Goal: Task Accomplishment & Management: Manage account settings

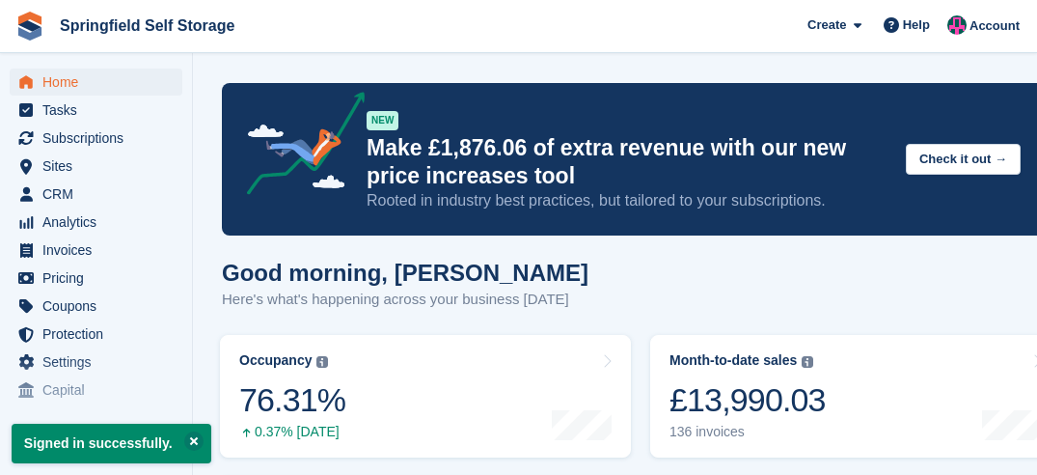
scroll to position [386, 0]
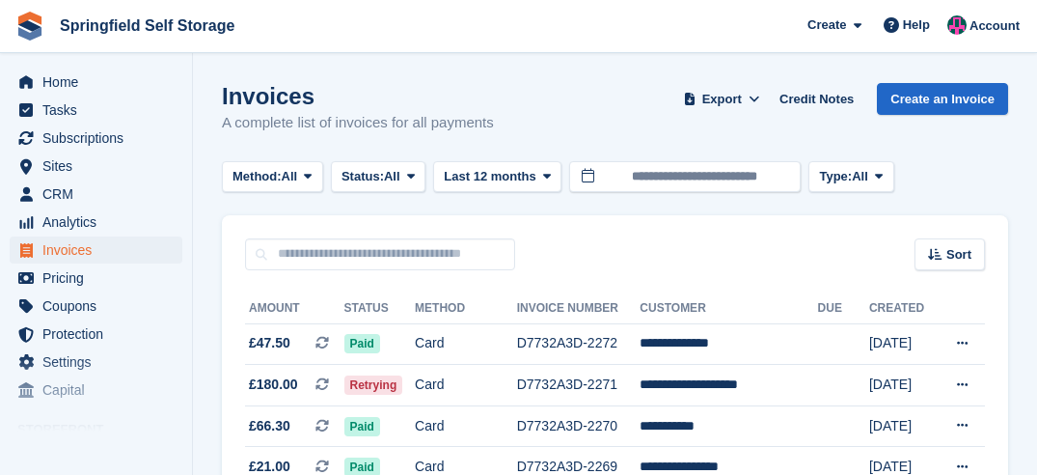
click at [411, 244] on input "text" at bounding box center [380, 254] width 270 height 32
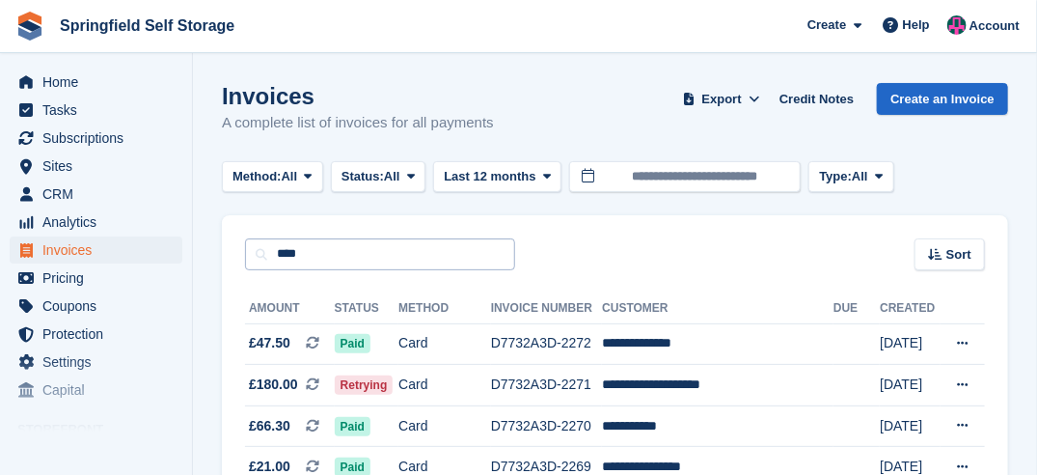
type input "*****"
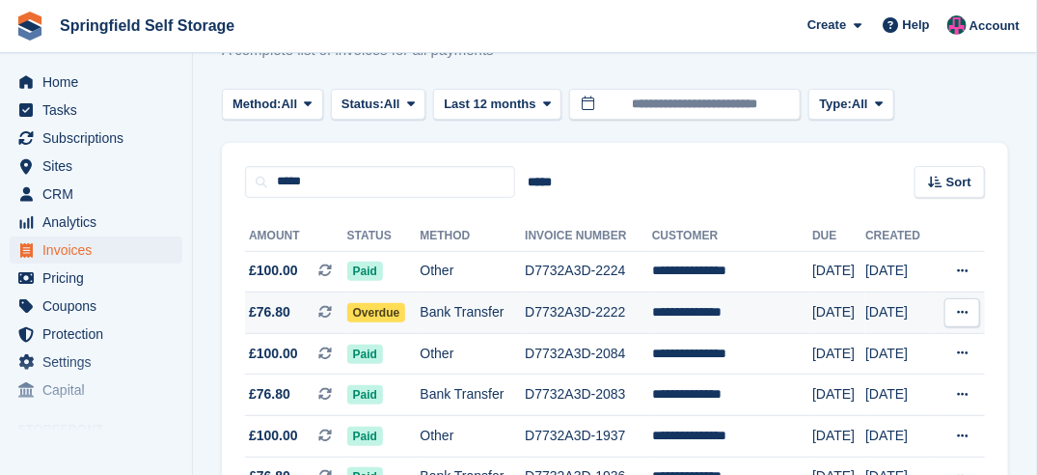
scroll to position [96, 0]
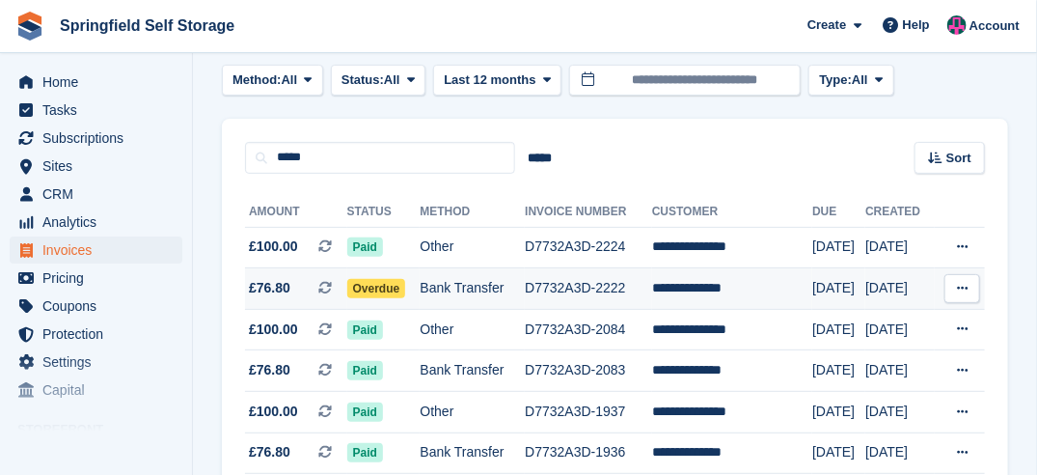
click at [370, 294] on span "Overdue" at bounding box center [376, 288] width 59 height 19
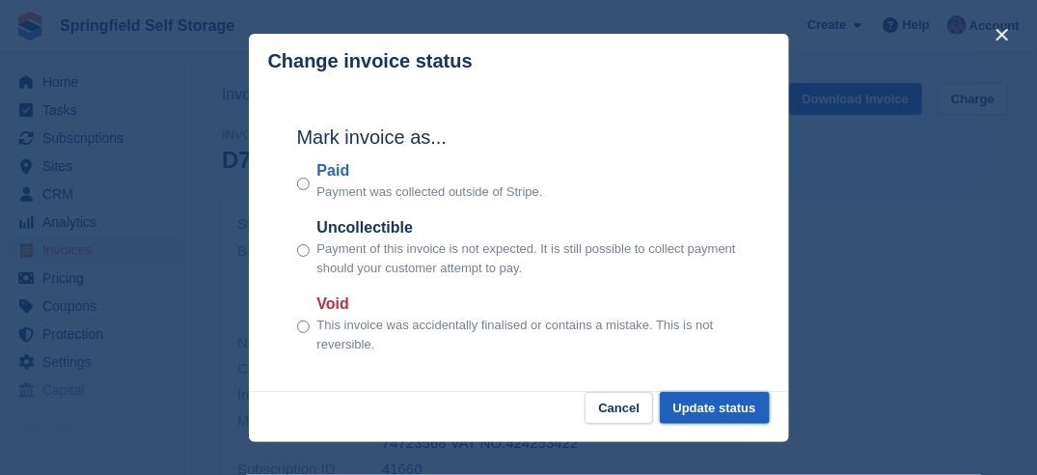
click at [725, 408] on button "Update status" at bounding box center [715, 408] width 110 height 32
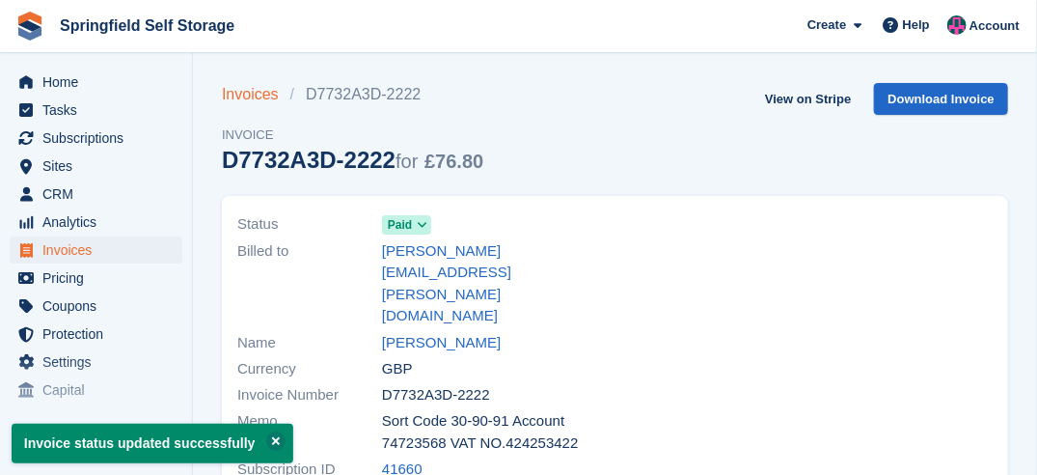
click at [229, 84] on link "Invoices" at bounding box center [256, 94] width 68 height 23
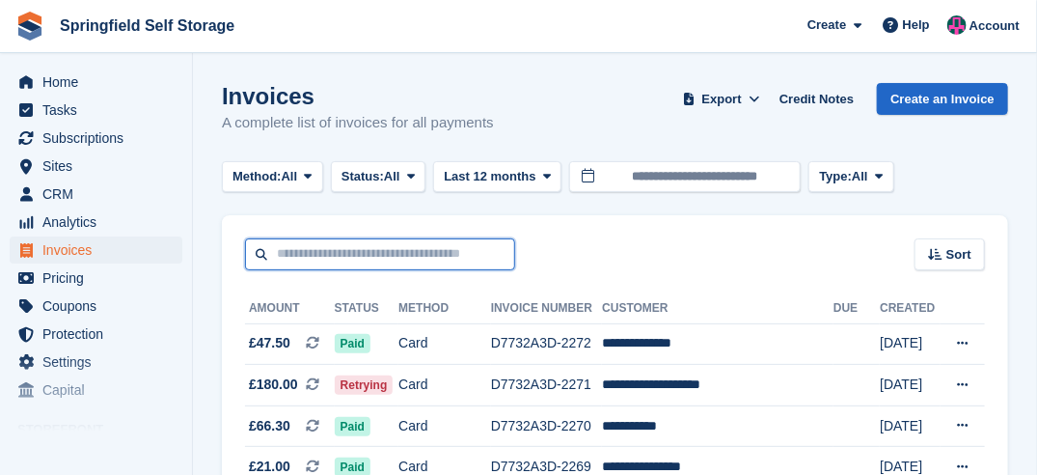
click at [268, 262] on input "text" at bounding box center [380, 254] width 270 height 32
type input "*****"
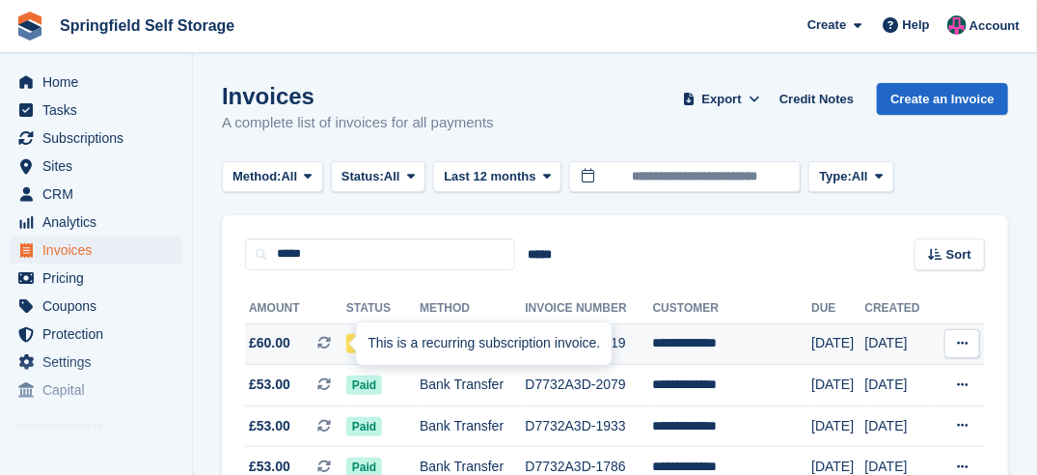
click at [368, 340] on div "This is a recurring subscription invoice." at bounding box center [484, 343] width 256 height 42
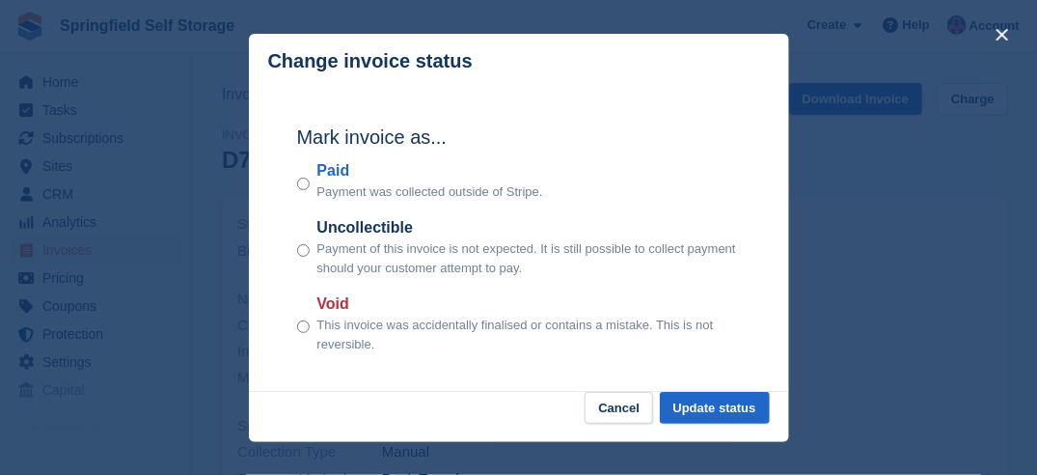
click at [295, 181] on div "Mark invoice as... Paid Payment was collected outside of Stripe. Uncollectible …" at bounding box center [519, 241] width 482 height 304
click at [696, 412] on button "Update status" at bounding box center [715, 408] width 110 height 32
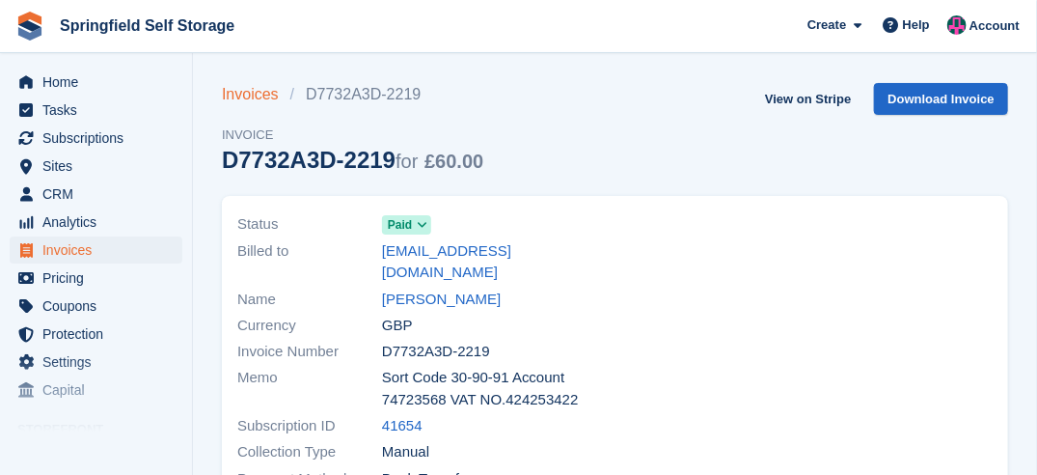
click at [241, 95] on link "Invoices" at bounding box center [256, 94] width 68 height 23
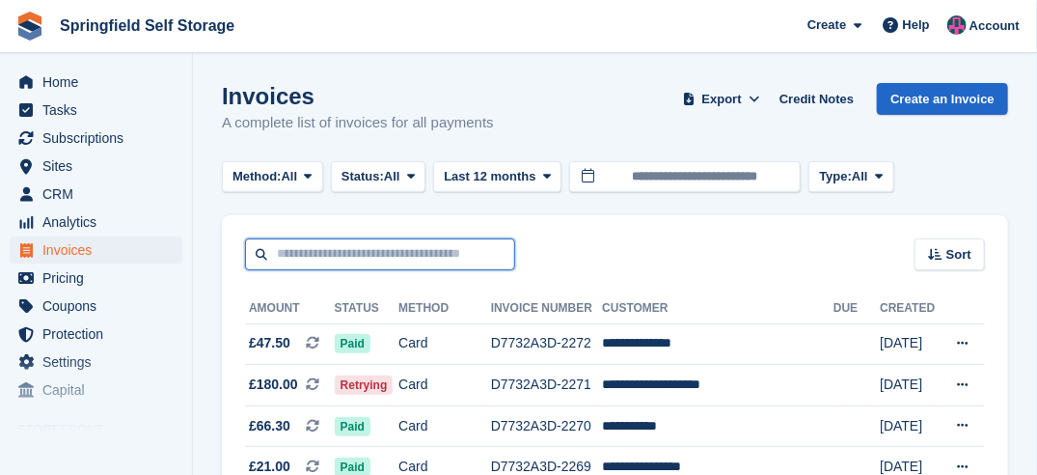
click at [344, 265] on input "text" at bounding box center [380, 254] width 270 height 32
type input "*"
type input "*******"
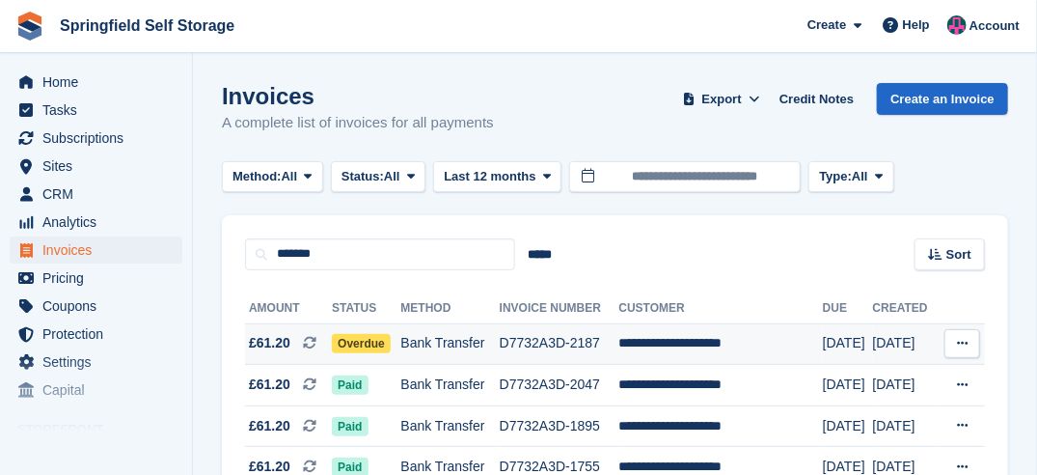
click at [379, 344] on span "Overdue" at bounding box center [361, 343] width 59 height 19
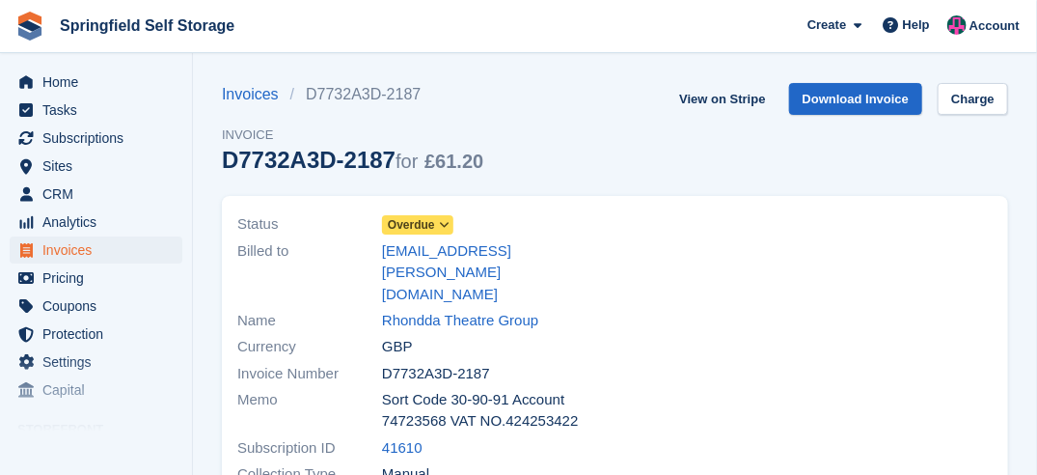
click at [401, 218] on span "Overdue" at bounding box center [411, 224] width 47 height 17
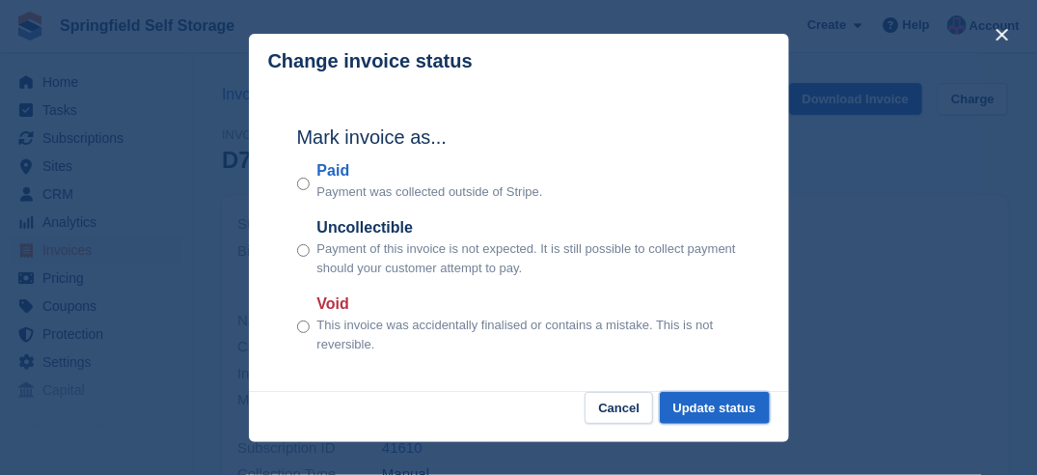
click at [706, 395] on button "Update status" at bounding box center [715, 408] width 110 height 32
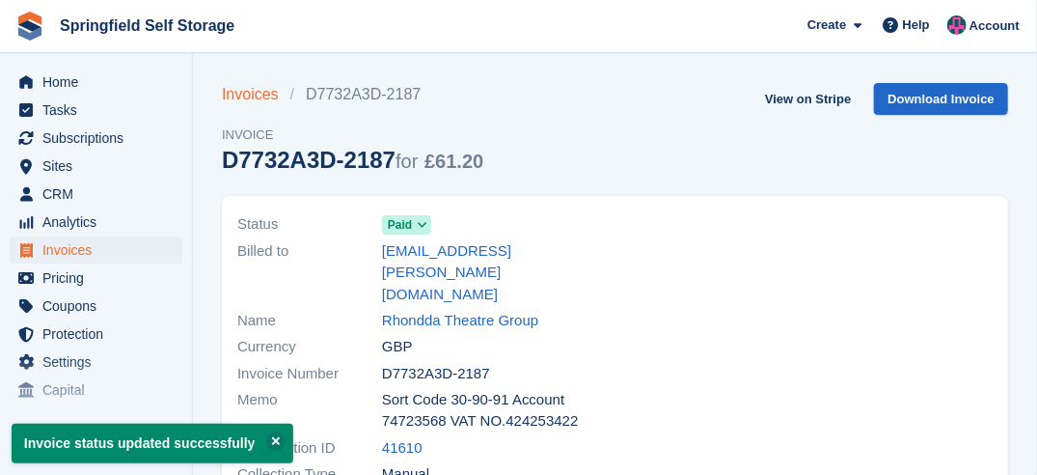
click at [259, 91] on link "Invoices" at bounding box center [256, 94] width 68 height 23
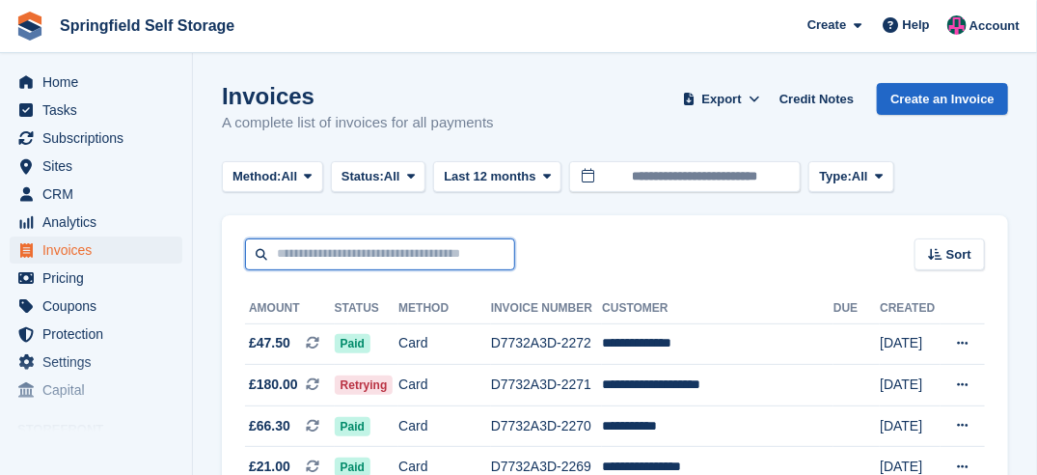
click at [390, 248] on input "text" at bounding box center [380, 254] width 270 height 32
type input "*****"
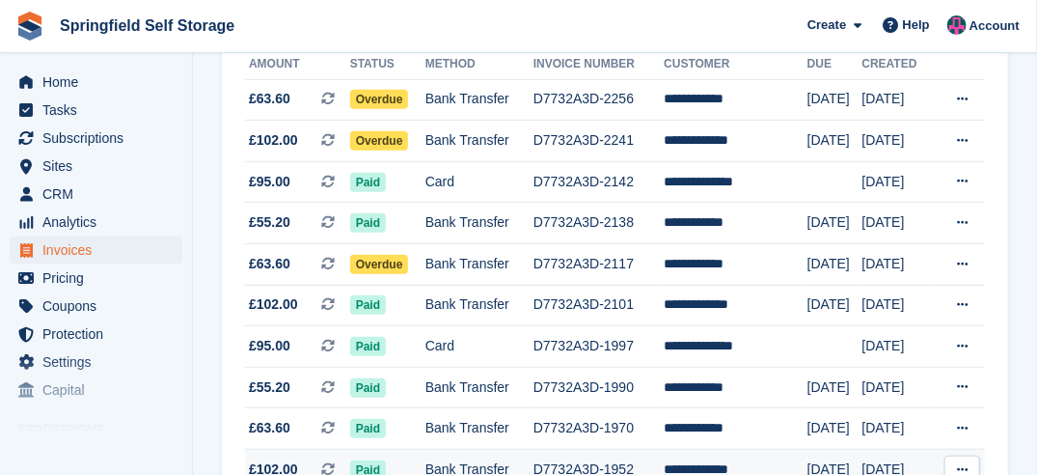
scroll to position [289, 0]
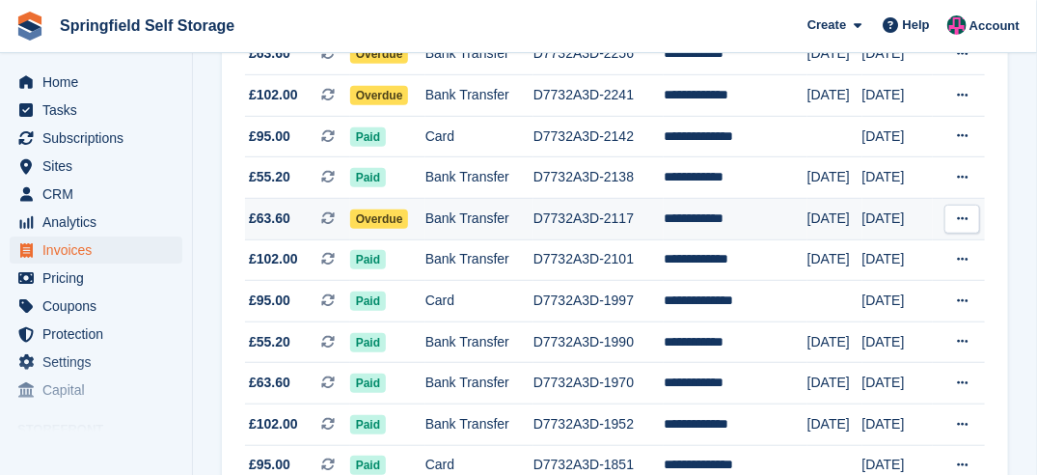
click at [370, 216] on span "Overdue" at bounding box center [379, 218] width 59 height 19
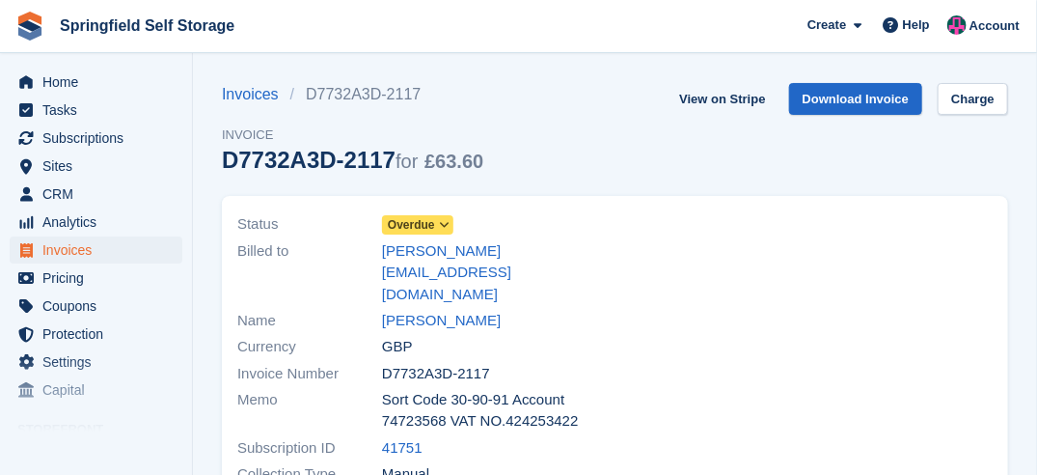
click at [437, 223] on span at bounding box center [444, 224] width 15 height 15
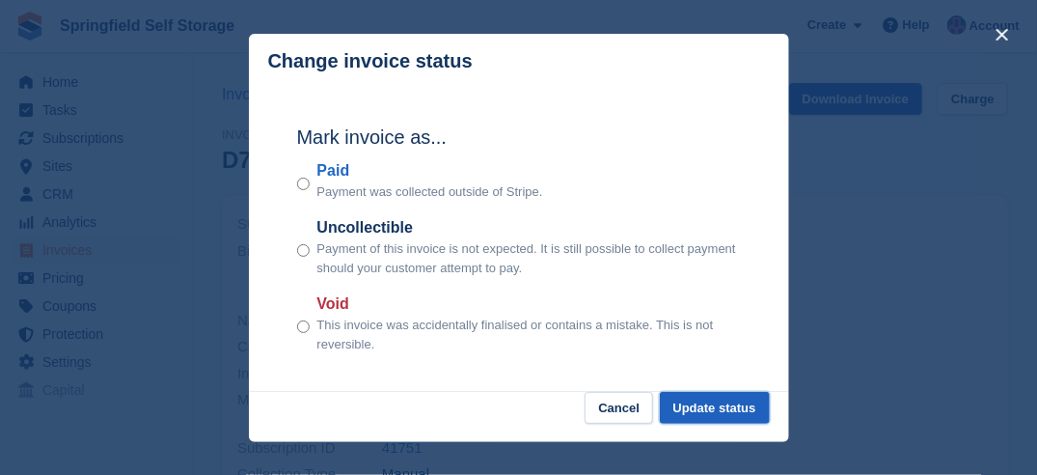
drag, startPoint x: 758, startPoint y: 401, endPoint x: 705, endPoint y: 395, distance: 53.4
click at [757, 401] on button "Update status" at bounding box center [715, 408] width 110 height 32
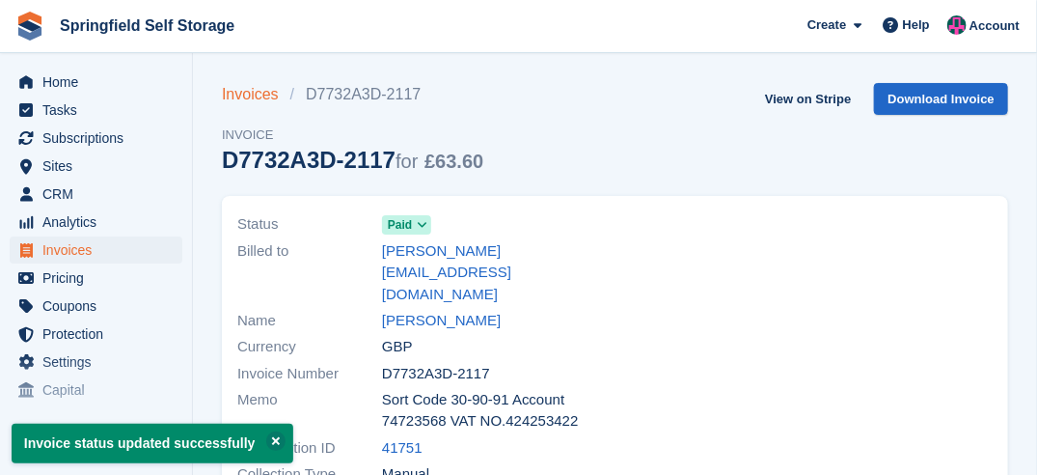
click at [269, 95] on link "Invoices" at bounding box center [256, 94] width 68 height 23
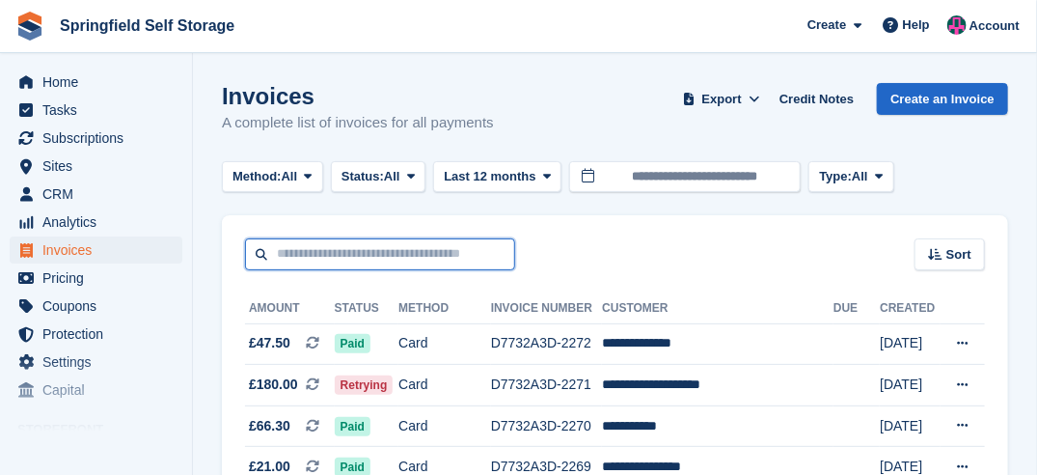
click at [341, 250] on input "text" at bounding box center [380, 254] width 270 height 32
type input "***"
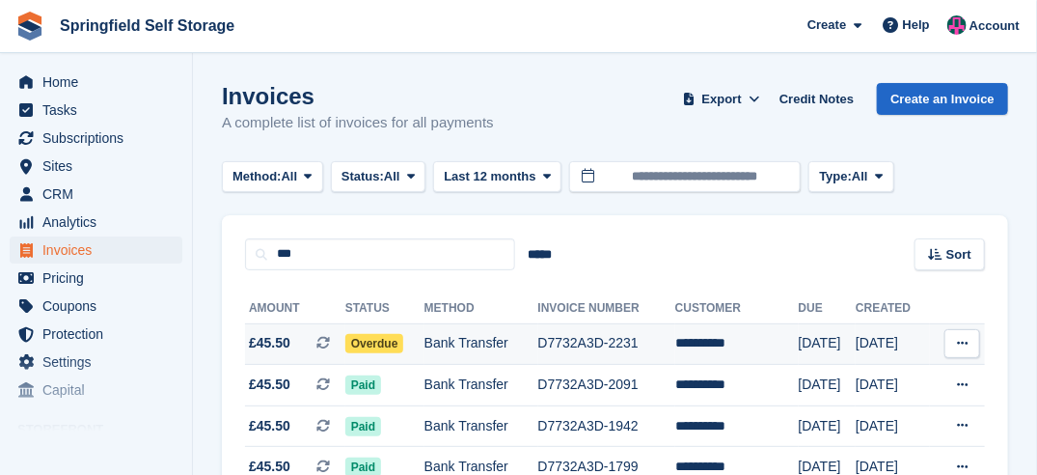
click at [383, 346] on span "Overdue" at bounding box center [374, 343] width 59 height 19
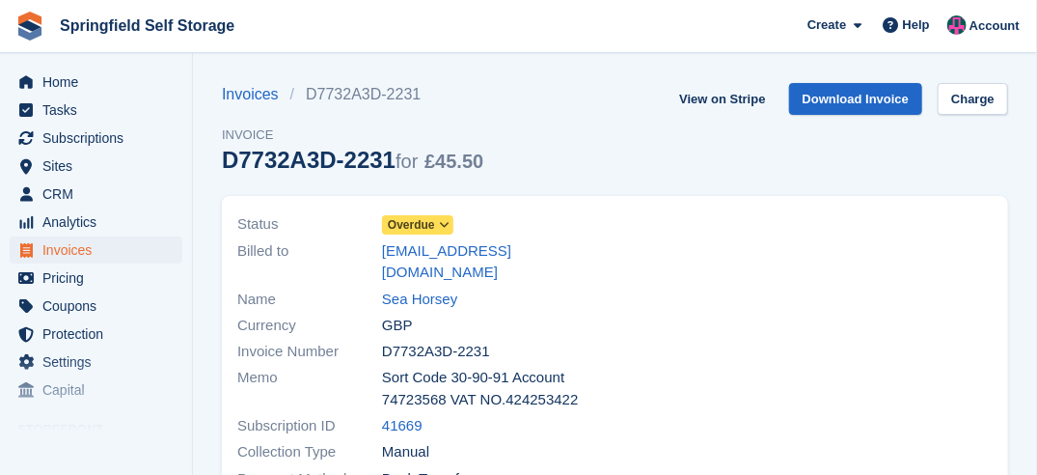
click at [445, 225] on icon at bounding box center [444, 225] width 11 height 12
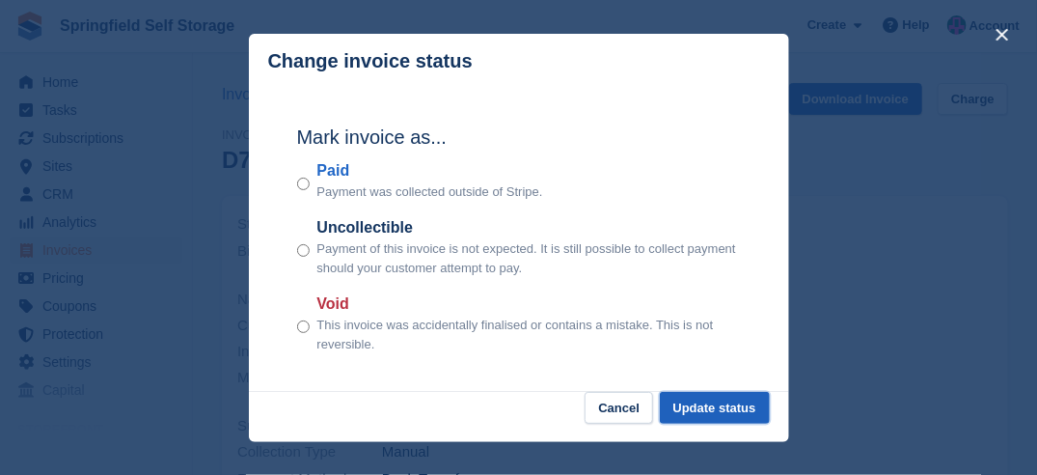
click at [722, 412] on button "Update status" at bounding box center [715, 408] width 110 height 32
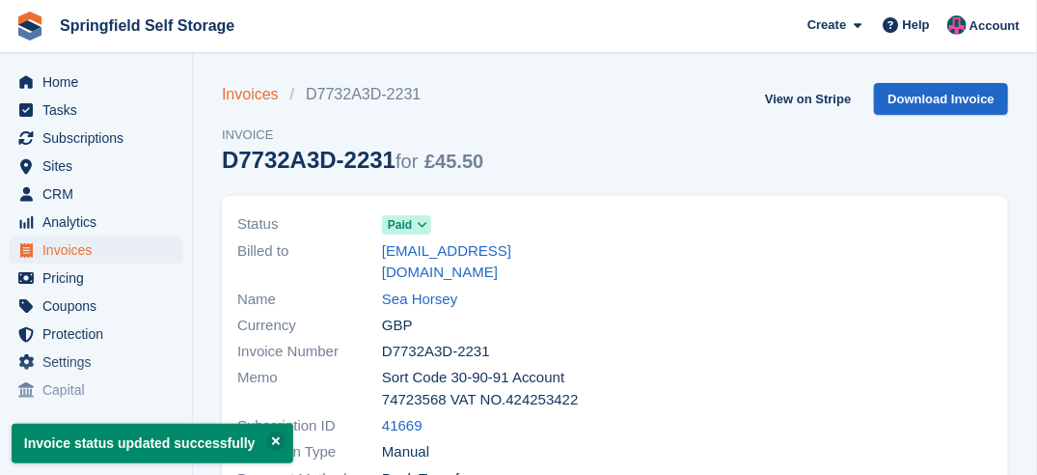
click at [253, 91] on link "Invoices" at bounding box center [256, 94] width 68 height 23
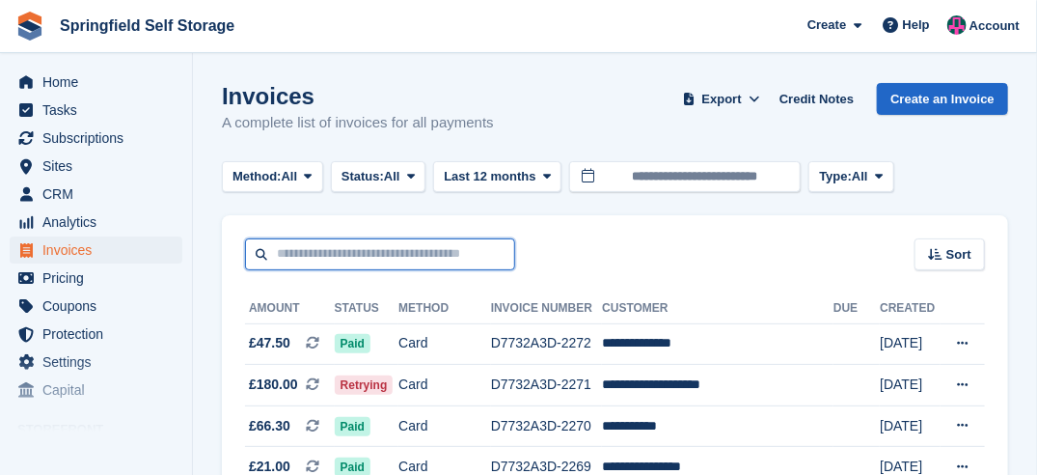
click at [343, 261] on input "text" at bounding box center [380, 254] width 270 height 32
type input "*"
type input "***"
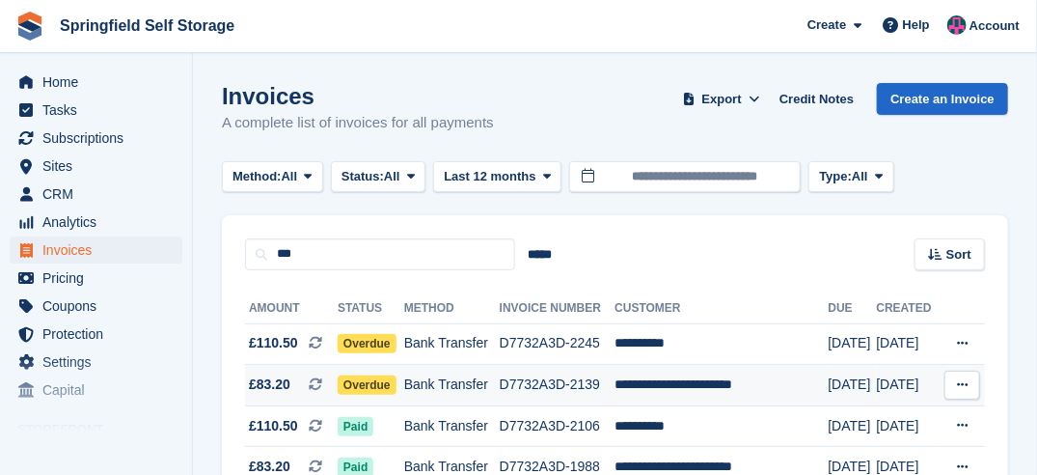
click at [368, 379] on span "Overdue" at bounding box center [367, 384] width 59 height 19
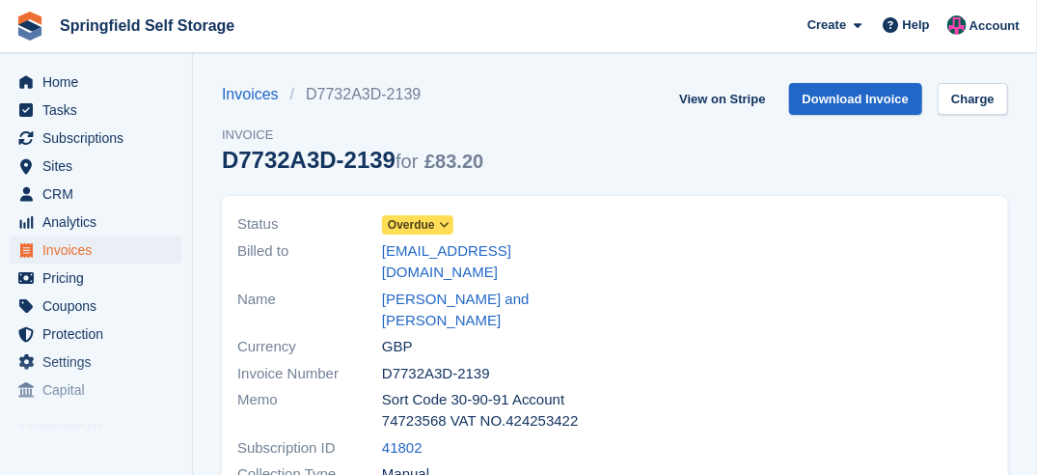
click at [418, 221] on span "Overdue" at bounding box center [411, 224] width 47 height 17
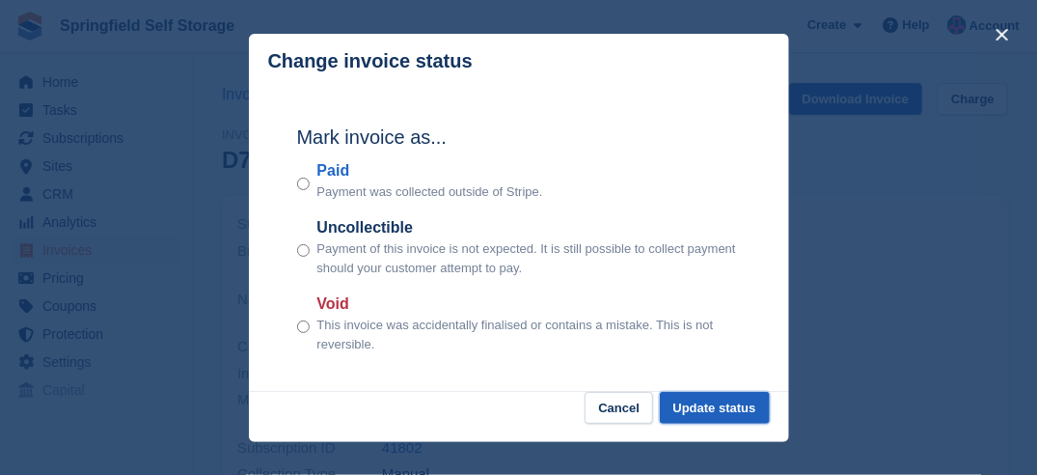
click at [705, 394] on button "Update status" at bounding box center [715, 408] width 110 height 32
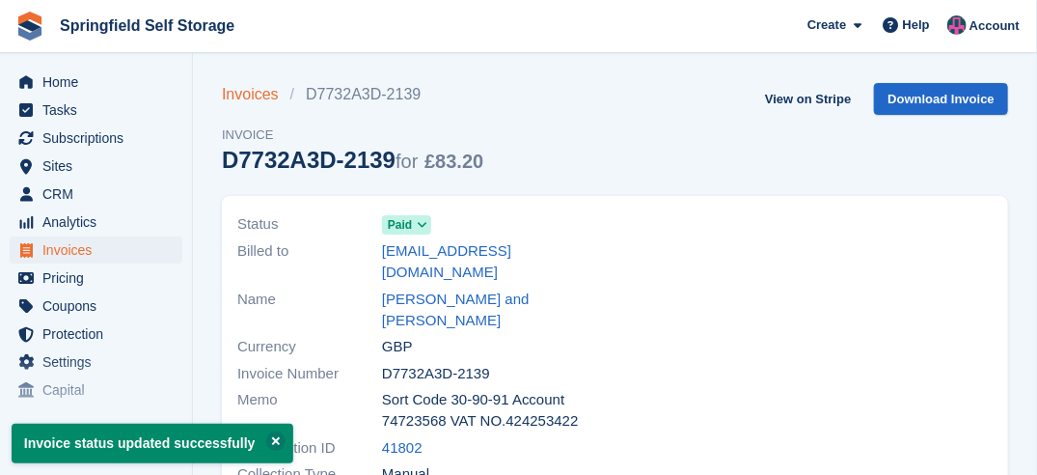
click at [275, 97] on link "Invoices" at bounding box center [256, 94] width 68 height 23
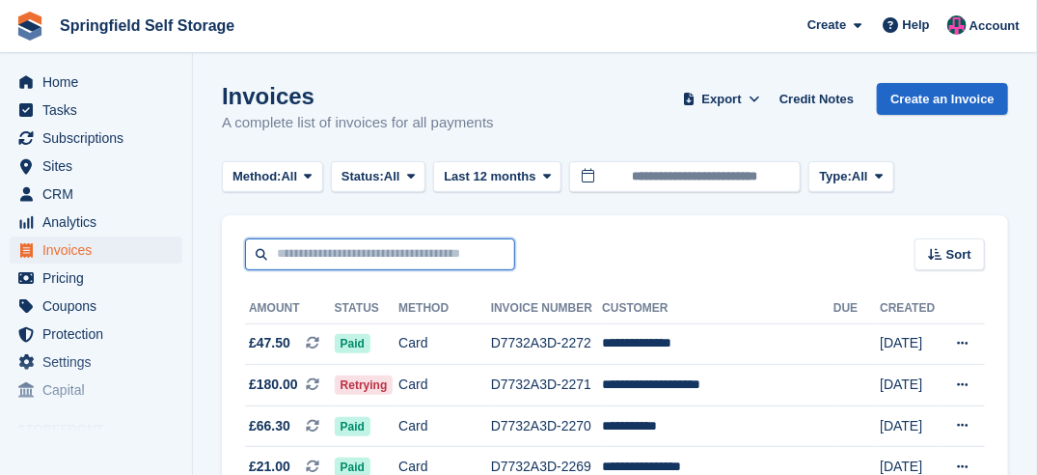
click at [336, 249] on input "text" at bounding box center [380, 254] width 270 height 32
type input "******"
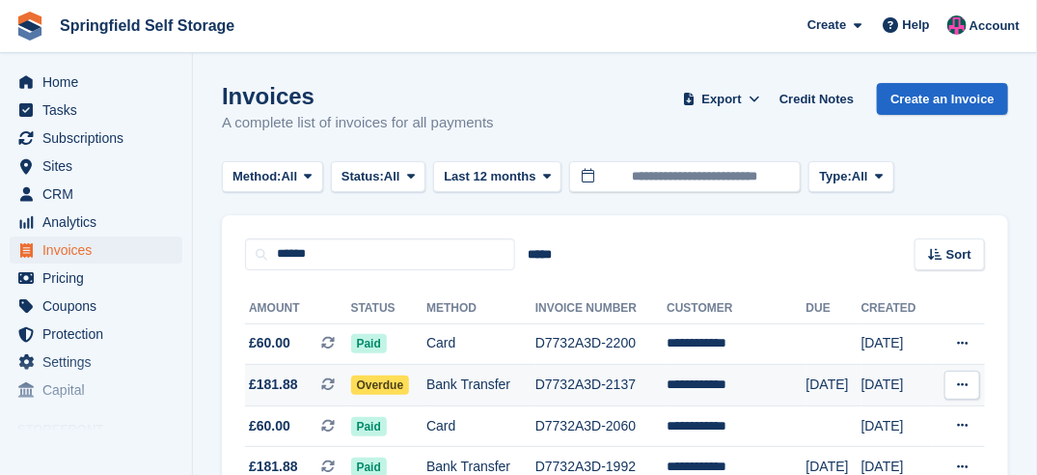
click at [400, 389] on span "Overdue" at bounding box center [380, 384] width 59 height 19
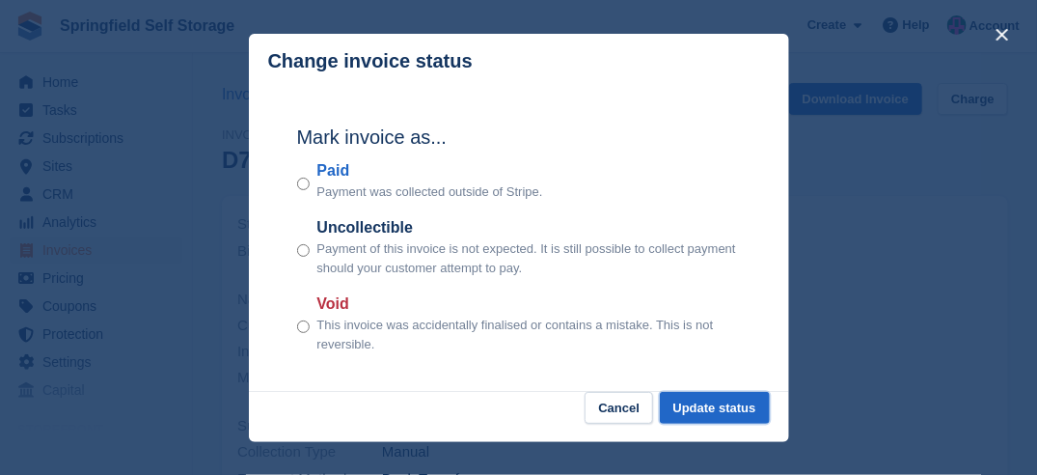
drag, startPoint x: 749, startPoint y: 404, endPoint x: 591, endPoint y: 367, distance: 162.6
click at [748, 404] on button "Update status" at bounding box center [715, 408] width 110 height 32
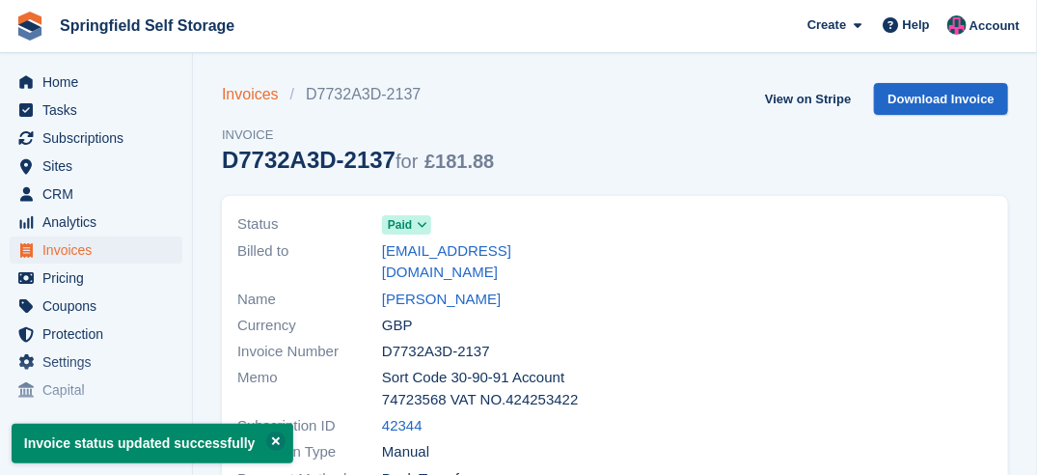
click at [270, 94] on link "Invoices" at bounding box center [256, 94] width 68 height 23
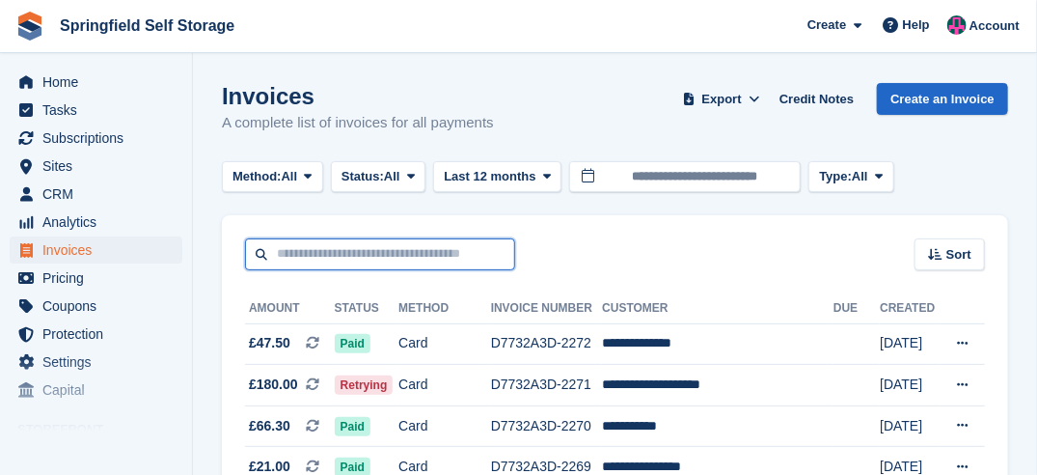
click at [395, 256] on input "text" at bounding box center [380, 254] width 270 height 32
type input "********"
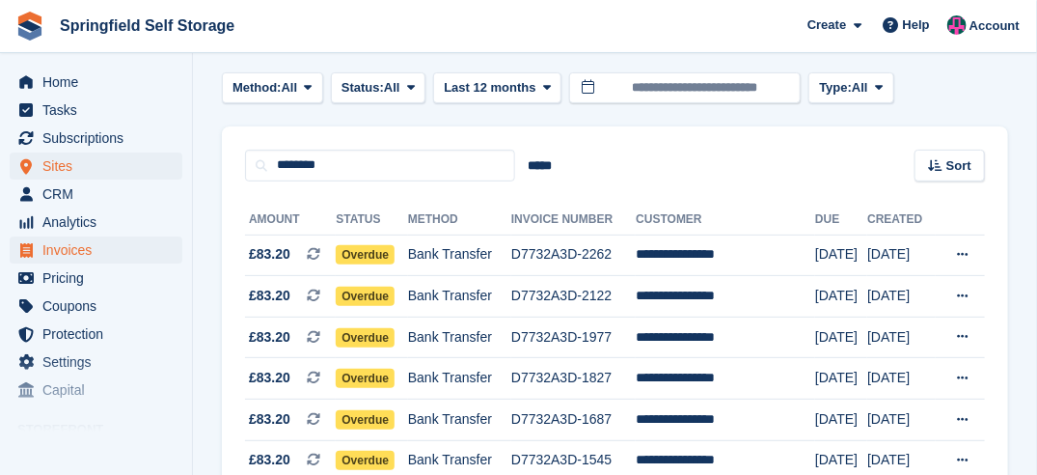
scroll to position [50, 0]
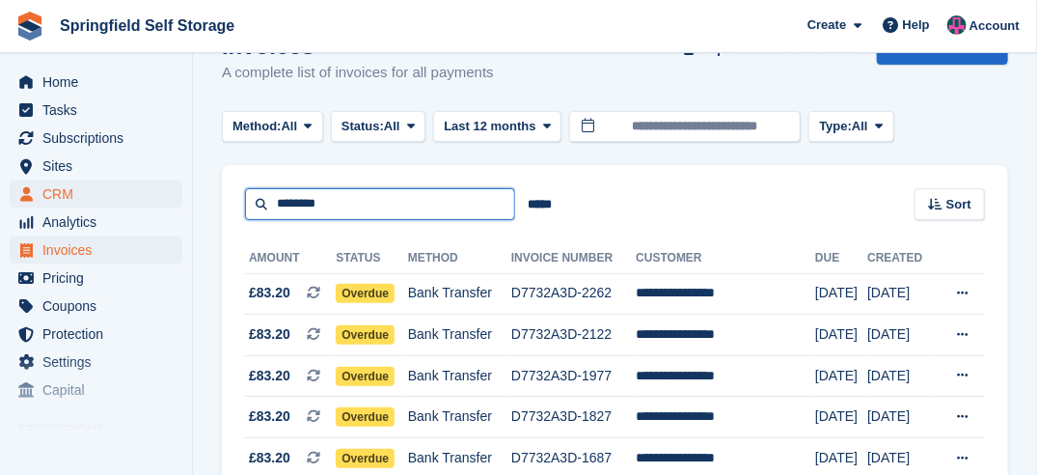
drag, startPoint x: 352, startPoint y: 204, endPoint x: 178, endPoint y: 205, distance: 173.6
click at [178, 205] on div "Home Tasks Subscriptions Subscriptions Subscriptions Contracts Price increases …" at bounding box center [518, 406] width 1037 height 912
type input "***"
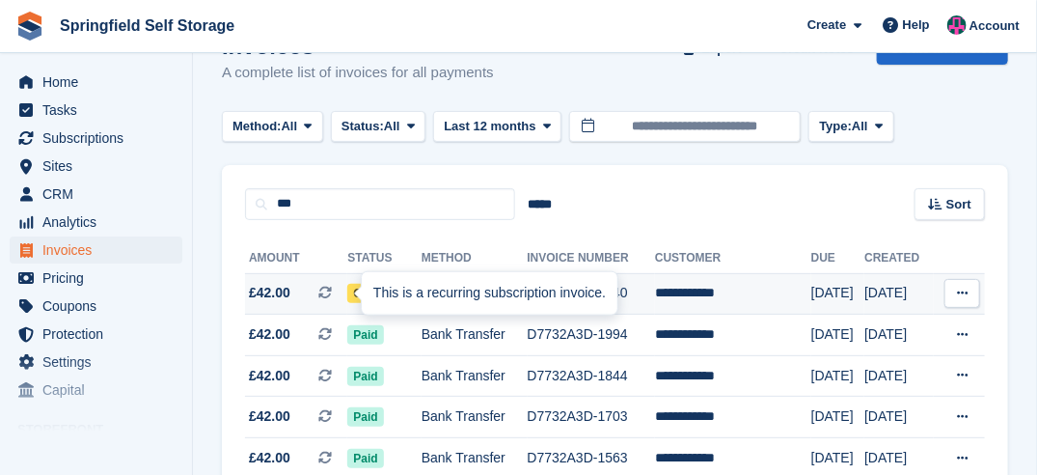
click at [376, 293] on div "This is a recurring subscription invoice." at bounding box center [490, 293] width 256 height 42
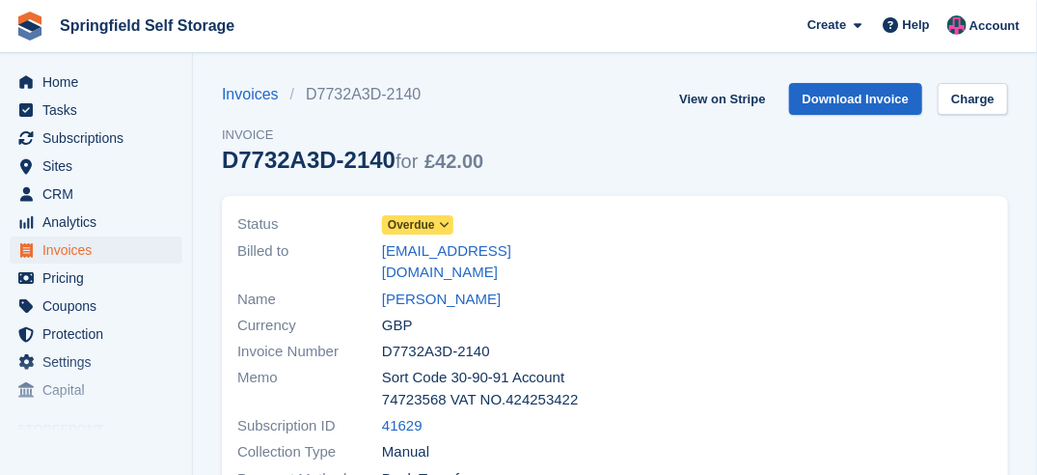
click at [411, 223] on span "Overdue" at bounding box center [411, 224] width 47 height 17
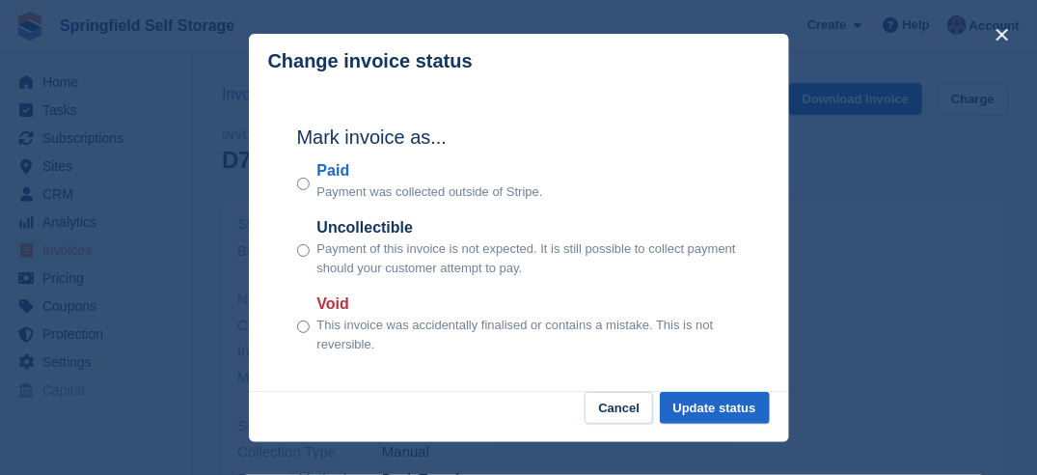
click at [313, 183] on div "Paid Payment was collected outside of Stripe." at bounding box center [519, 180] width 444 height 42
click at [311, 184] on div "Paid Payment was collected outside of Stripe." at bounding box center [519, 180] width 444 height 42
click at [732, 409] on button "Update status" at bounding box center [715, 408] width 110 height 32
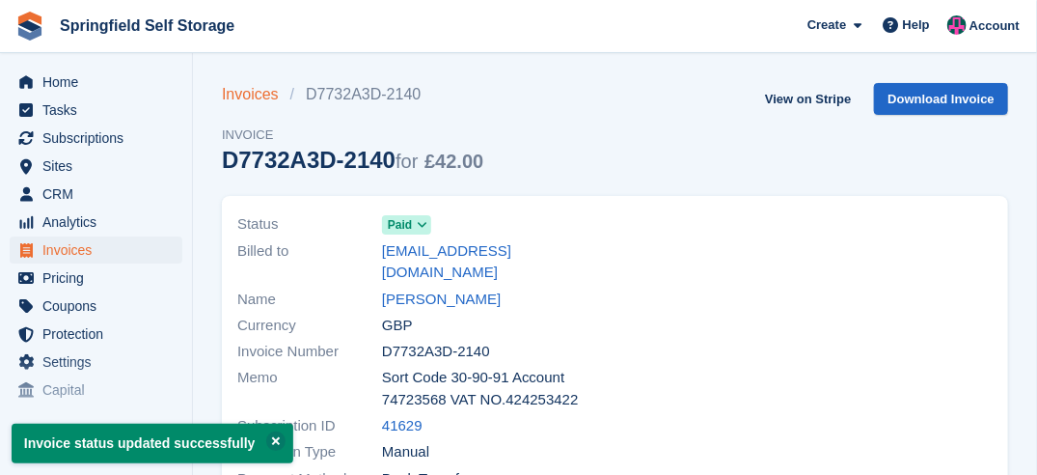
click at [256, 91] on link "Invoices" at bounding box center [256, 94] width 68 height 23
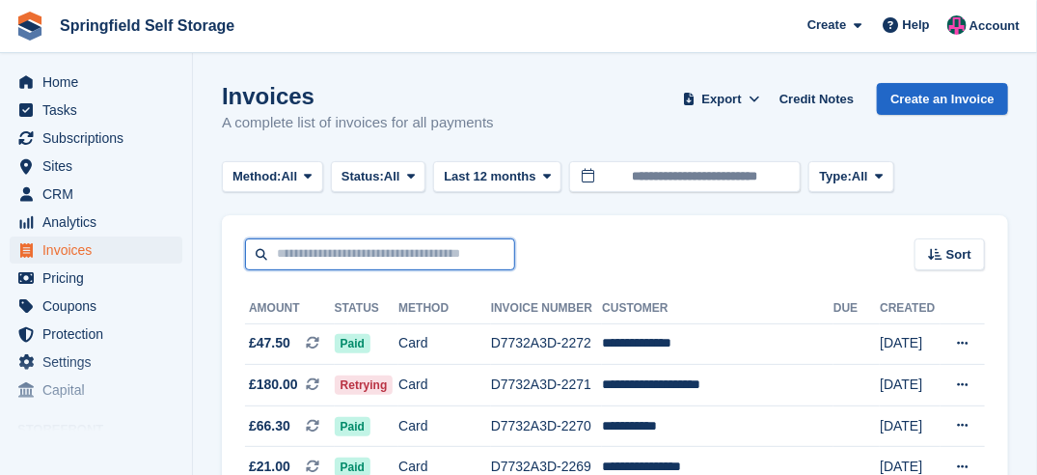
click at [381, 254] on input "text" at bounding box center [380, 254] width 270 height 32
type input "***"
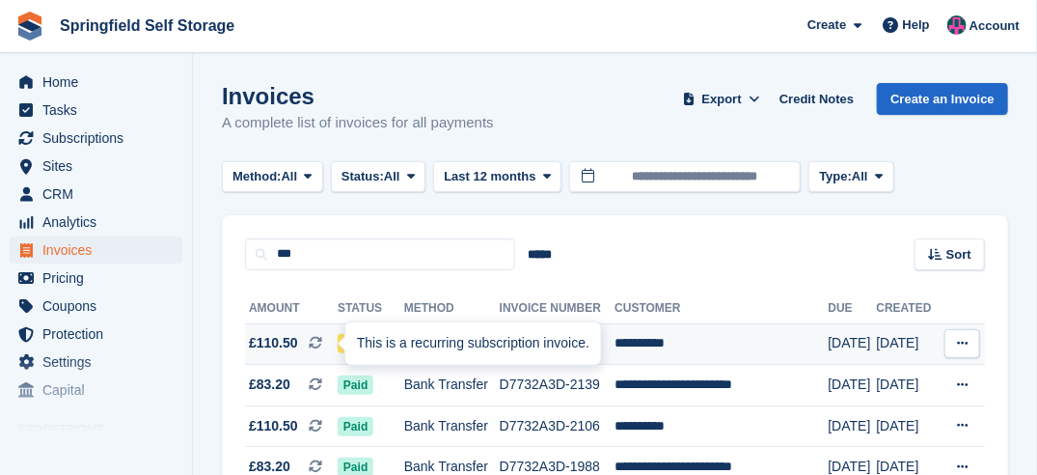
click at [354, 345] on div "This is a recurring subscription invoice." at bounding box center [473, 343] width 256 height 42
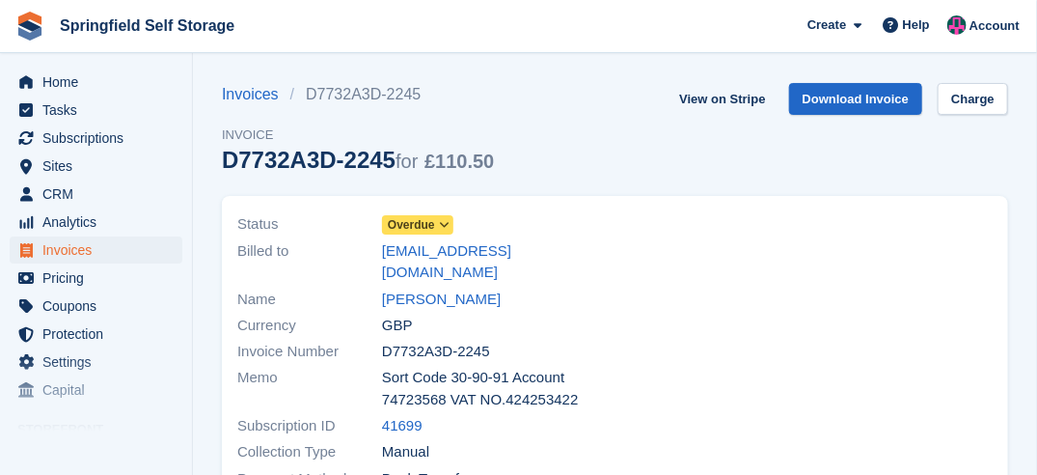
click at [416, 232] on span "Overdue" at bounding box center [411, 224] width 47 height 17
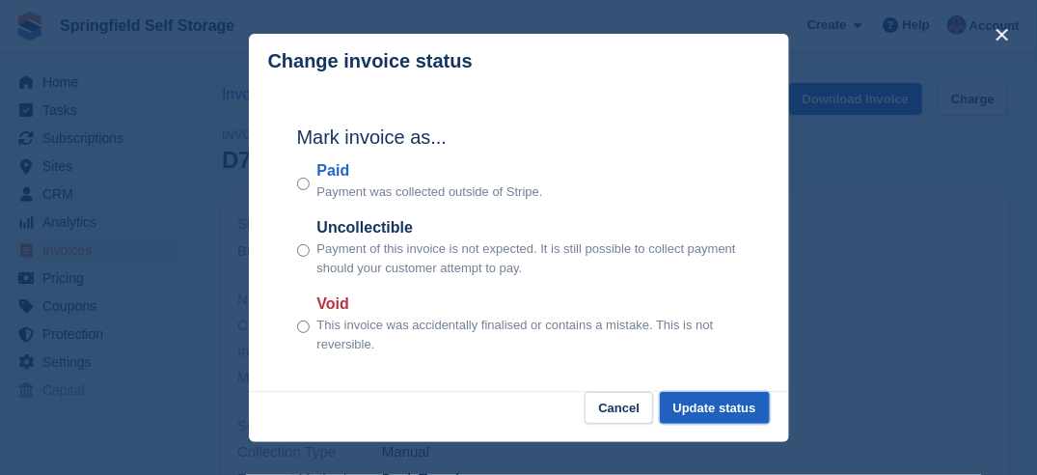
click at [753, 404] on button "Update status" at bounding box center [715, 408] width 110 height 32
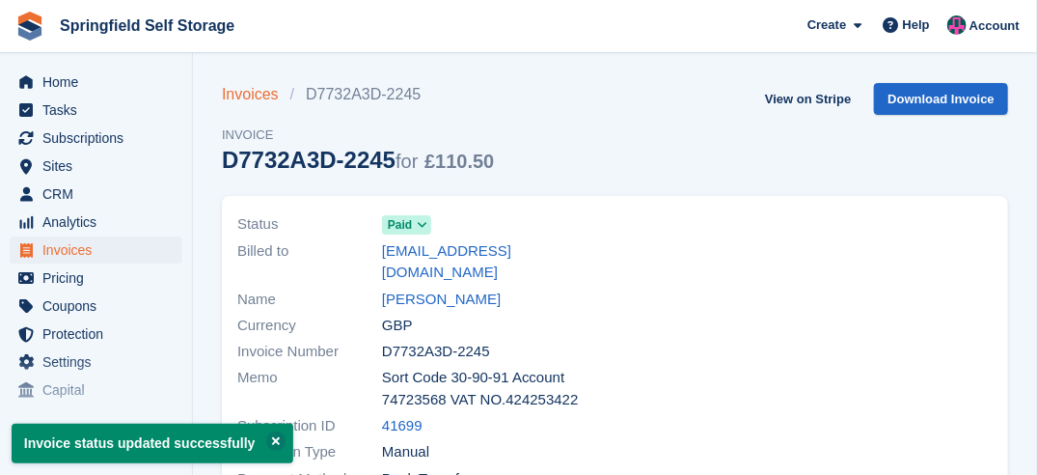
click at [249, 99] on link "Invoices" at bounding box center [256, 94] width 68 height 23
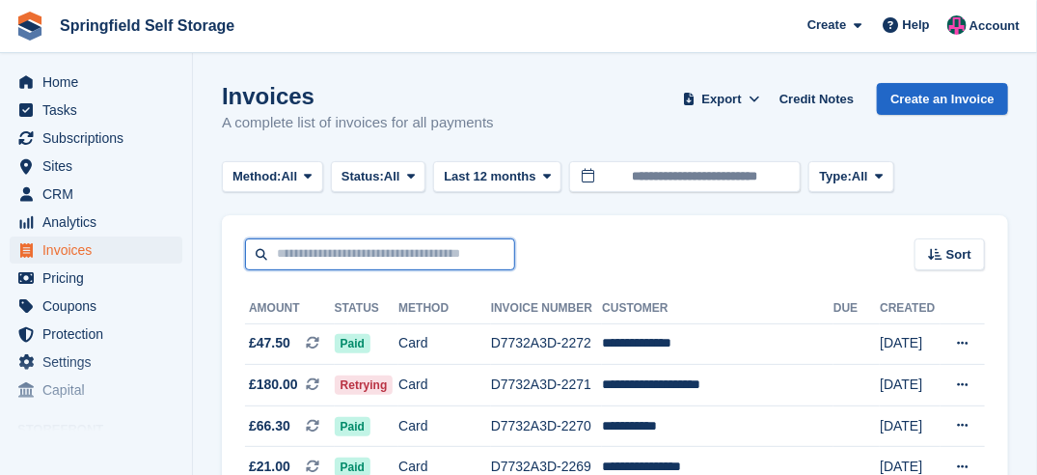
click at [328, 241] on input "text" at bounding box center [380, 254] width 270 height 32
type input "******"
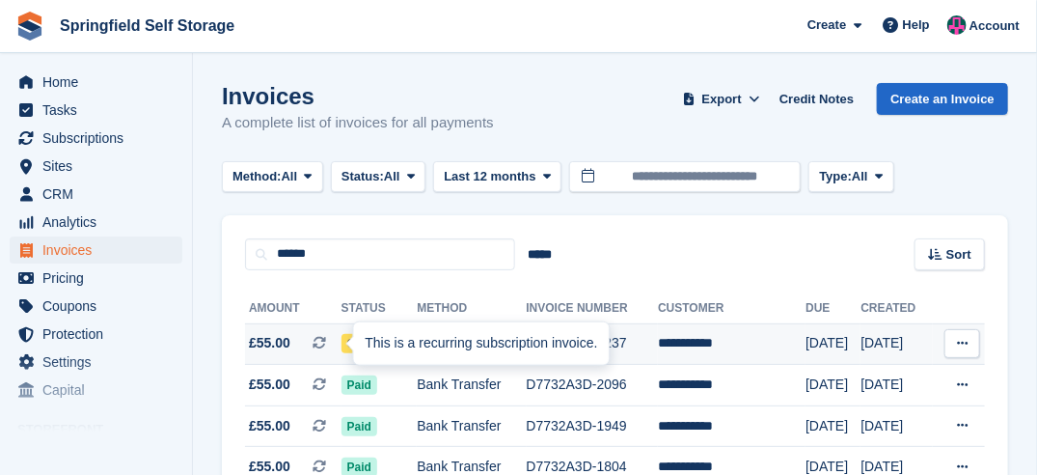
click at [355, 336] on div "This is a recurring subscription invoice." at bounding box center [481, 343] width 256 height 42
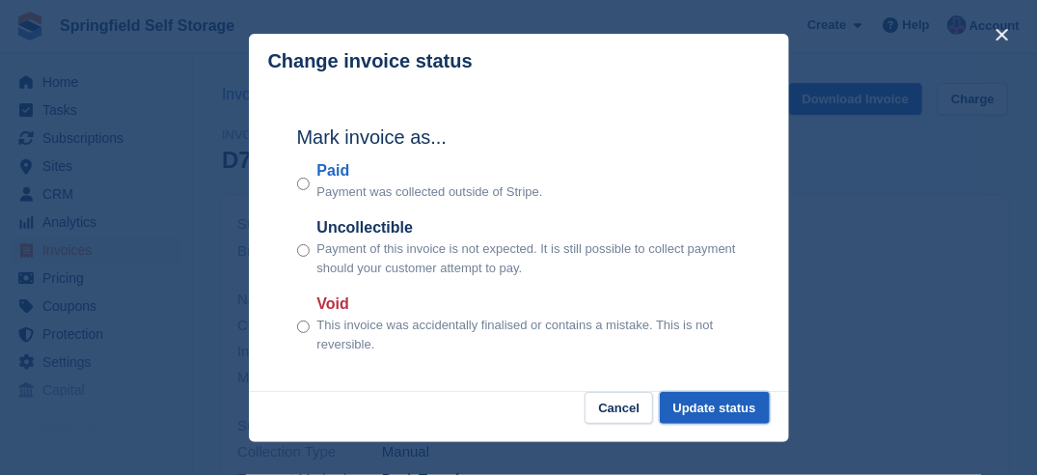
click at [714, 413] on button "Update status" at bounding box center [715, 408] width 110 height 32
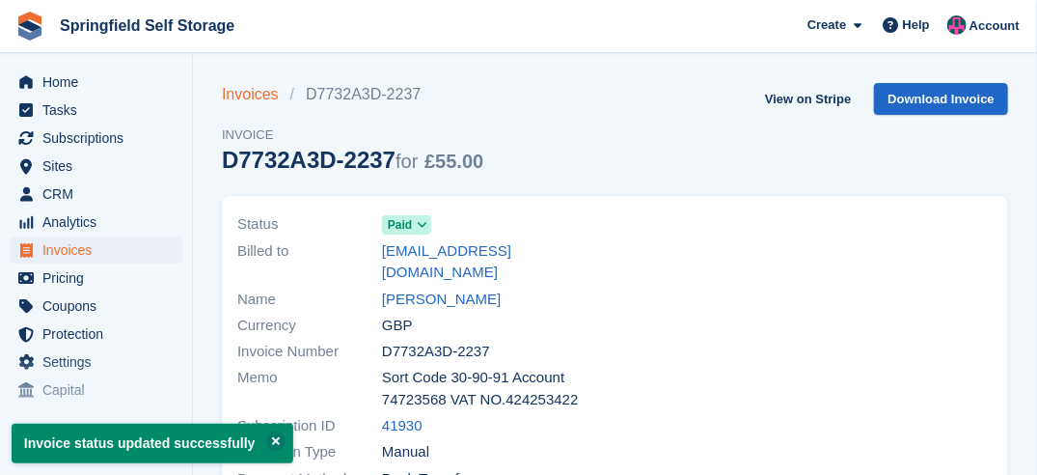
click at [271, 99] on link "Invoices" at bounding box center [256, 94] width 68 height 23
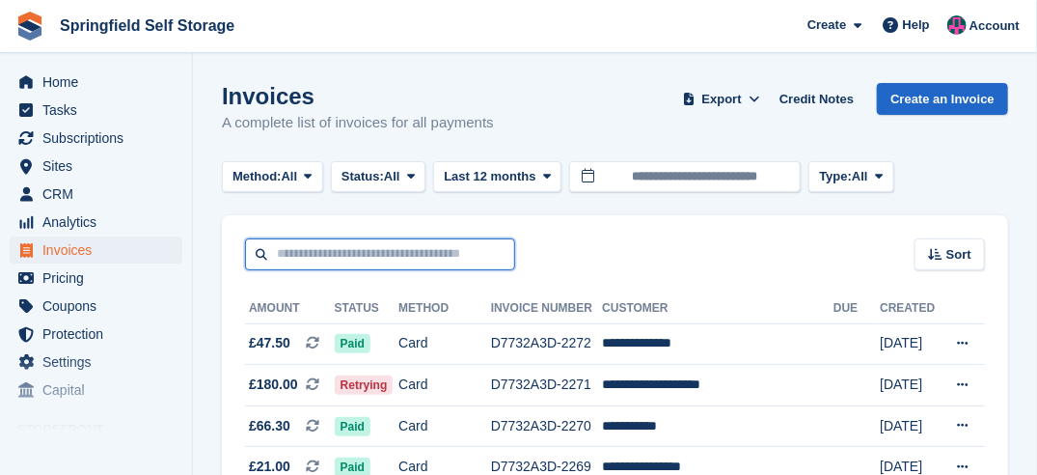
click at [337, 255] on input "text" at bounding box center [380, 254] width 270 height 32
type input "****"
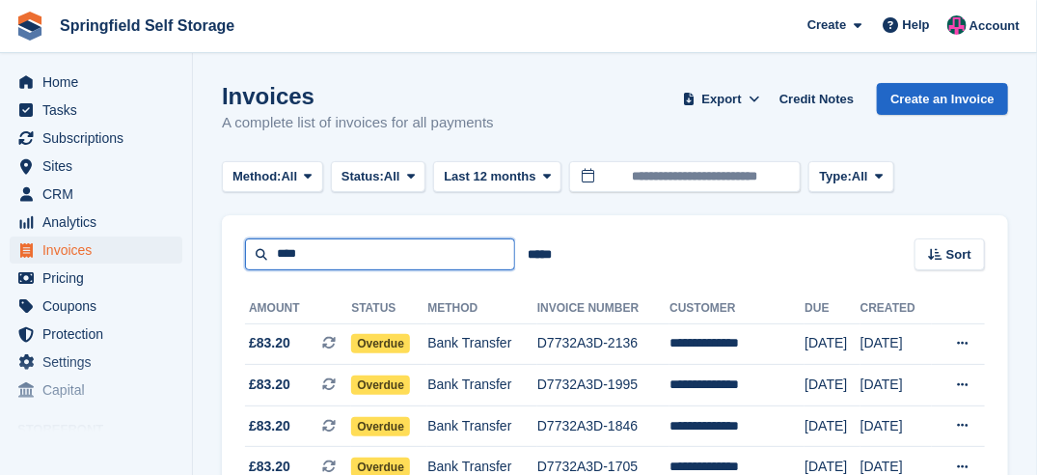
click at [332, 248] on input "****" at bounding box center [380, 254] width 270 height 32
type input "**********"
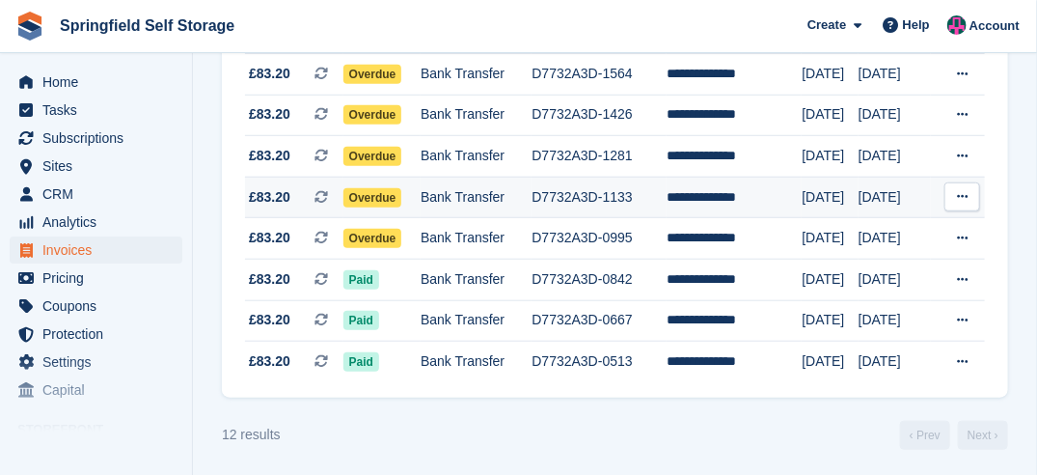
scroll to position [436, 0]
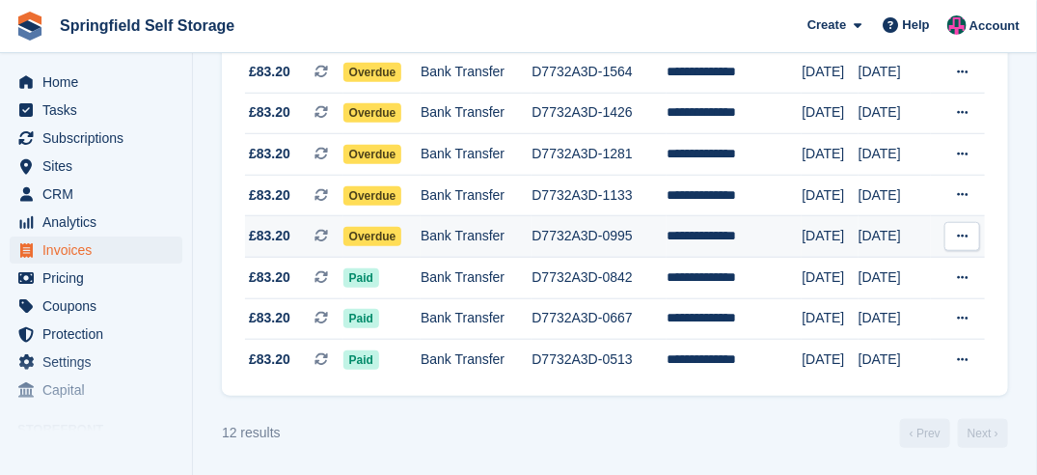
click at [380, 234] on span "Overdue" at bounding box center [372, 236] width 59 height 19
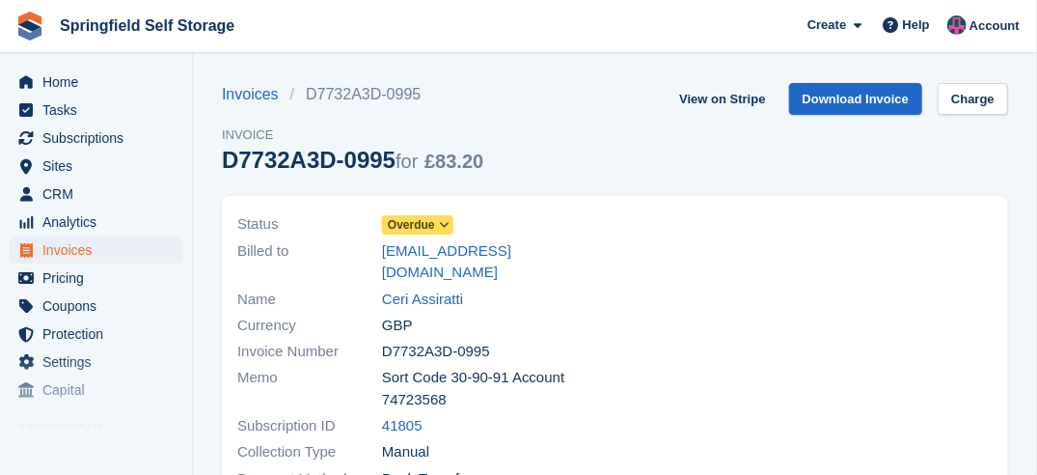
click at [443, 224] on icon at bounding box center [444, 225] width 11 height 12
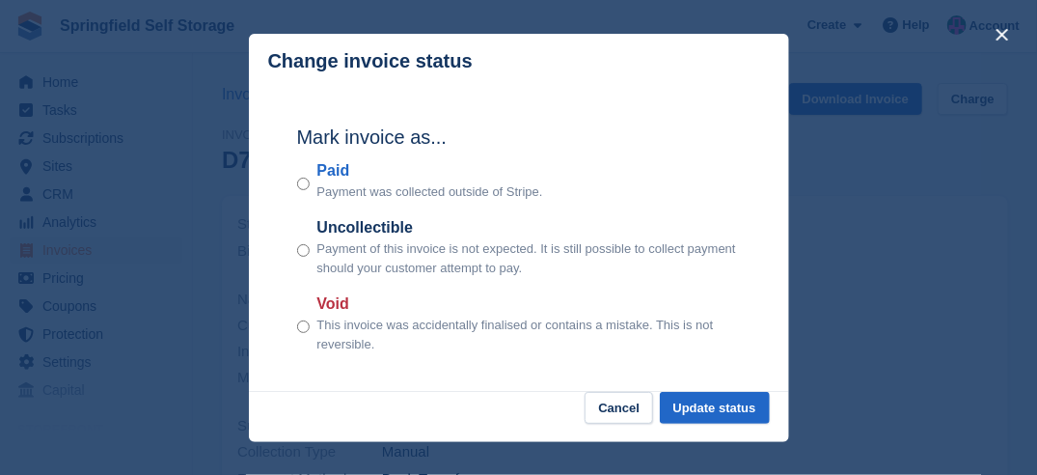
click at [293, 185] on div "Mark invoice as... Paid Payment was collected outside of Stripe. Uncollectible …" at bounding box center [519, 241] width 482 height 304
click at [707, 398] on button "Update status" at bounding box center [715, 408] width 110 height 32
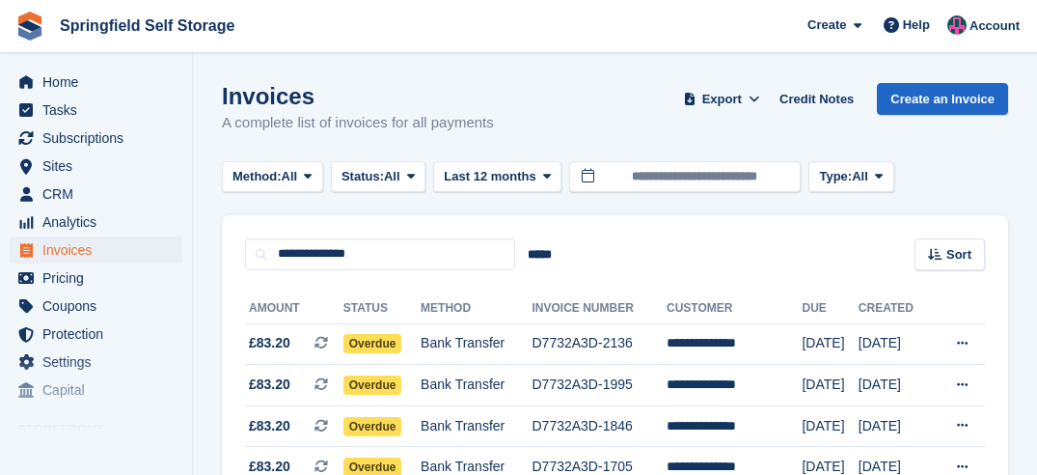
scroll to position [436, 0]
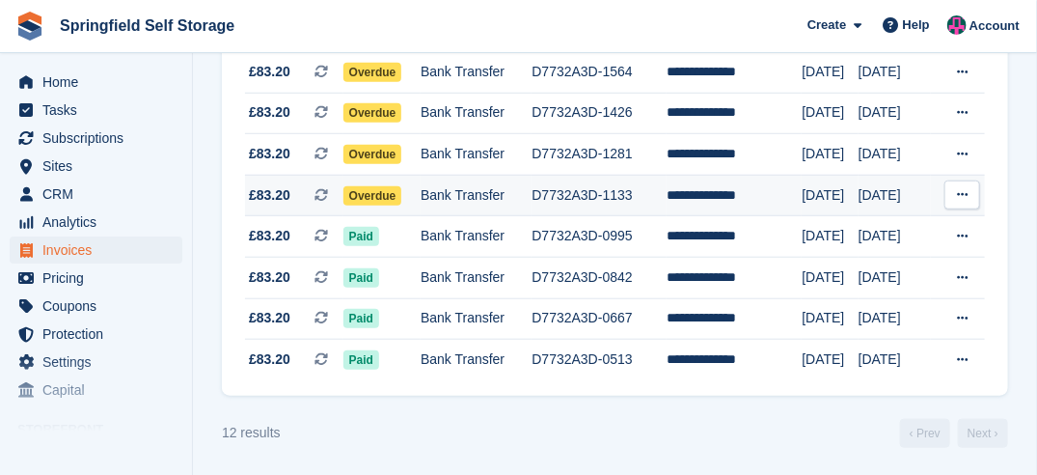
click at [376, 191] on span "Overdue" at bounding box center [372, 195] width 59 height 19
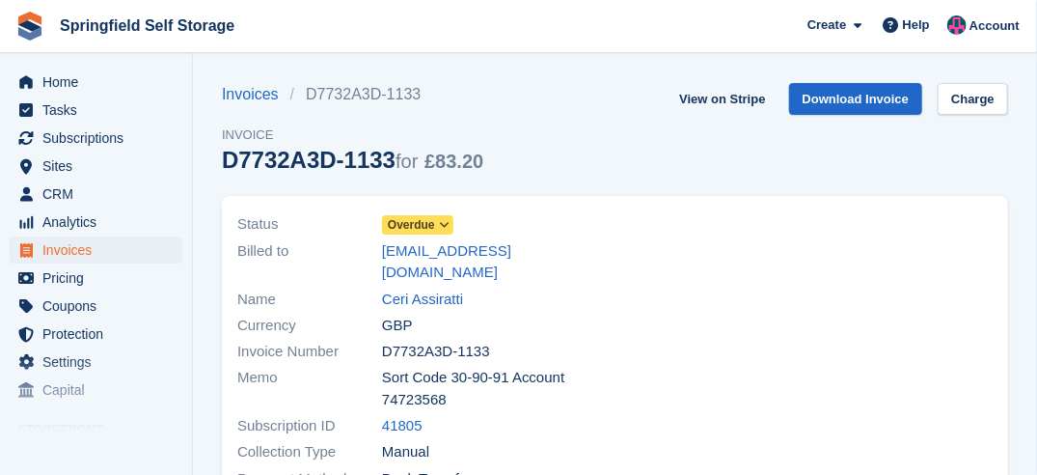
click at [418, 220] on span "Overdue" at bounding box center [411, 224] width 47 height 17
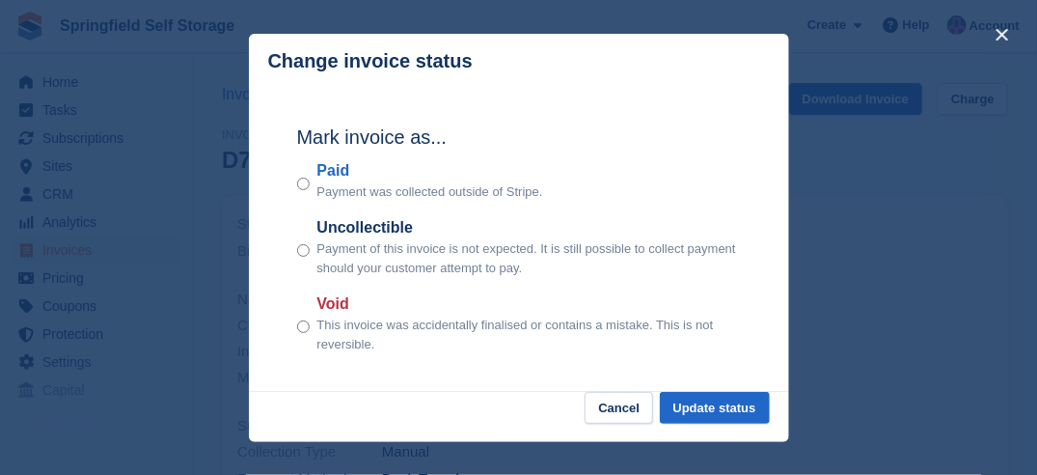
click at [313, 179] on div "Paid Payment was collected outside of Stripe." at bounding box center [519, 180] width 444 height 42
click at [725, 409] on button "Update status" at bounding box center [715, 408] width 110 height 32
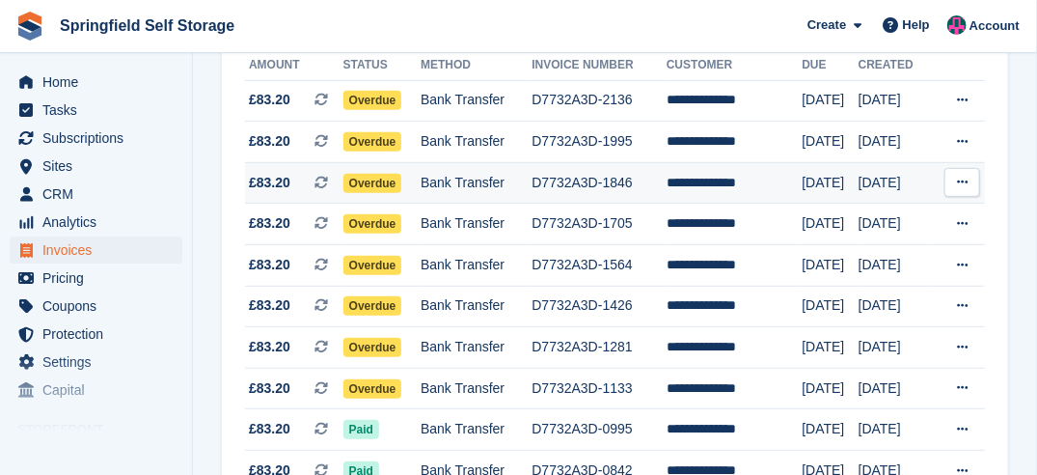
scroll to position [50, 0]
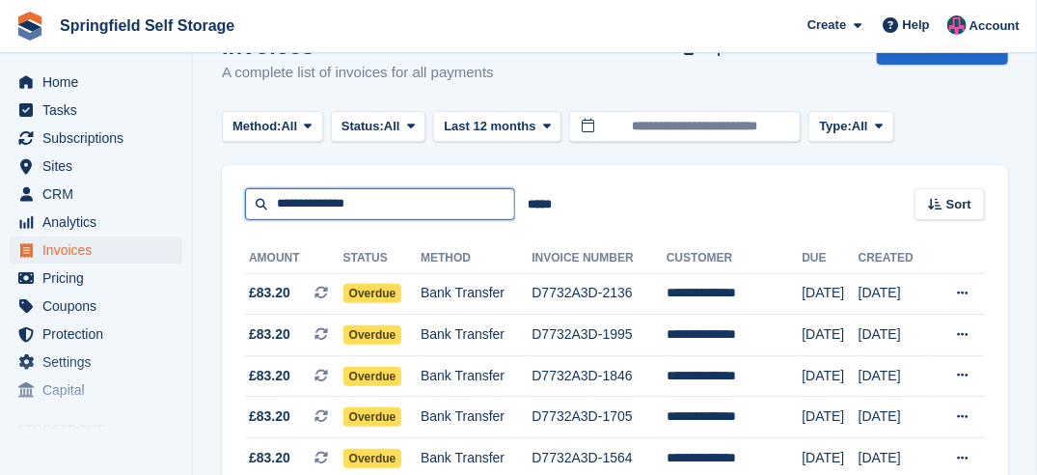
drag, startPoint x: 383, startPoint y: 187, endPoint x: 375, endPoint y: 210, distance: 24.4
click at [382, 196] on input "**********" at bounding box center [380, 204] width 270 height 32
drag, startPoint x: 375, startPoint y: 210, endPoint x: 212, endPoint y: 210, distance: 163.0
click at [232, 211] on div "**********" at bounding box center [615, 192] width 786 height 55
type input "********"
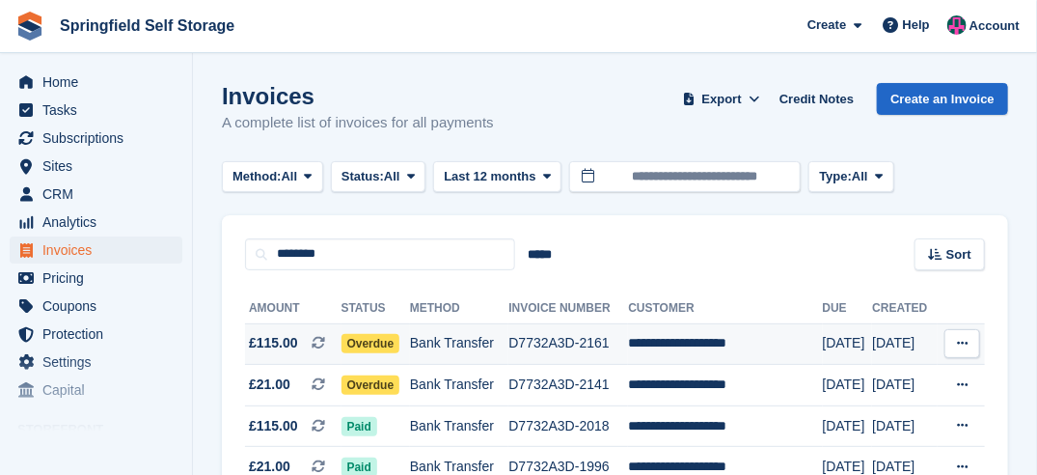
click at [367, 343] on span "Overdue" at bounding box center [370, 343] width 59 height 19
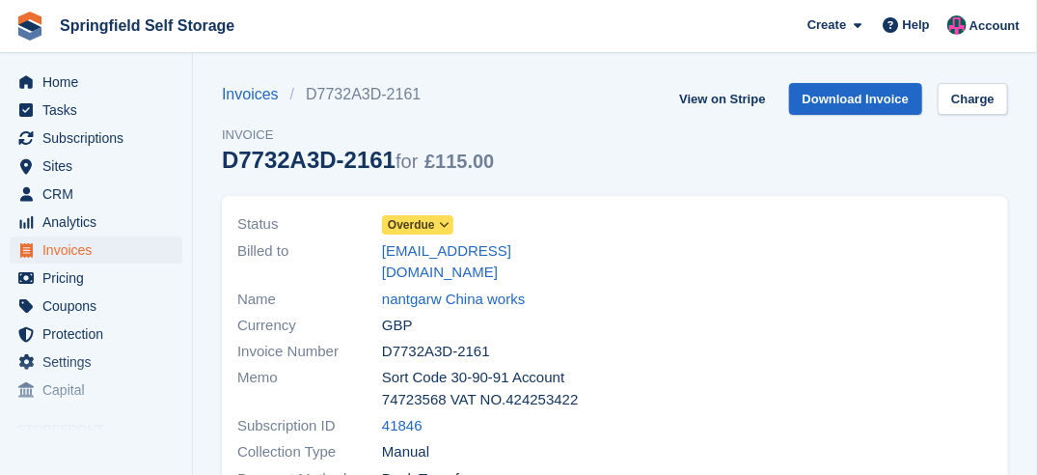
click at [430, 224] on span "Overdue" at bounding box center [411, 224] width 47 height 17
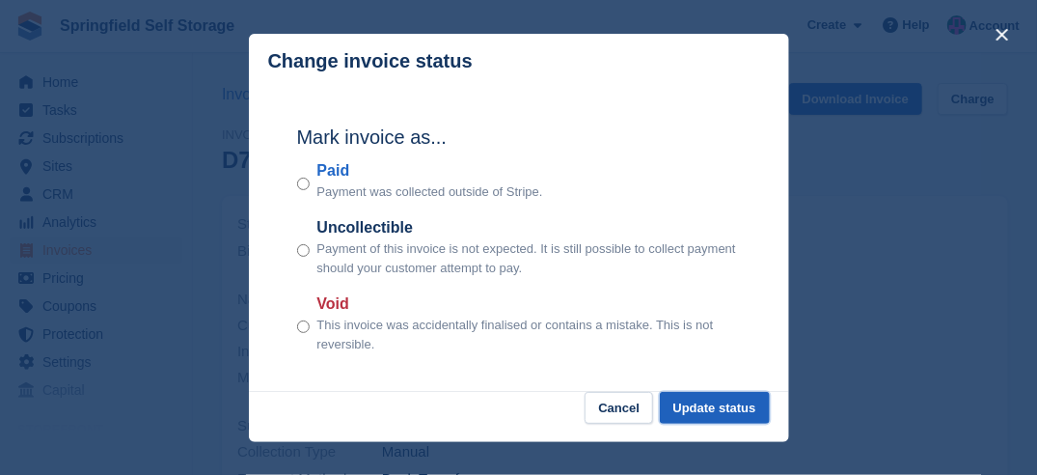
click at [727, 400] on button "Update status" at bounding box center [715, 408] width 110 height 32
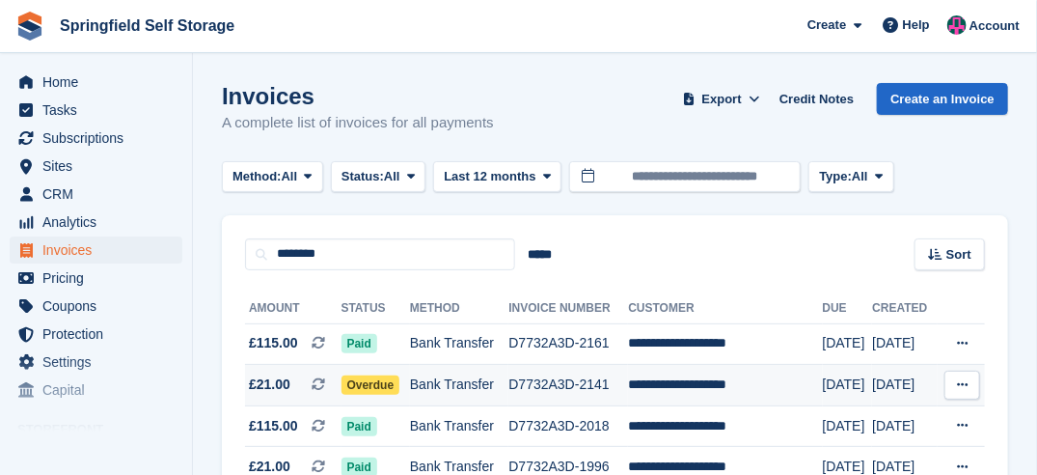
click at [386, 381] on span "Overdue" at bounding box center [370, 384] width 59 height 19
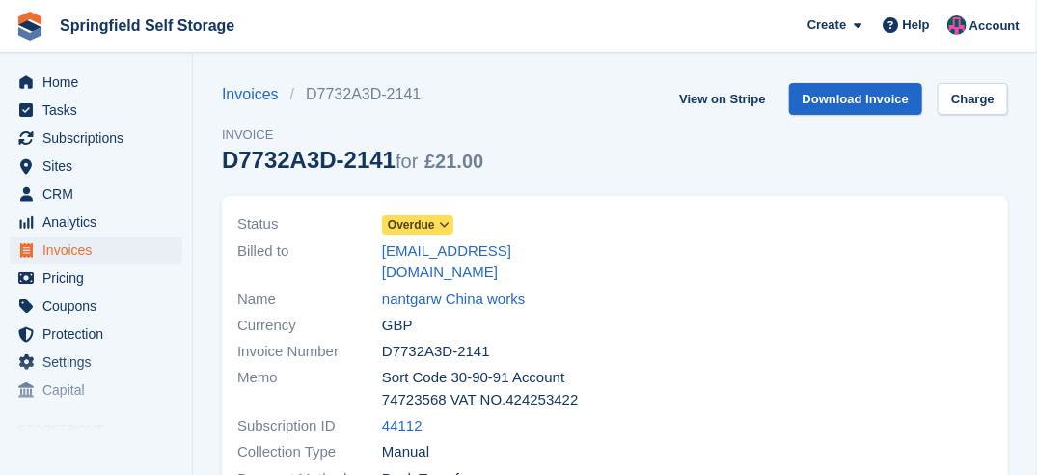
click at [445, 219] on icon at bounding box center [444, 225] width 11 height 12
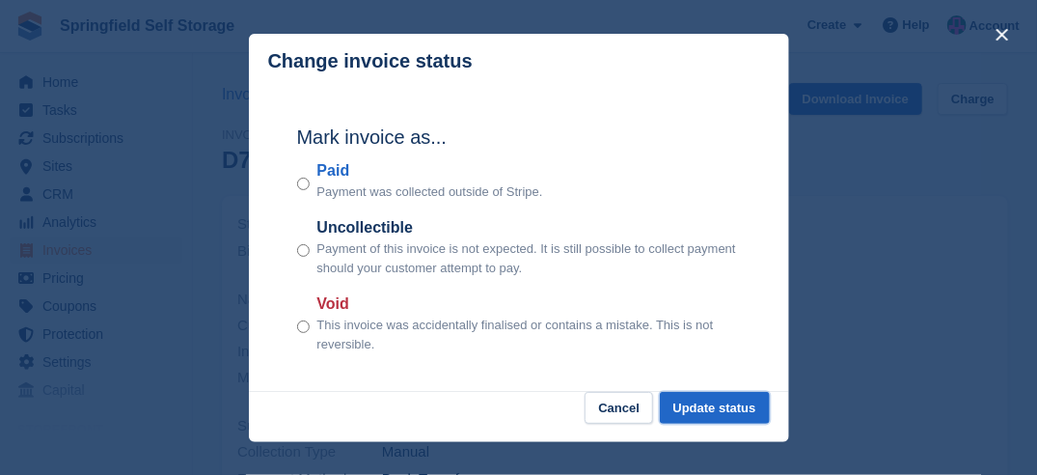
drag, startPoint x: 696, startPoint y: 395, endPoint x: 689, endPoint y: 381, distance: 16.4
click at [696, 395] on button "Update status" at bounding box center [715, 408] width 110 height 32
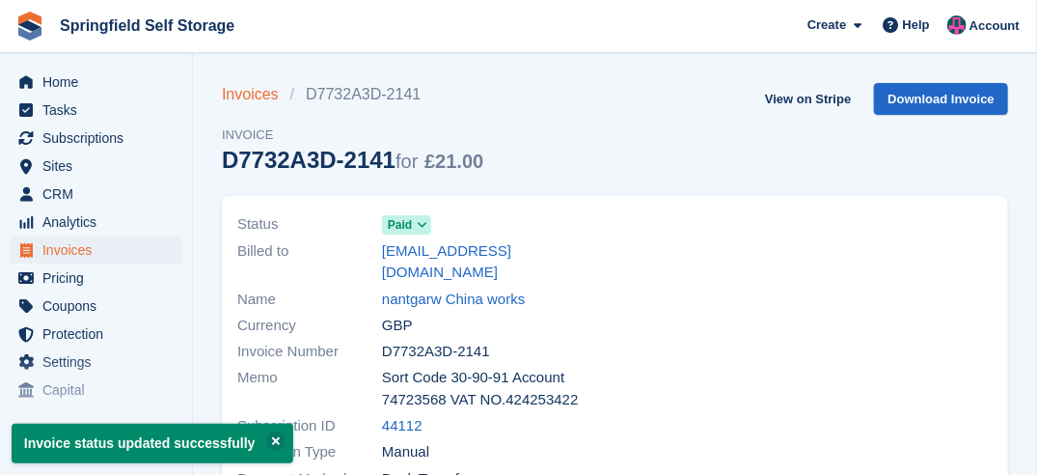
click at [251, 97] on link "Invoices" at bounding box center [256, 94] width 68 height 23
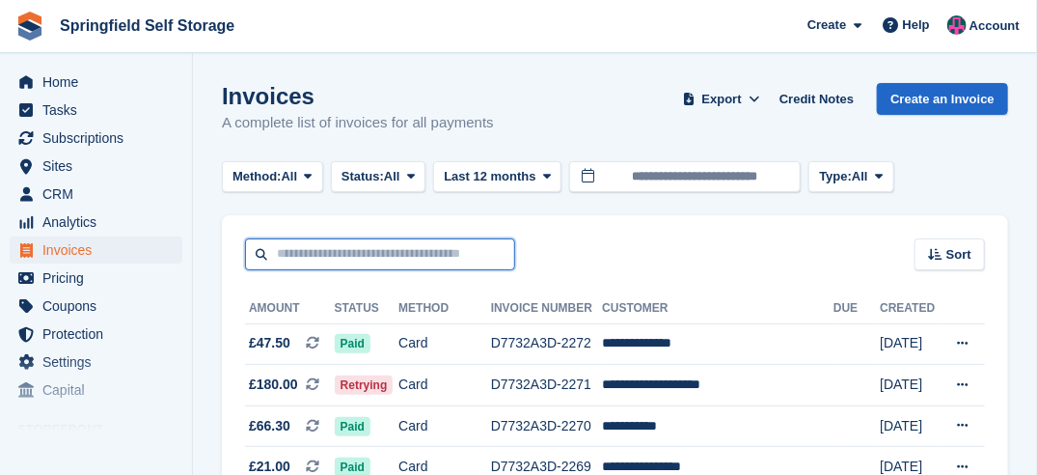
drag, startPoint x: 353, startPoint y: 265, endPoint x: 355, endPoint y: 256, distance: 9.8
click at [355, 256] on input "text" at bounding box center [380, 254] width 270 height 32
type input "***"
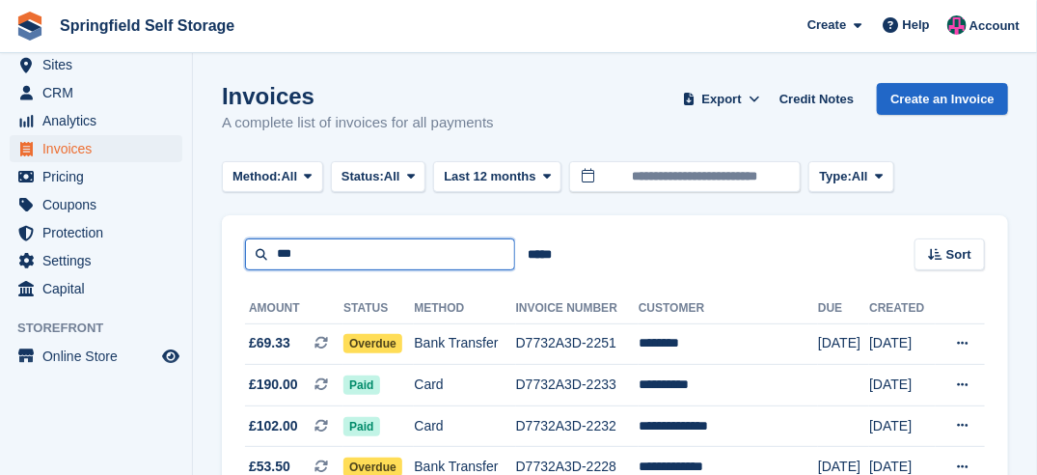
click at [340, 247] on input "***" at bounding box center [380, 254] width 270 height 32
type input "********"
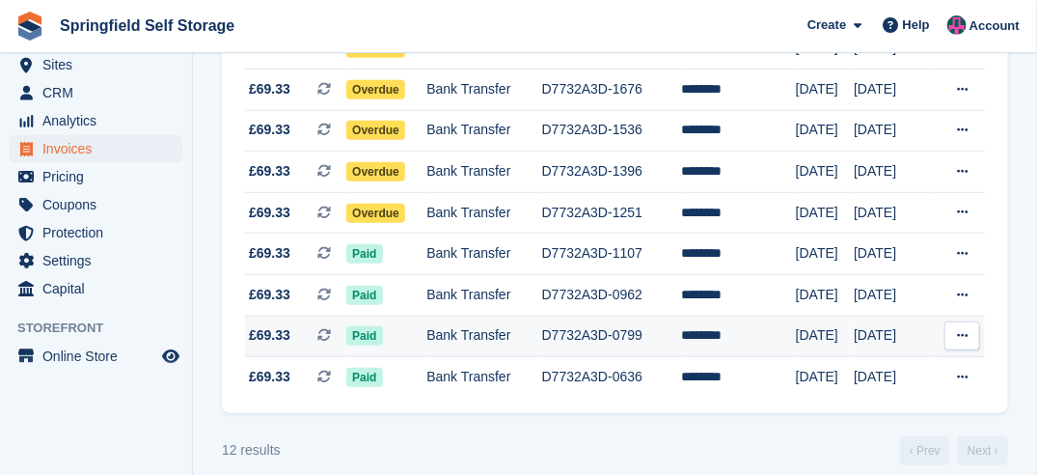
scroll to position [436, 0]
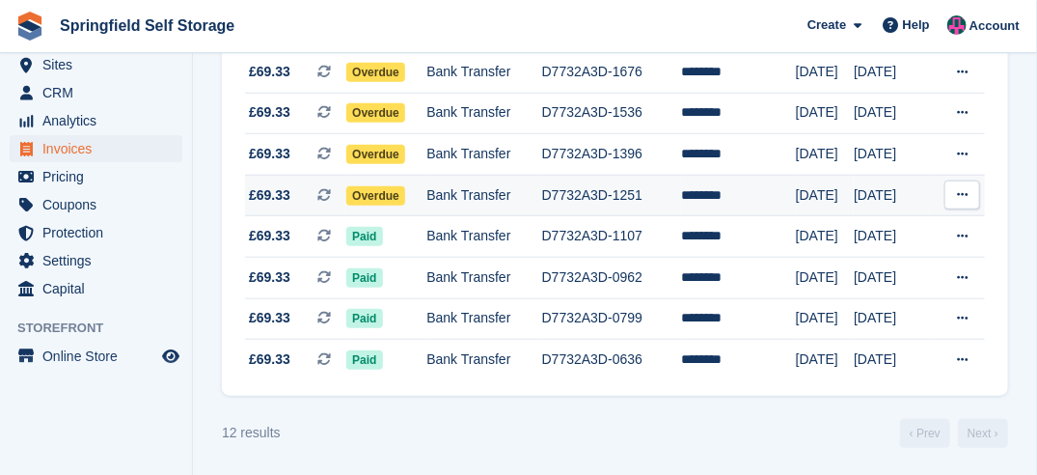
click at [382, 197] on span "Overdue" at bounding box center [375, 195] width 59 height 19
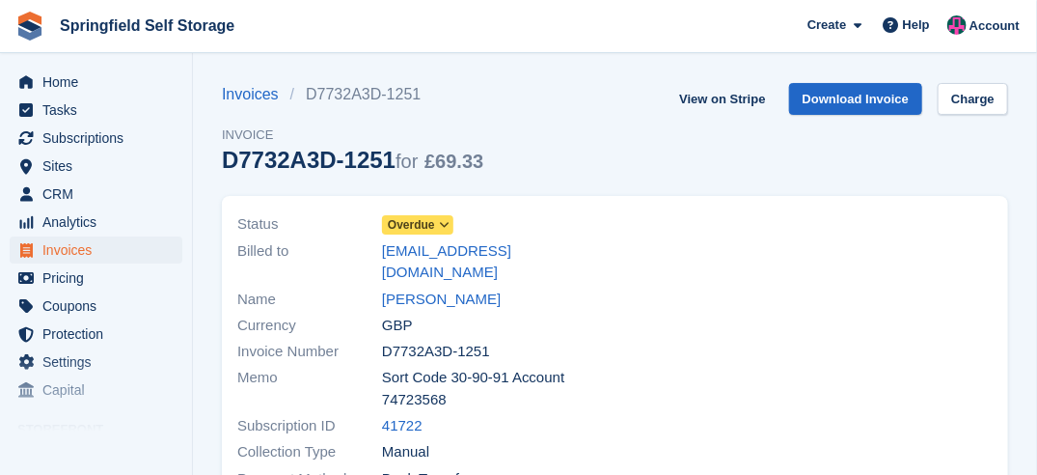
drag, startPoint x: 0, startPoint y: 0, endPoint x: 442, endPoint y: 226, distance: 496.1
click at [442, 226] on icon at bounding box center [444, 225] width 11 height 12
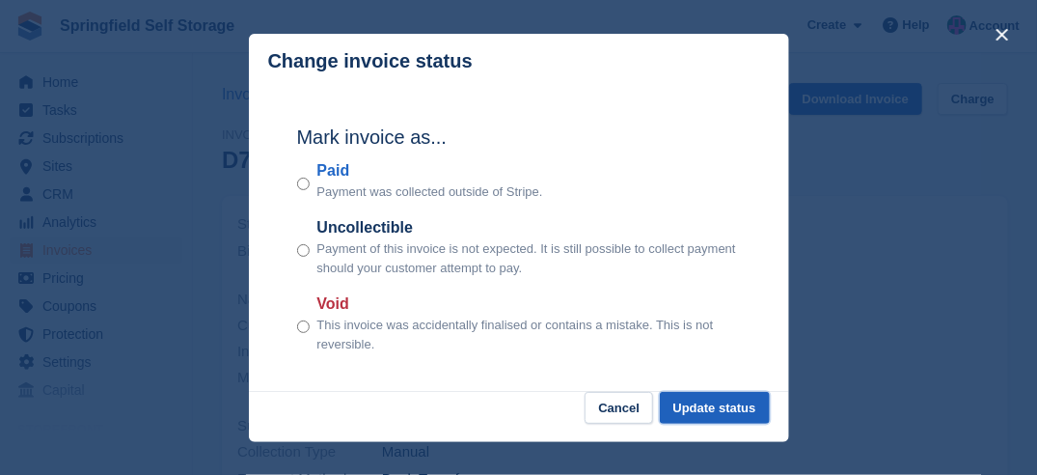
click at [729, 411] on button "Update status" at bounding box center [715, 408] width 110 height 32
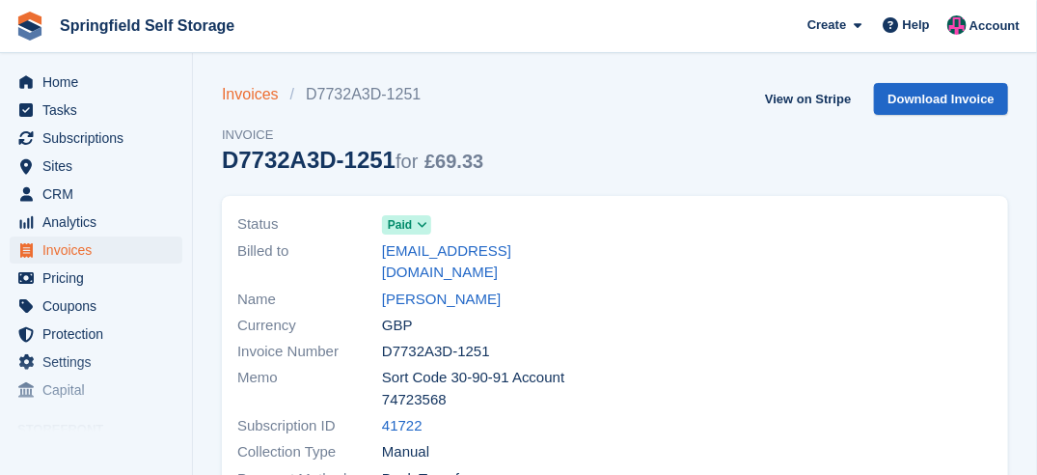
click at [259, 99] on link "Invoices" at bounding box center [256, 94] width 68 height 23
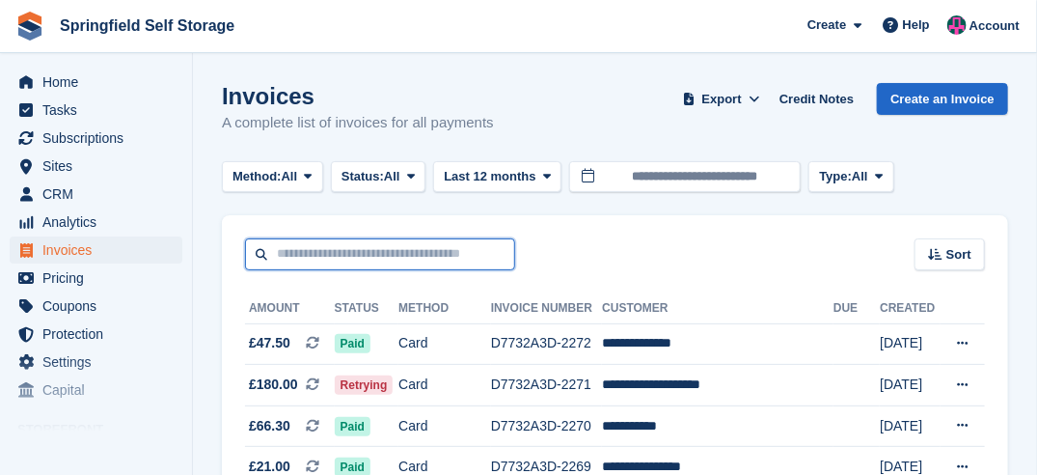
click at [358, 258] on input "text" at bounding box center [380, 254] width 270 height 32
type input "********"
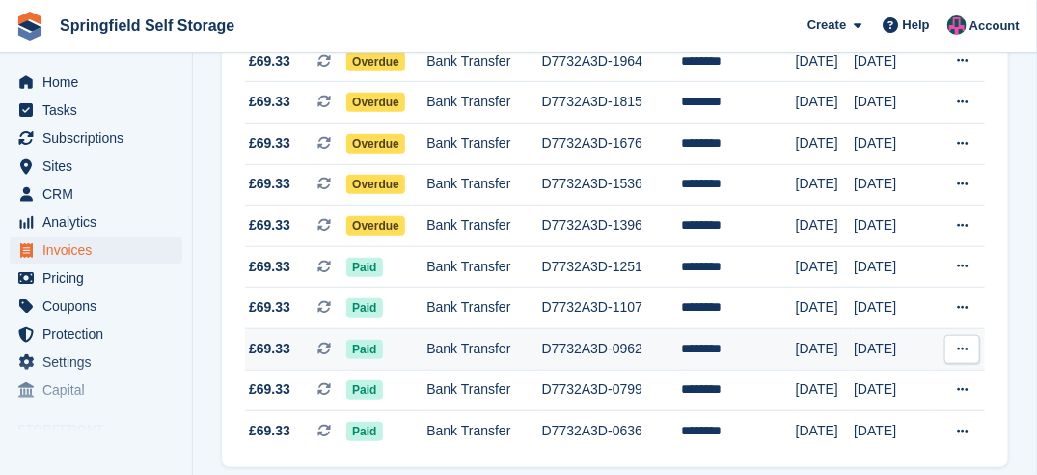
scroll to position [340, 0]
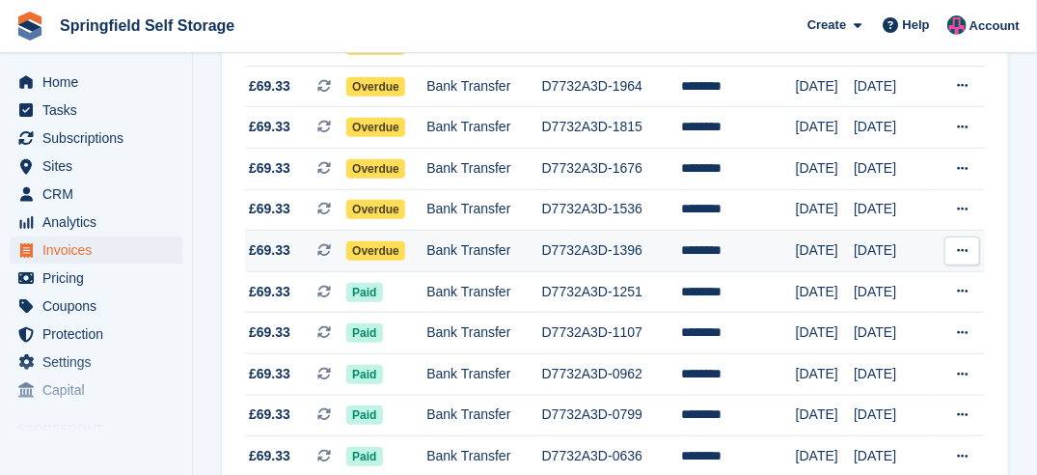
click at [369, 250] on span "Overdue" at bounding box center [375, 250] width 59 height 19
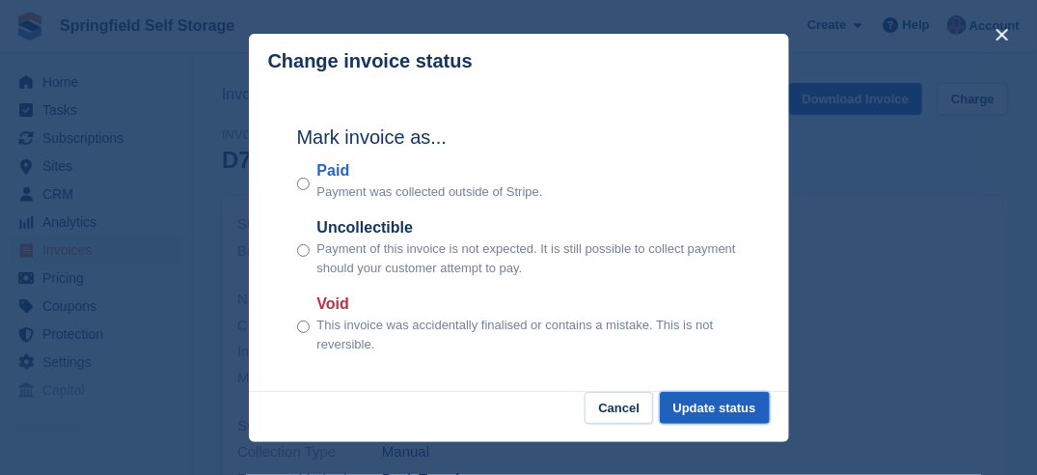
click at [709, 403] on button "Update status" at bounding box center [715, 408] width 110 height 32
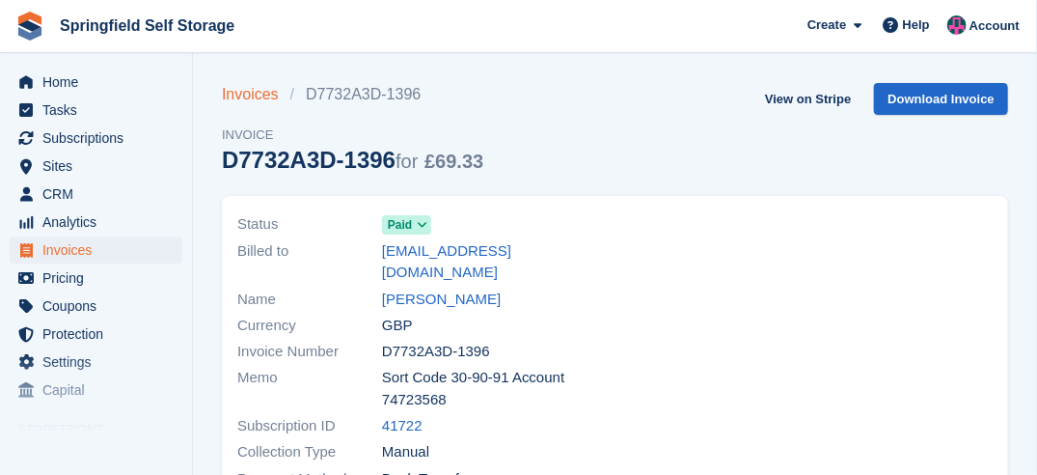
click at [259, 101] on link "Invoices" at bounding box center [256, 94] width 68 height 23
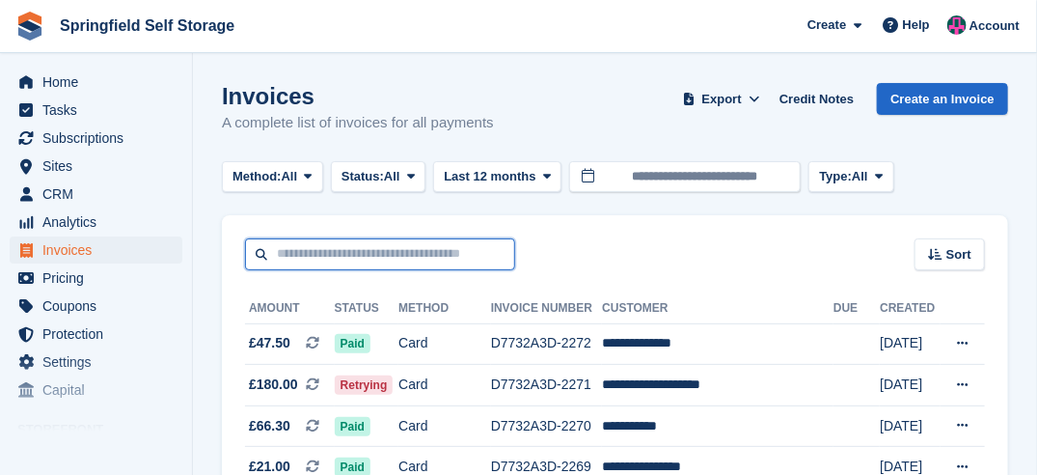
click at [365, 243] on input "text" at bounding box center [380, 254] width 270 height 32
type input "*****"
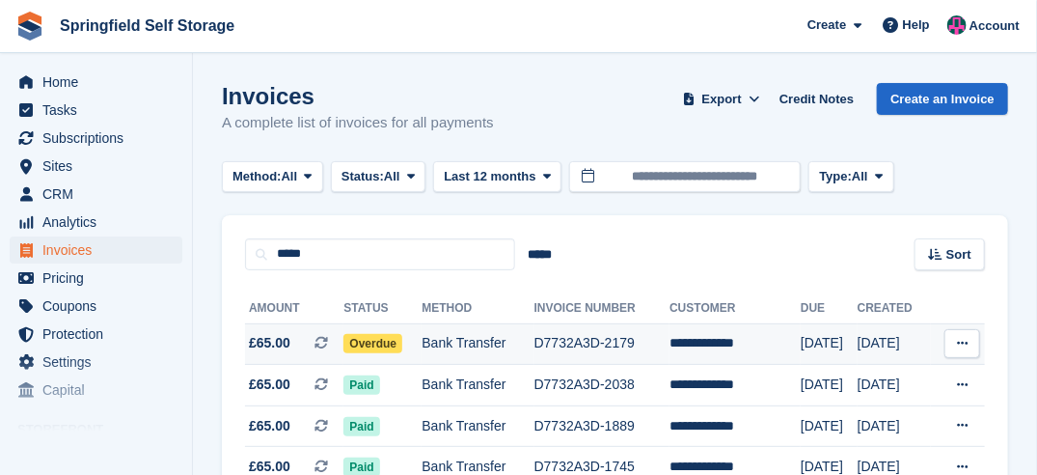
click at [380, 339] on span "Overdue" at bounding box center [372, 343] width 59 height 19
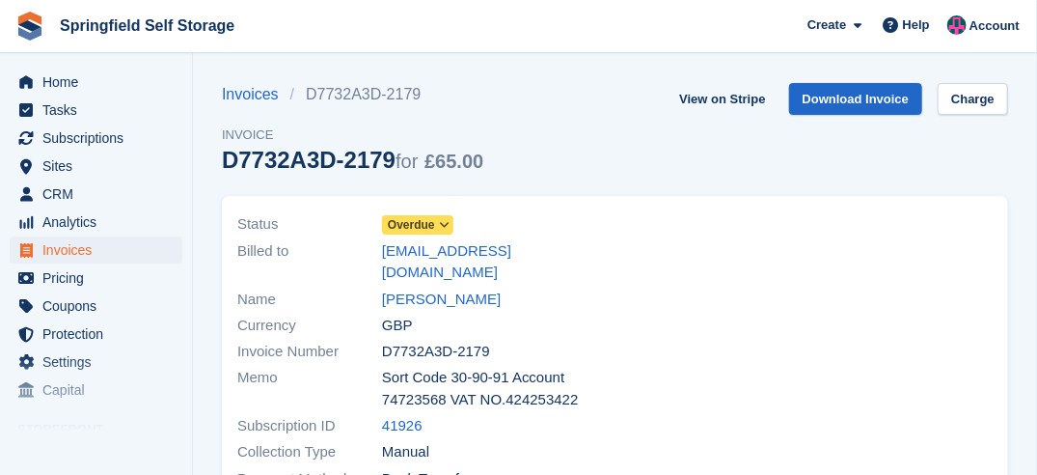
click at [403, 221] on span "Overdue" at bounding box center [411, 224] width 47 height 17
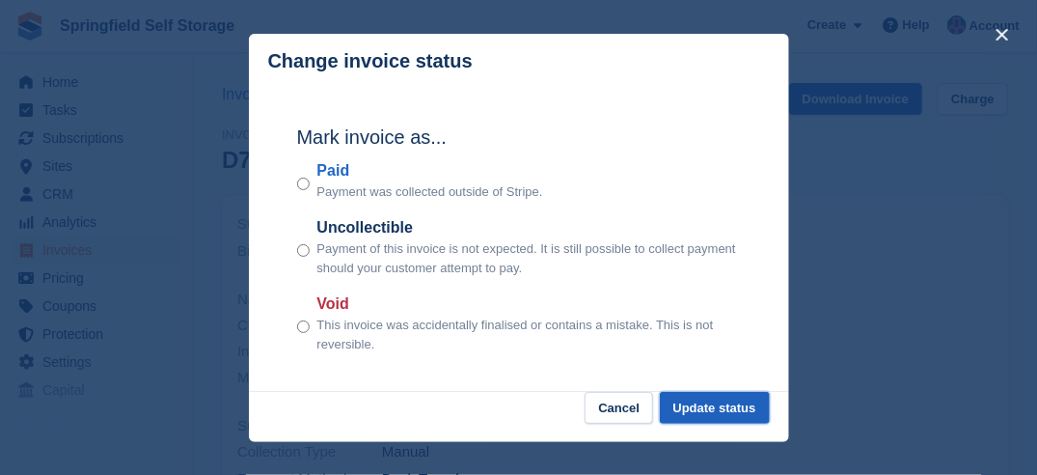
drag, startPoint x: 695, startPoint y: 405, endPoint x: 677, endPoint y: 401, distance: 18.7
click at [697, 401] on button "Update status" at bounding box center [715, 408] width 110 height 32
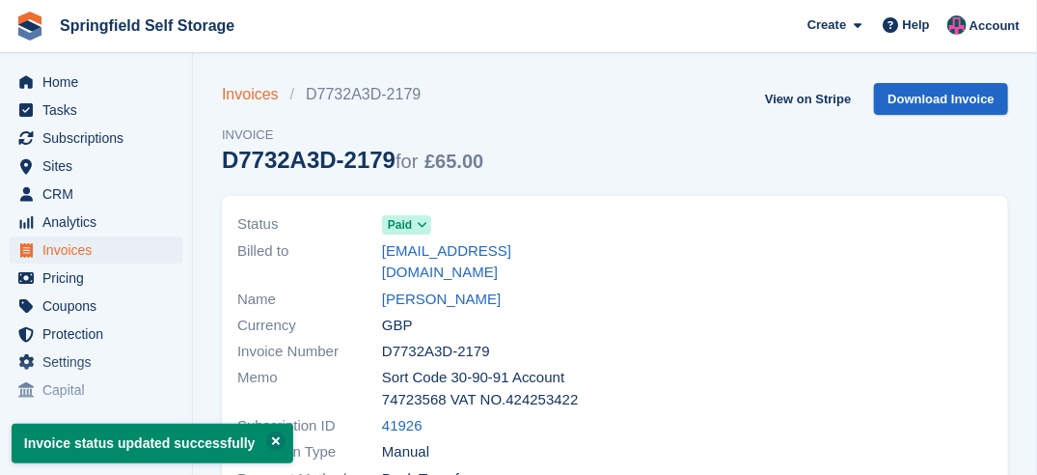
drag, startPoint x: 262, startPoint y: 85, endPoint x: 262, endPoint y: 95, distance: 10.6
click at [262, 86] on link "Invoices" at bounding box center [256, 94] width 68 height 23
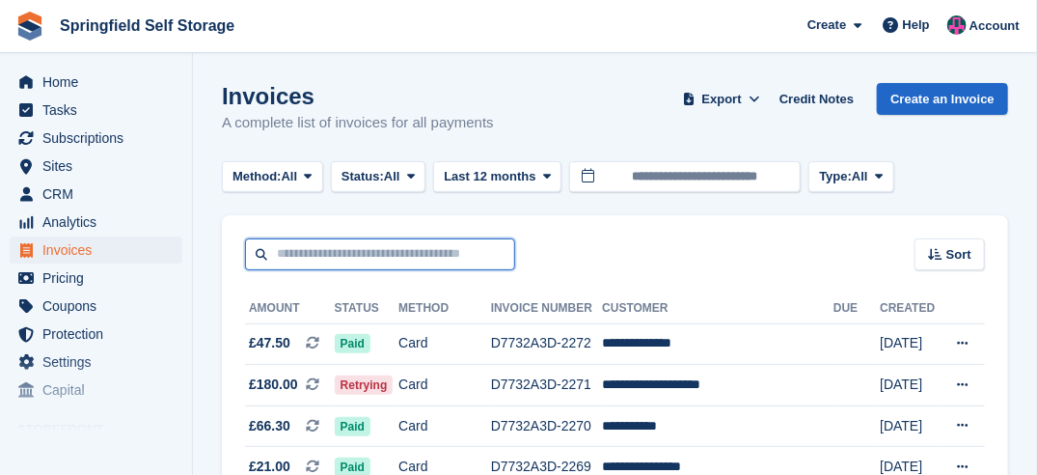
click at [327, 249] on input "text" at bounding box center [380, 254] width 270 height 32
type input "******"
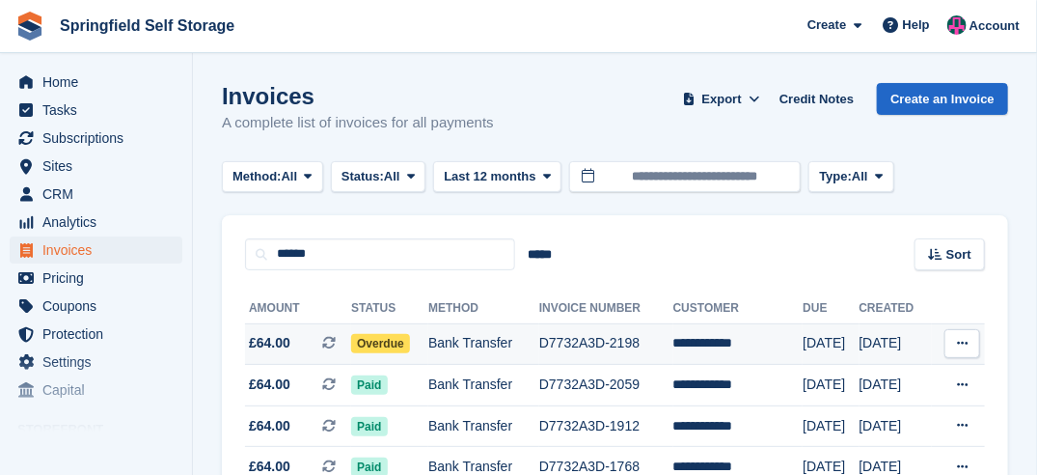
click at [403, 341] on span "Overdue" at bounding box center [380, 343] width 59 height 19
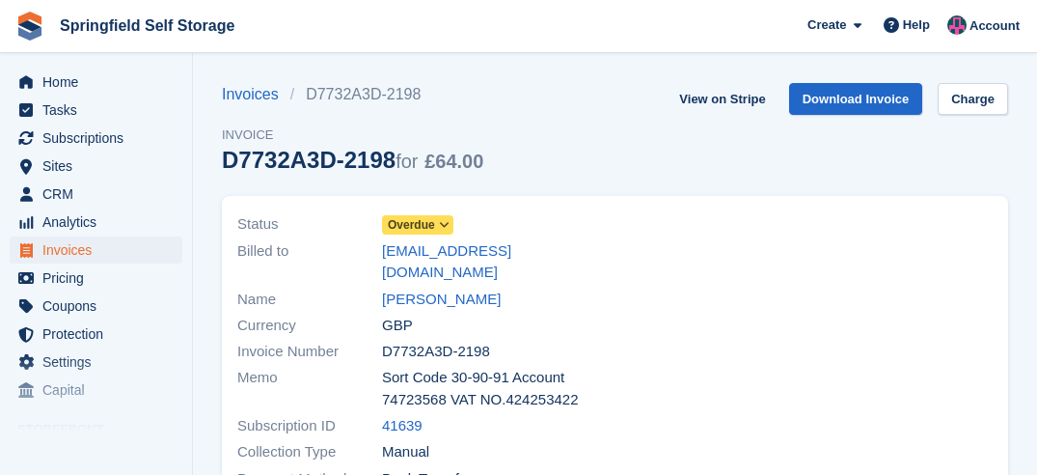
click at [417, 215] on span "Overdue" at bounding box center [417, 224] width 71 height 19
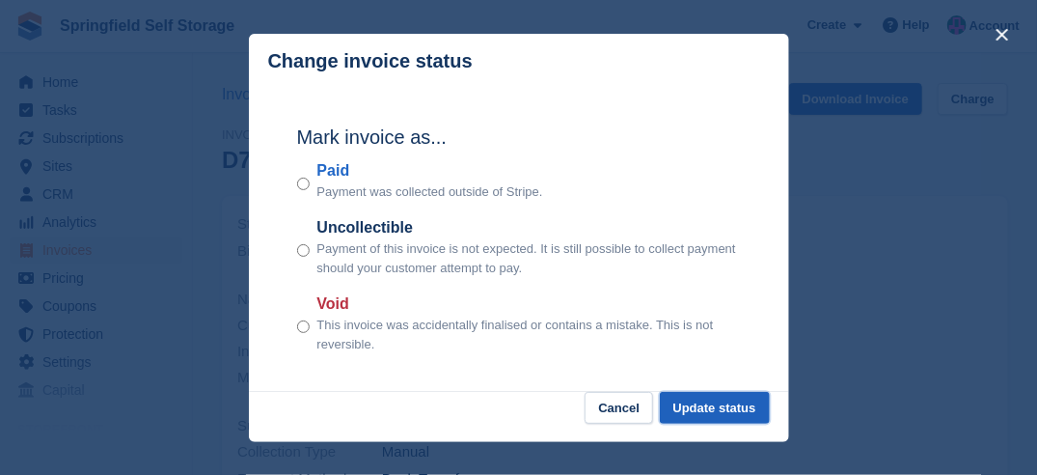
click at [739, 403] on button "Update status" at bounding box center [715, 408] width 110 height 32
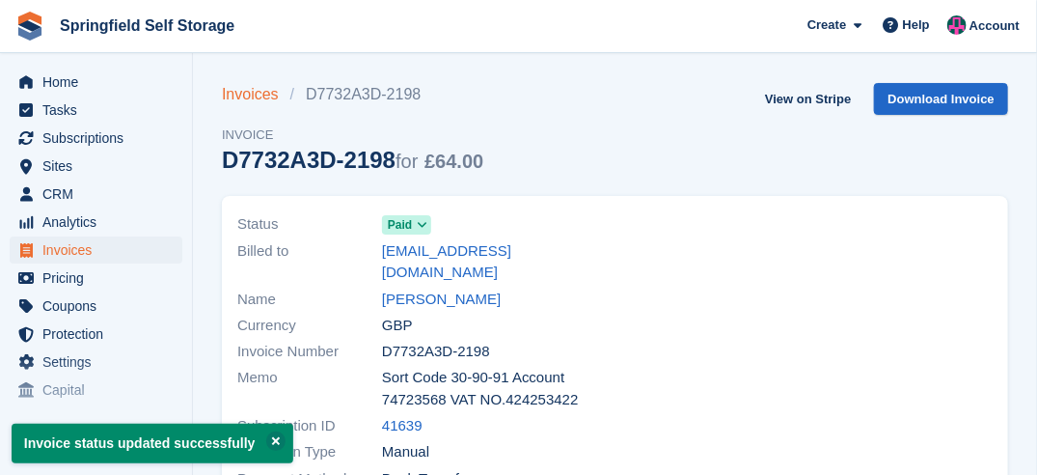
click at [252, 94] on link "Invoices" at bounding box center [256, 94] width 68 height 23
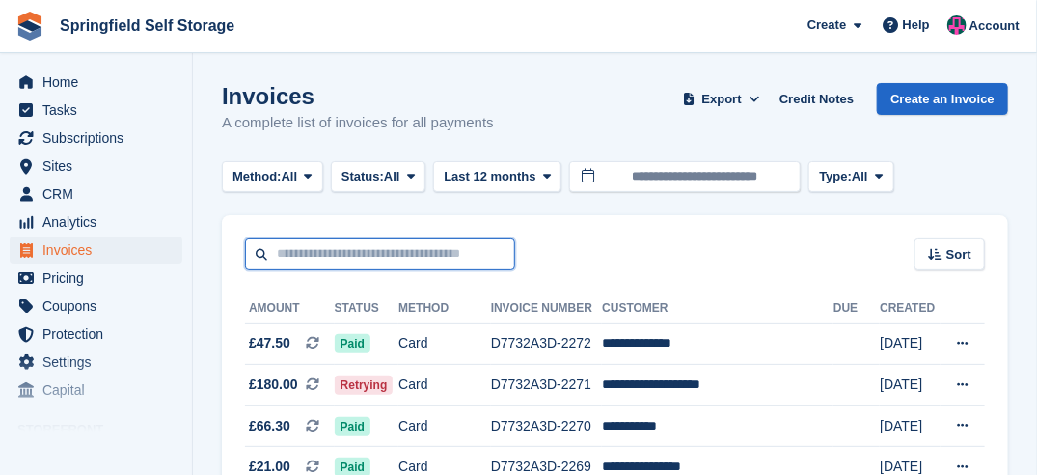
click at [278, 245] on input "text" at bounding box center [380, 254] width 270 height 32
type input "****"
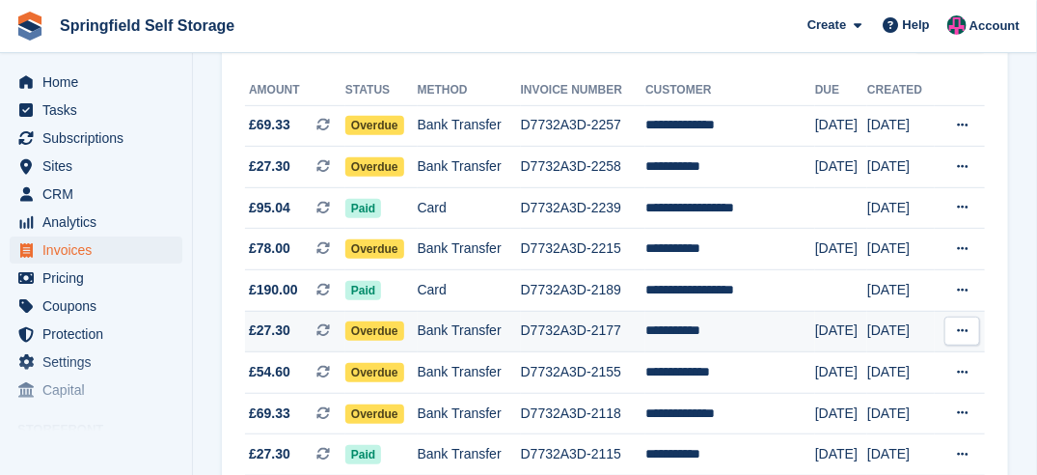
scroll to position [193, 0]
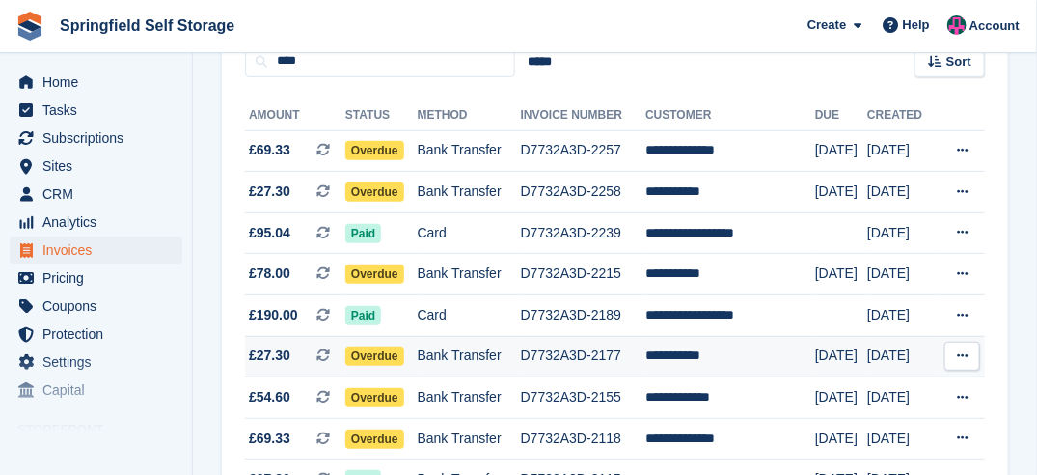
click at [379, 355] on span "Overdue" at bounding box center [374, 355] width 59 height 19
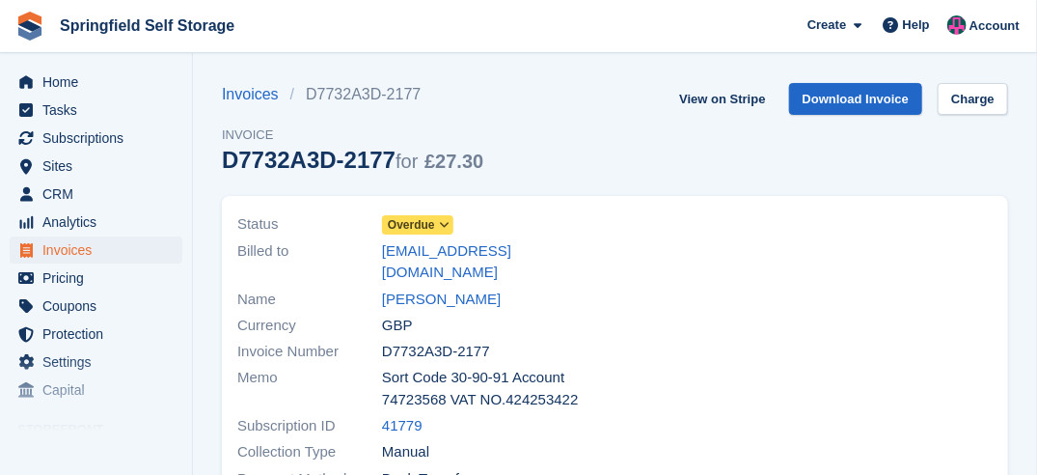
click at [430, 226] on span "Overdue" at bounding box center [411, 224] width 47 height 17
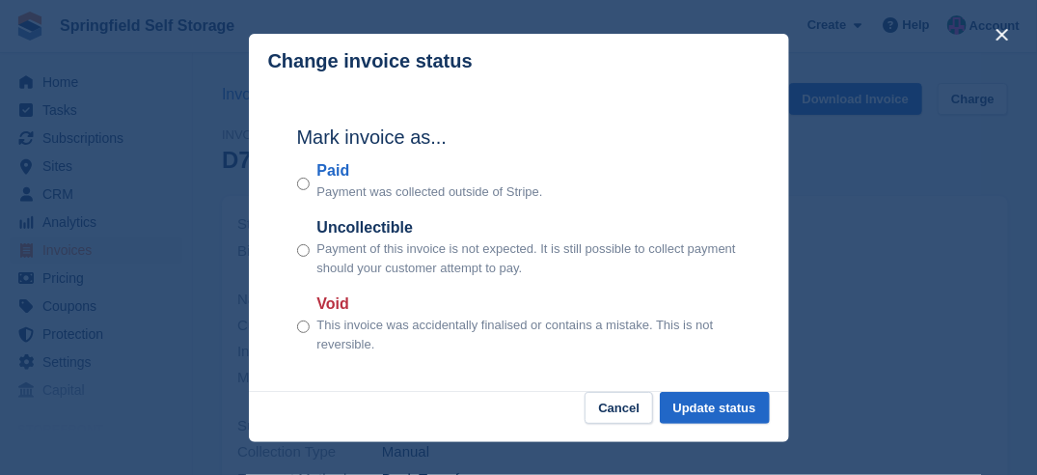
click at [694, 392] on div "Mark invoice as... Paid Payment was collected outside of Stripe. Uncollectible …" at bounding box center [519, 241] width 482 height 304
click at [741, 413] on button "Update status" at bounding box center [715, 408] width 110 height 32
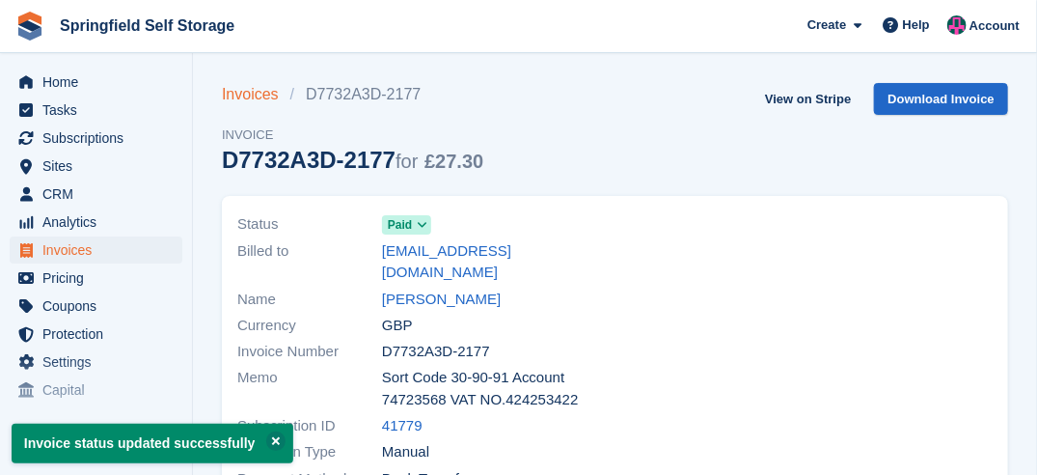
click at [261, 97] on link "Invoices" at bounding box center [256, 94] width 68 height 23
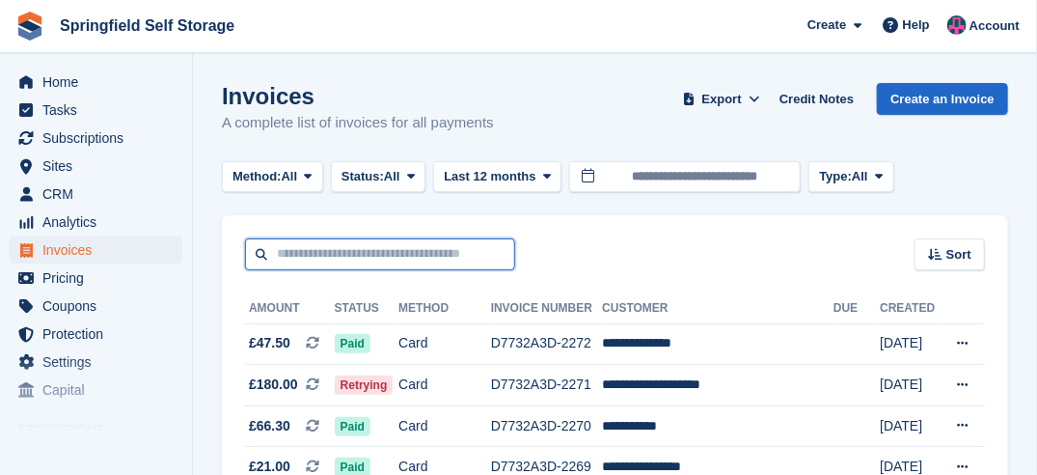
click at [358, 250] on input "text" at bounding box center [380, 254] width 270 height 32
type input "****"
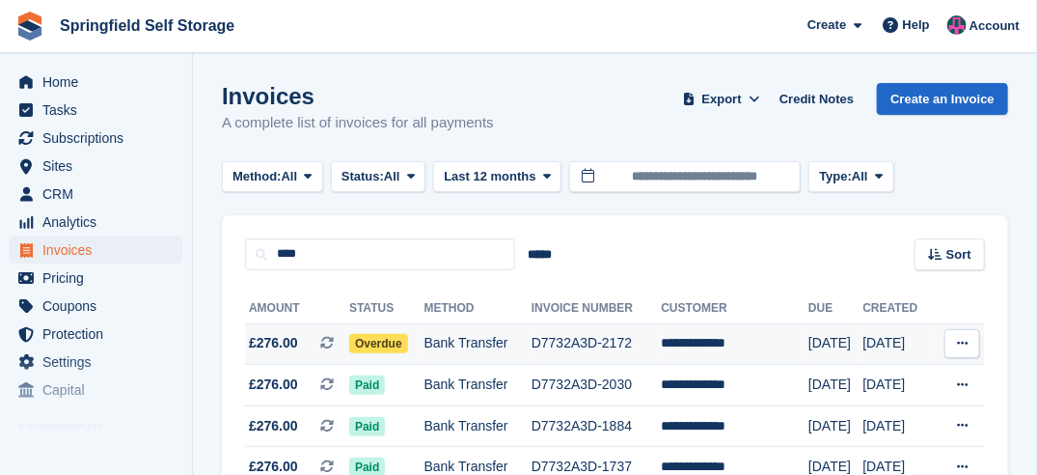
click at [388, 342] on span "Overdue" at bounding box center [378, 343] width 59 height 19
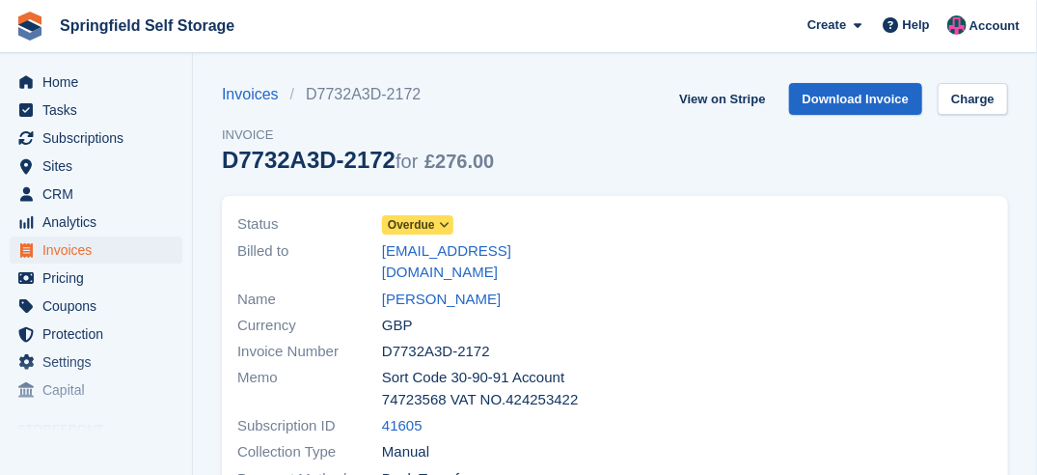
click at [437, 228] on span at bounding box center [444, 224] width 15 height 15
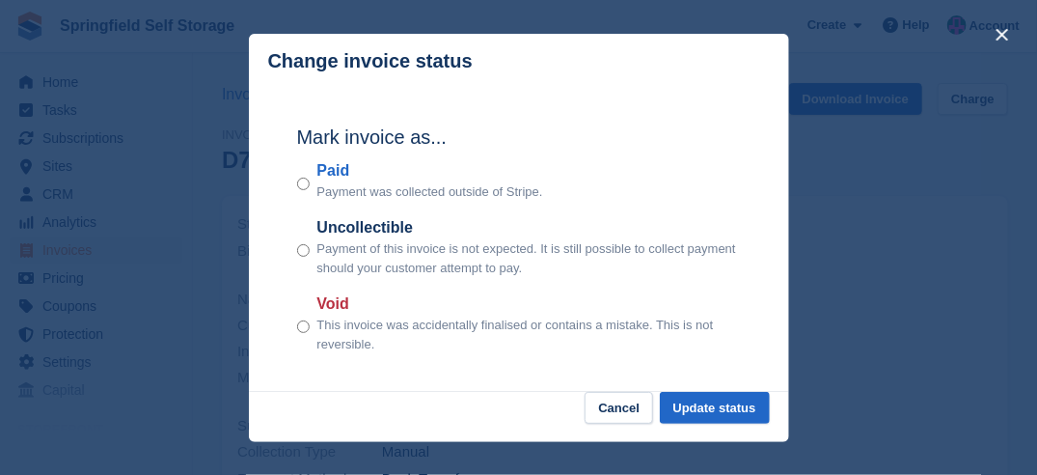
drag, startPoint x: 796, startPoint y: 403, endPoint x: 776, endPoint y: 397, distance: 21.1
click at [791, 399] on div "close" at bounding box center [518, 237] width 1037 height 475
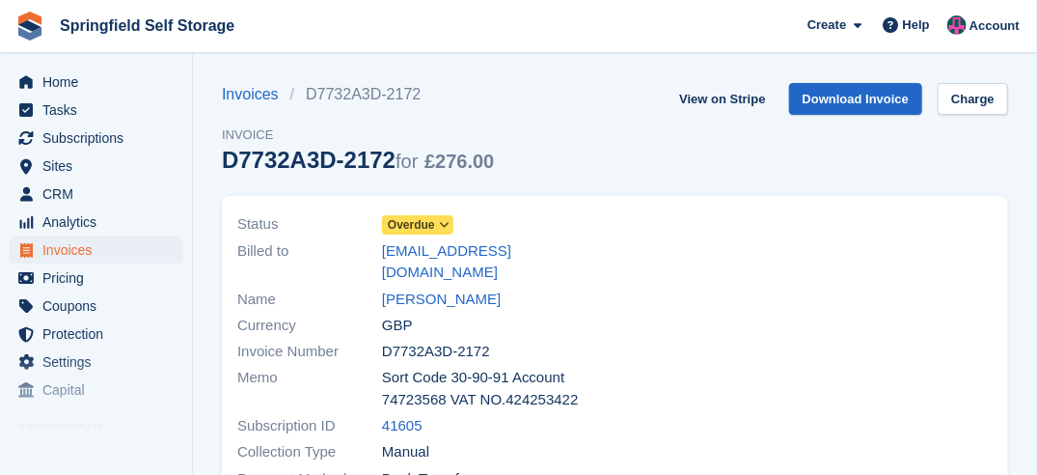
click at [424, 223] on span "Overdue" at bounding box center [411, 224] width 47 height 17
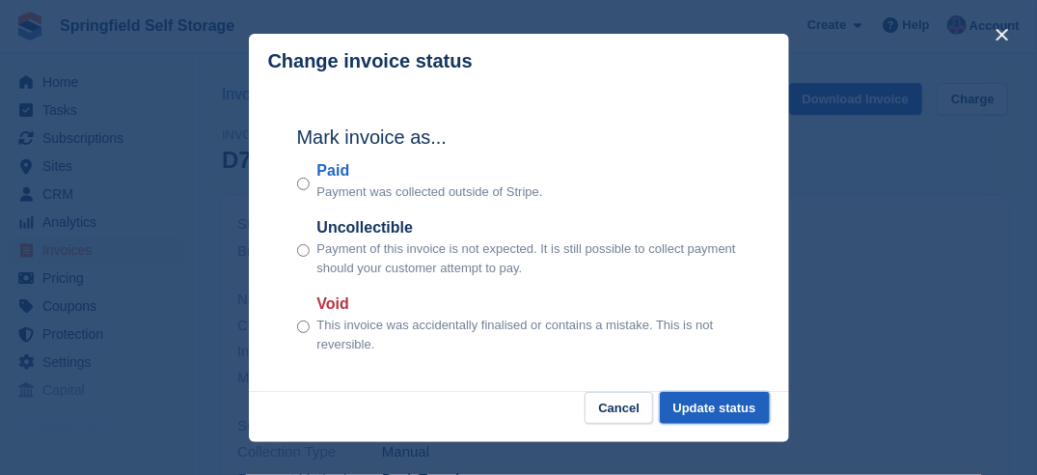
click at [695, 405] on button "Update status" at bounding box center [715, 408] width 110 height 32
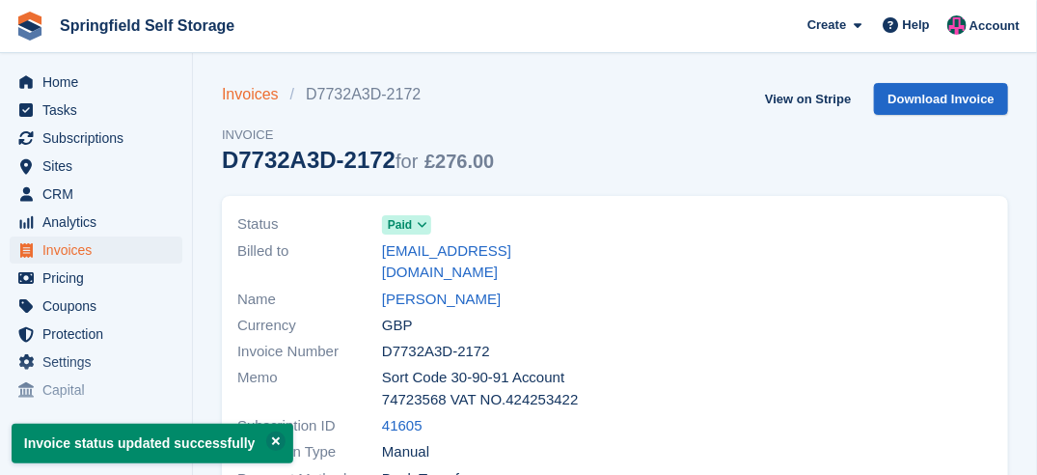
click at [230, 96] on link "Invoices" at bounding box center [256, 94] width 68 height 23
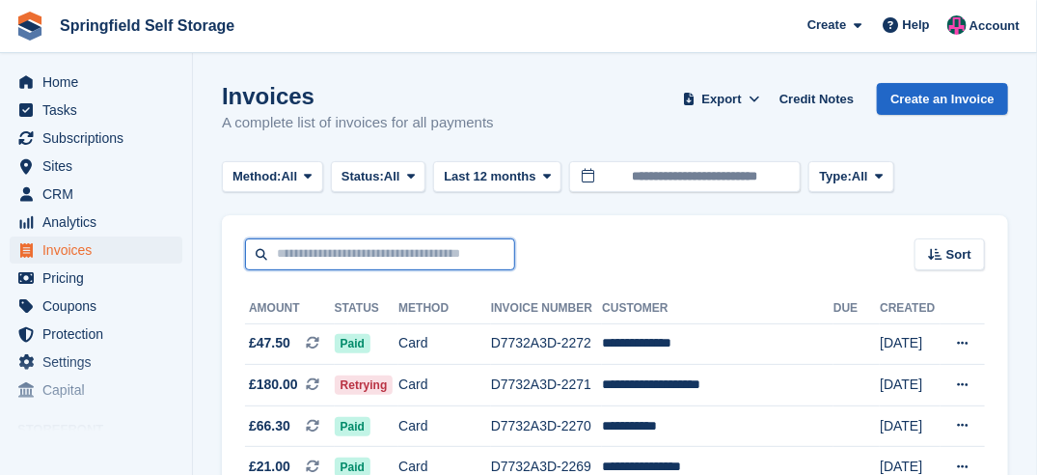
click at [311, 247] on input "text" at bounding box center [380, 254] width 270 height 32
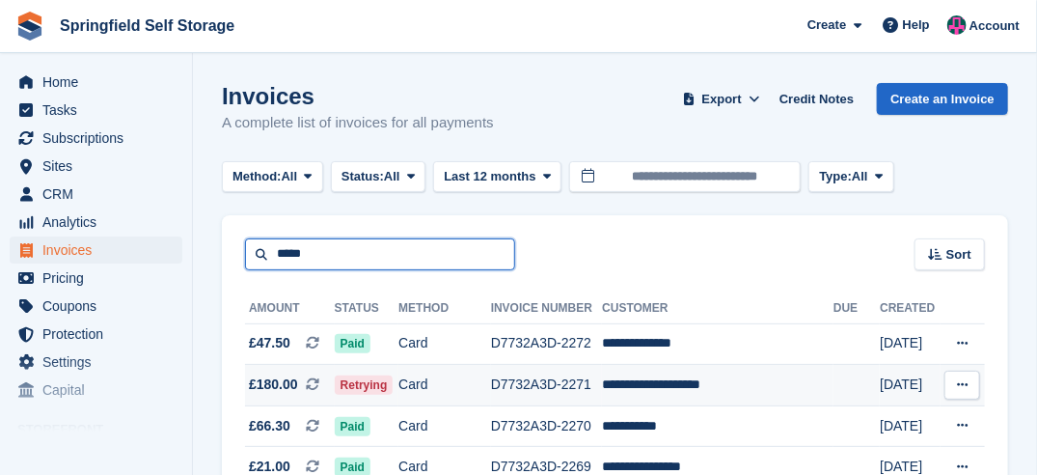
type input "*****"
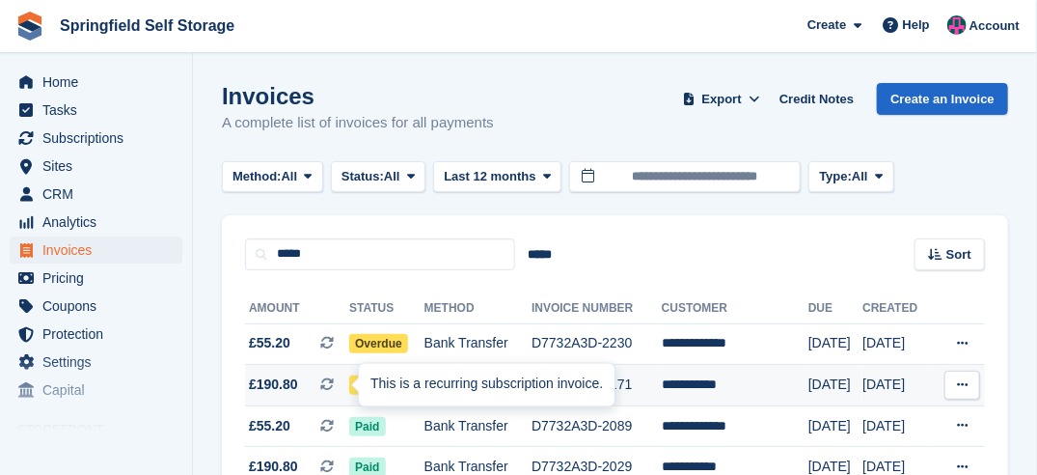
click at [359, 389] on div at bounding box center [366, 384] width 15 height 15
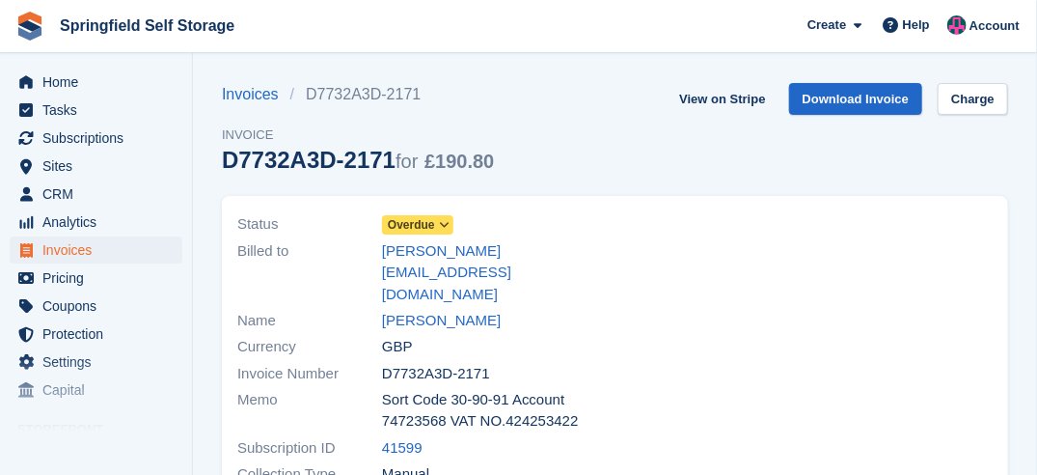
click at [415, 223] on span "Overdue" at bounding box center [411, 224] width 47 height 17
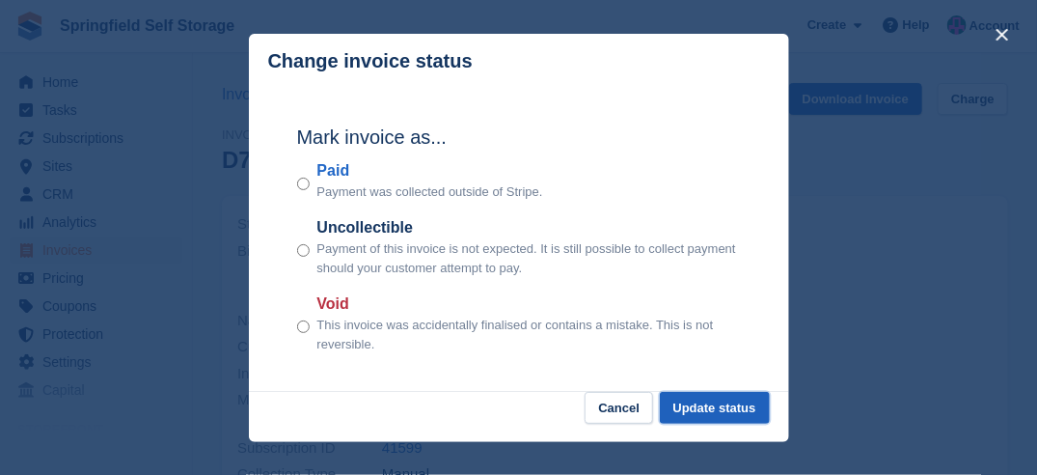
click at [684, 406] on button "Update status" at bounding box center [715, 408] width 110 height 32
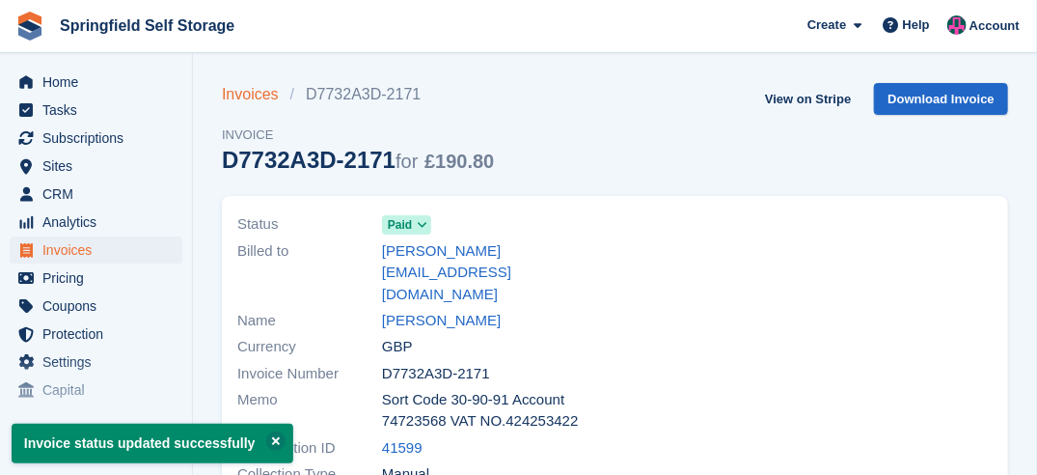
click at [259, 106] on div "Invoices D7732A3D-2171 Invoice D7732A3D-2171 for £190.80" at bounding box center [358, 139] width 272 height 113
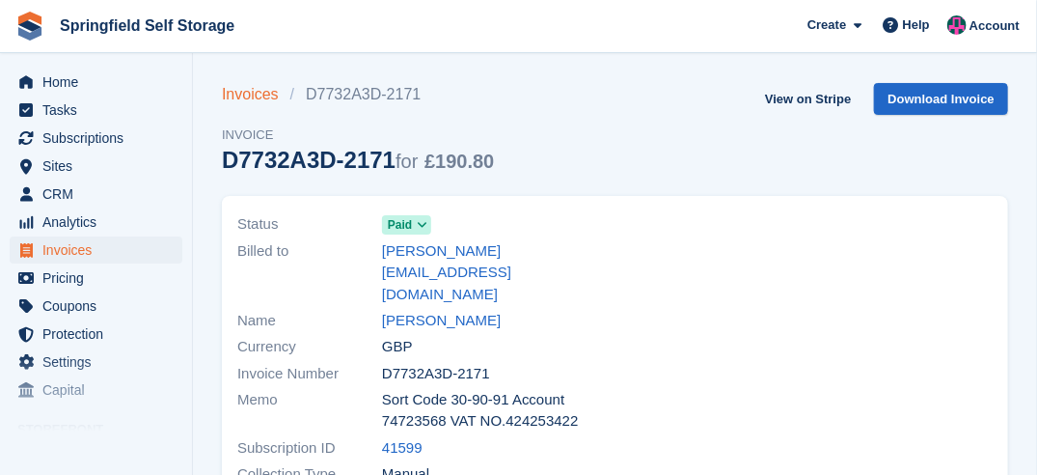
click at [264, 98] on link "Invoices" at bounding box center [256, 94] width 68 height 23
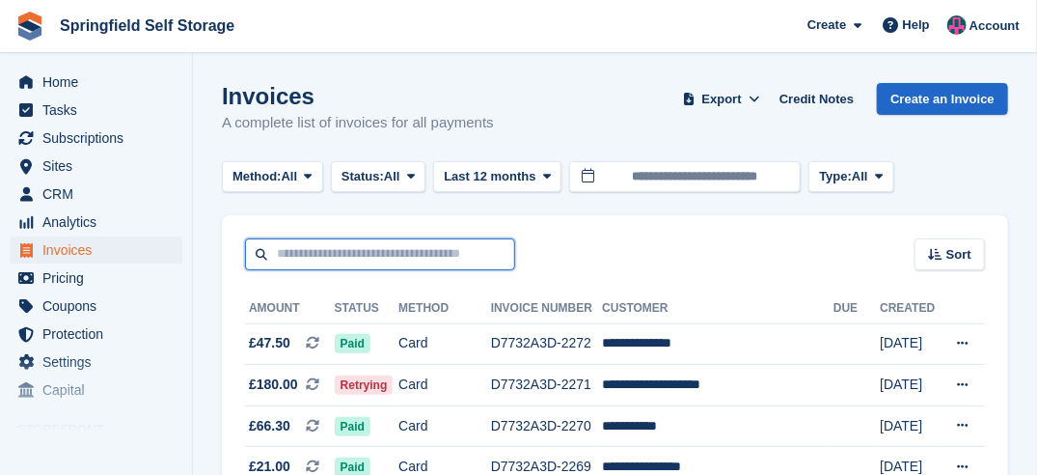
click at [413, 253] on input "text" at bounding box center [380, 254] width 270 height 32
type input "******"
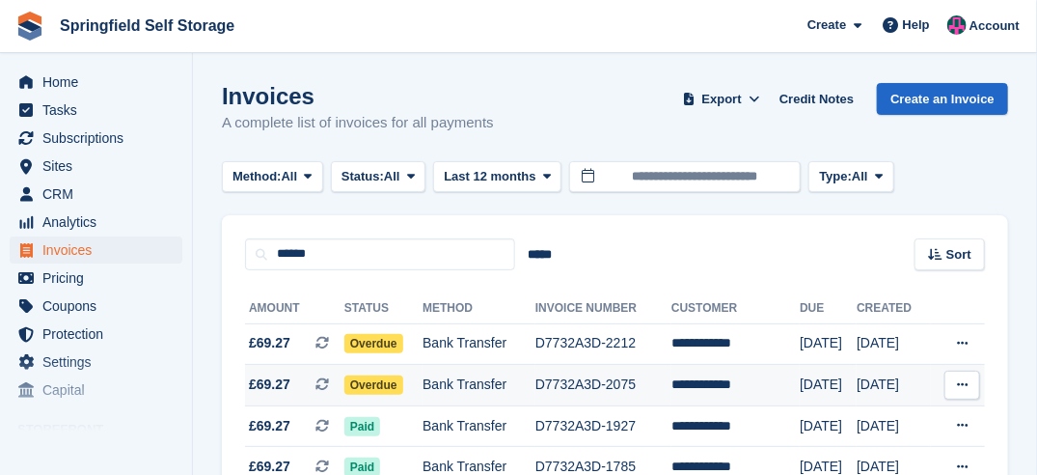
click at [374, 376] on span "Overdue" at bounding box center [373, 384] width 59 height 19
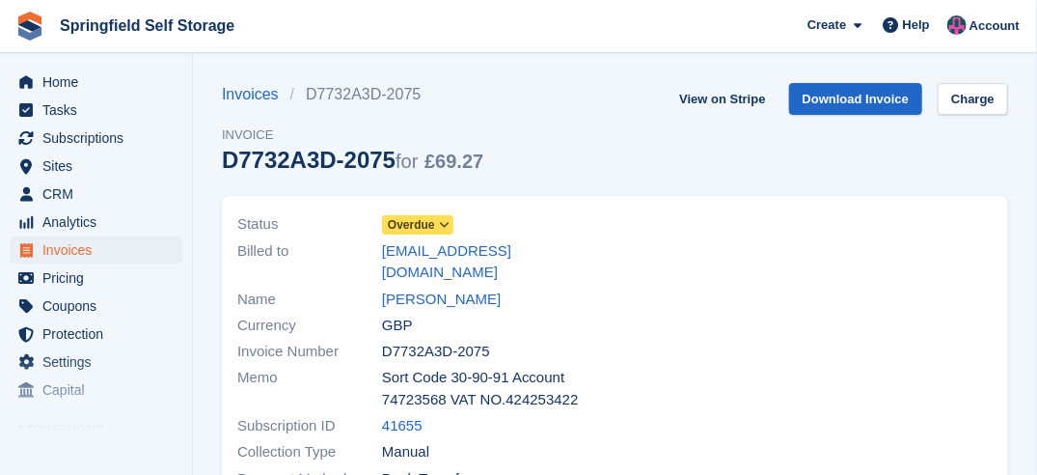
click at [432, 240] on link "[EMAIL_ADDRESS][DOMAIN_NAME]" at bounding box center [493, 261] width 222 height 43
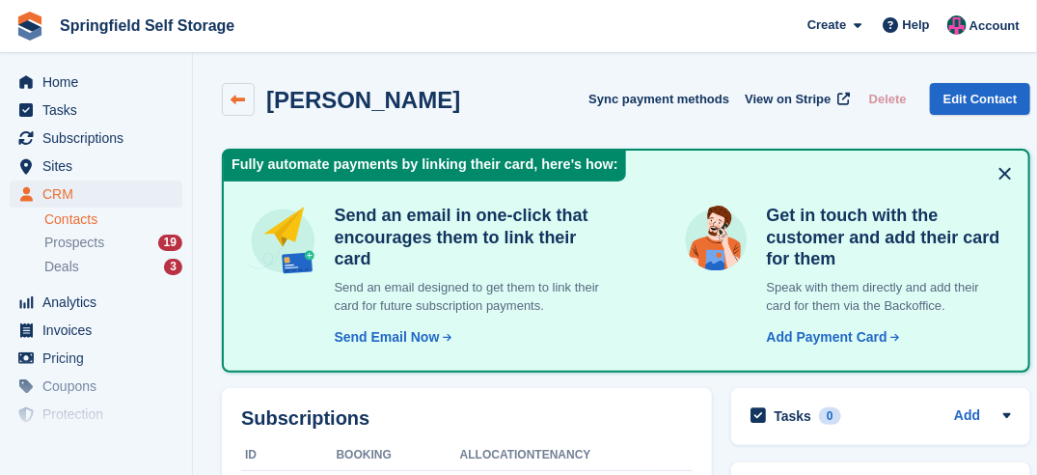
click at [233, 88] on link at bounding box center [238, 99] width 33 height 33
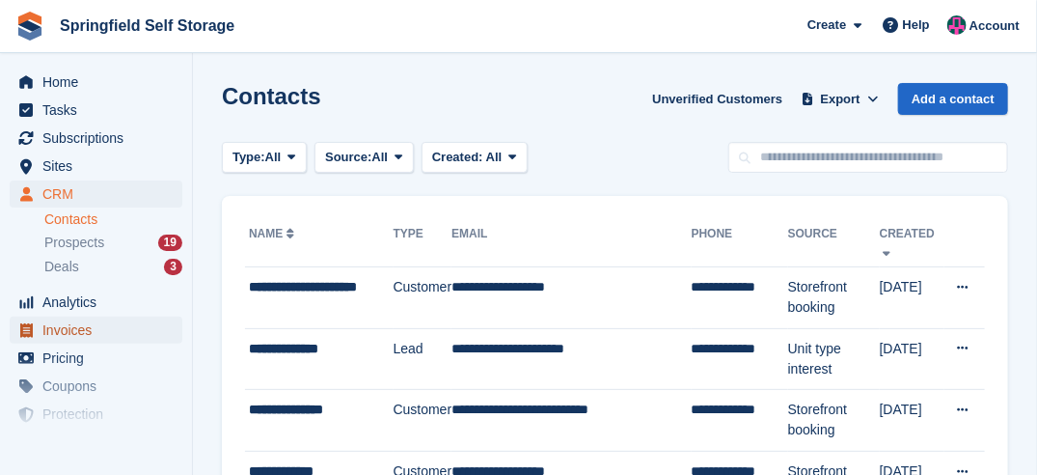
click at [89, 332] on span "Invoices" at bounding box center [100, 329] width 116 height 27
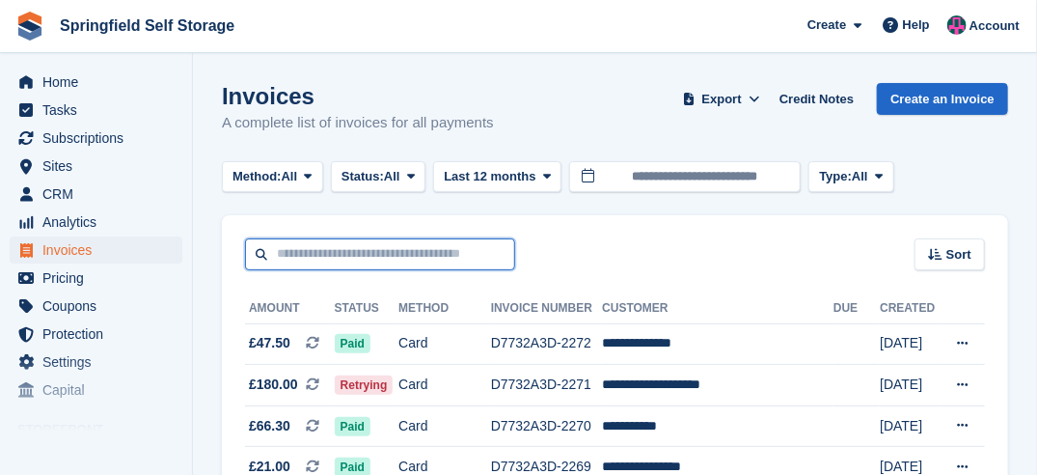
click at [291, 255] on input "text" at bounding box center [380, 254] width 270 height 32
type input "***"
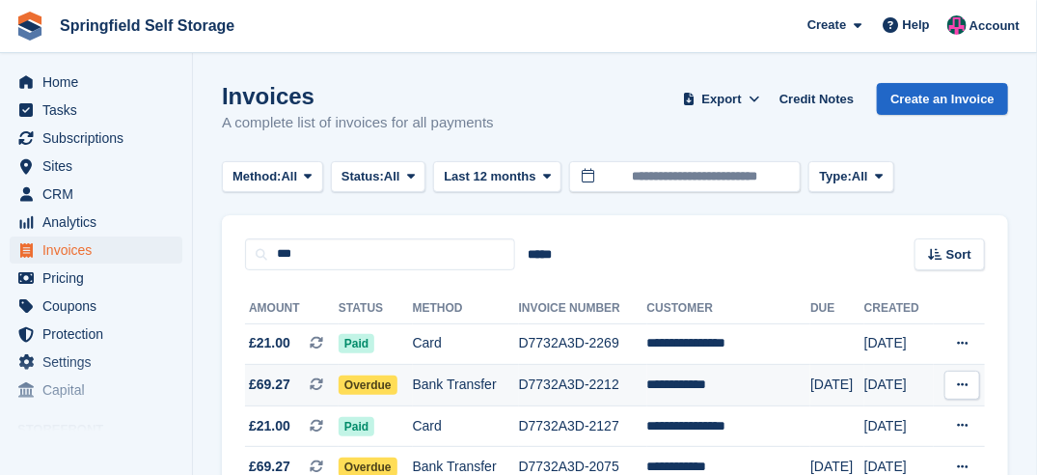
scroll to position [193, 0]
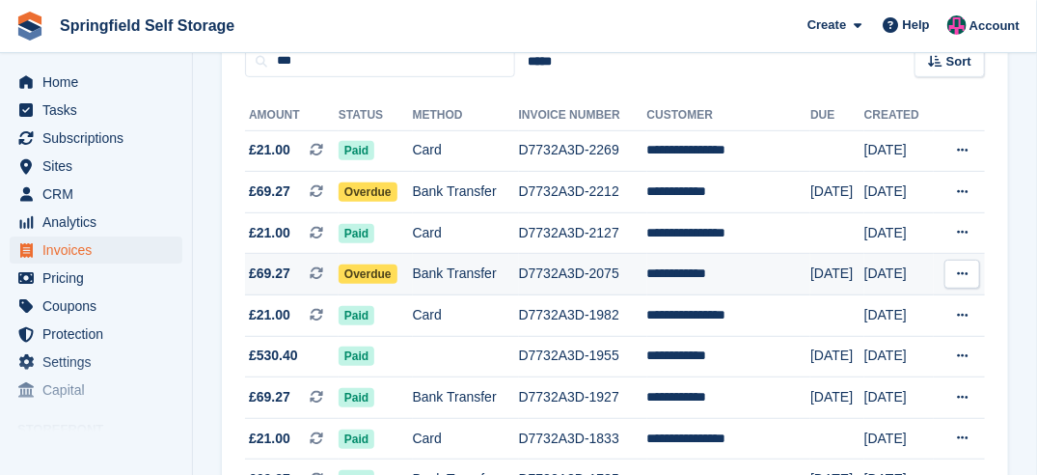
click at [372, 272] on span "Overdue" at bounding box center [368, 273] width 59 height 19
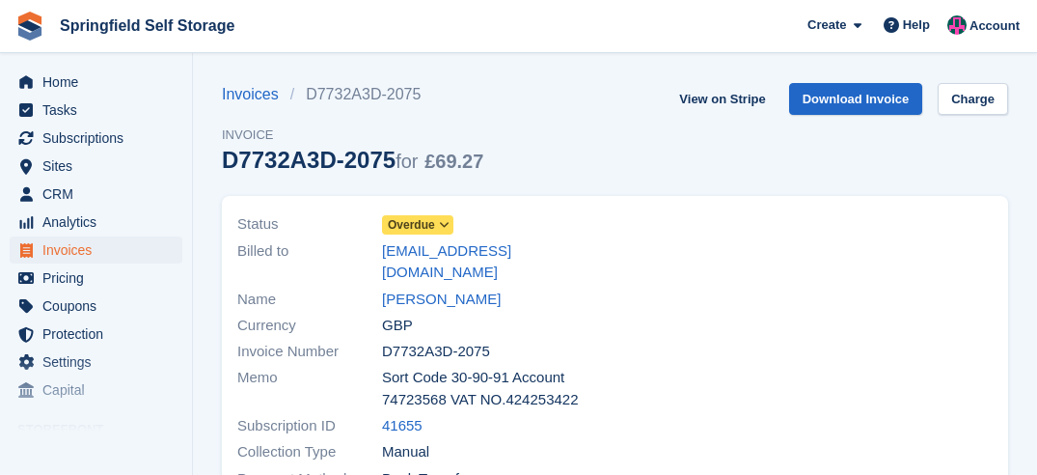
click at [406, 214] on link "Overdue" at bounding box center [417, 224] width 71 height 22
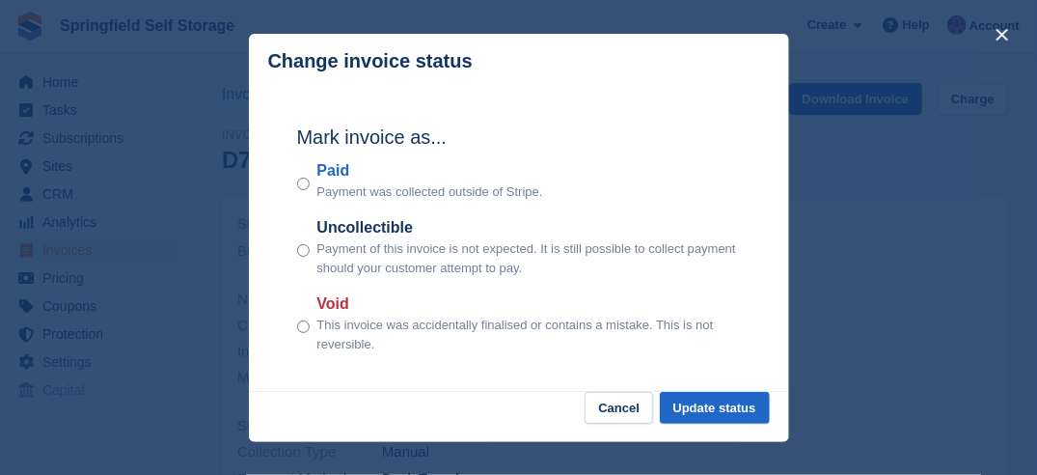
click at [294, 189] on div "Mark invoice as... Paid Payment was collected outside of Stripe. Uncollectible …" at bounding box center [519, 241] width 482 height 304
click at [694, 412] on button "Update status" at bounding box center [715, 408] width 110 height 32
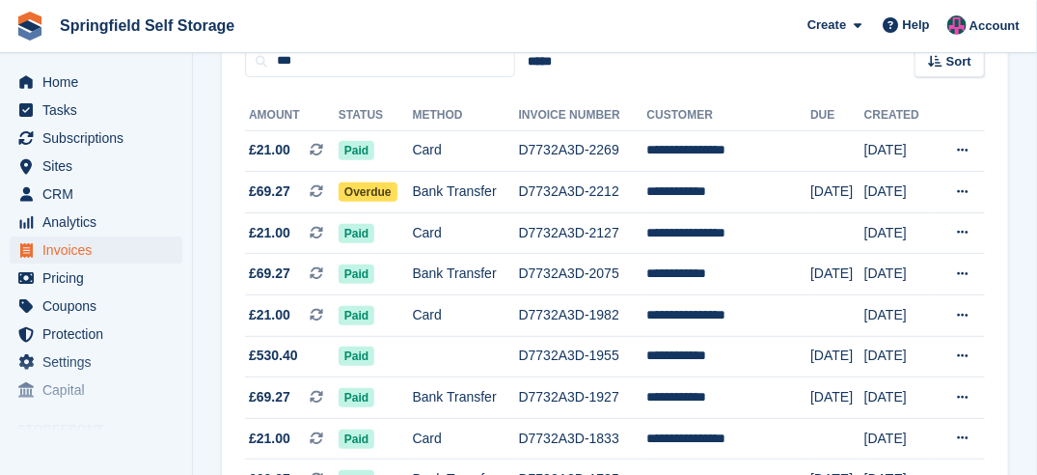
scroll to position [193, 0]
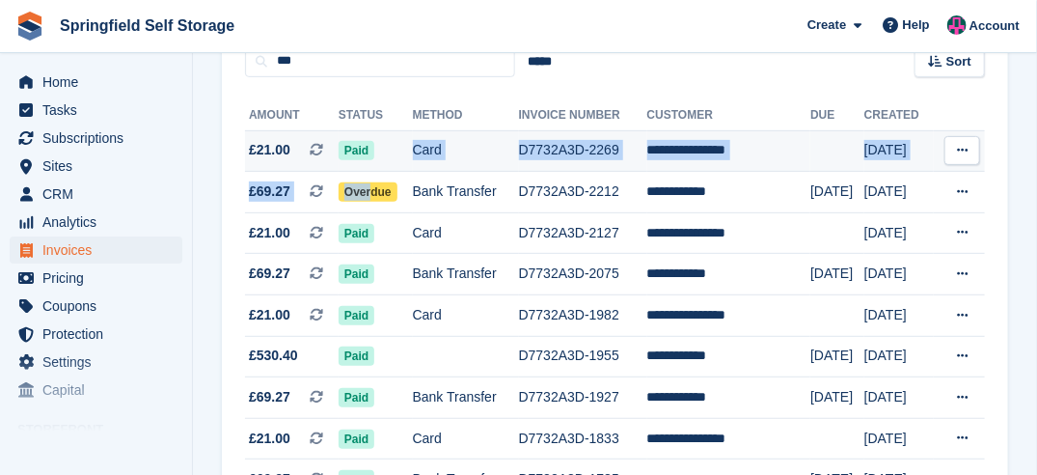
drag, startPoint x: 0, startPoint y: 0, endPoint x: 407, endPoint y: 169, distance: 440.7
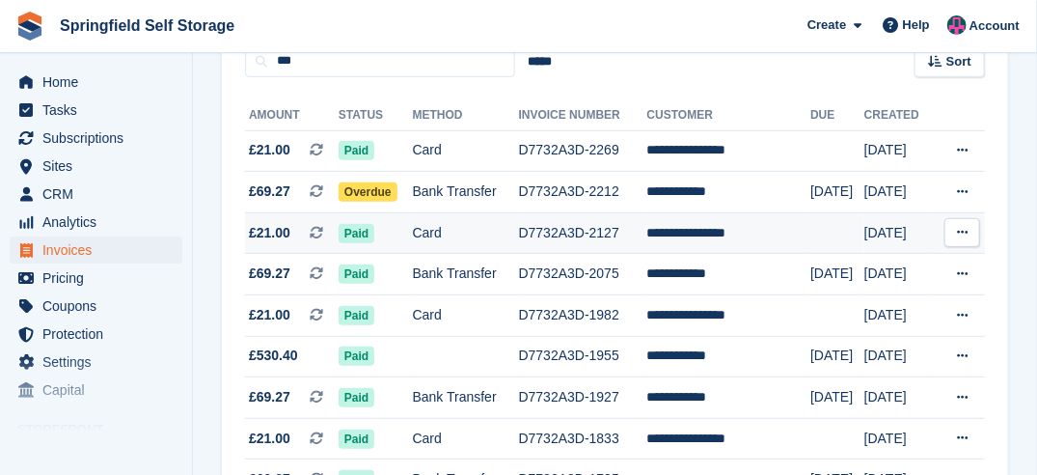
click at [387, 230] on td "Paid" at bounding box center [376, 232] width 74 height 41
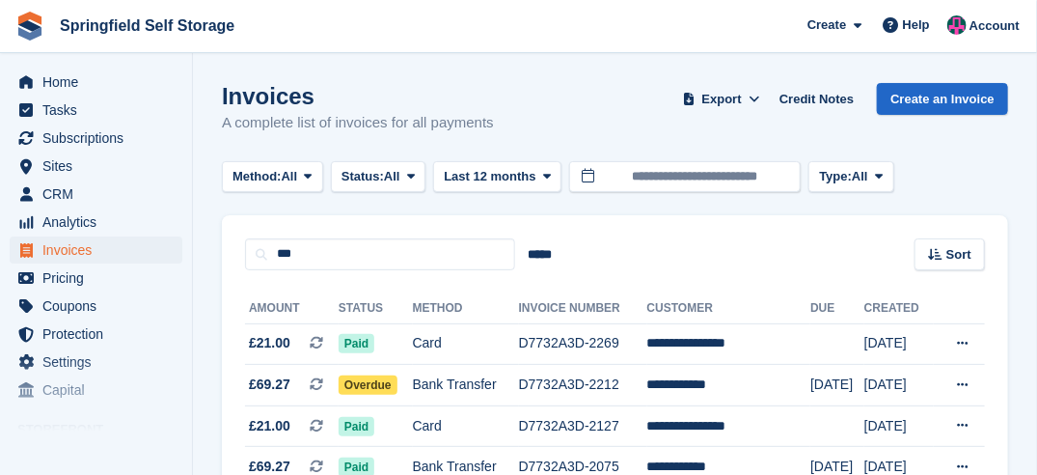
scroll to position [96, 0]
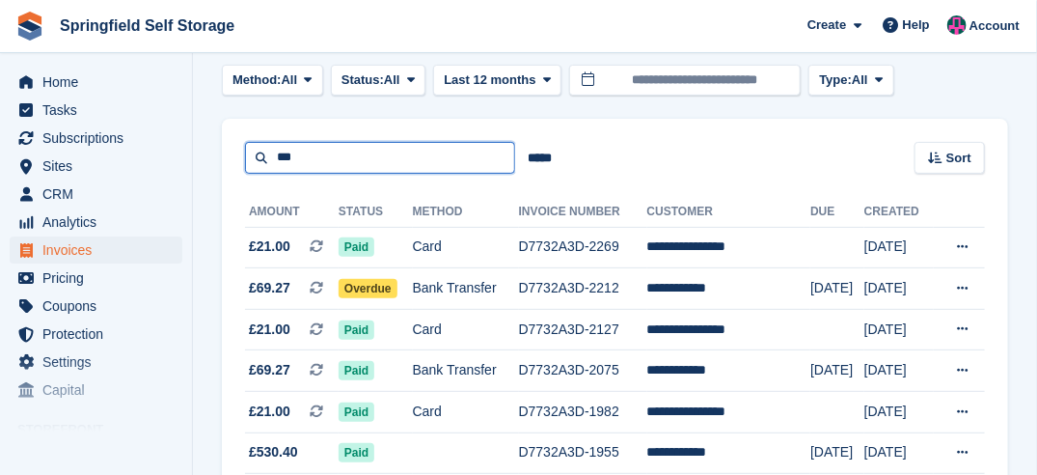
drag, startPoint x: 301, startPoint y: 158, endPoint x: 203, endPoint y: 159, distance: 98.4
type input "****"
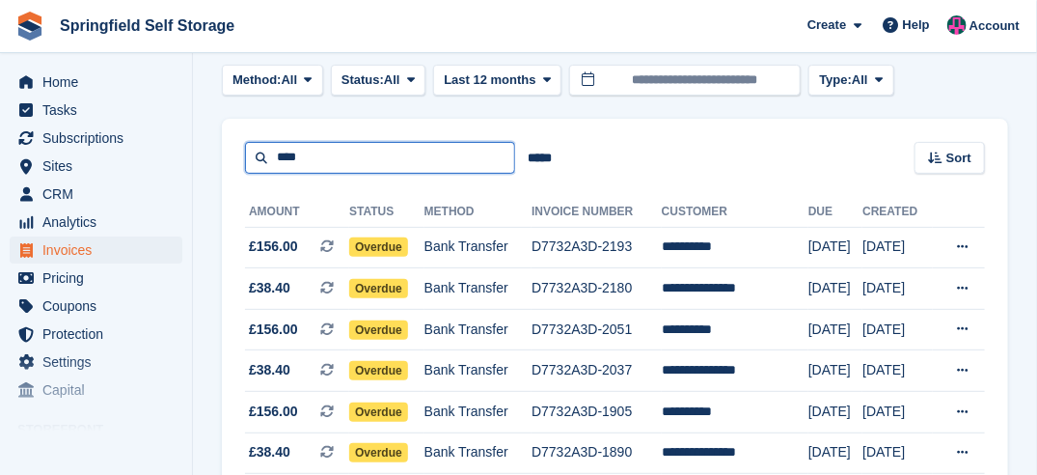
click at [356, 159] on input "****" at bounding box center [380, 158] width 270 height 32
type input "**********"
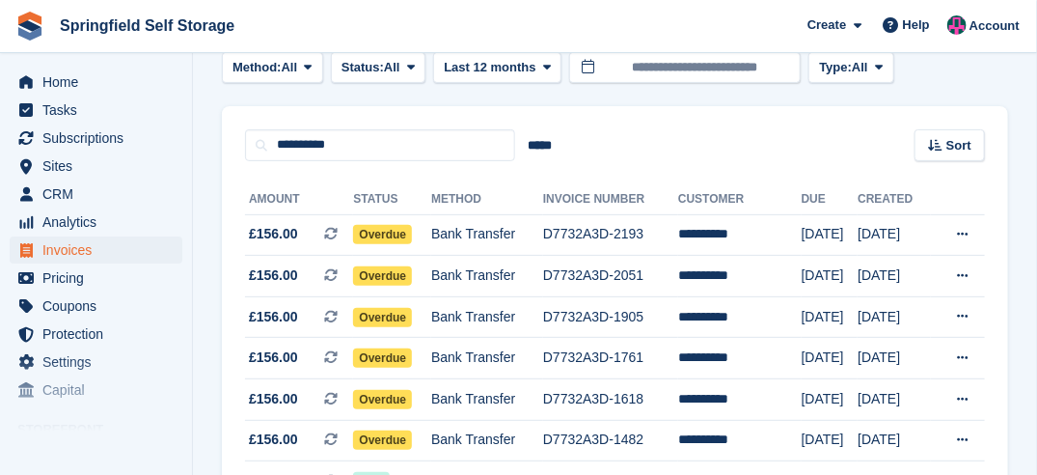
scroll to position [96, 0]
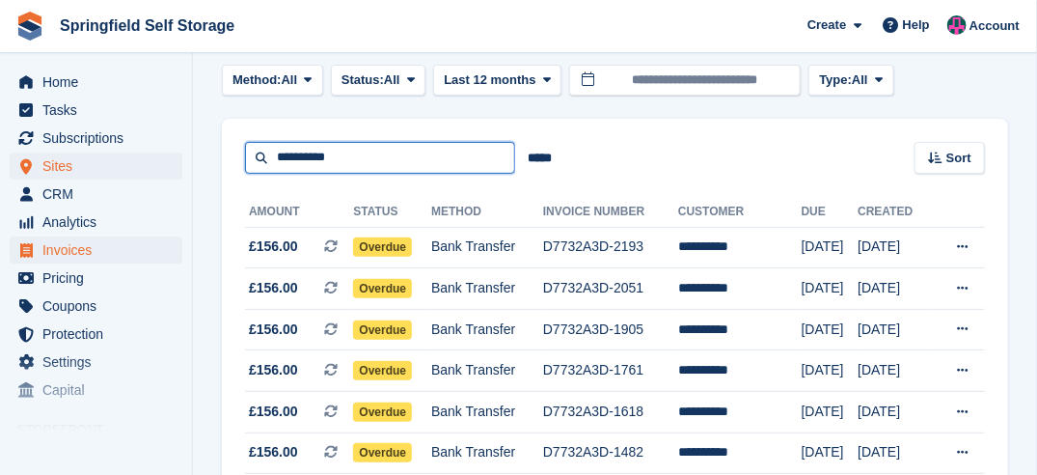
drag, startPoint x: 368, startPoint y: 157, endPoint x: 156, endPoint y: 168, distance: 212.5
click at [166, 165] on div "Home Tasks Subscriptions Subscriptions Subscriptions Contracts Price increases …" at bounding box center [518, 360] width 1037 height 912
type input "***"
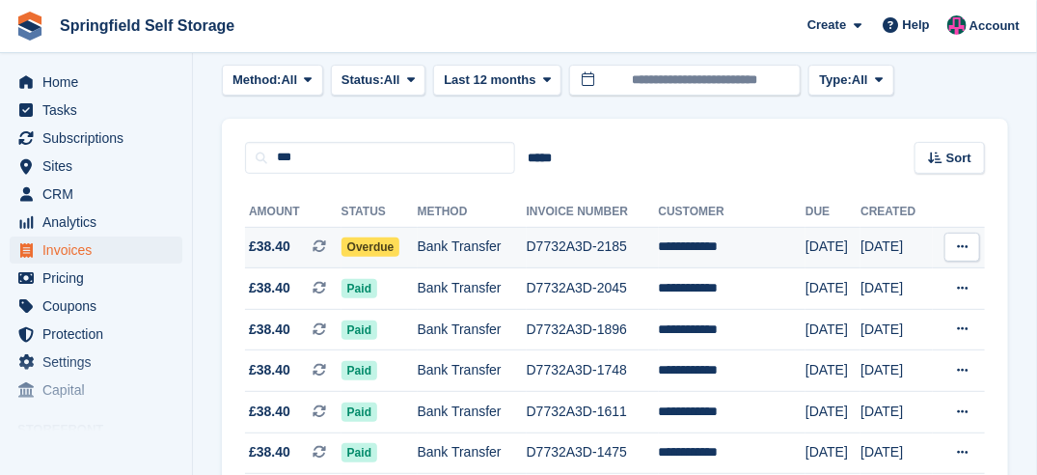
click at [381, 246] on span "Overdue" at bounding box center [370, 246] width 59 height 19
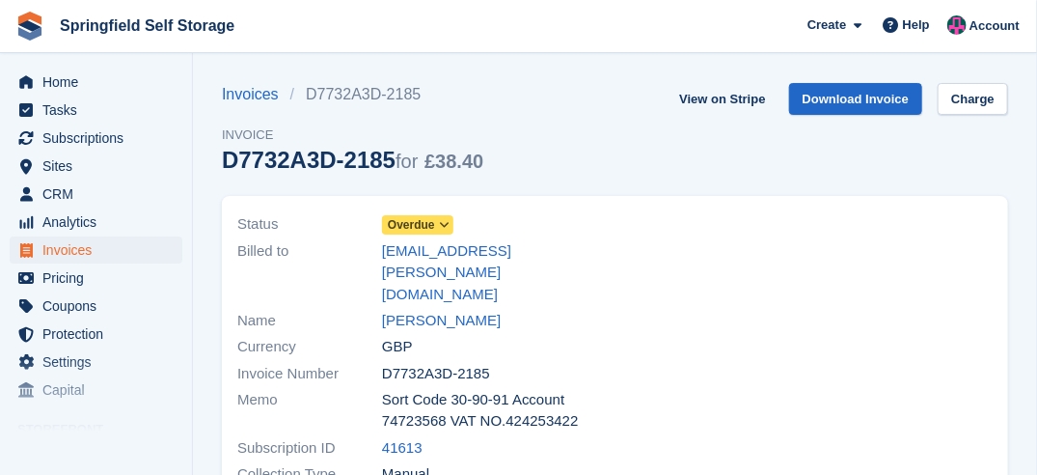
click at [431, 230] on span "Overdue" at bounding box center [411, 224] width 47 height 17
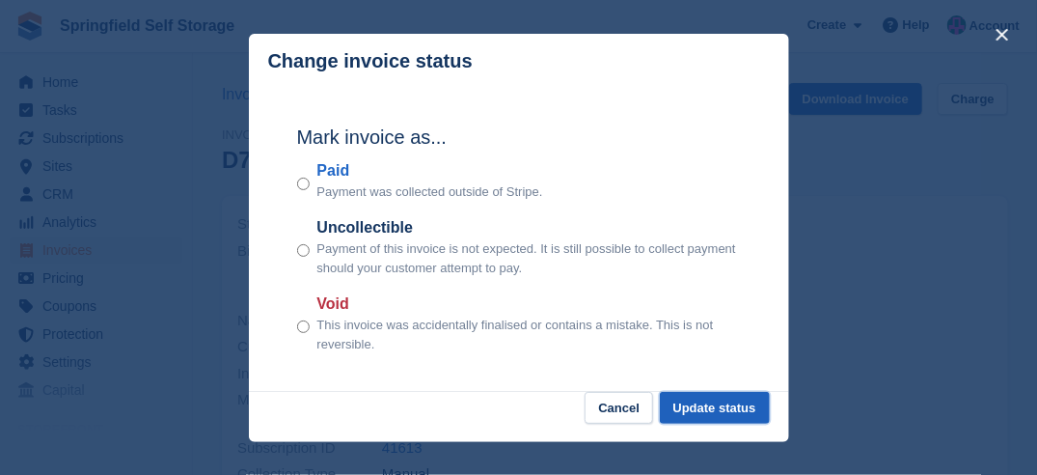
click at [711, 410] on button "Update status" at bounding box center [715, 408] width 110 height 32
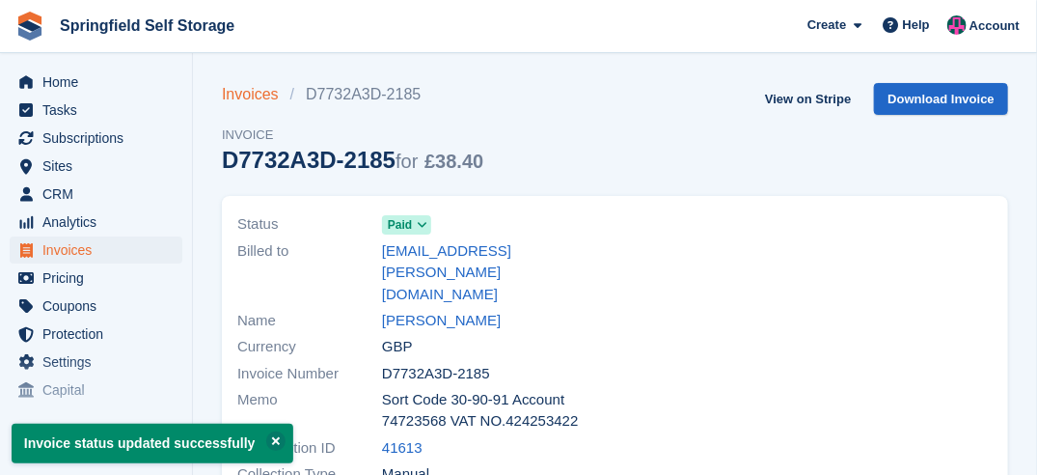
click at [252, 100] on link "Invoices" at bounding box center [256, 94] width 68 height 23
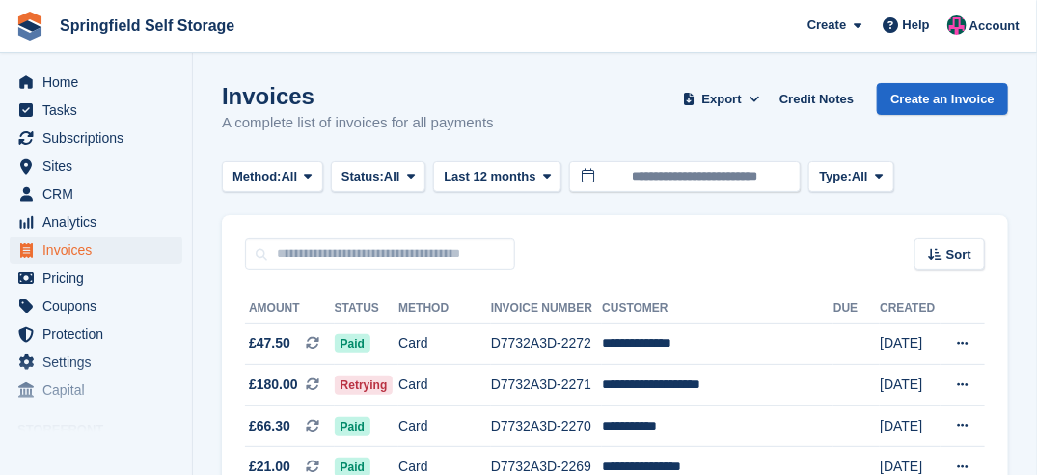
click at [325, 235] on div "Sort Sort by Date created Created (oldest first) Created (newest first)" at bounding box center [615, 242] width 786 height 55
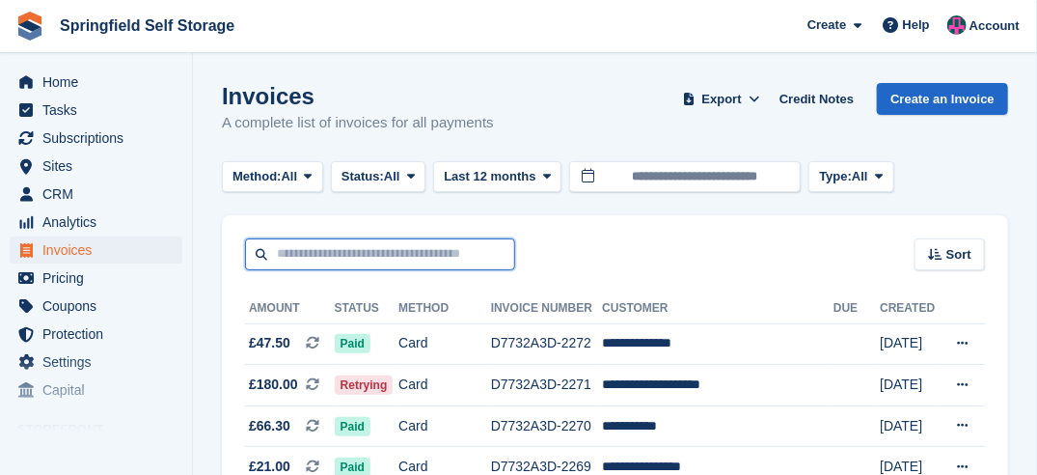
click at [327, 246] on input "text" at bounding box center [380, 254] width 270 height 32
type input "*****"
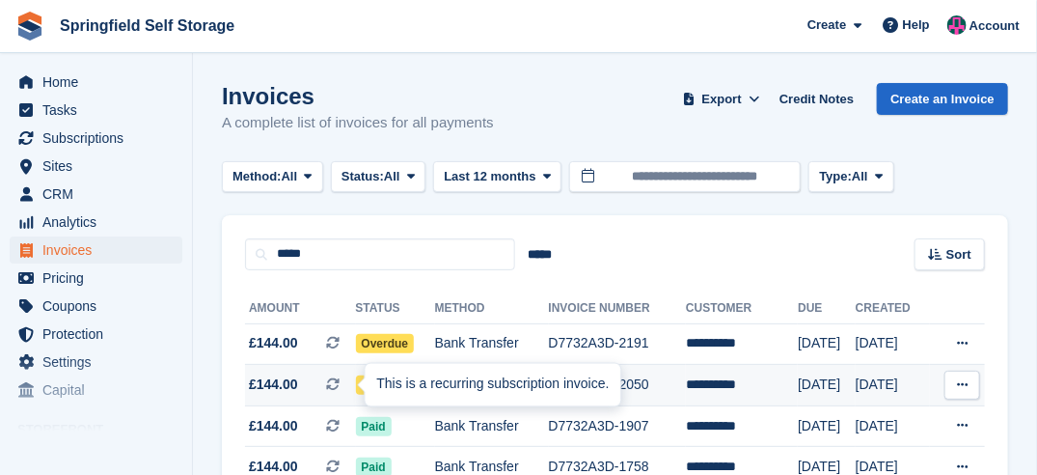
click at [369, 383] on div "This is a recurring subscription invoice." at bounding box center [493, 385] width 256 height 42
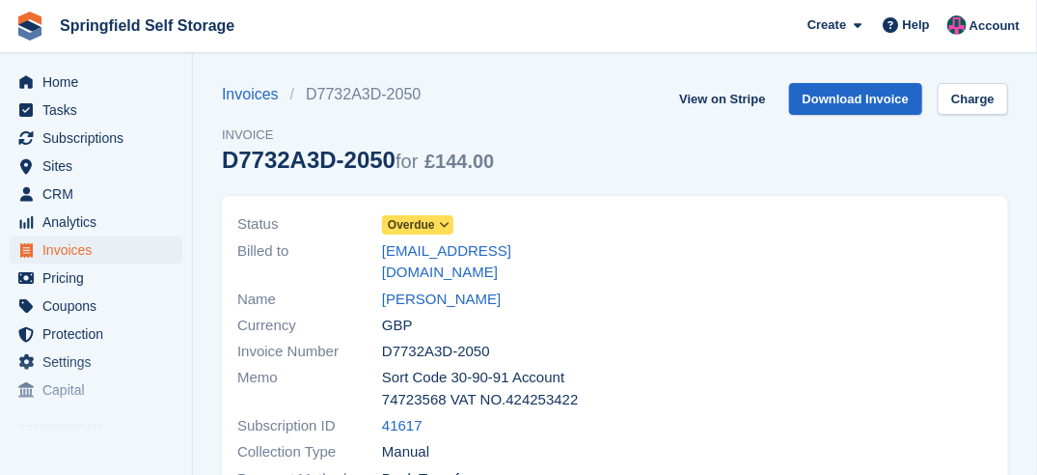
drag, startPoint x: 0, startPoint y: 0, endPoint x: 423, endPoint y: 223, distance: 478.5
click at [423, 223] on span "Overdue" at bounding box center [411, 224] width 47 height 17
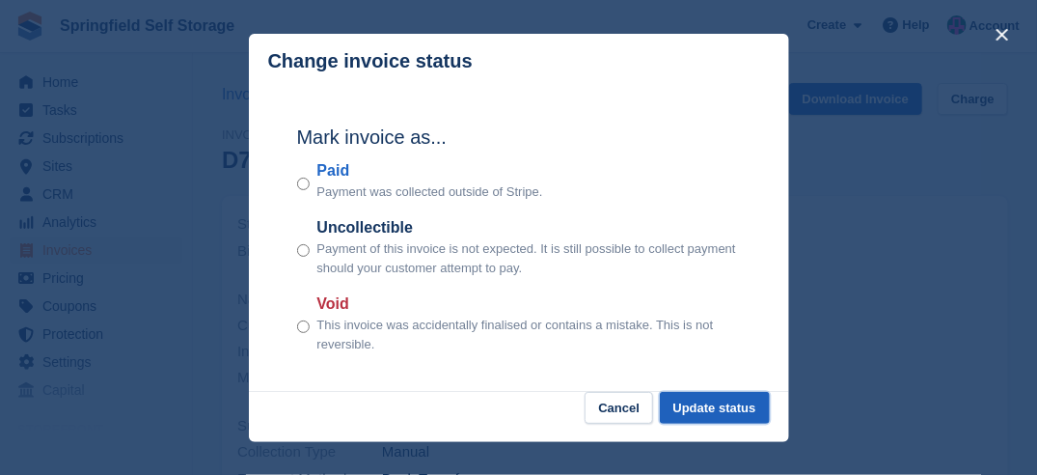
click at [720, 411] on button "Update status" at bounding box center [715, 408] width 110 height 32
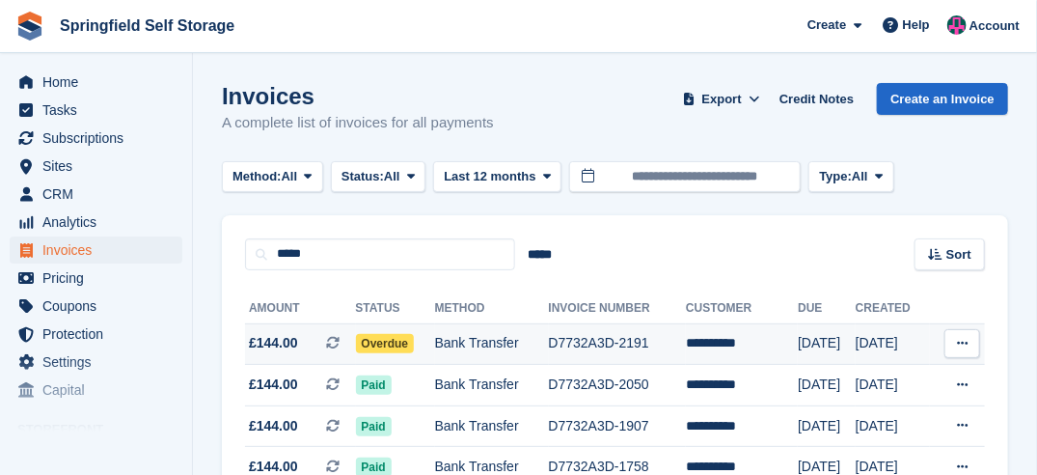
click at [378, 345] on span "Overdue" at bounding box center [385, 343] width 59 height 19
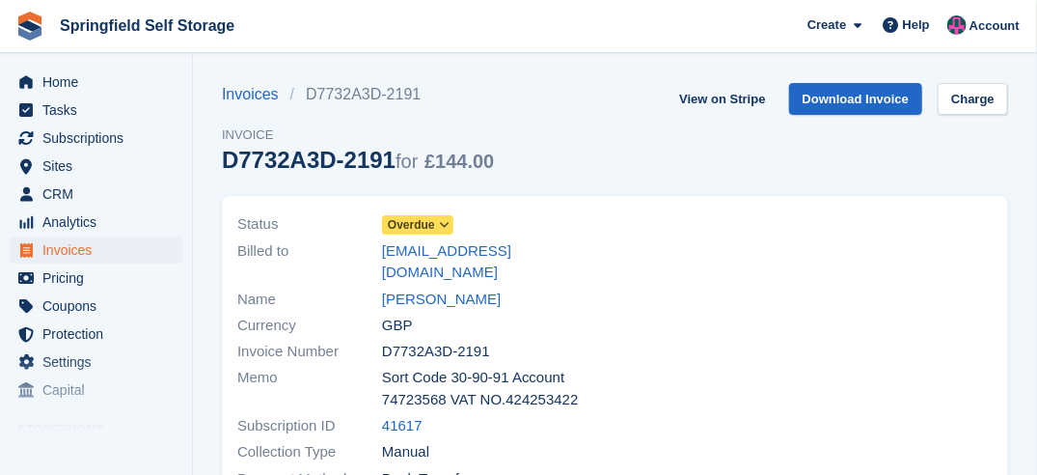
click at [437, 227] on span at bounding box center [444, 224] width 15 height 15
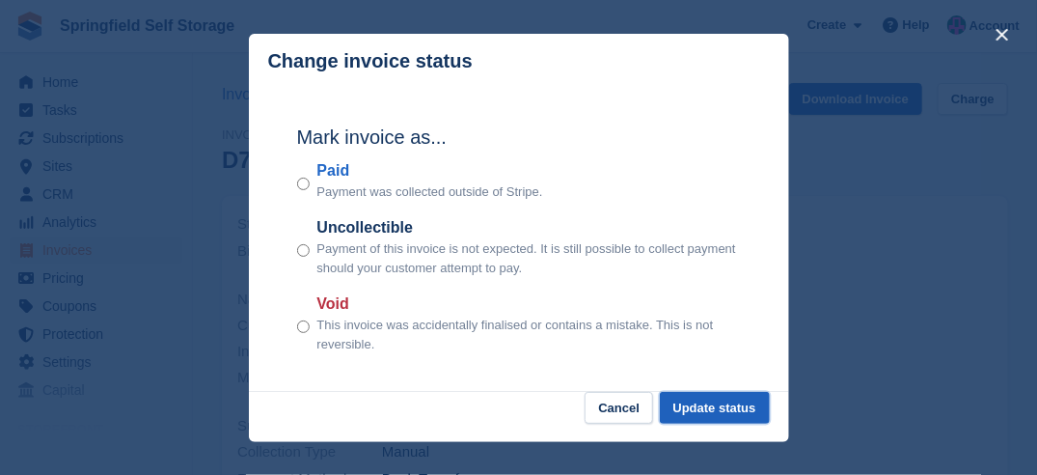
click at [747, 404] on button "Update status" at bounding box center [715, 408] width 110 height 32
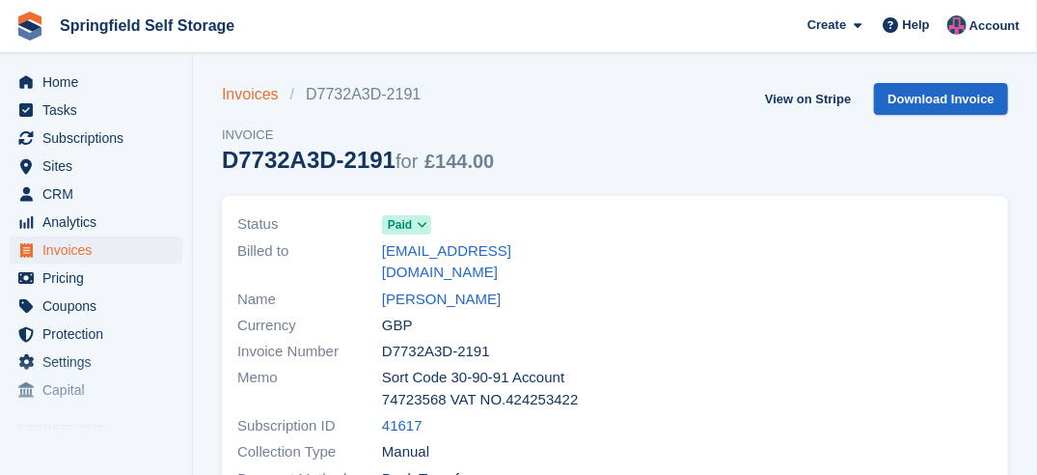
click at [256, 94] on link "Invoices" at bounding box center [256, 94] width 68 height 23
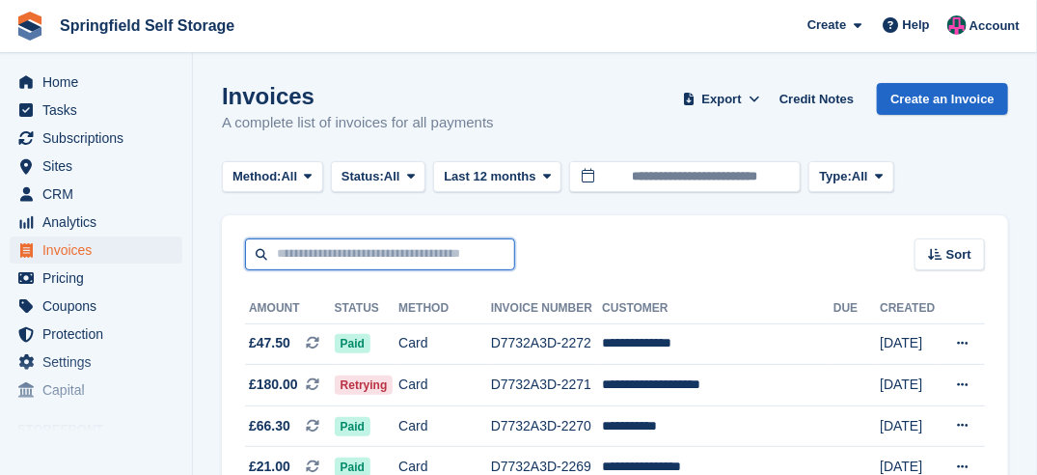
click at [340, 242] on input "text" at bounding box center [380, 254] width 270 height 32
type input "***"
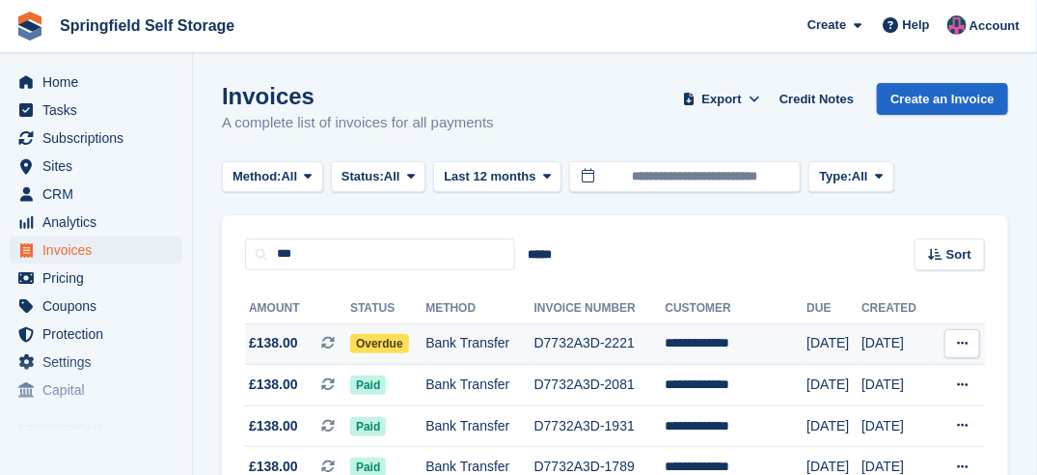
click at [377, 342] on span "Overdue" at bounding box center [379, 343] width 59 height 19
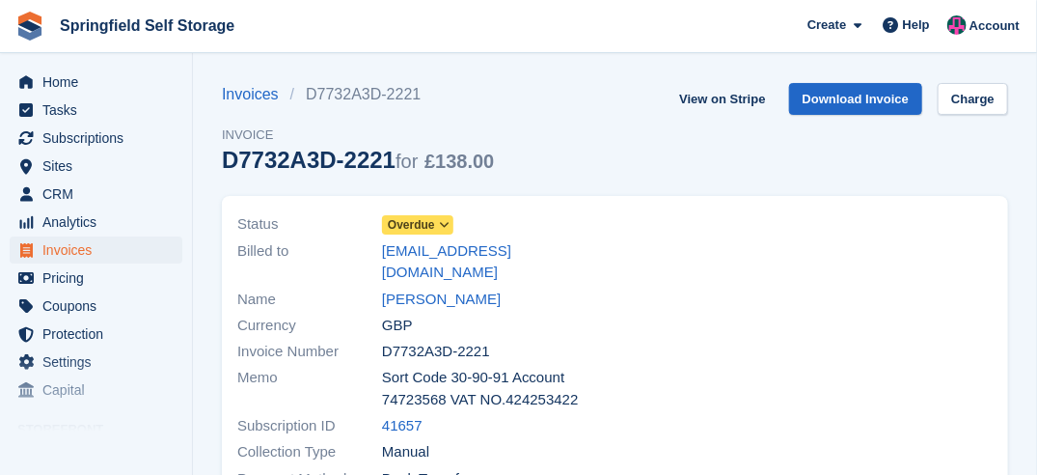
click at [429, 233] on span "Overdue" at bounding box center [411, 224] width 47 height 17
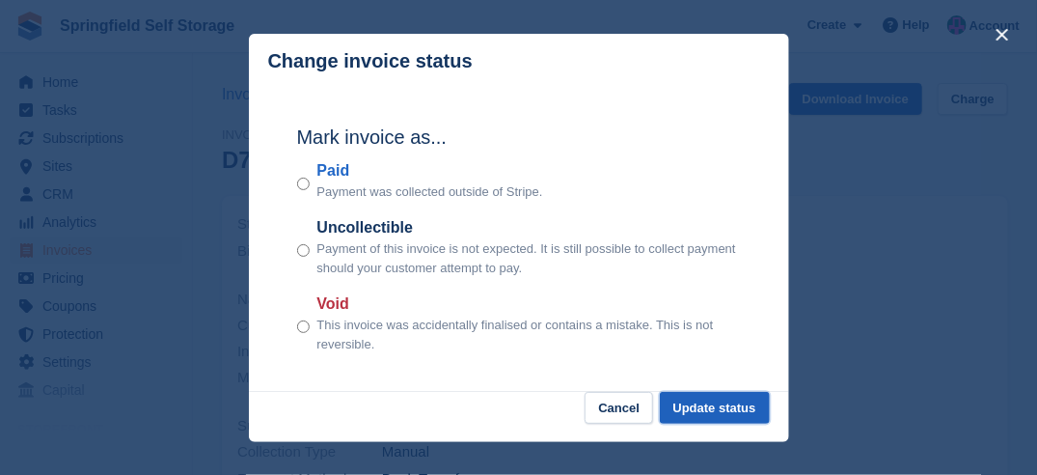
click at [685, 396] on button "Update status" at bounding box center [715, 408] width 110 height 32
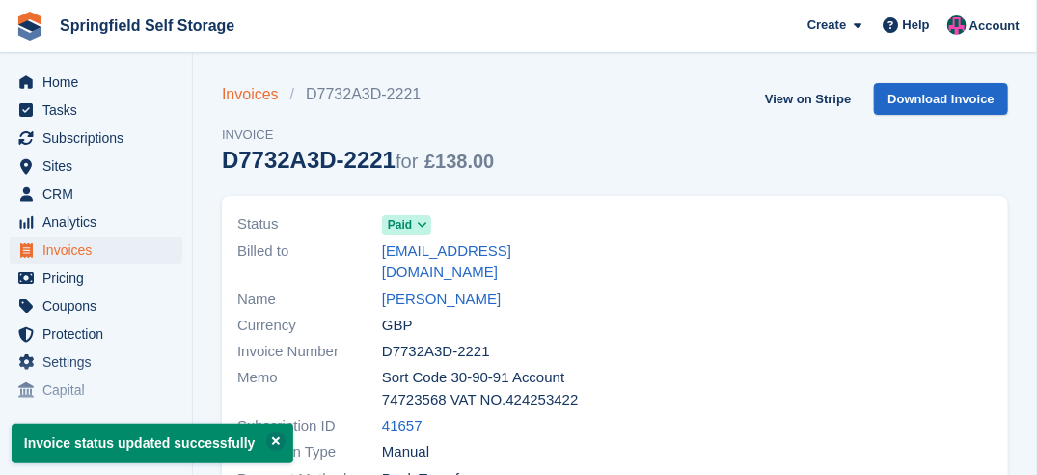
click at [254, 96] on link "Invoices" at bounding box center [256, 94] width 68 height 23
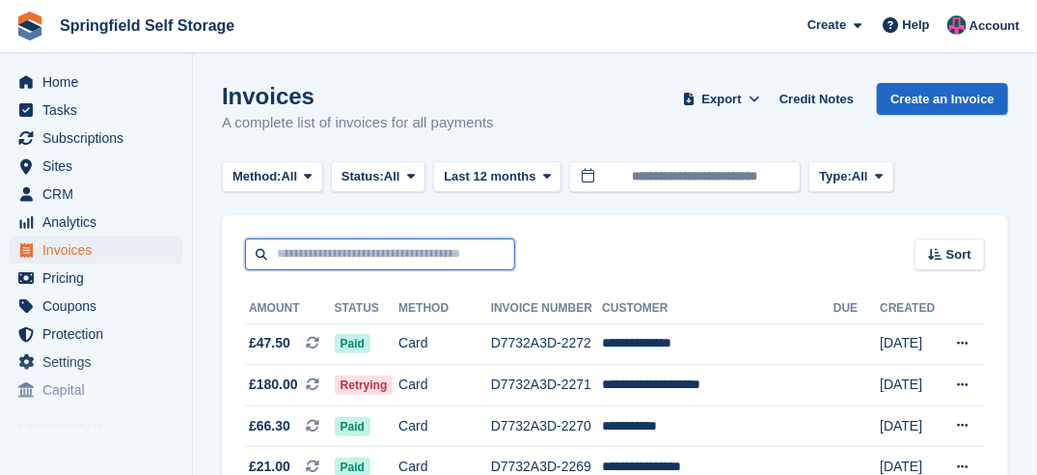
click at [343, 247] on input "text" at bounding box center [380, 254] width 270 height 32
type input "******"
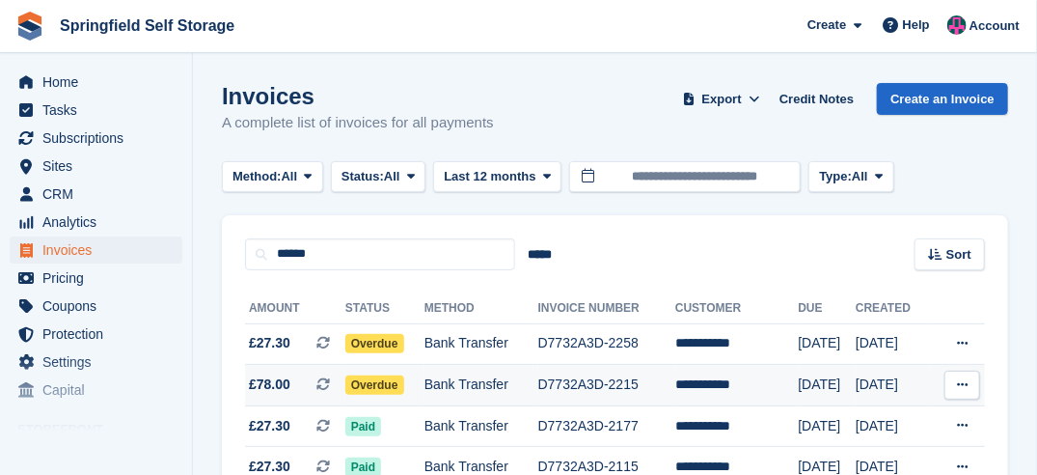
click at [383, 379] on span "Overdue" at bounding box center [374, 384] width 59 height 19
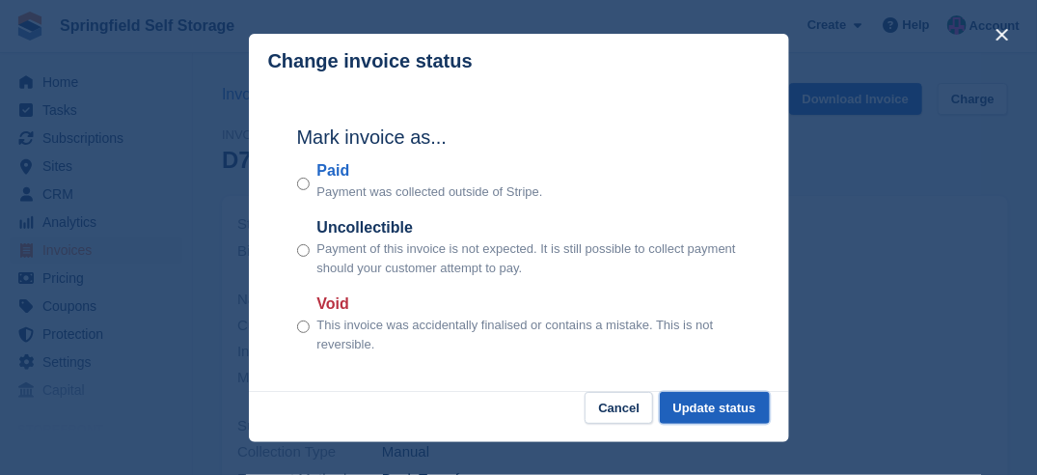
click at [698, 404] on button "Update status" at bounding box center [715, 408] width 110 height 32
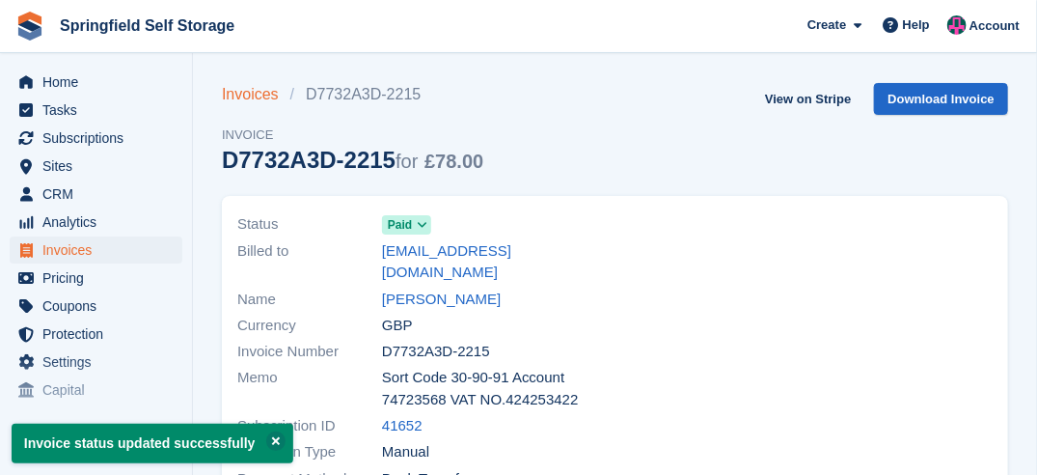
click at [245, 92] on link "Invoices" at bounding box center [256, 94] width 68 height 23
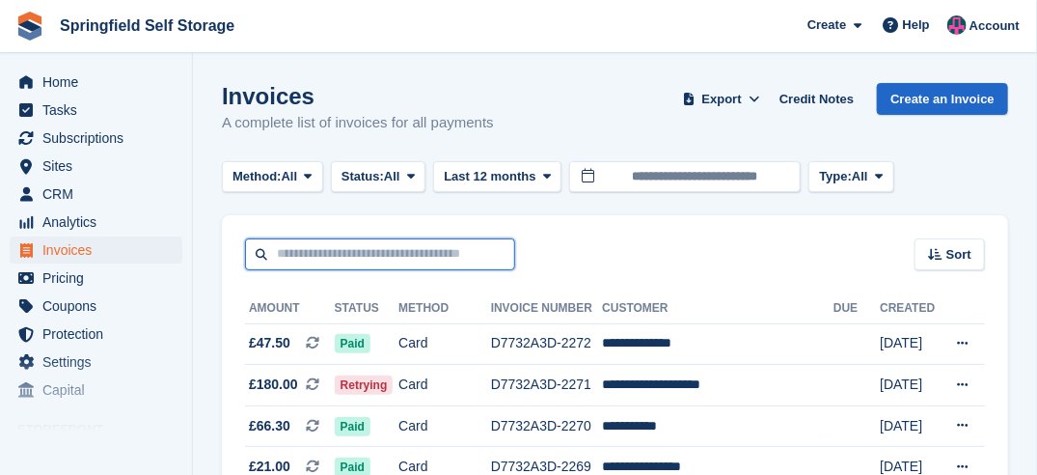
click at [329, 241] on input "text" at bounding box center [380, 254] width 270 height 32
type input "****"
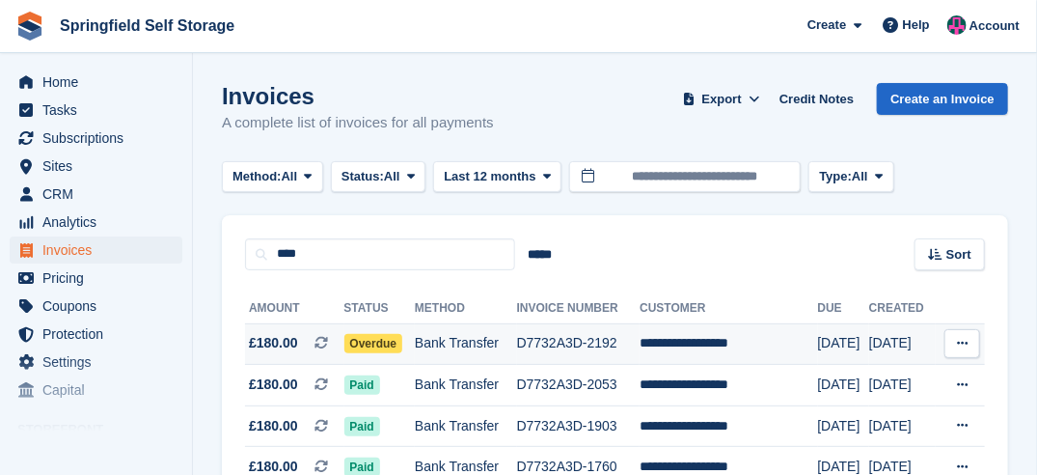
click at [375, 349] on span "Overdue" at bounding box center [373, 343] width 59 height 19
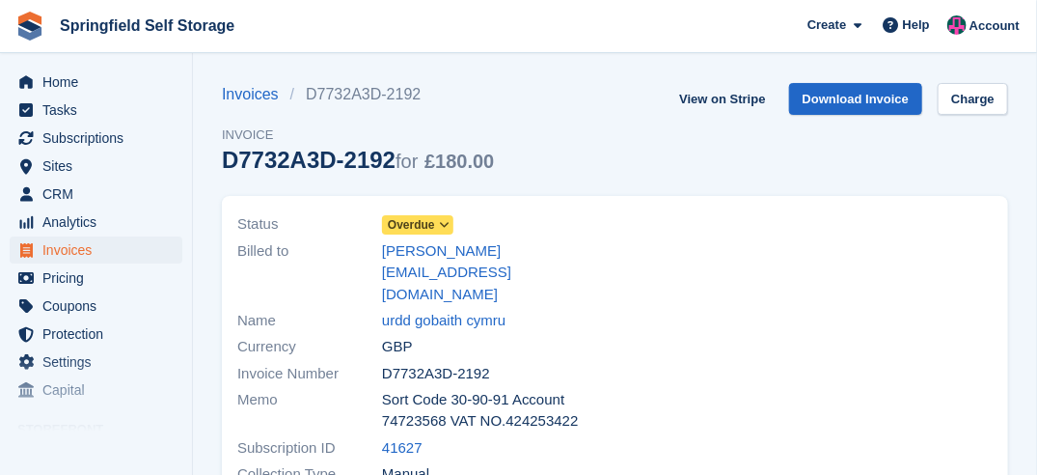
click at [426, 223] on span "Overdue" at bounding box center [411, 224] width 47 height 17
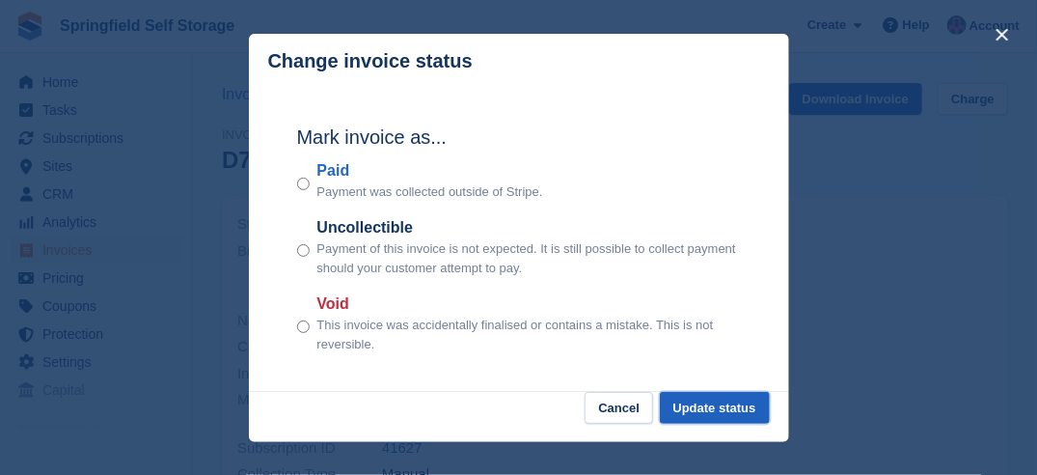
click at [742, 408] on button "Update status" at bounding box center [715, 408] width 110 height 32
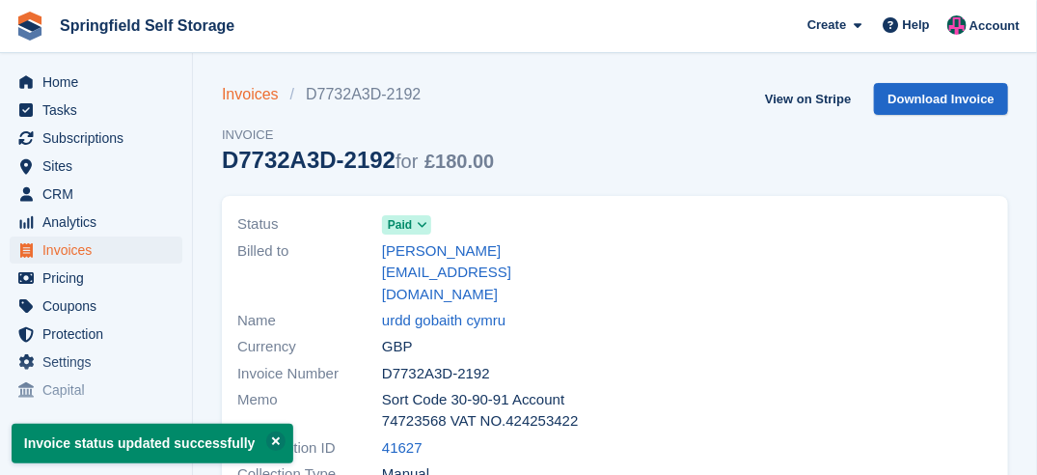
click at [255, 93] on link "Invoices" at bounding box center [256, 94] width 68 height 23
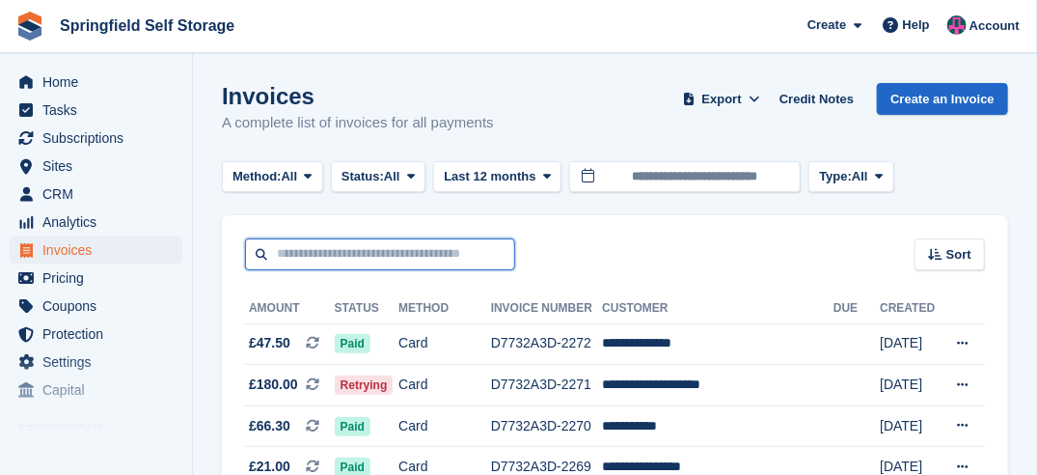
click at [372, 256] on input "text" at bounding box center [380, 254] width 270 height 32
type input "*****"
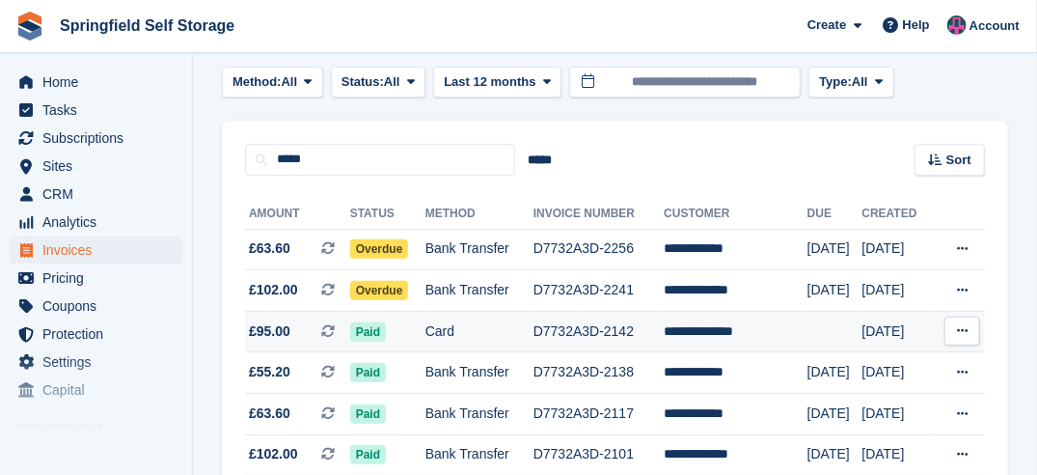
scroll to position [96, 0]
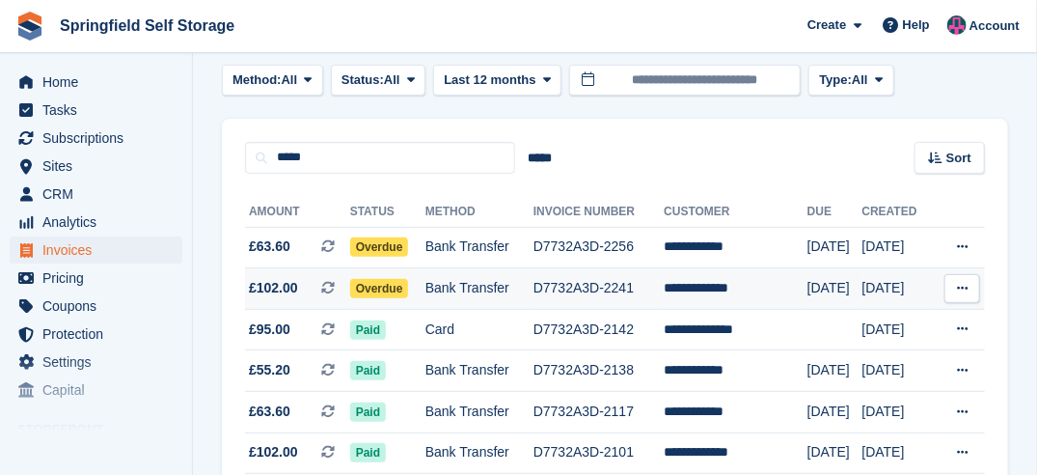
click at [392, 281] on span "Overdue" at bounding box center [379, 288] width 59 height 19
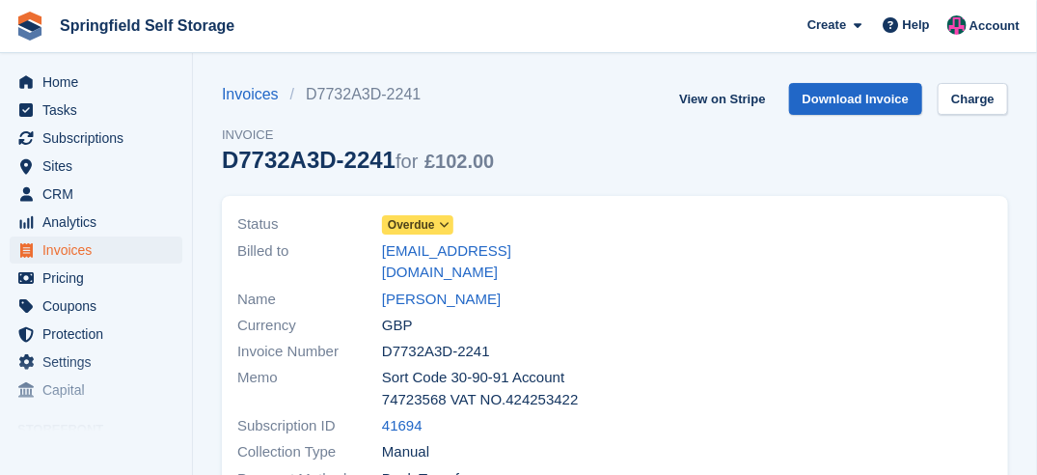
click at [442, 223] on icon at bounding box center [444, 225] width 11 height 12
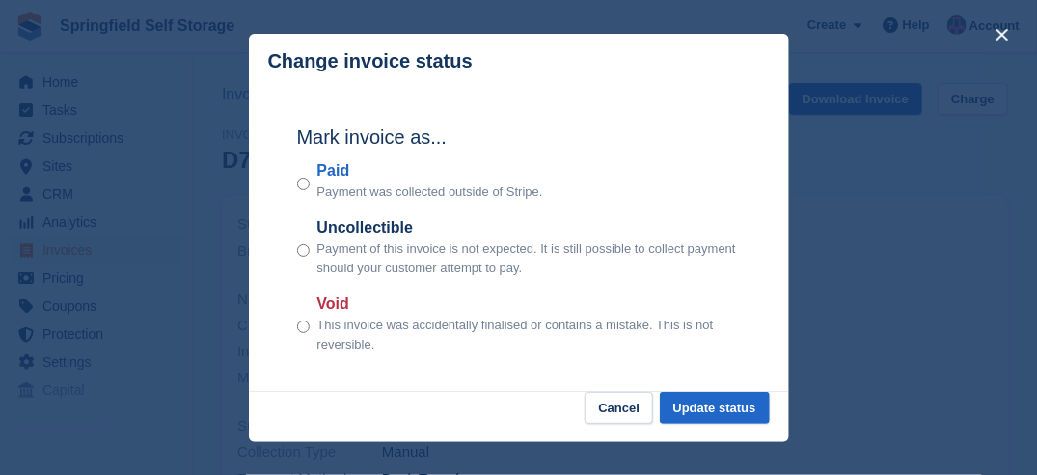
click at [295, 188] on div "Mark invoice as... Paid Payment was collected outside of Stripe. Uncollectible …" at bounding box center [519, 241] width 482 height 304
click at [295, 183] on div "Mark invoice as... Paid Payment was collected outside of Stripe. Uncollectible …" at bounding box center [519, 241] width 482 height 304
click at [707, 418] on button "Update status" at bounding box center [715, 408] width 110 height 32
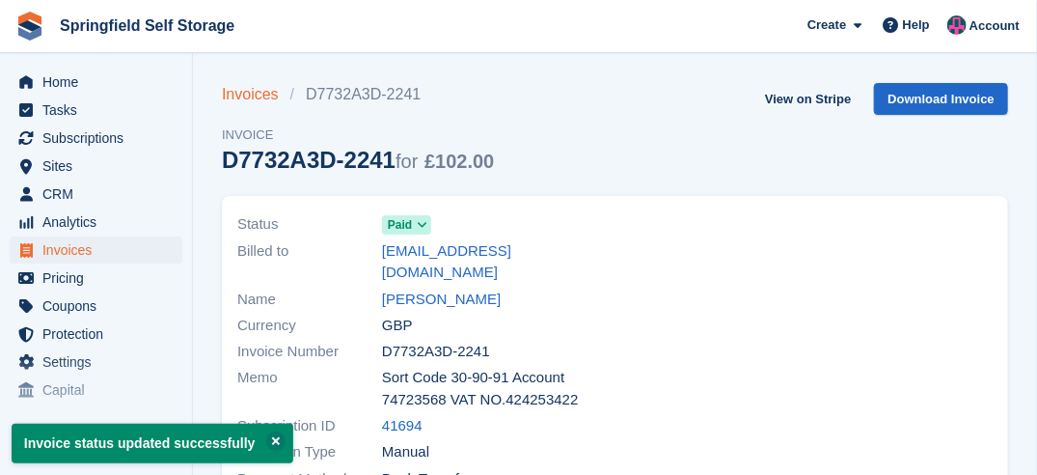
click at [260, 97] on link "Invoices" at bounding box center [256, 94] width 68 height 23
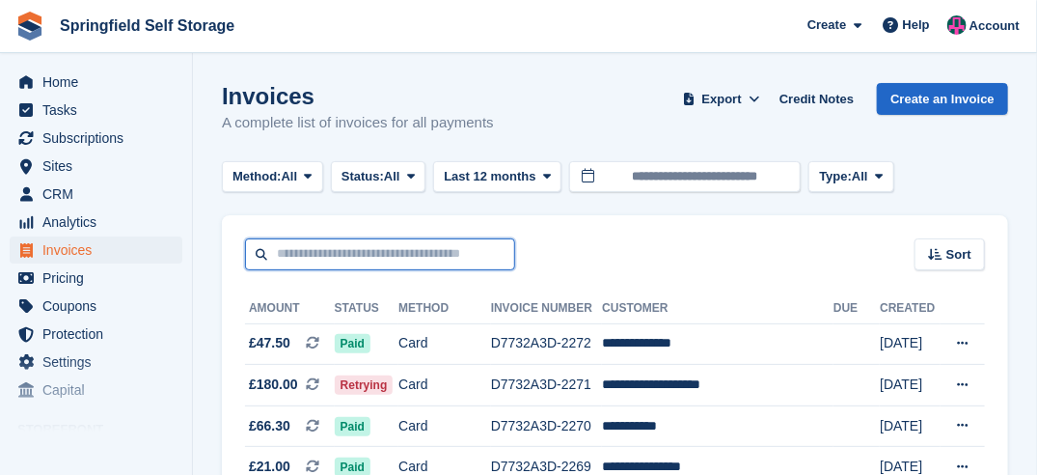
click at [340, 252] on input "text" at bounding box center [380, 254] width 270 height 32
type input "****"
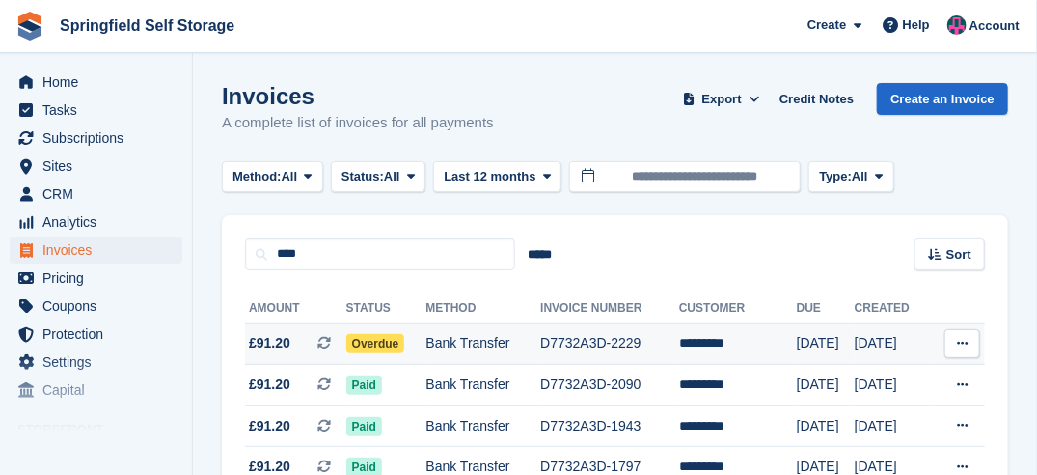
click at [395, 342] on span "Overdue" at bounding box center [375, 343] width 59 height 19
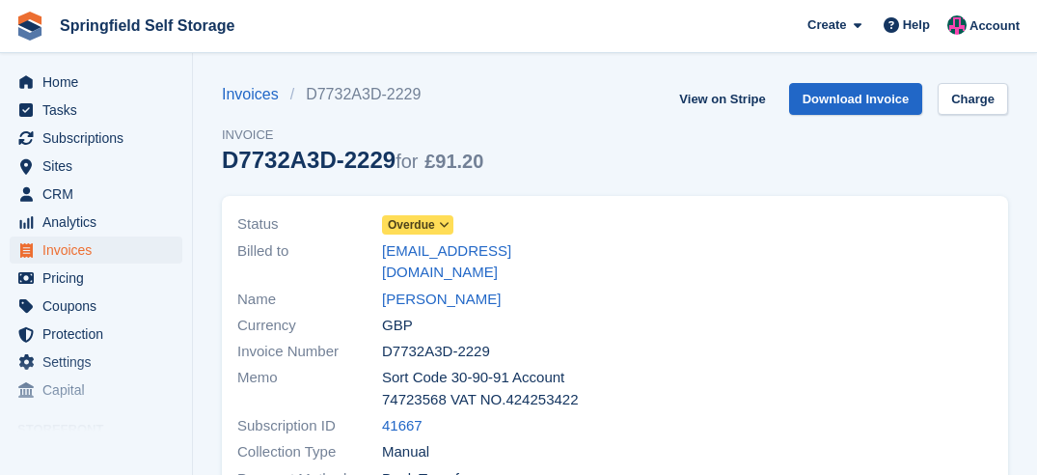
click at [401, 216] on span "Overdue" at bounding box center [411, 224] width 47 height 17
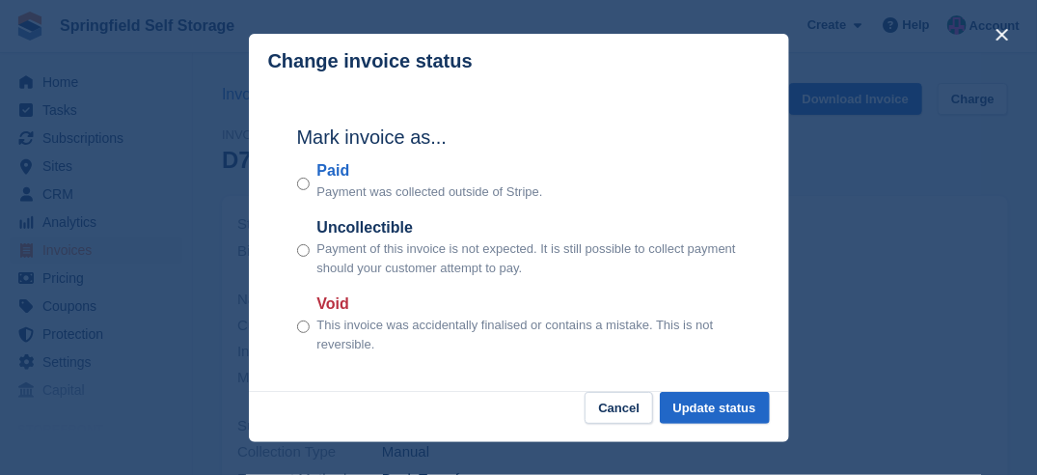
click at [310, 187] on div "Paid Payment was collected outside of Stripe." at bounding box center [519, 180] width 444 height 42
click at [699, 402] on button "Update status" at bounding box center [715, 408] width 110 height 32
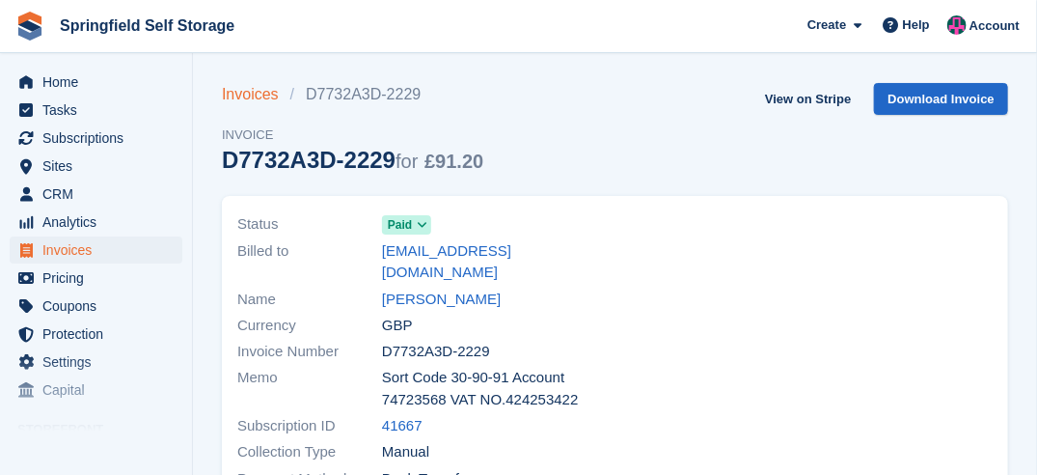
drag, startPoint x: 667, startPoint y: 447, endPoint x: 232, endPoint y: 95, distance: 559.6
click at [232, 95] on link "Invoices" at bounding box center [256, 94] width 68 height 23
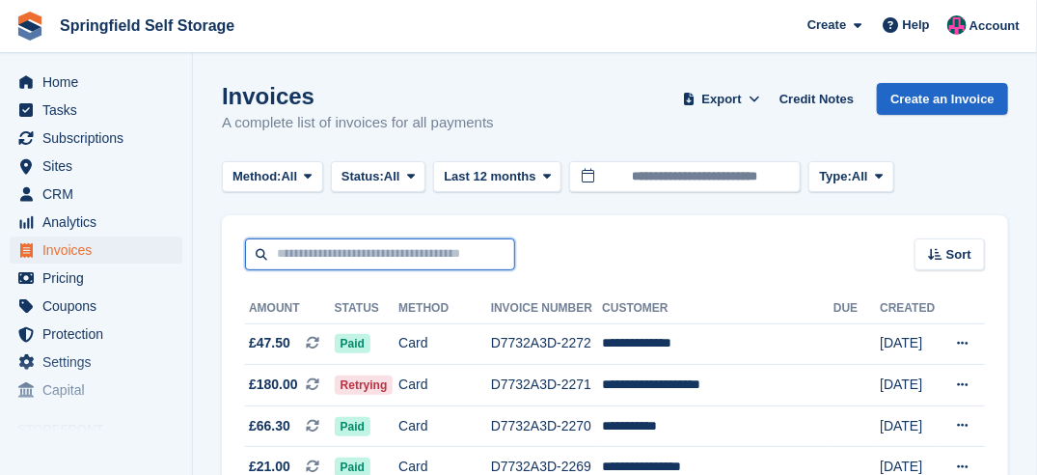
click at [333, 261] on input "text" at bounding box center [380, 254] width 270 height 32
type input "****"
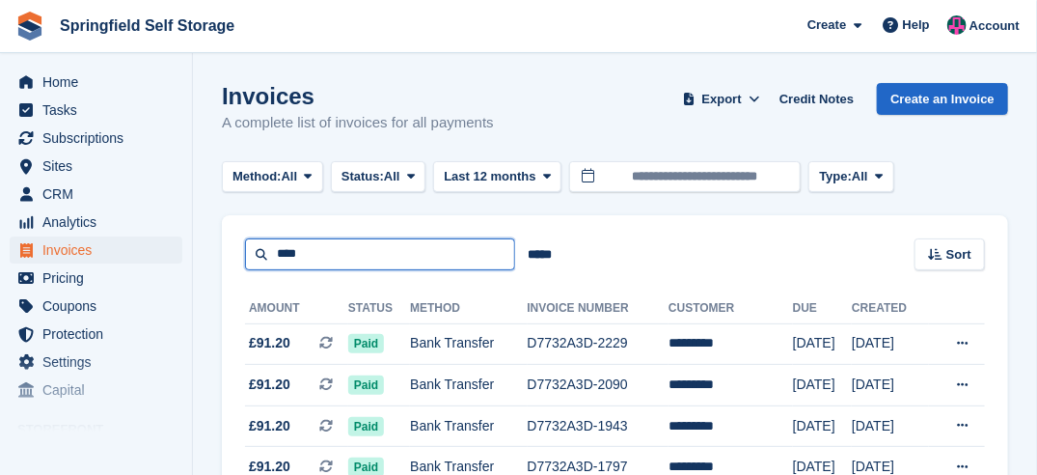
drag, startPoint x: 313, startPoint y: 251, endPoint x: 209, endPoint y: 243, distance: 103.5
click at [209, 243] on section "Invoices A complete list of invoices for all payments Export Export Invoices Ex…" at bounding box center [615, 456] width 844 height 912
type input "****"
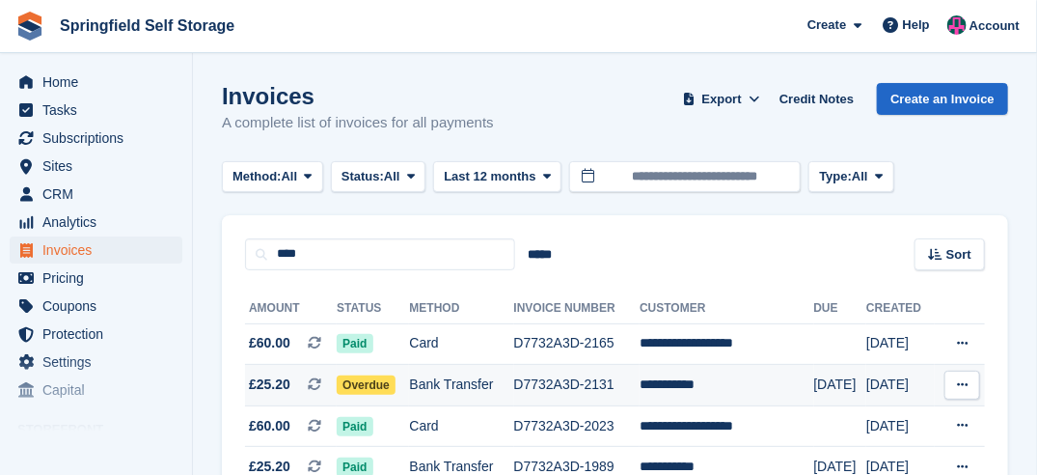
click at [368, 389] on span "Overdue" at bounding box center [366, 384] width 59 height 19
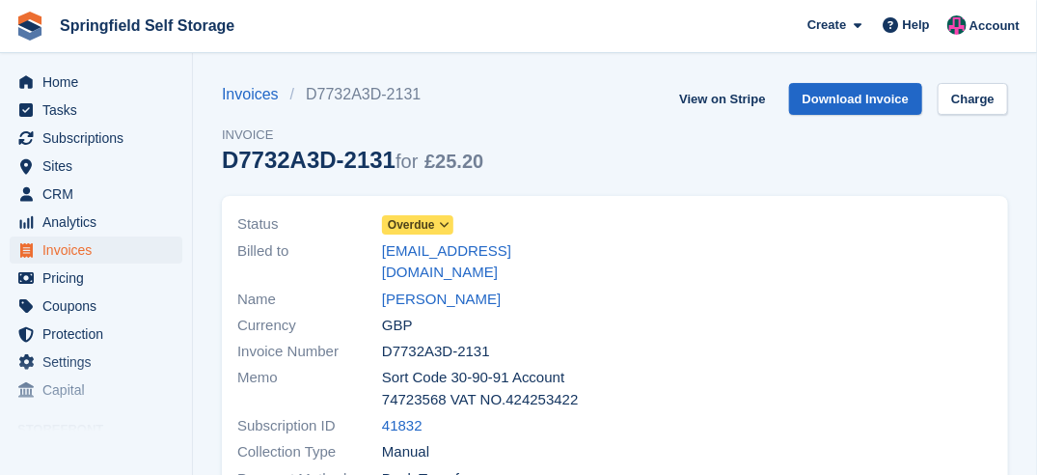
click at [438, 229] on span at bounding box center [444, 224] width 15 height 15
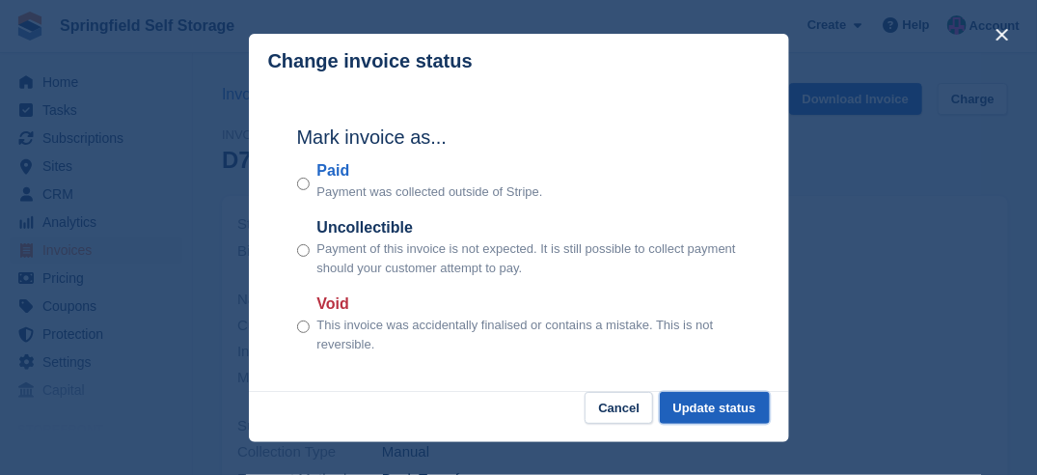
click at [711, 405] on button "Update status" at bounding box center [715, 408] width 110 height 32
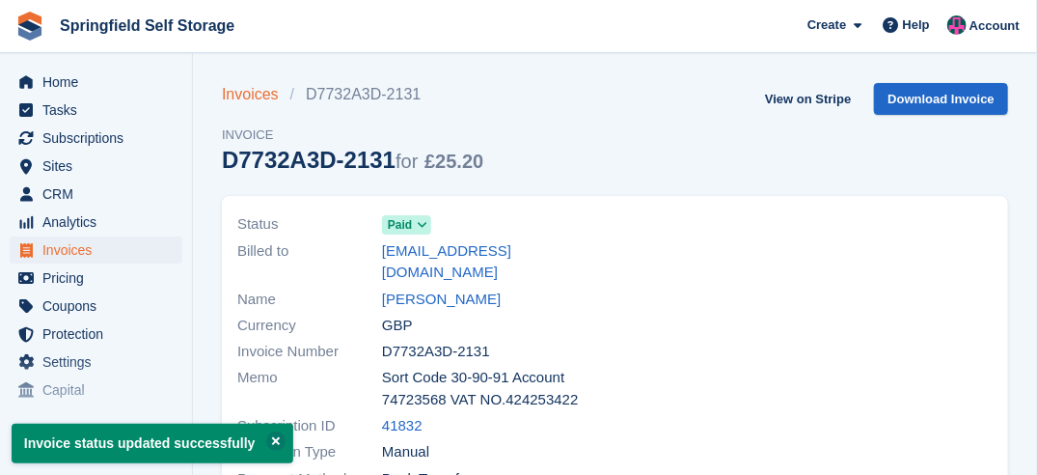
click at [249, 96] on link "Invoices" at bounding box center [256, 94] width 68 height 23
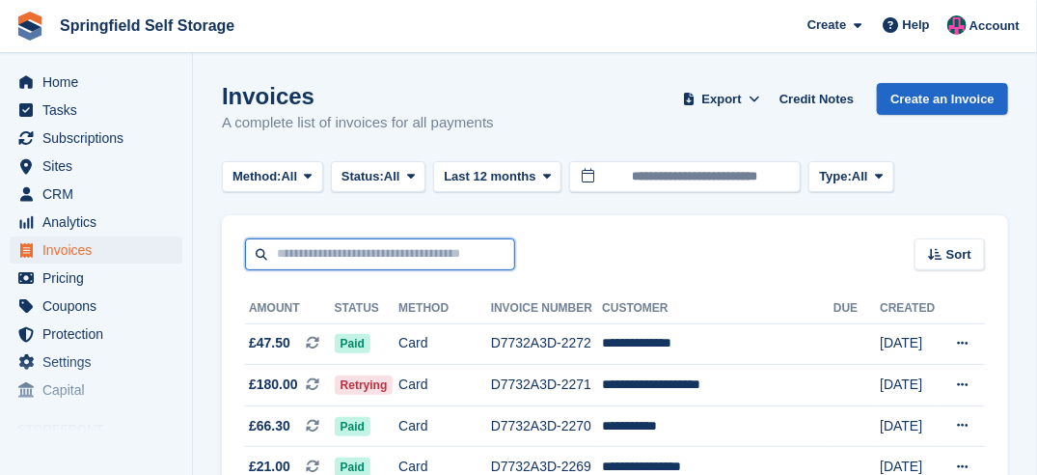
click at [307, 257] on input "text" at bounding box center [380, 254] width 270 height 32
type input "********"
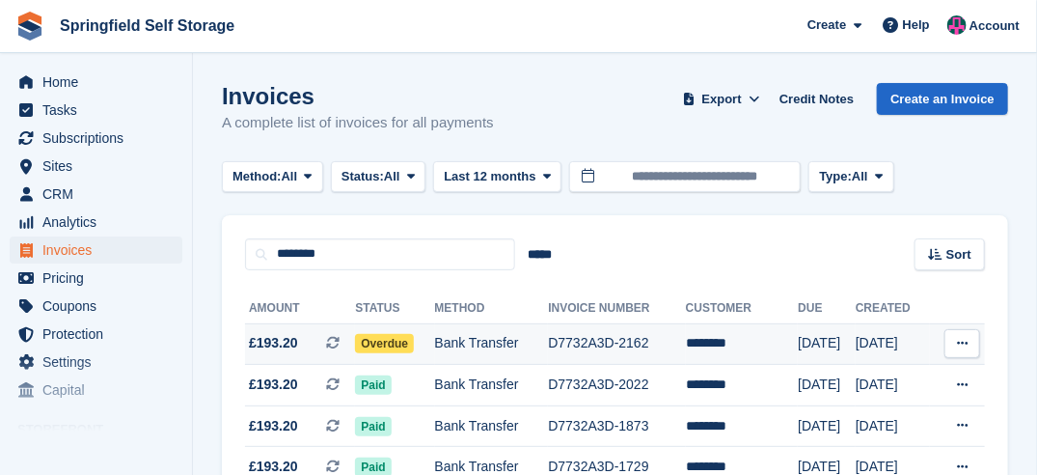
click at [383, 339] on span "Overdue" at bounding box center [384, 343] width 59 height 19
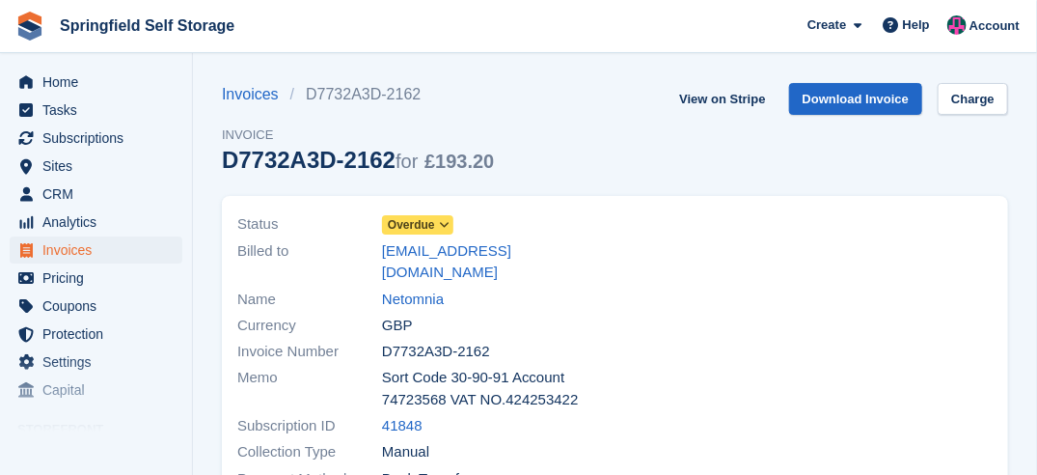
click at [415, 223] on span "Overdue" at bounding box center [411, 224] width 47 height 17
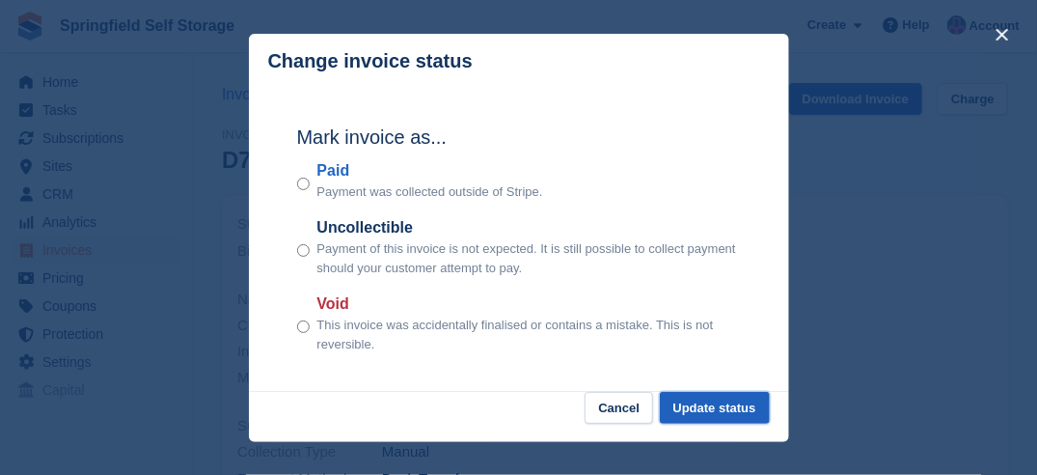
click at [682, 399] on button "Update status" at bounding box center [715, 408] width 110 height 32
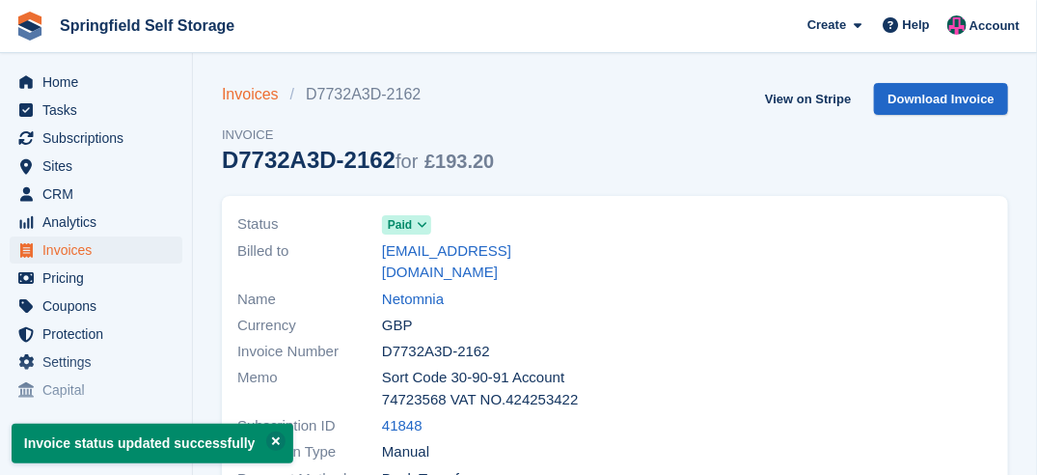
click at [248, 92] on link "Invoices" at bounding box center [256, 94] width 68 height 23
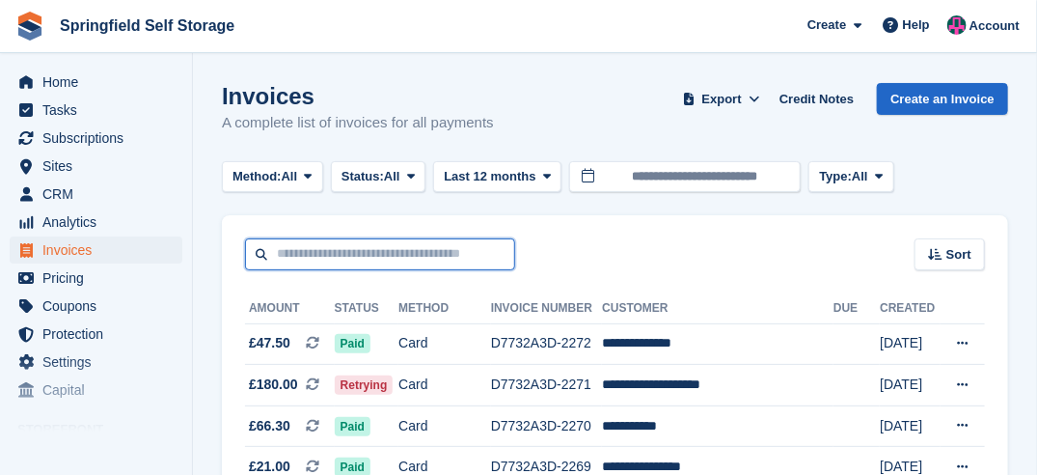
drag, startPoint x: 314, startPoint y: 250, endPoint x: 273, endPoint y: 272, distance: 47.0
click at [314, 251] on input "text" at bounding box center [380, 254] width 270 height 32
type input "****"
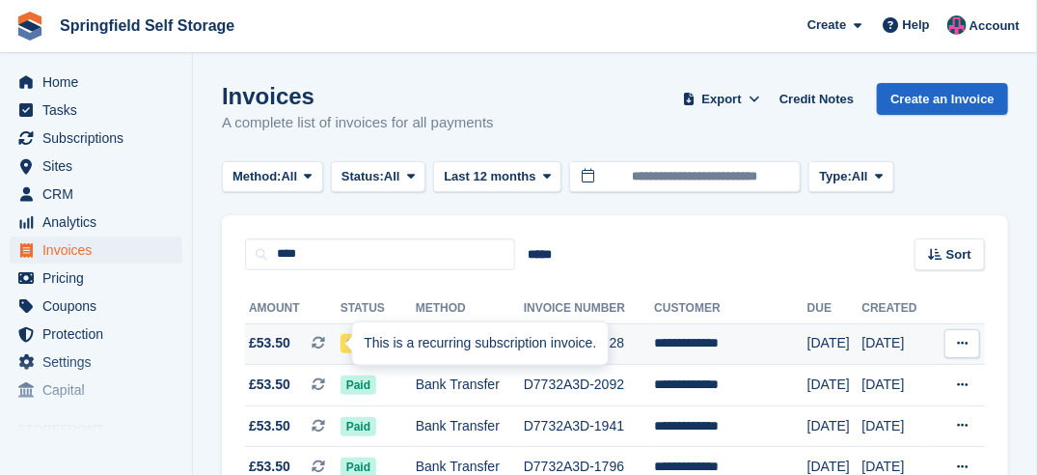
click at [352, 348] on div "This is a recurring subscription invoice." at bounding box center [480, 343] width 256 height 42
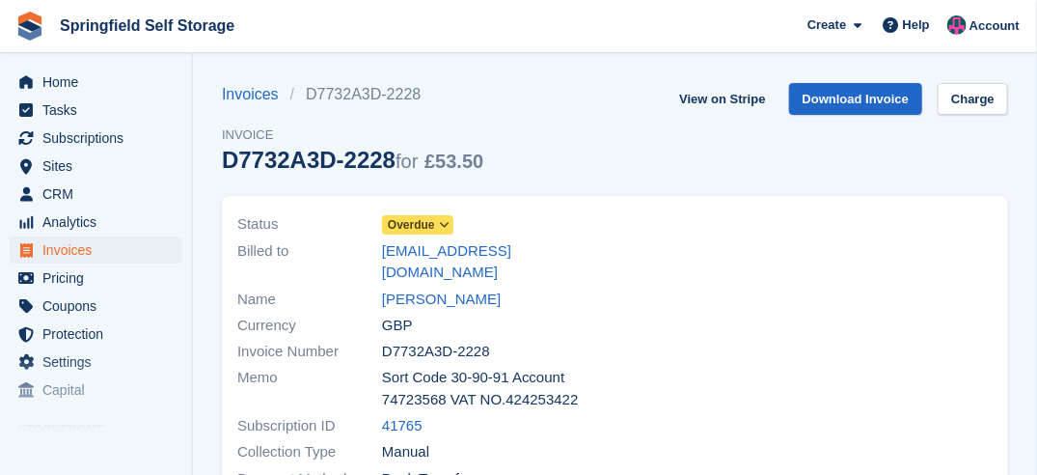
click at [418, 226] on span "Overdue" at bounding box center [411, 224] width 47 height 17
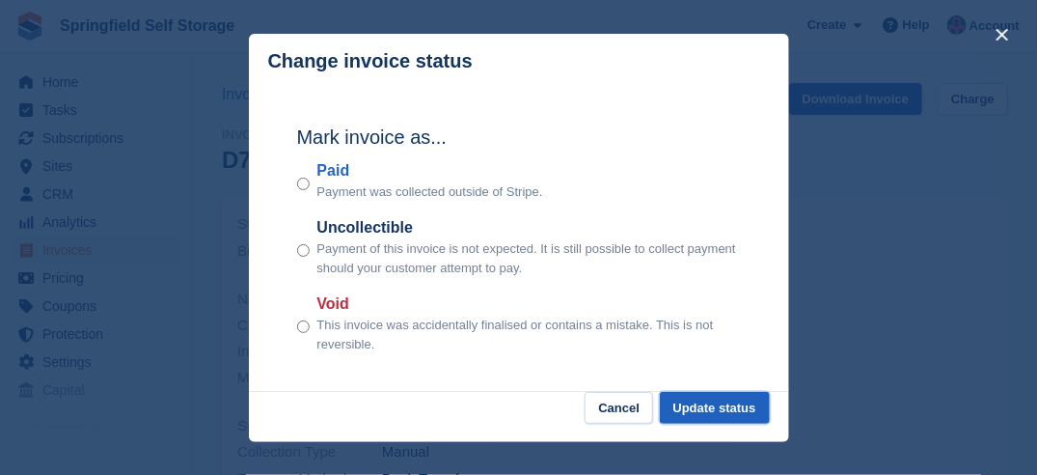
click at [691, 408] on button "Update status" at bounding box center [715, 408] width 110 height 32
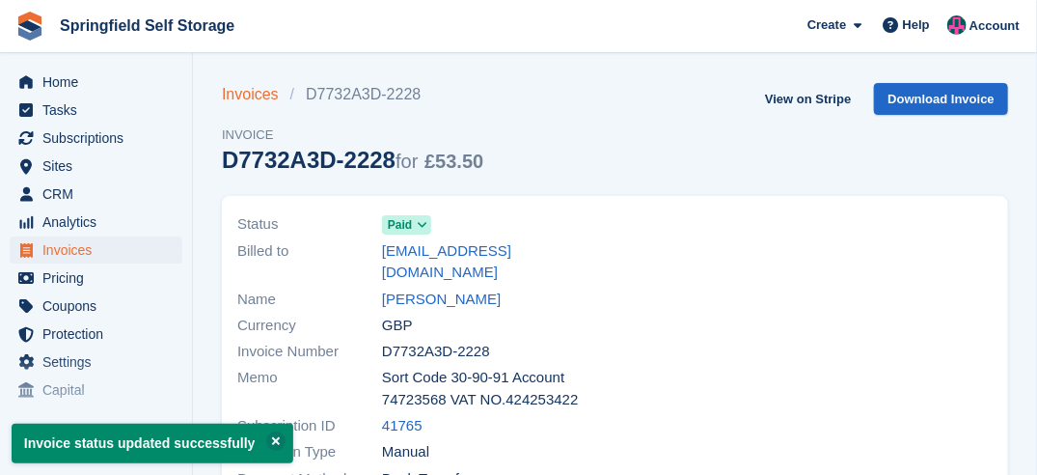
click at [260, 96] on link "Invoices" at bounding box center [256, 94] width 68 height 23
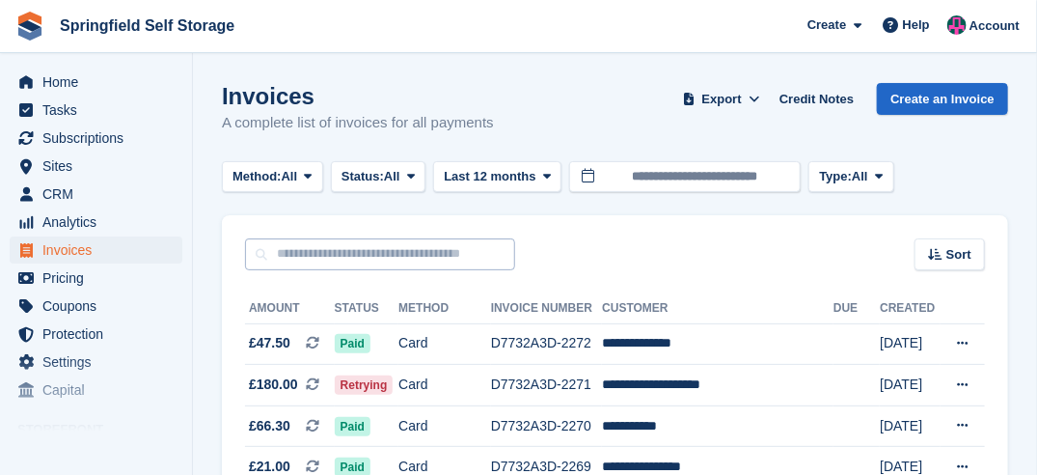
drag, startPoint x: 384, startPoint y: 277, endPoint x: 377, endPoint y: 268, distance: 11.0
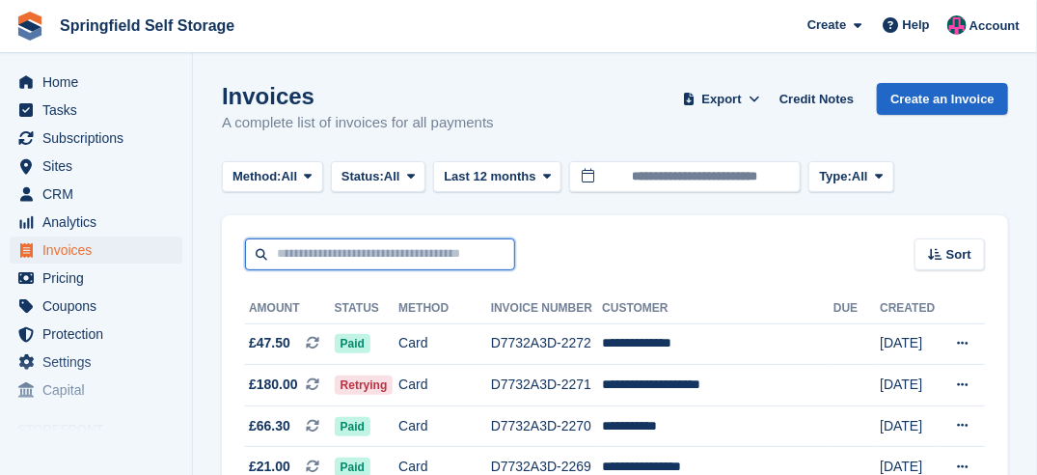
click at [363, 253] on input "text" at bounding box center [380, 254] width 270 height 32
type input "***"
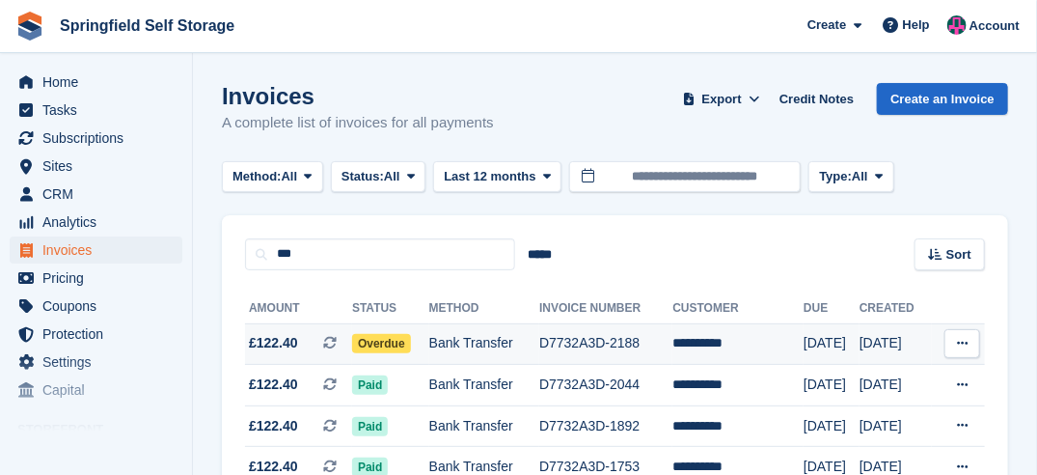
click at [374, 339] on span "Overdue" at bounding box center [381, 343] width 59 height 19
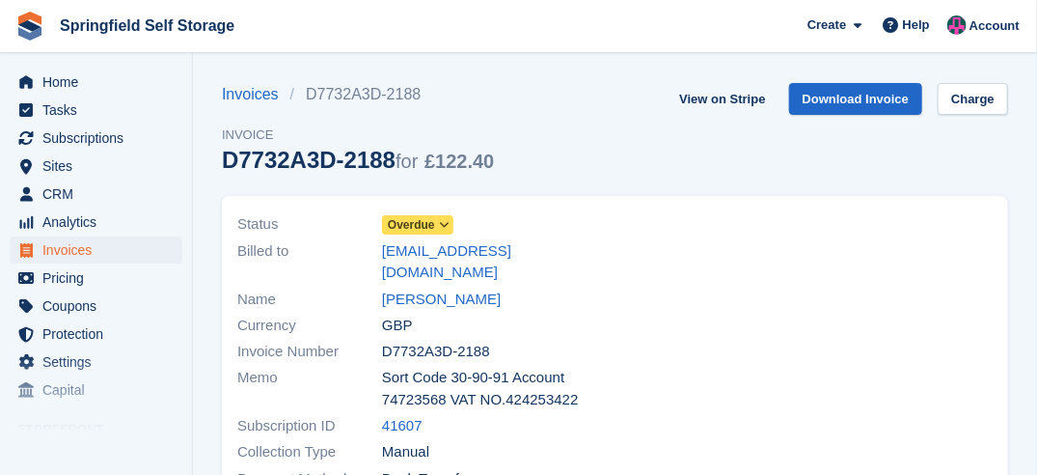
click at [435, 224] on span "Overdue" at bounding box center [417, 224] width 71 height 19
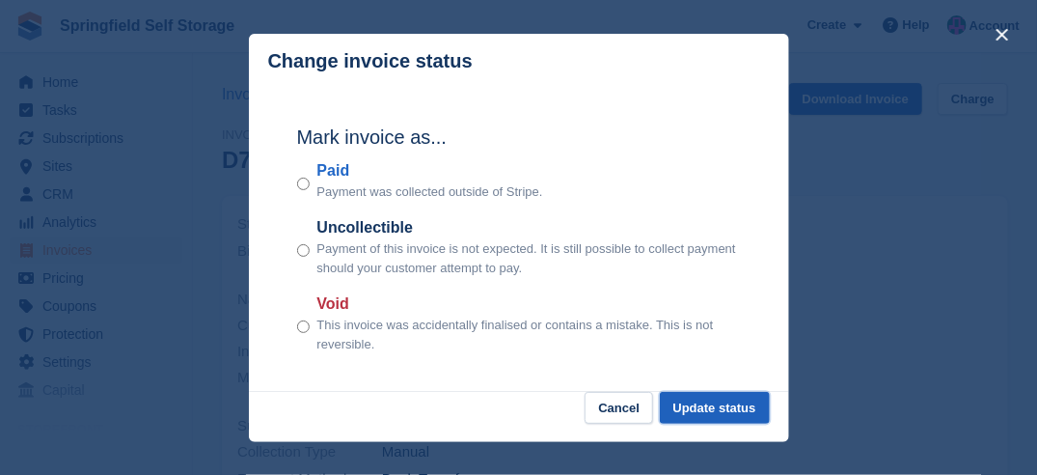
click at [706, 406] on button "Update status" at bounding box center [715, 408] width 110 height 32
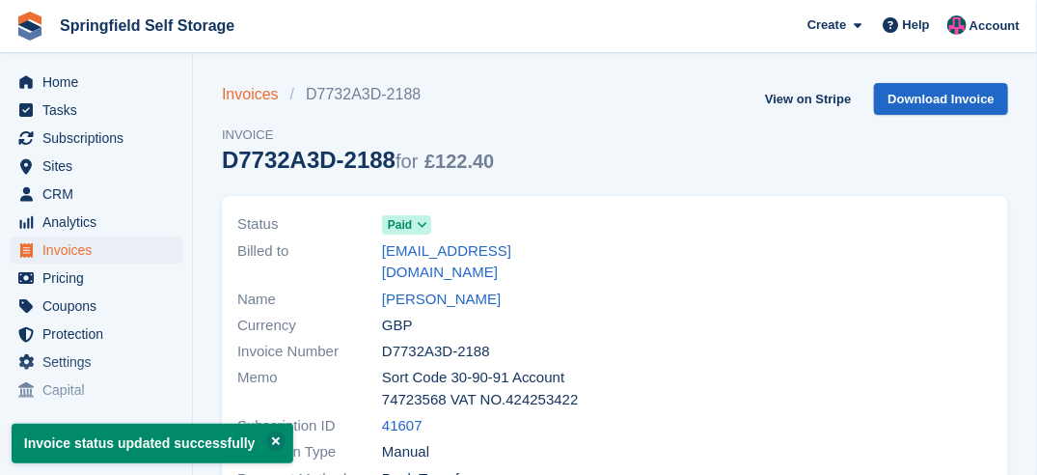
click at [244, 93] on link "Invoices" at bounding box center [256, 94] width 68 height 23
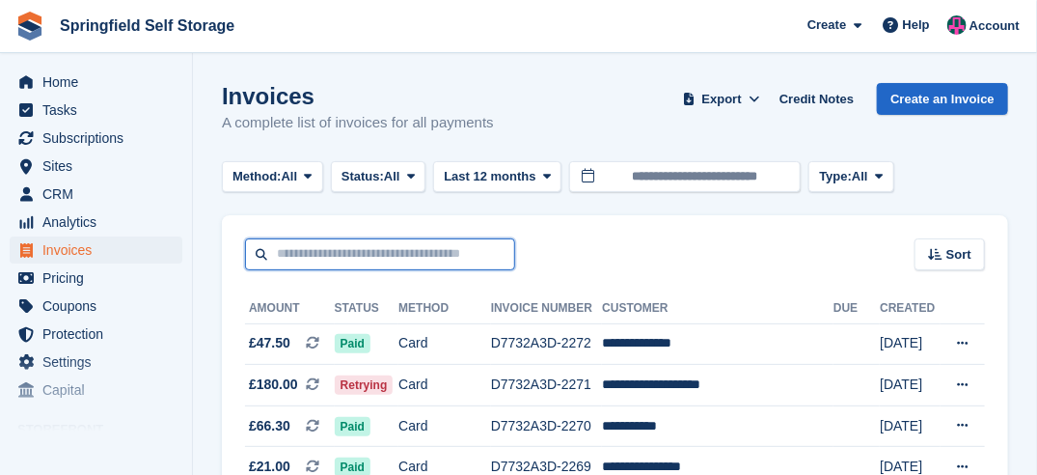
click at [372, 249] on input "text" at bounding box center [380, 254] width 270 height 32
type input "*******"
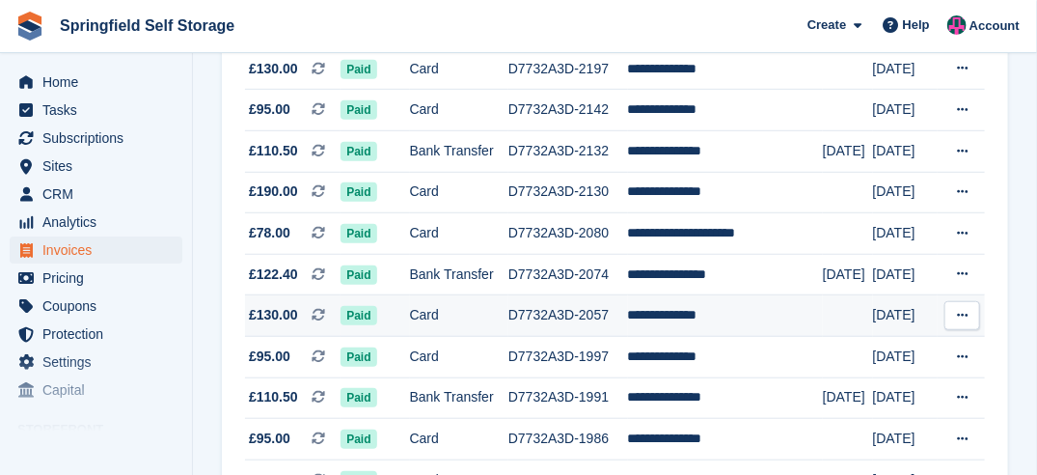
scroll to position [289, 0]
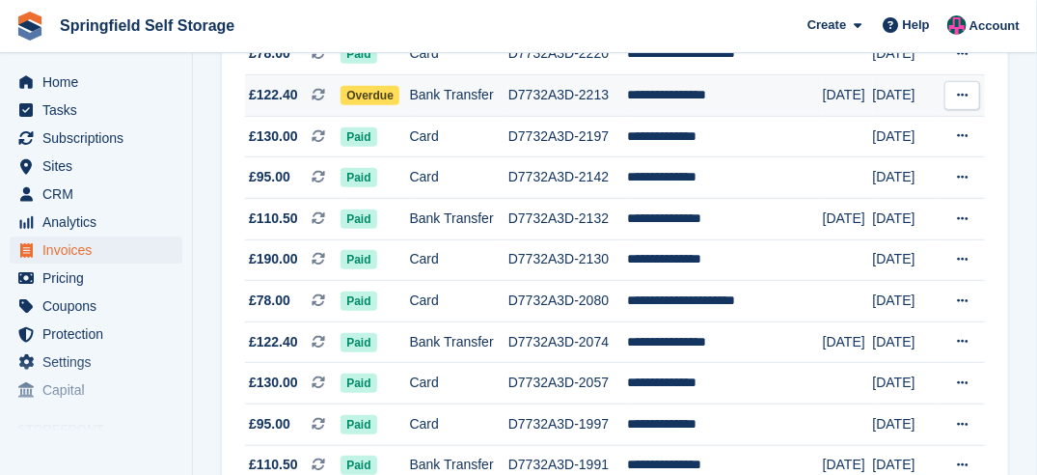
click at [377, 93] on span "Overdue" at bounding box center [369, 95] width 59 height 19
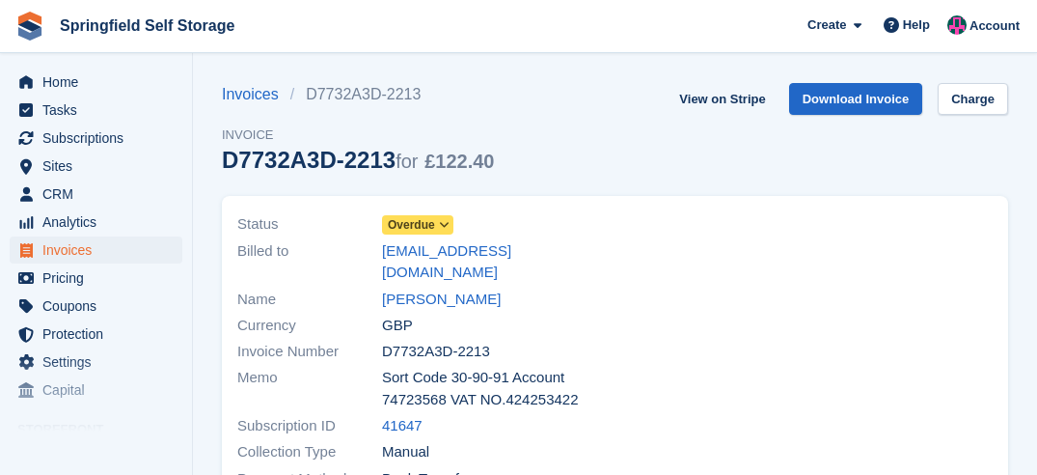
click at [401, 219] on span "Overdue" at bounding box center [411, 224] width 47 height 17
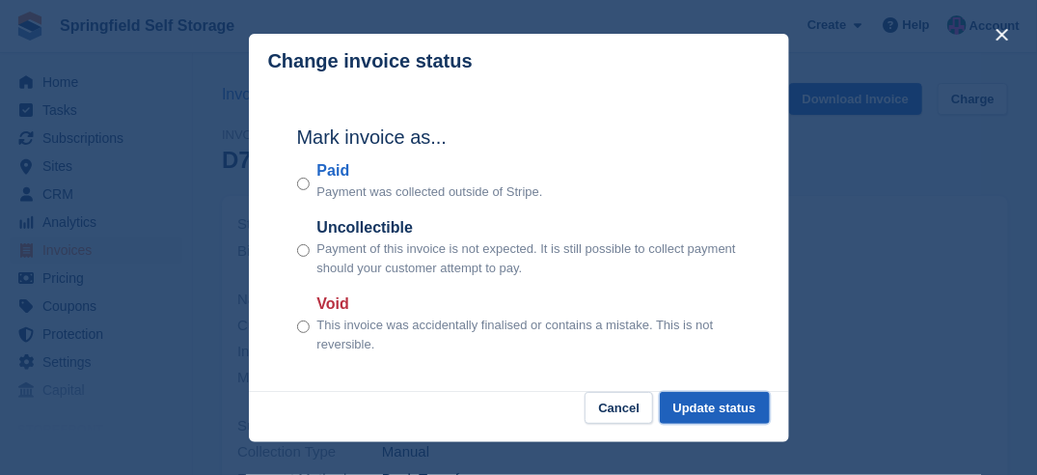
click at [738, 400] on button "Update status" at bounding box center [715, 408] width 110 height 32
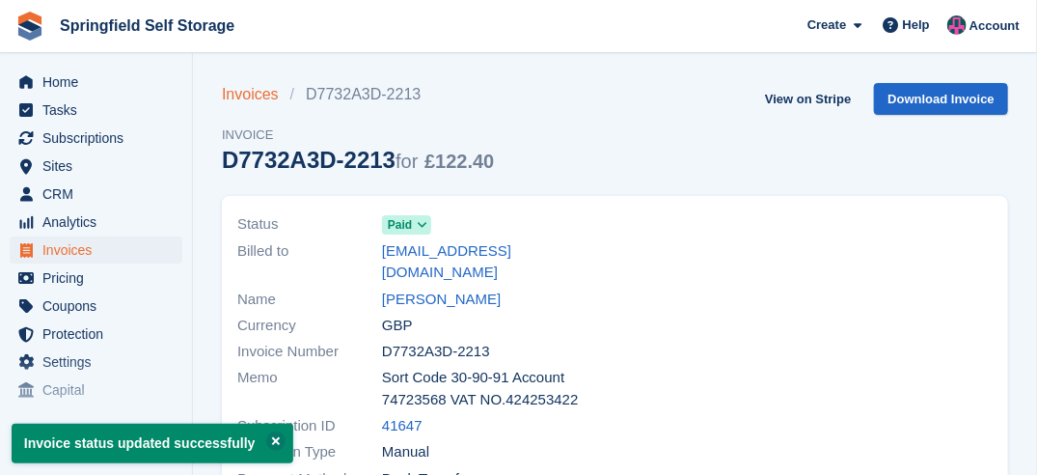
click at [239, 90] on link "Invoices" at bounding box center [256, 94] width 68 height 23
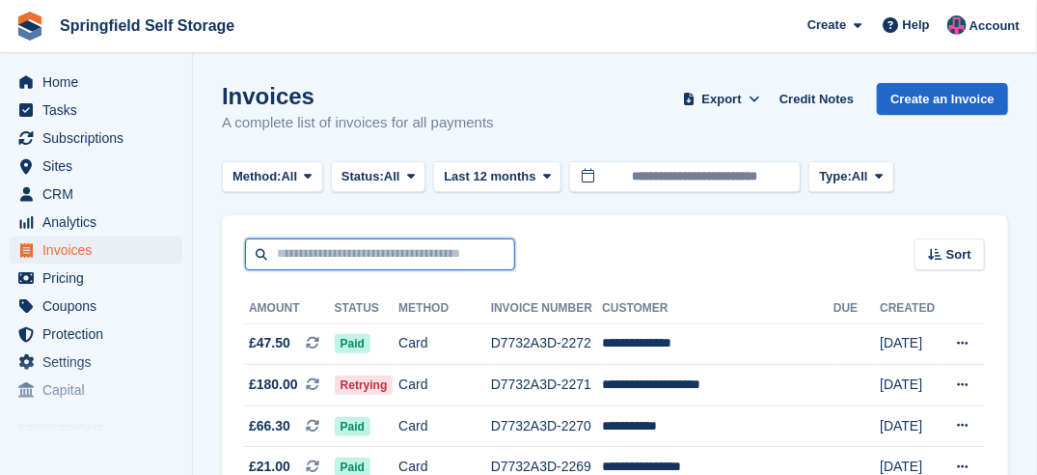
click at [369, 261] on input "text" at bounding box center [380, 254] width 270 height 32
type input "****"
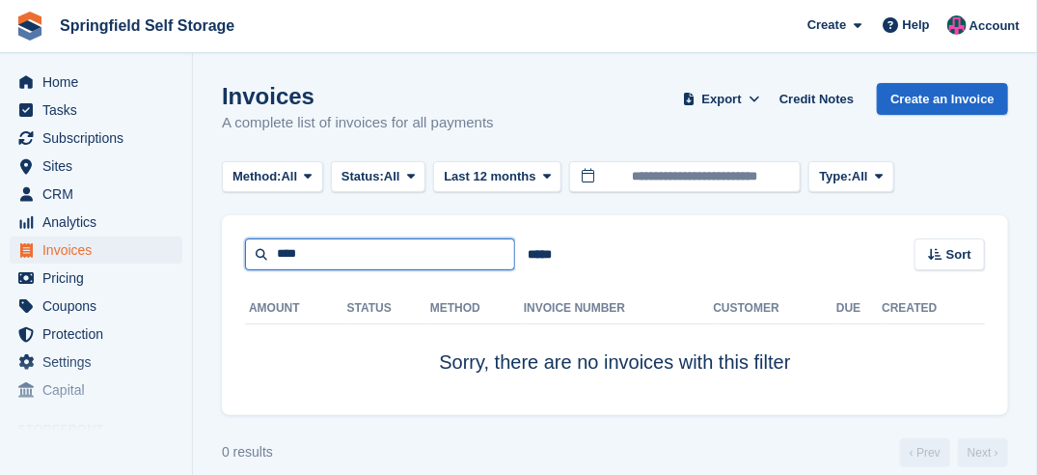
click at [348, 257] on input "****" at bounding box center [380, 254] width 270 height 32
type input "****"
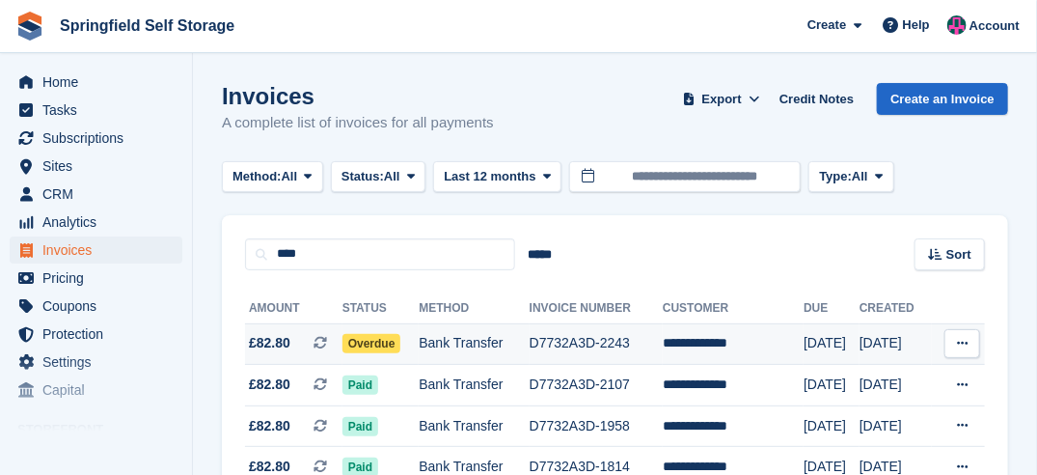
click at [367, 341] on span "Overdue" at bounding box center [371, 343] width 59 height 19
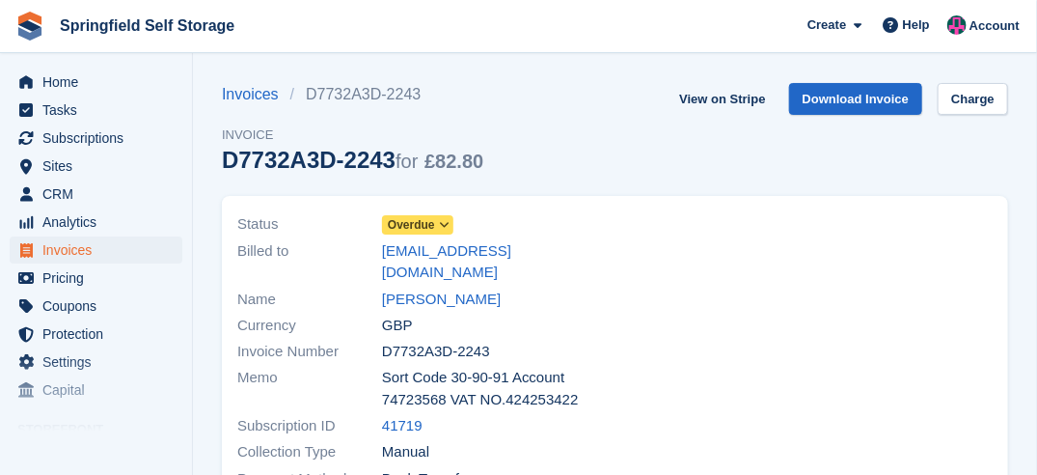
click at [403, 218] on span "Overdue" at bounding box center [411, 224] width 47 height 17
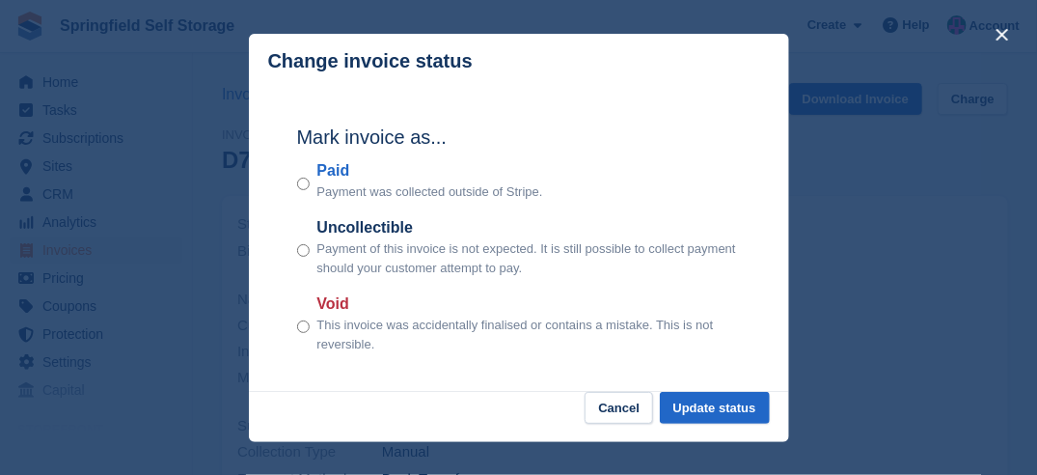
drag, startPoint x: 313, startPoint y: 194, endPoint x: 275, endPoint y: 181, distance: 39.7
click at [311, 194] on div "Paid Payment was collected outside of Stripe." at bounding box center [519, 180] width 444 height 42
click at [691, 398] on button "Update status" at bounding box center [715, 408] width 110 height 32
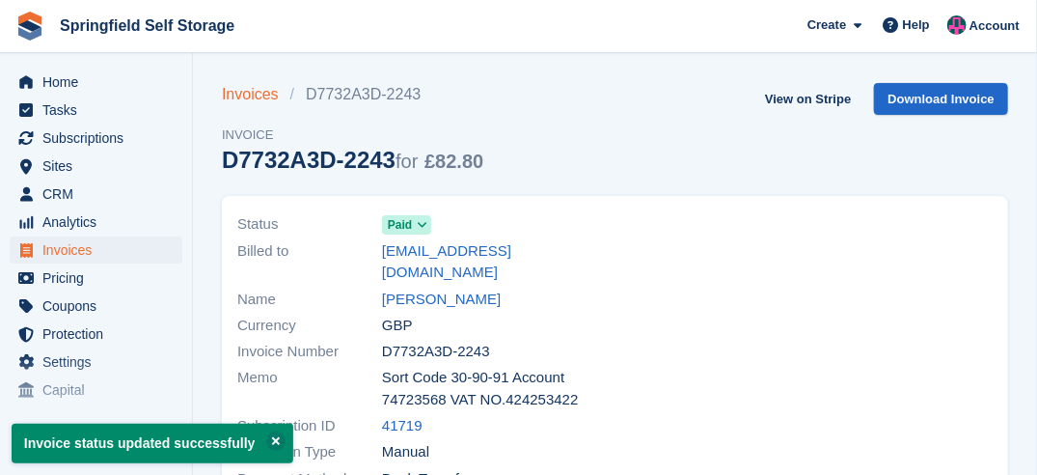
click at [253, 91] on link "Invoices" at bounding box center [256, 94] width 68 height 23
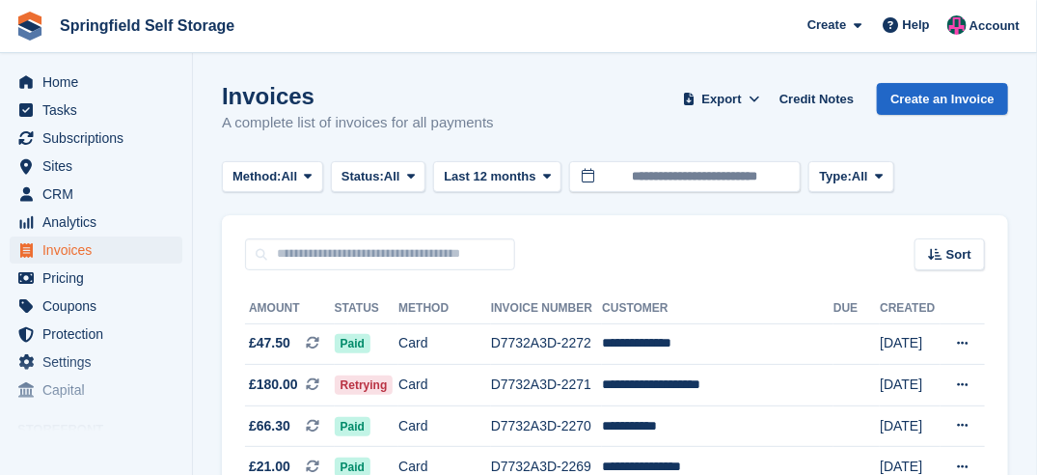
click at [390, 237] on div "Sort Sort by Date created Created (oldest first) Created (newest first)" at bounding box center [615, 242] width 786 height 55
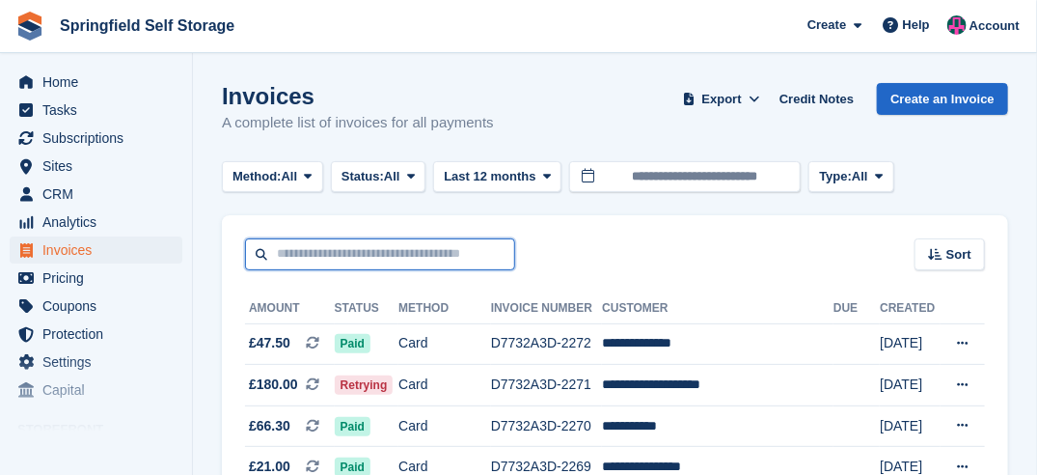
click at [371, 251] on input "text" at bounding box center [380, 254] width 270 height 32
type input "*****"
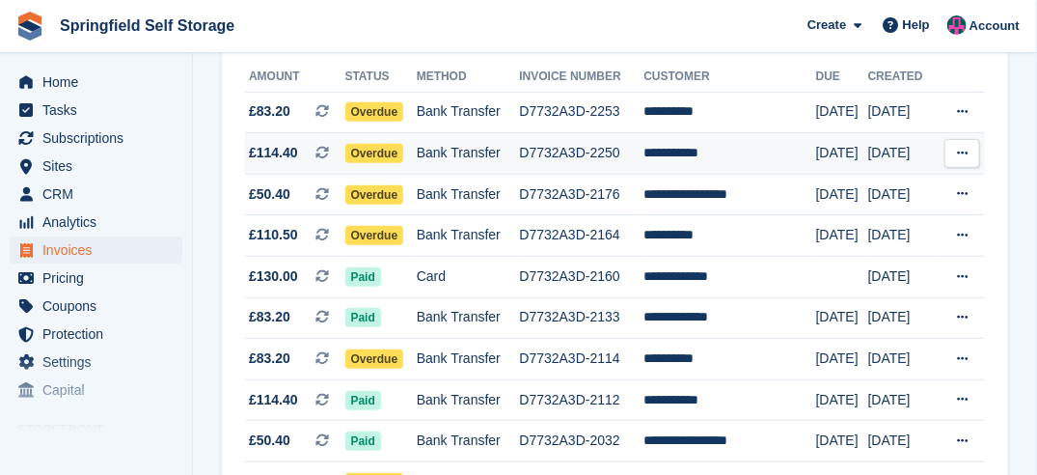
scroll to position [193, 0]
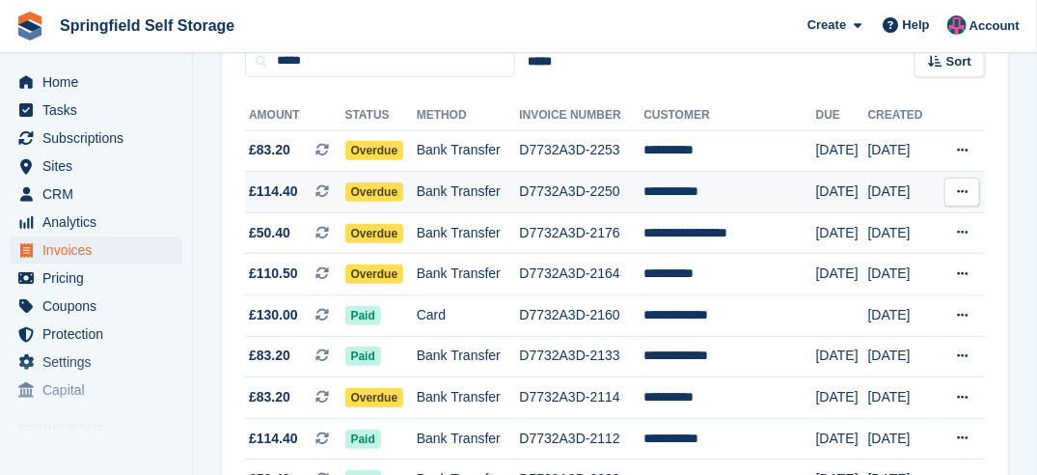
click at [368, 192] on span "Overdue" at bounding box center [374, 191] width 59 height 19
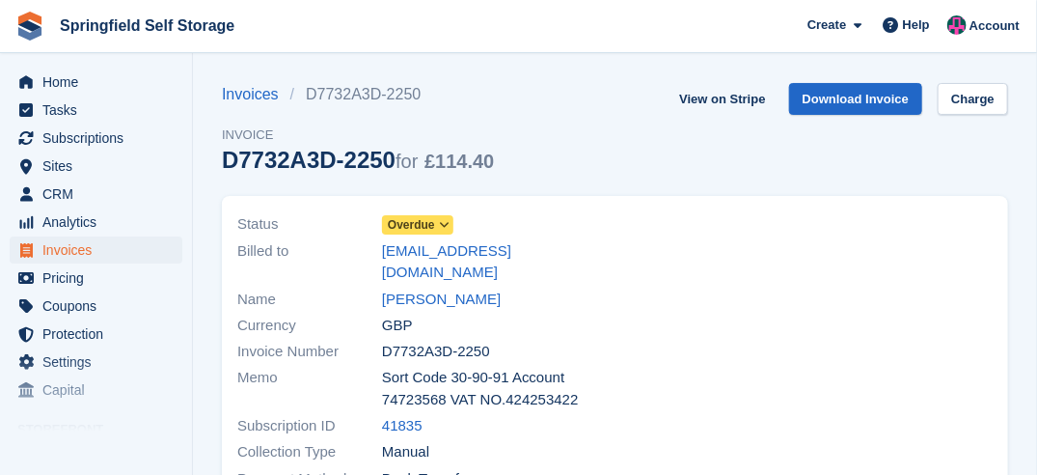
click at [427, 226] on span "Overdue" at bounding box center [411, 224] width 47 height 17
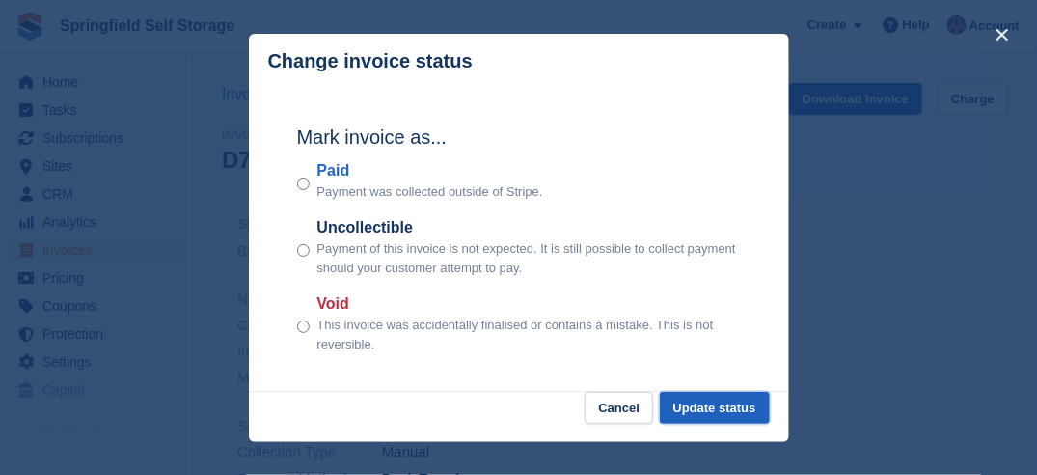
drag, startPoint x: 748, startPoint y: 409, endPoint x: 733, endPoint y: 409, distance: 15.4
click at [747, 409] on button "Update status" at bounding box center [715, 408] width 110 height 32
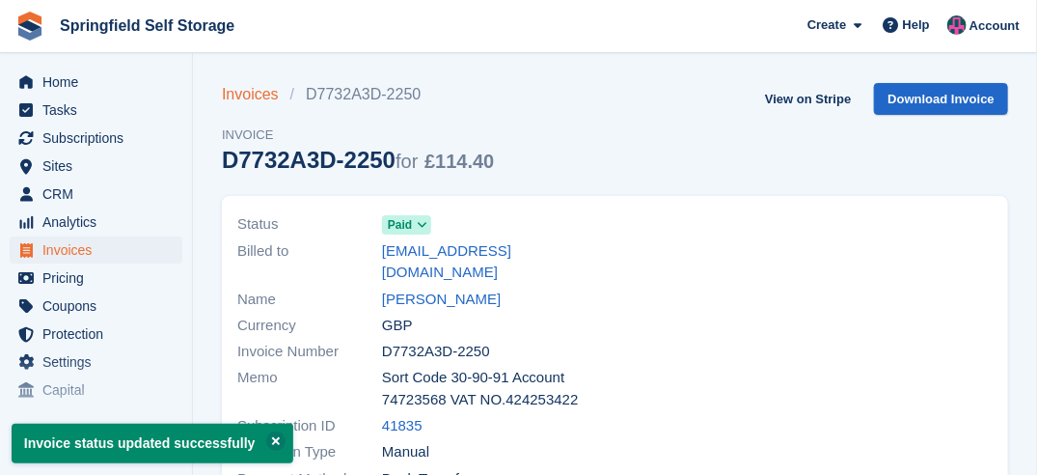
click at [249, 96] on link "Invoices" at bounding box center [256, 94] width 68 height 23
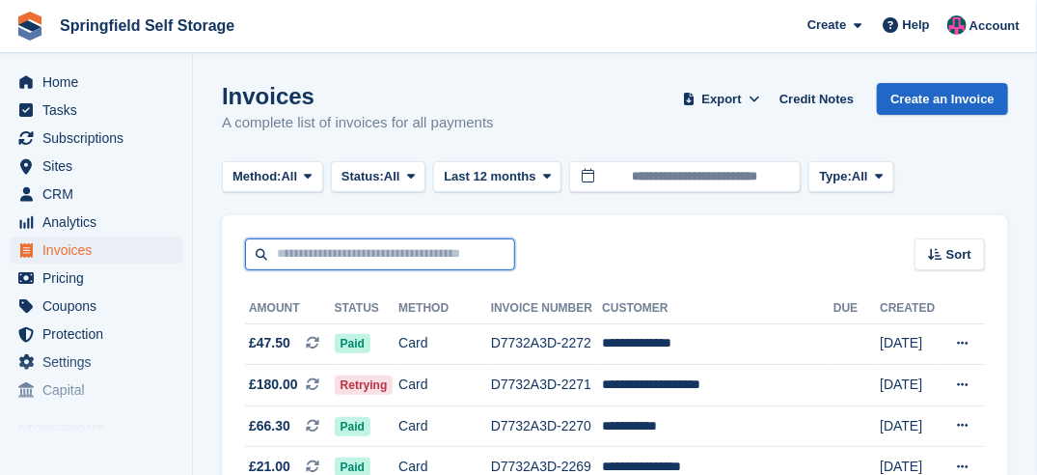
click at [332, 250] on input "text" at bounding box center [380, 254] width 270 height 32
type input "****"
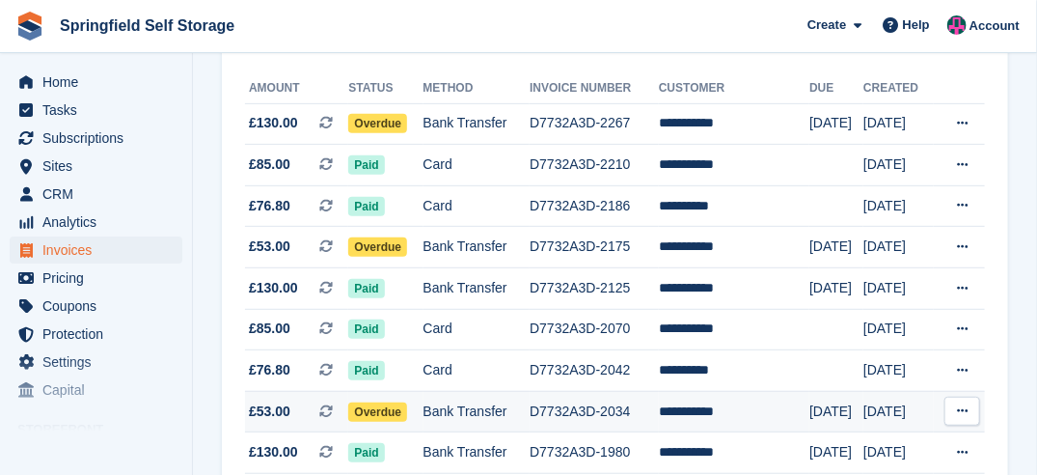
scroll to position [193, 0]
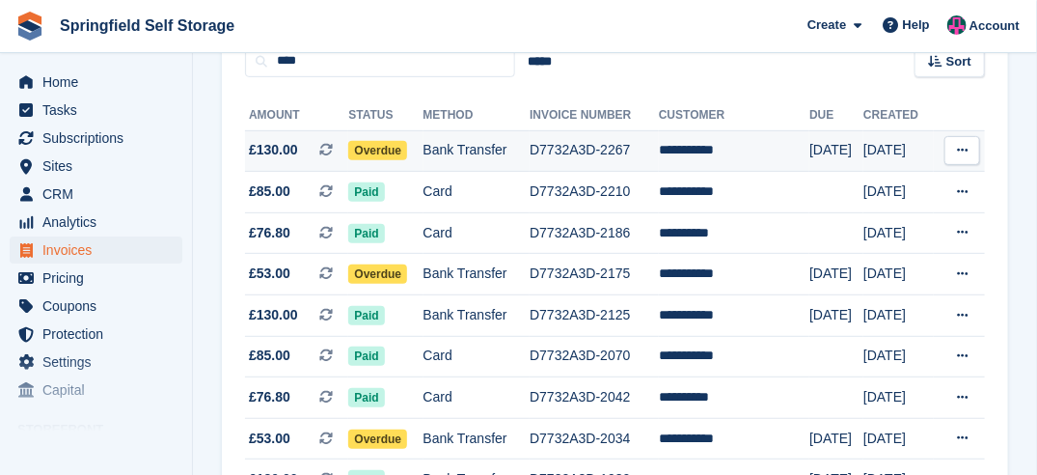
click at [384, 151] on span "Overdue" at bounding box center [377, 150] width 59 height 19
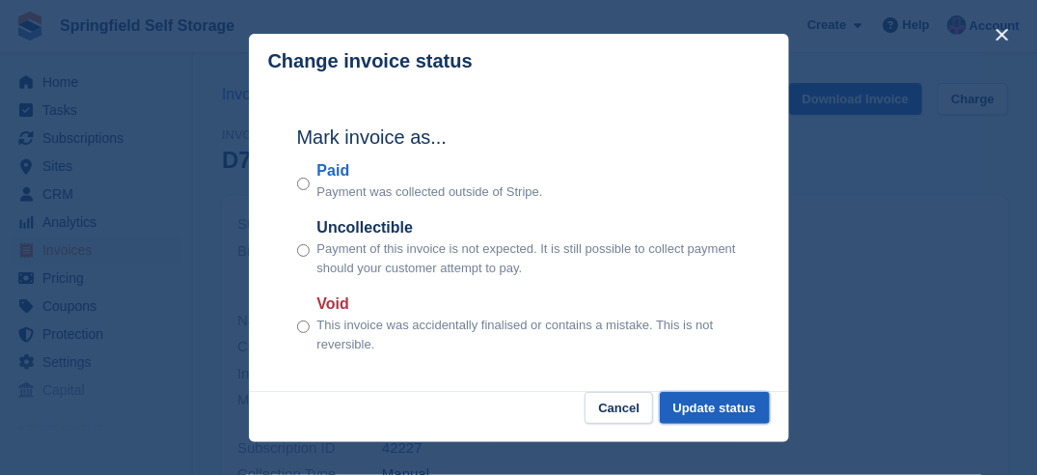
click at [686, 400] on button "Update status" at bounding box center [715, 408] width 110 height 32
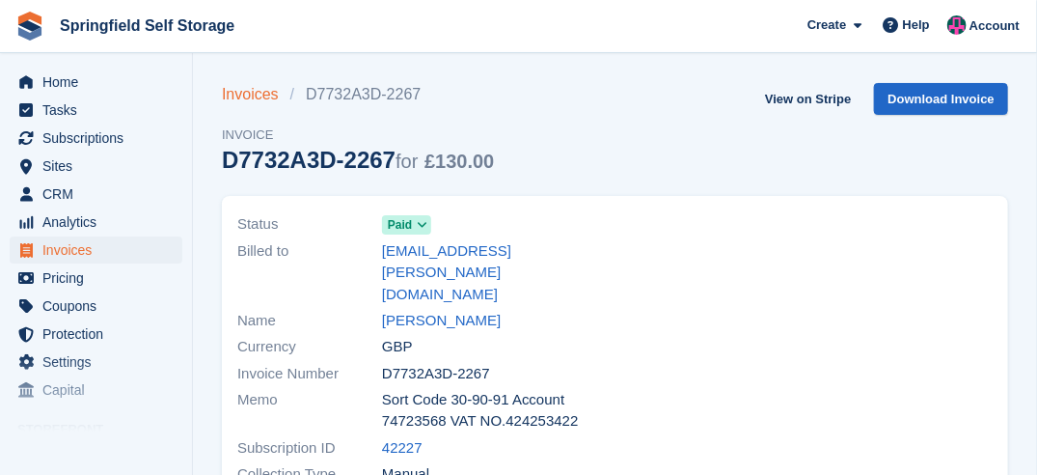
click at [263, 95] on link "Invoices" at bounding box center [256, 94] width 68 height 23
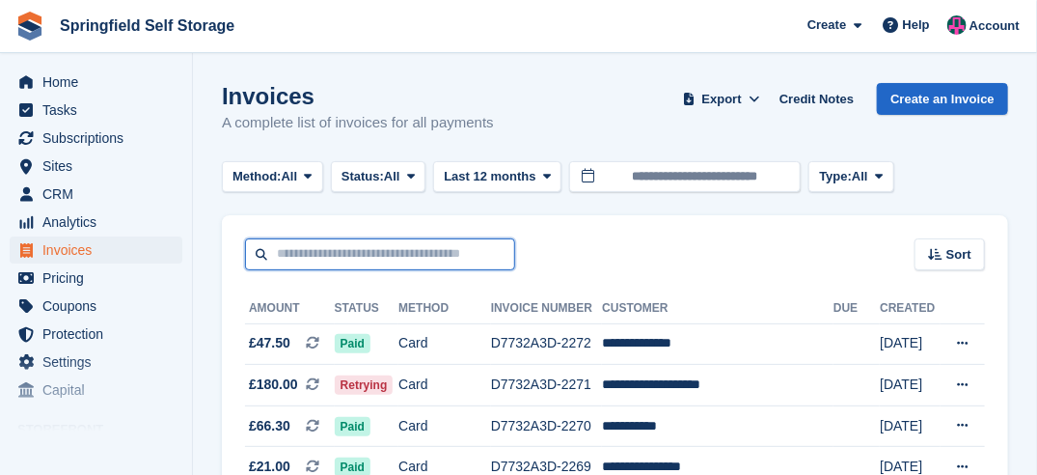
click at [384, 245] on input "text" at bounding box center [380, 254] width 270 height 32
type input "*****"
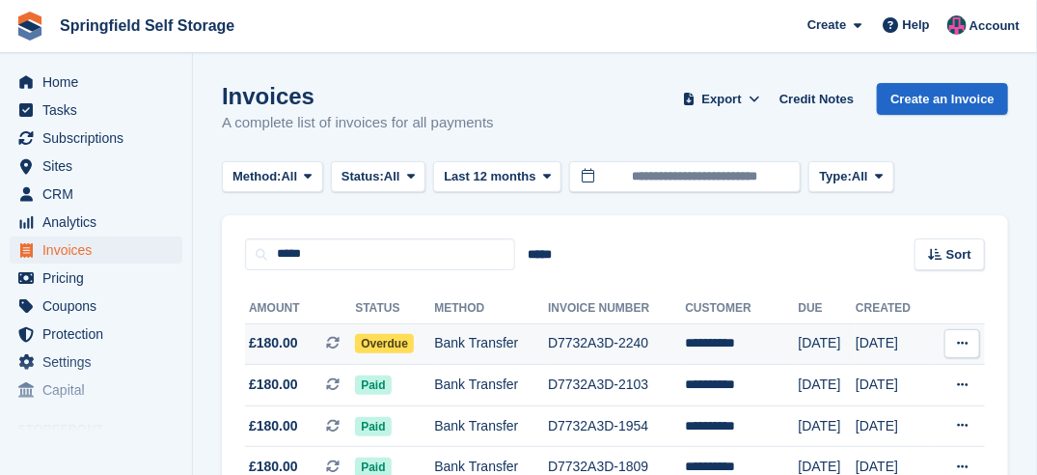
click at [396, 349] on span "Overdue" at bounding box center [384, 343] width 59 height 19
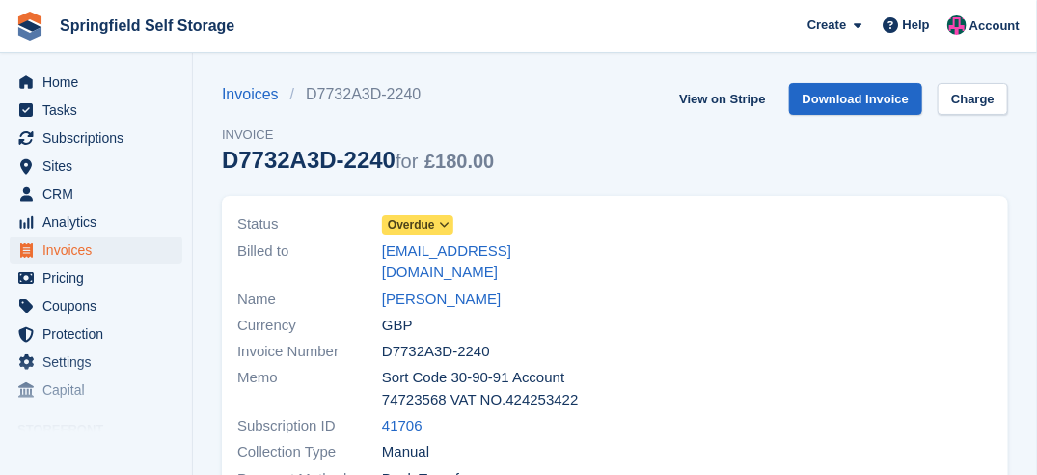
click at [427, 220] on span "Overdue" at bounding box center [411, 224] width 47 height 17
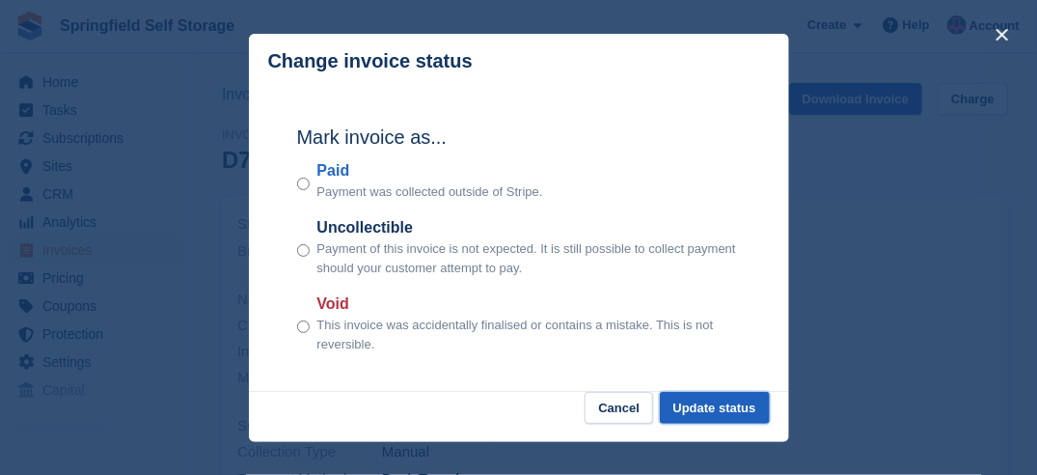
click at [706, 412] on button "Update status" at bounding box center [715, 408] width 110 height 32
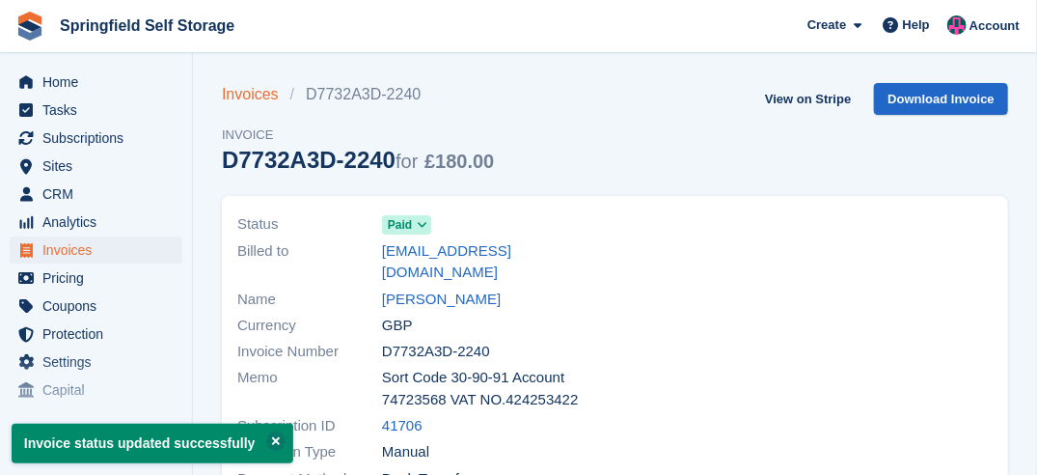
click at [264, 95] on link "Invoices" at bounding box center [256, 94] width 68 height 23
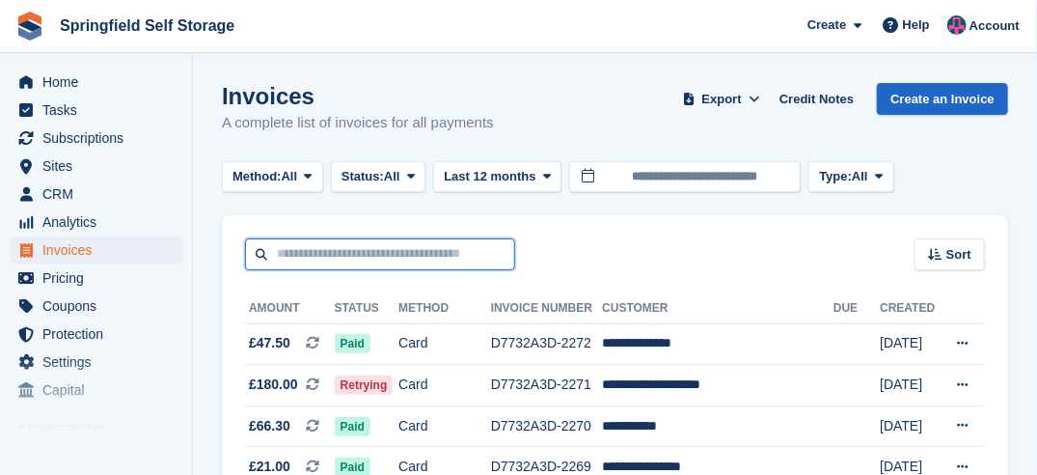
click at [403, 247] on input "text" at bounding box center [380, 254] width 270 height 32
type input "*****"
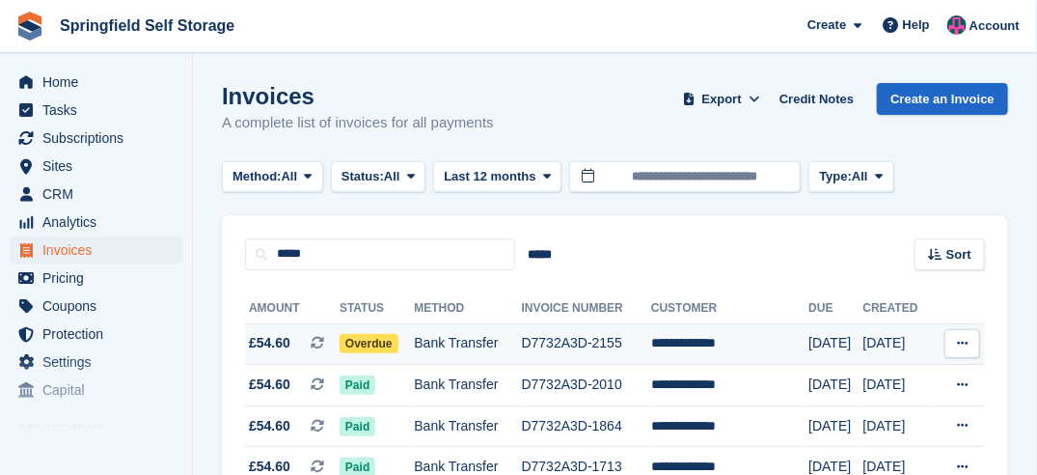
click at [381, 341] on span "Overdue" at bounding box center [369, 343] width 59 height 19
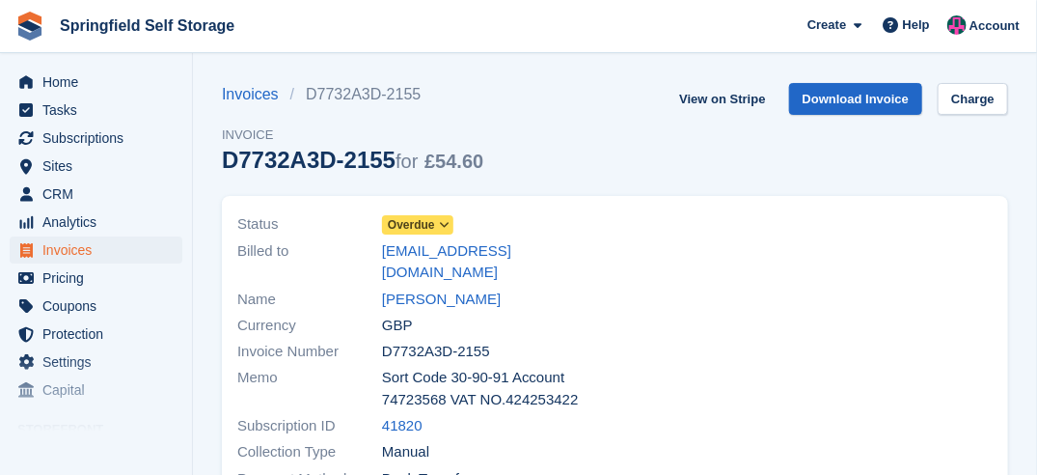
click at [435, 222] on span "Overdue" at bounding box center [417, 224] width 71 height 19
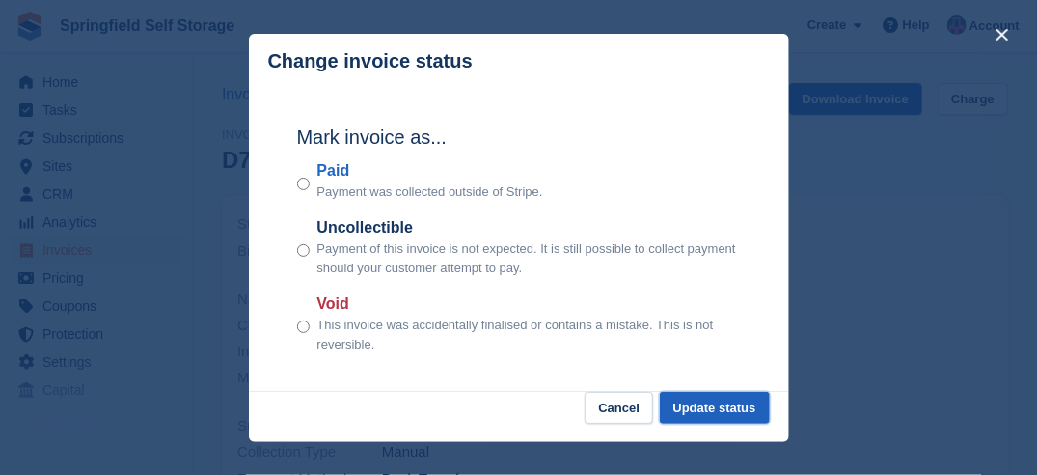
click at [758, 407] on button "Update status" at bounding box center [715, 408] width 110 height 32
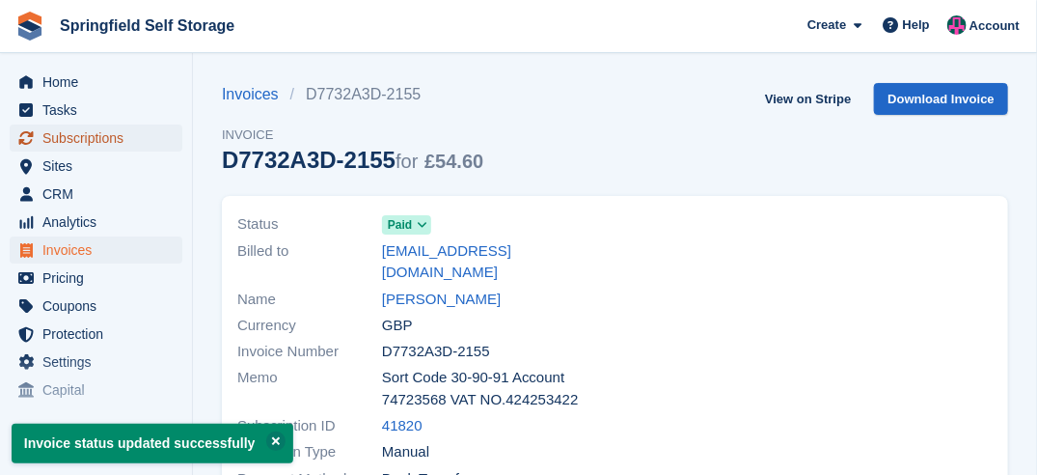
click at [71, 146] on span "Subscriptions" at bounding box center [100, 137] width 116 height 27
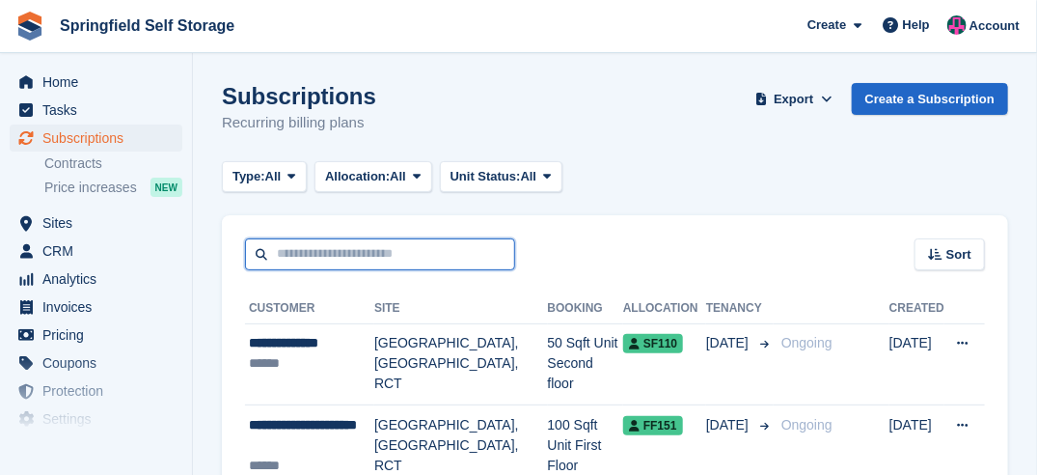
click at [351, 251] on input "text" at bounding box center [380, 254] width 270 height 32
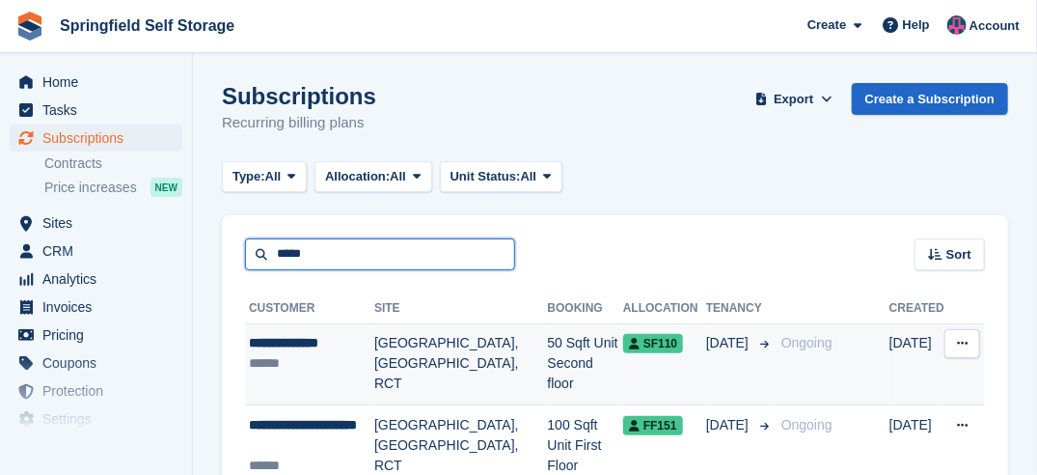
type input "*****"
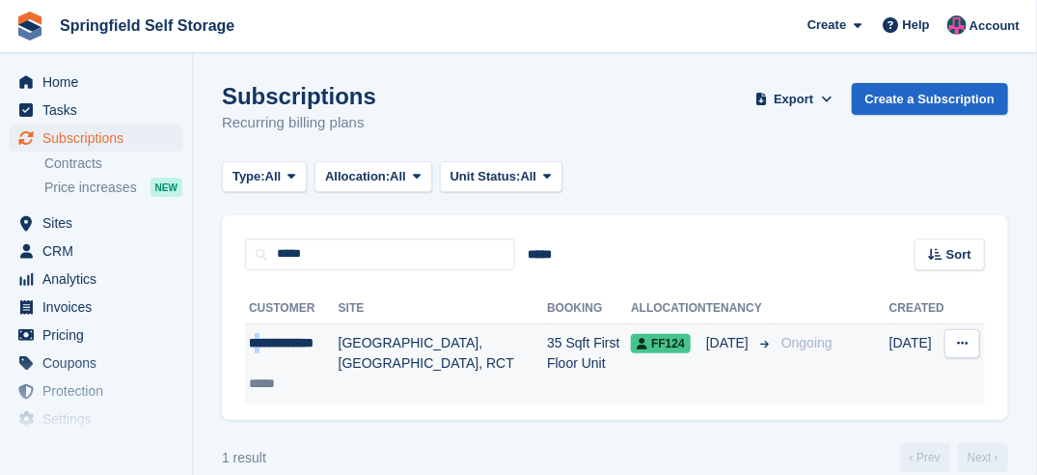
click at [260, 350] on div "**********" at bounding box center [294, 353] width 90 height 41
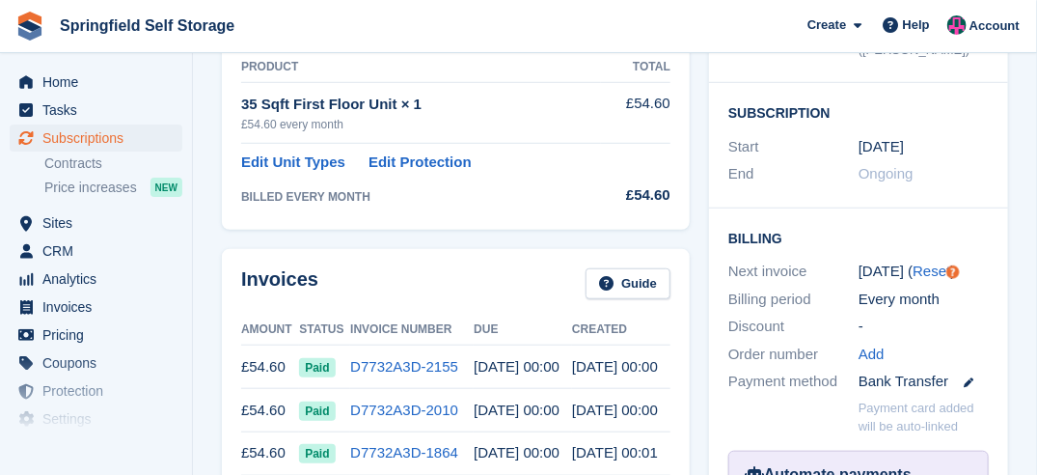
scroll to position [482, 0]
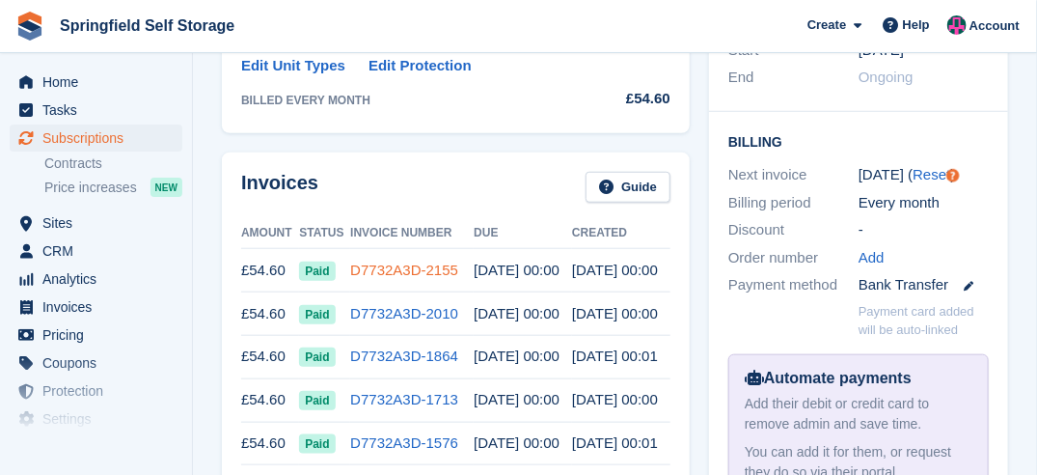
click at [410, 261] on link "D7732A3D-2155" at bounding box center [404, 269] width 108 height 16
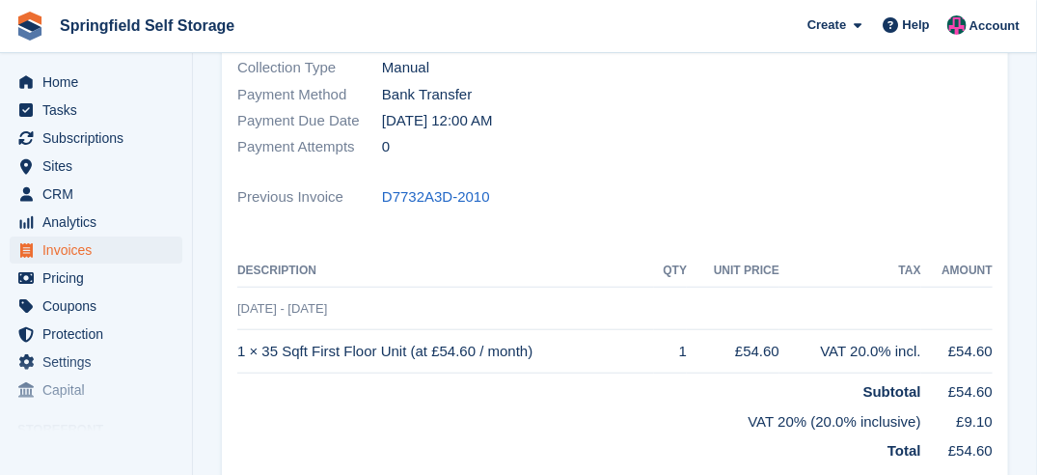
scroll to position [386, 0]
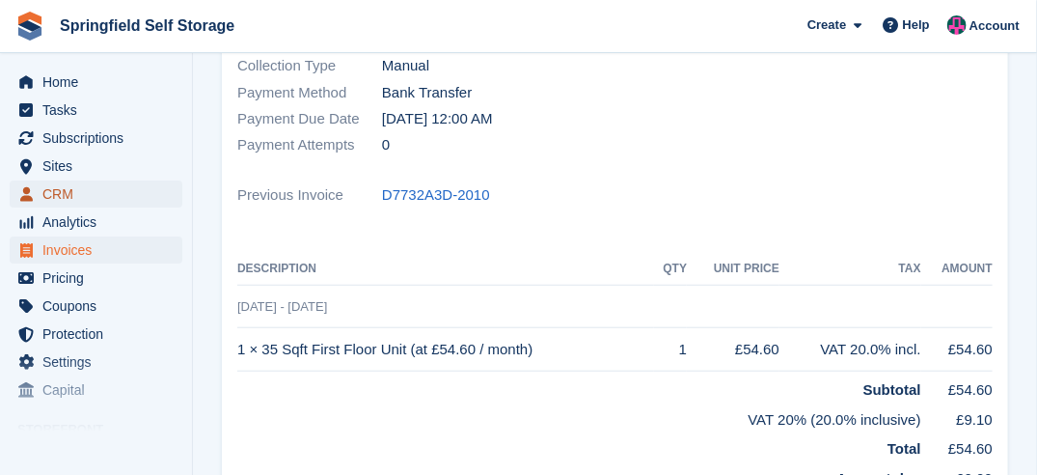
click at [81, 189] on span "CRM" at bounding box center [100, 193] width 116 height 27
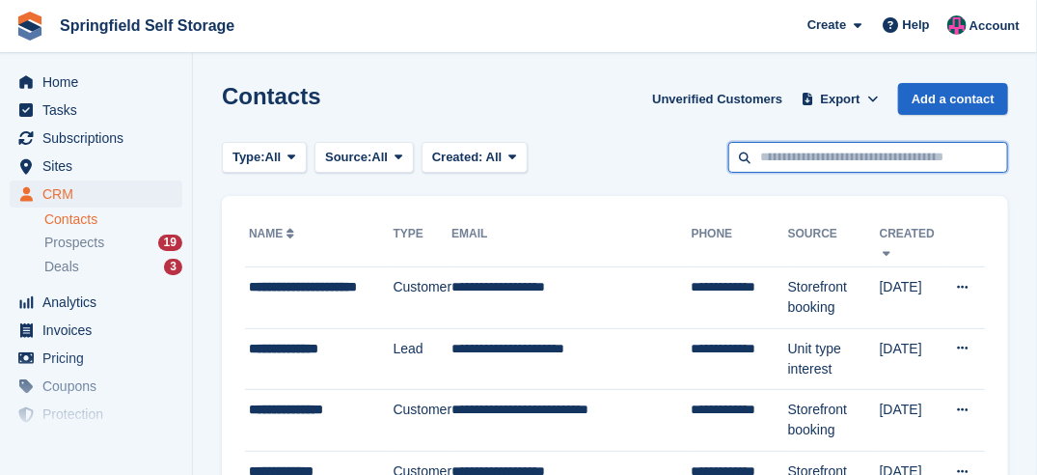
click at [842, 160] on input "text" at bounding box center [868, 158] width 280 height 32
type input "*****"
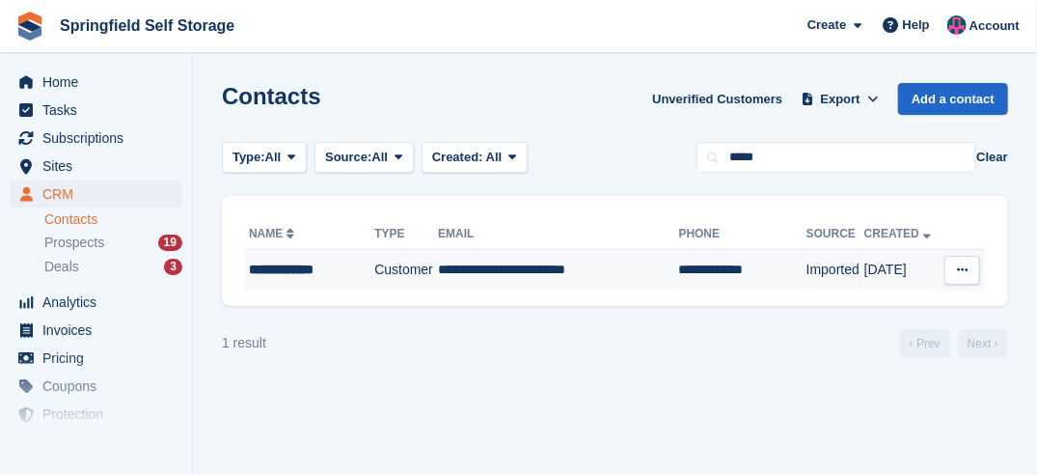
click at [323, 265] on div "**********" at bounding box center [307, 269] width 116 height 20
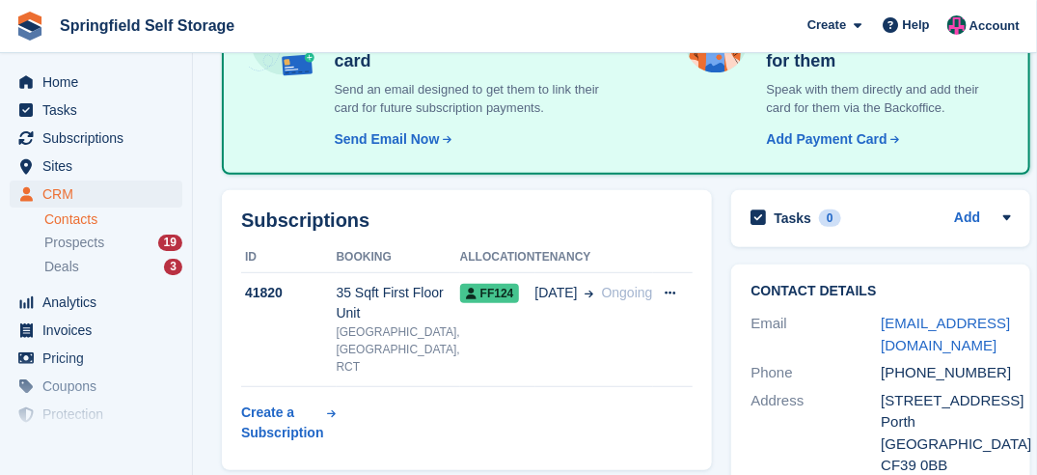
scroll to position [289, 0]
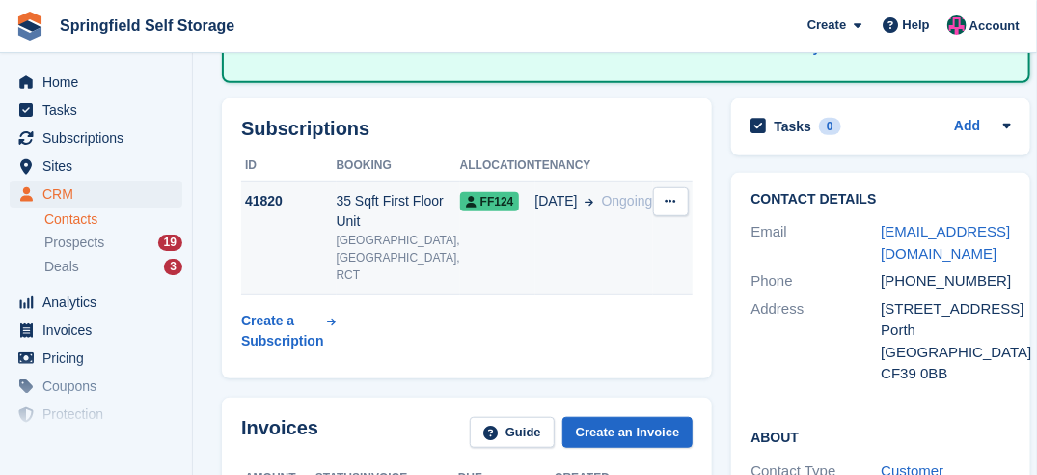
click at [499, 204] on span "FF124" at bounding box center [490, 201] width 60 height 19
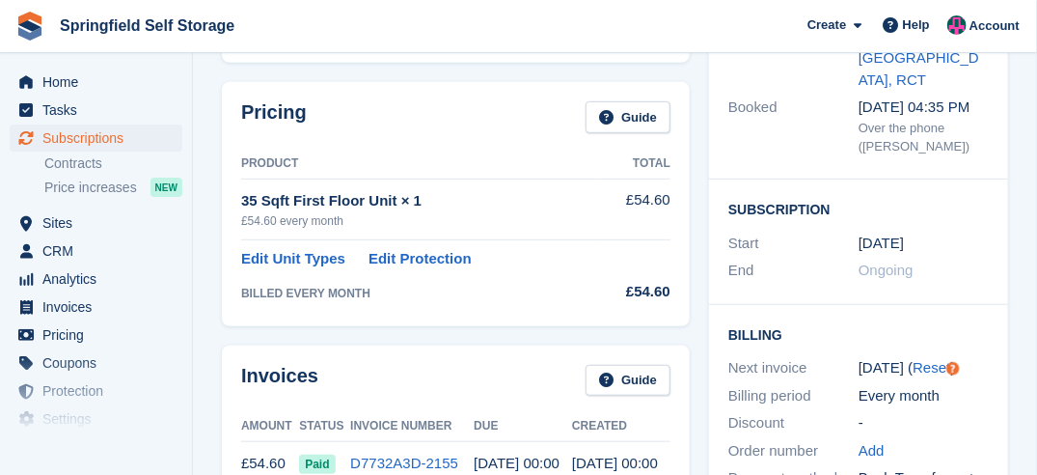
scroll to position [193, 0]
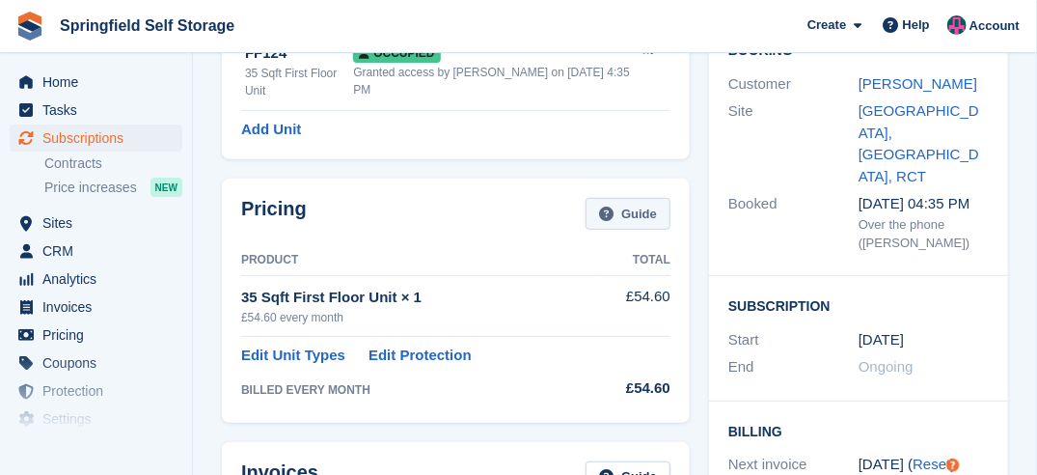
click at [638, 198] on link "Guide" at bounding box center [627, 214] width 85 height 32
click at [293, 344] on link "Edit Unit Types" at bounding box center [293, 355] width 104 height 22
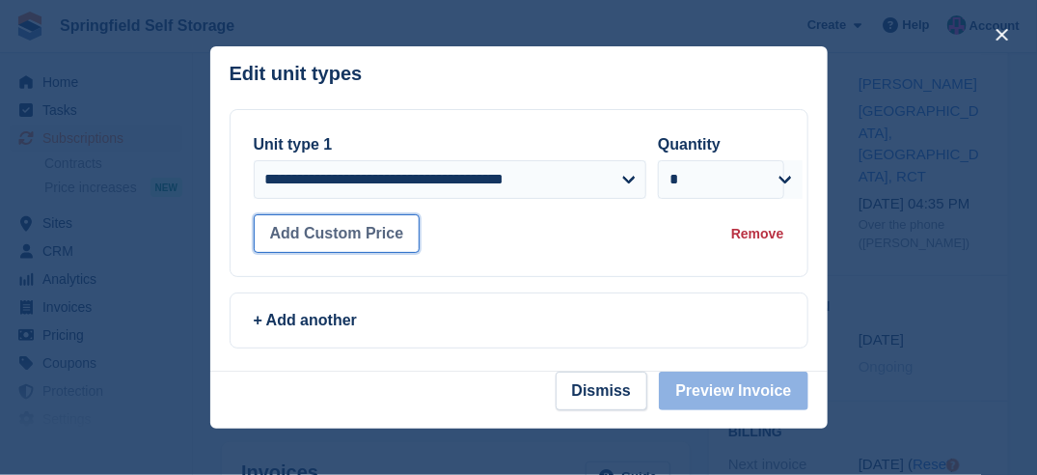
click at [343, 236] on button "Add Custom Price" at bounding box center [337, 233] width 167 height 39
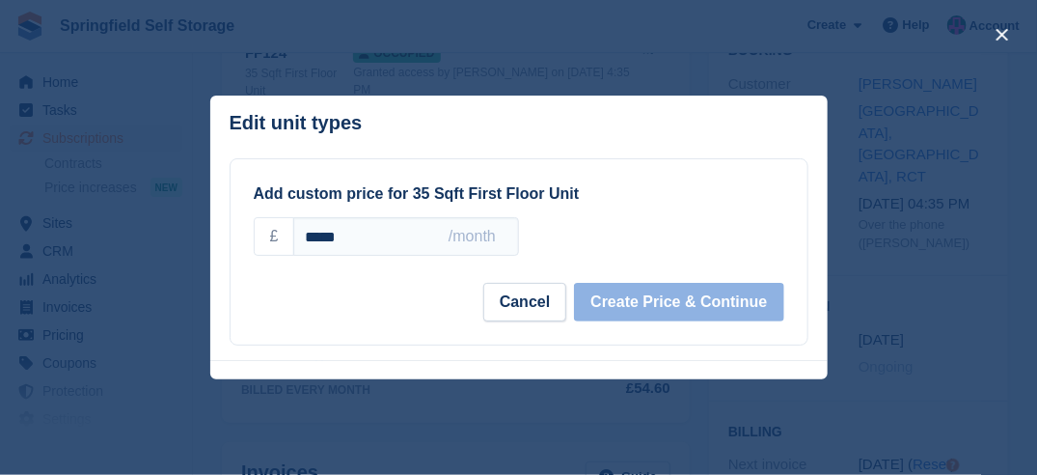
drag, startPoint x: 350, startPoint y: 239, endPoint x: 208, endPoint y: 238, distance: 141.8
click at [208, 238] on div "**********" at bounding box center [518, 237] width 1037 height 475
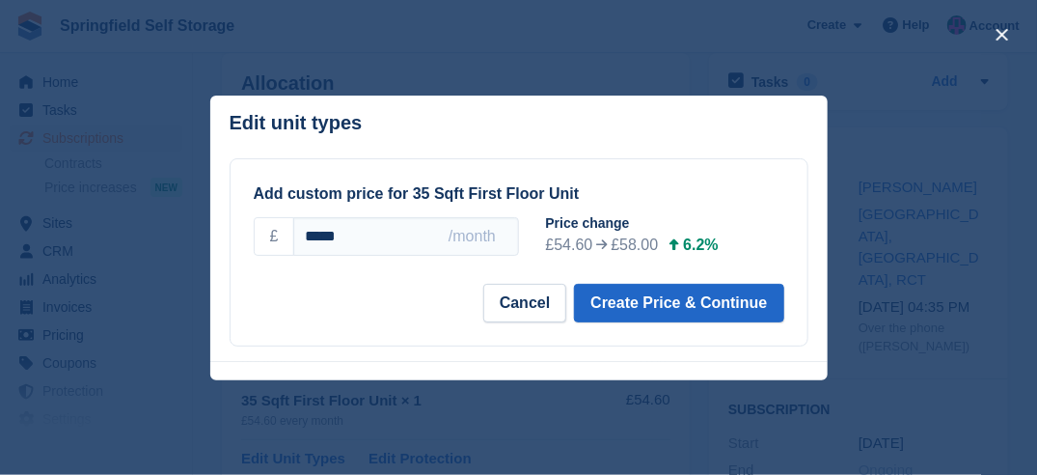
scroll to position [0, 0]
type input "*****"
click at [655, 299] on button "Create Price & Continue" at bounding box center [678, 303] width 209 height 39
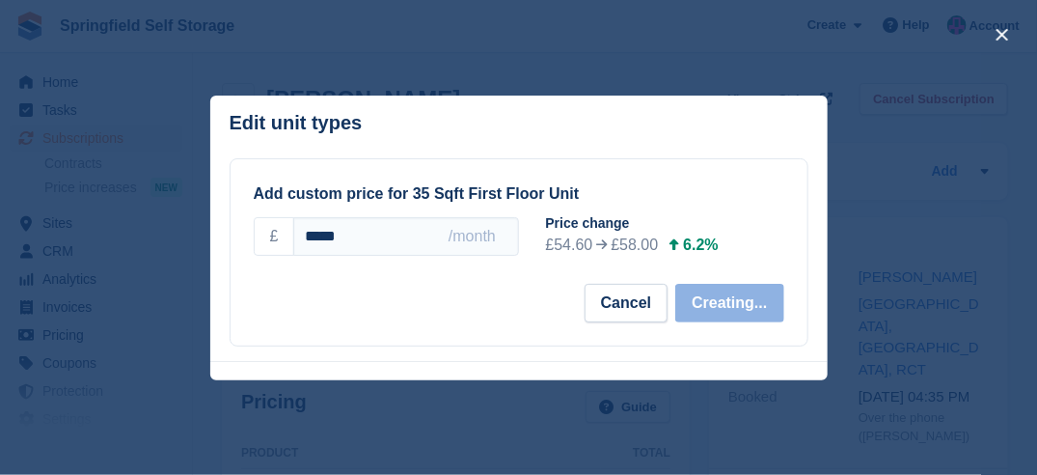
select select "*****"
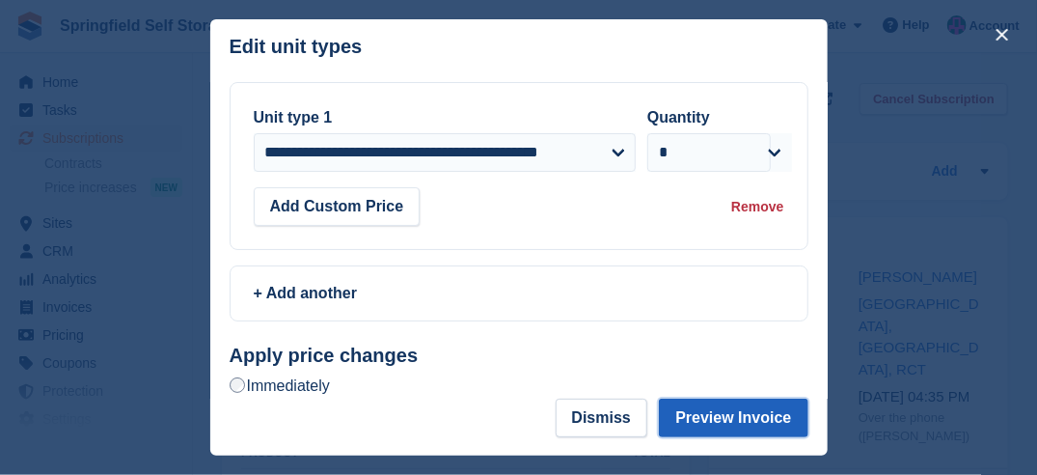
click at [738, 422] on button "Preview Invoice" at bounding box center [733, 417] width 149 height 39
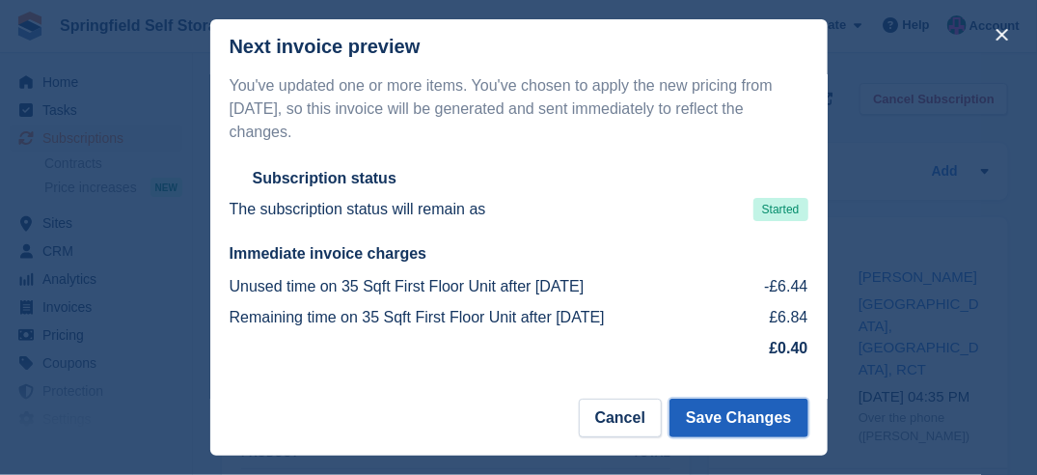
click at [738, 423] on button "Save Changes" at bounding box center [738, 417] width 138 height 39
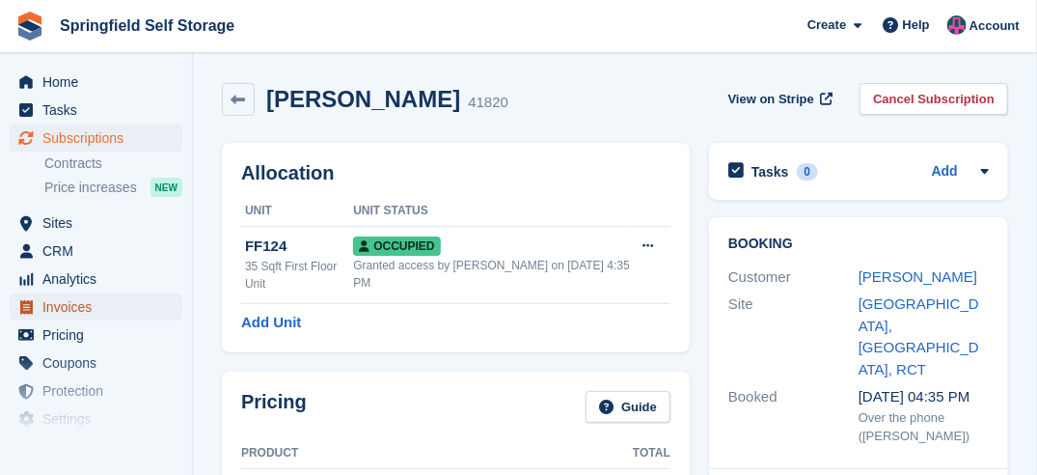
click at [74, 308] on span "Invoices" at bounding box center [100, 306] width 116 height 27
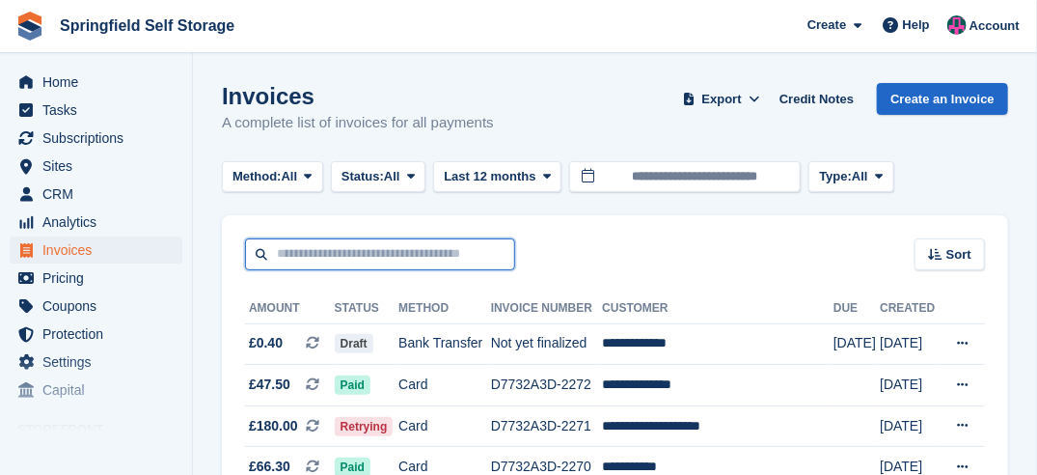
click at [393, 239] on input "text" at bounding box center [380, 254] width 270 height 32
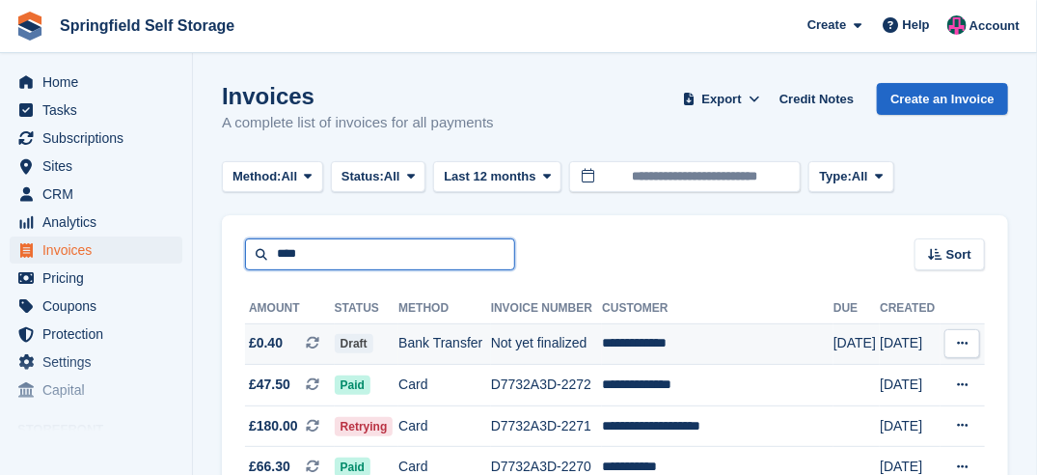
type input "****"
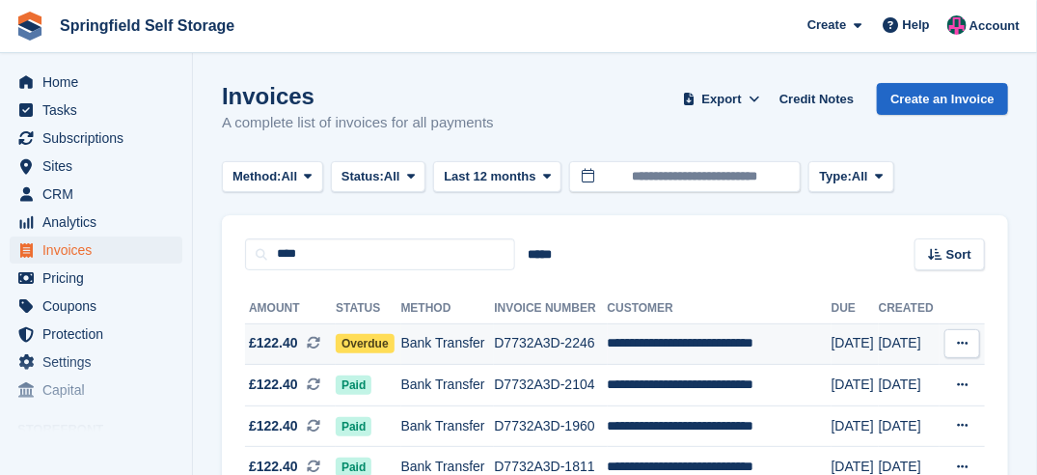
click at [371, 341] on span "Overdue" at bounding box center [365, 343] width 59 height 19
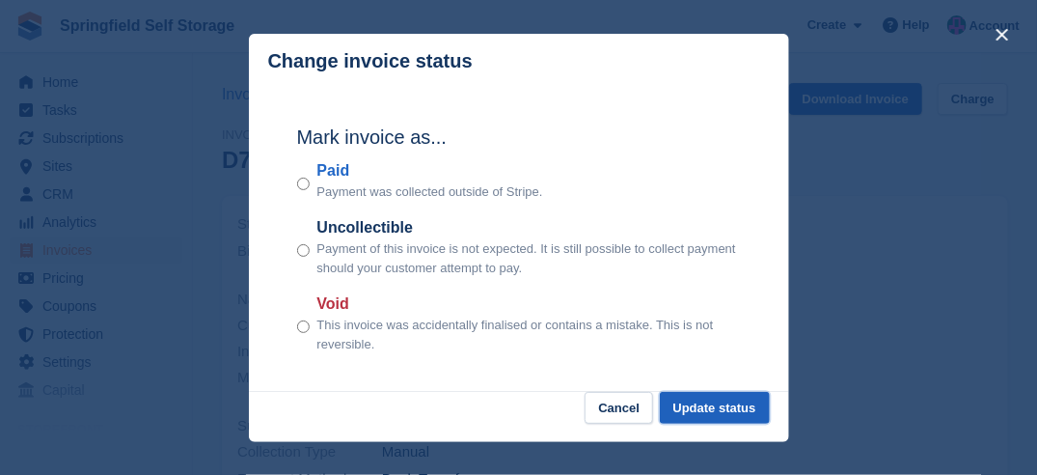
drag, startPoint x: 752, startPoint y: 416, endPoint x: 692, endPoint y: 396, distance: 63.8
click at [750, 416] on button "Update status" at bounding box center [715, 408] width 110 height 32
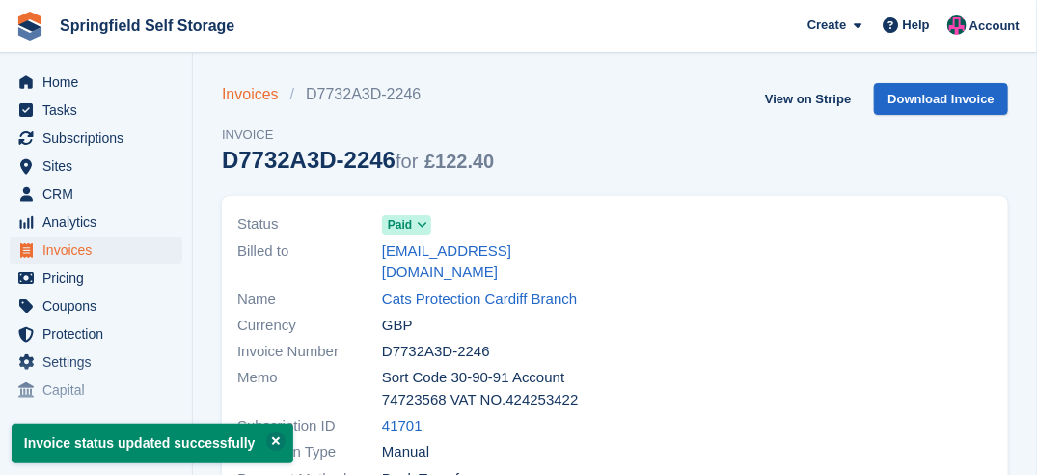
click at [242, 92] on link "Invoices" at bounding box center [256, 94] width 68 height 23
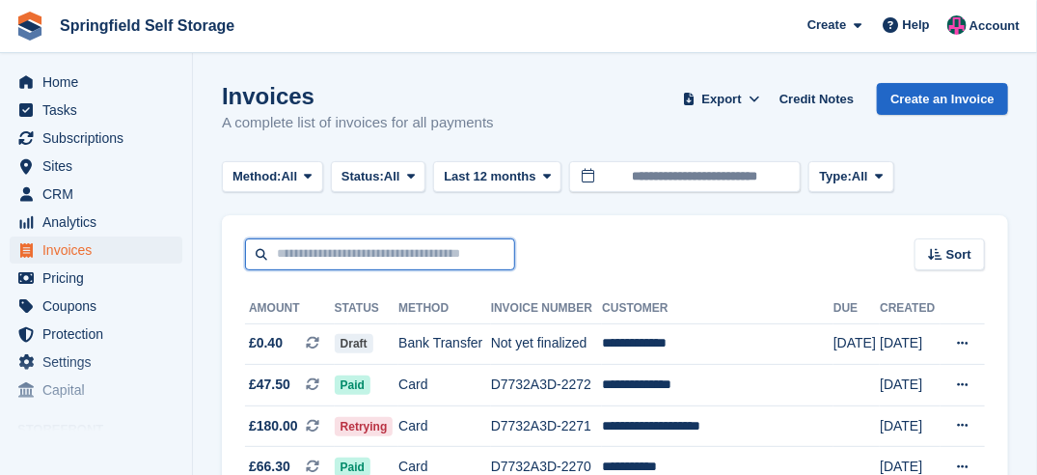
click at [311, 247] on input "text" at bounding box center [380, 254] width 270 height 32
type input "***"
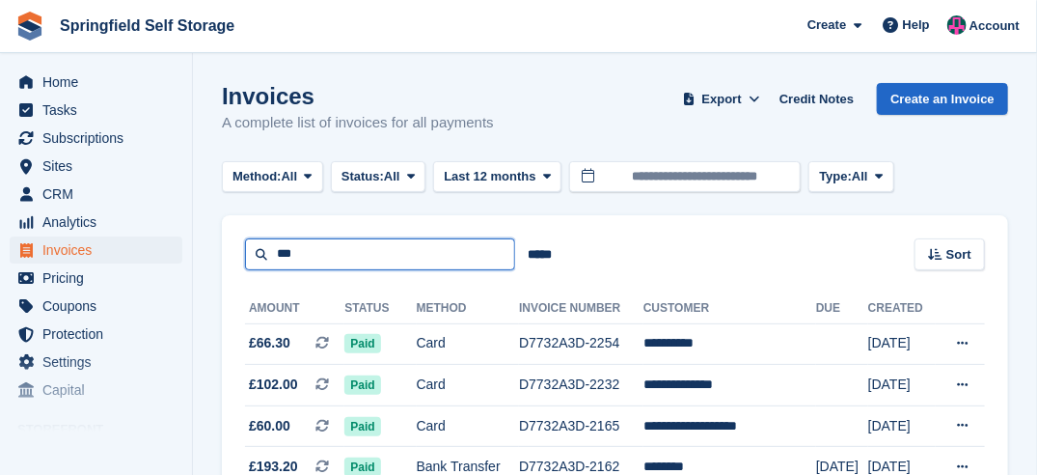
drag, startPoint x: 314, startPoint y: 258, endPoint x: 164, endPoint y: 250, distance: 150.7
type input "****"
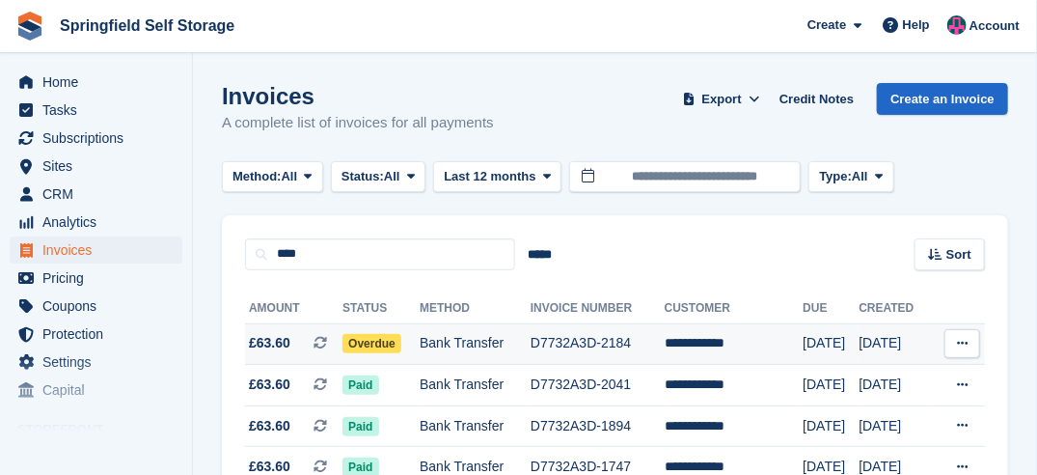
click at [373, 342] on span "Overdue" at bounding box center [371, 343] width 59 height 19
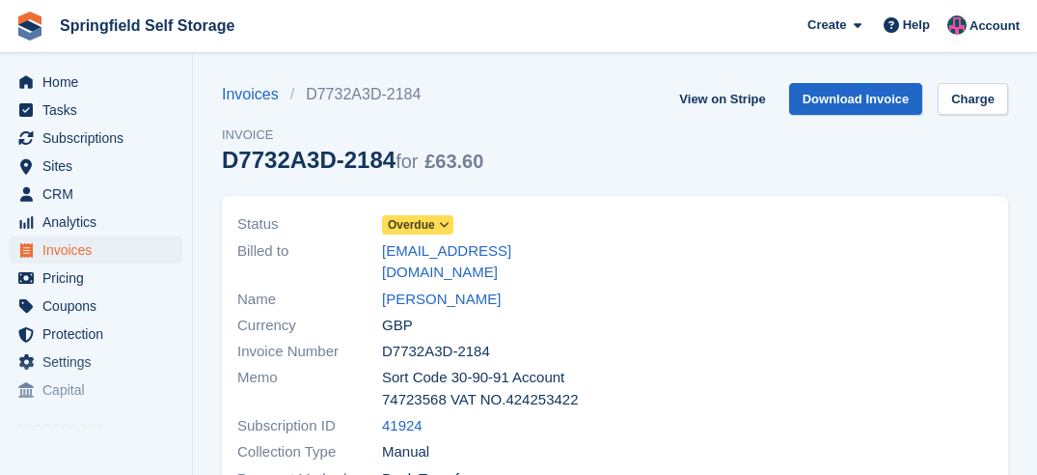
click at [444, 227] on icon at bounding box center [444, 225] width 11 height 12
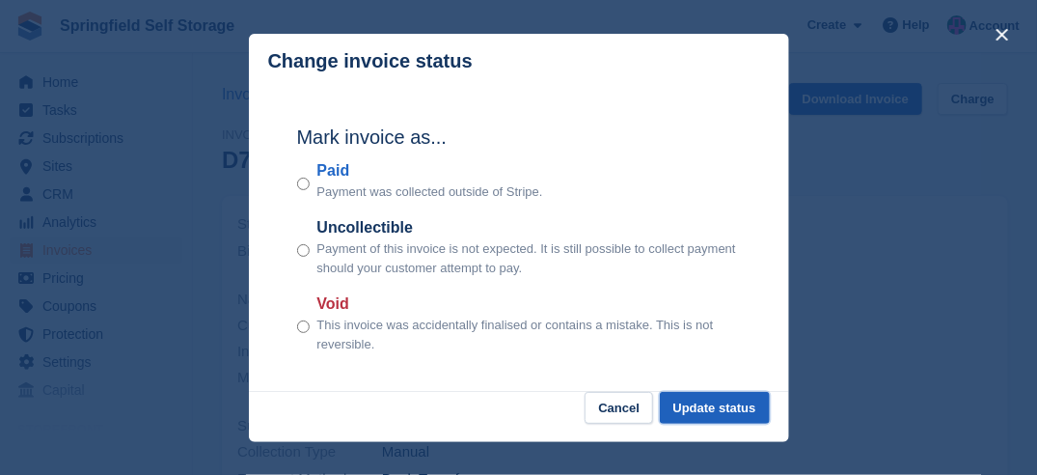
click at [732, 400] on button "Update status" at bounding box center [715, 408] width 110 height 32
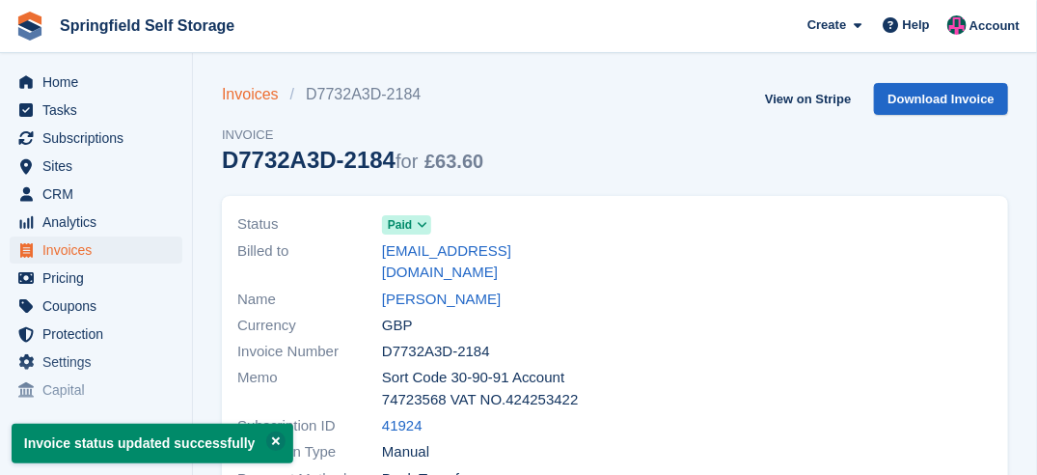
click at [256, 90] on link "Invoices" at bounding box center [256, 94] width 68 height 23
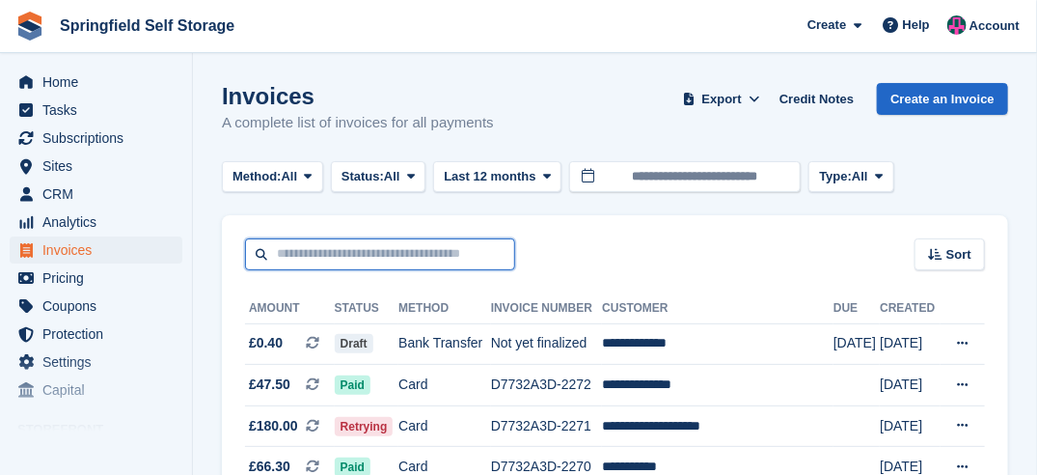
click at [416, 255] on input "text" at bounding box center [380, 254] width 270 height 32
type input "*****"
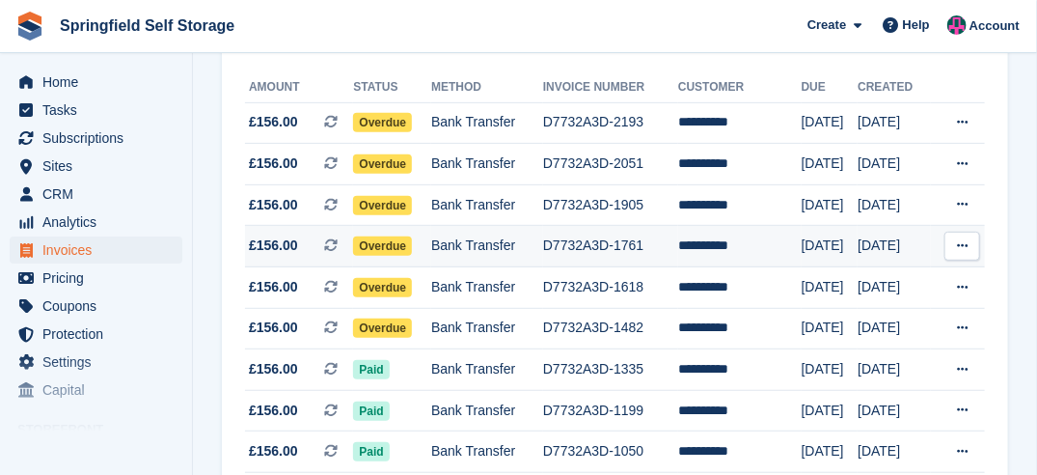
scroll to position [289, 0]
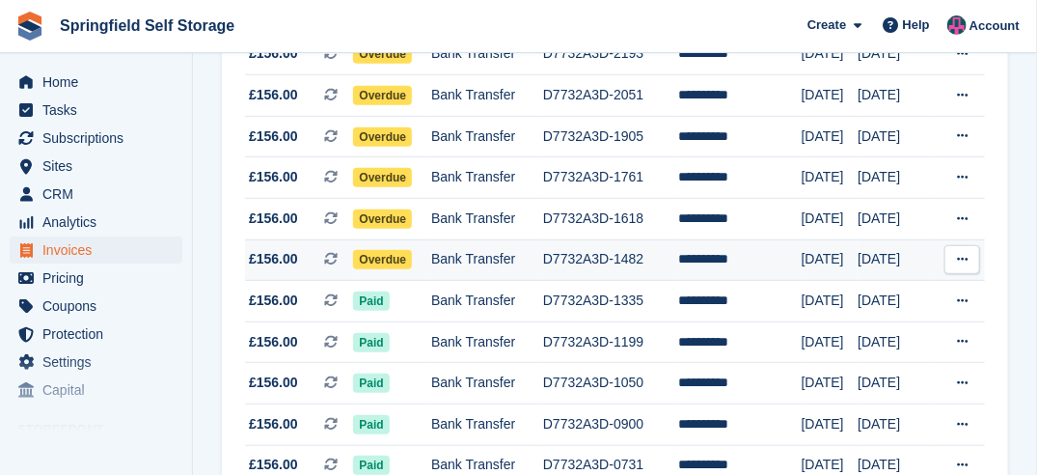
click at [370, 255] on span "Overdue" at bounding box center [382, 259] width 59 height 19
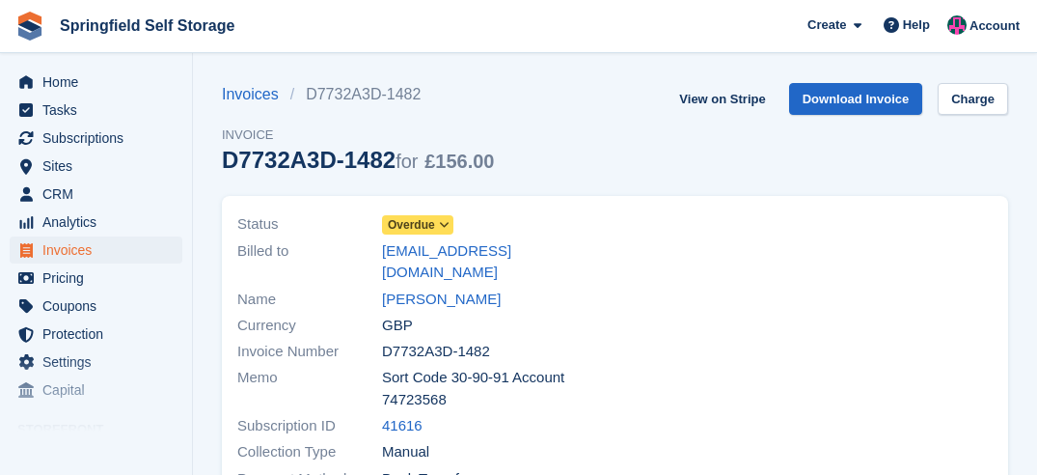
click at [422, 224] on span "Overdue" at bounding box center [411, 224] width 47 height 17
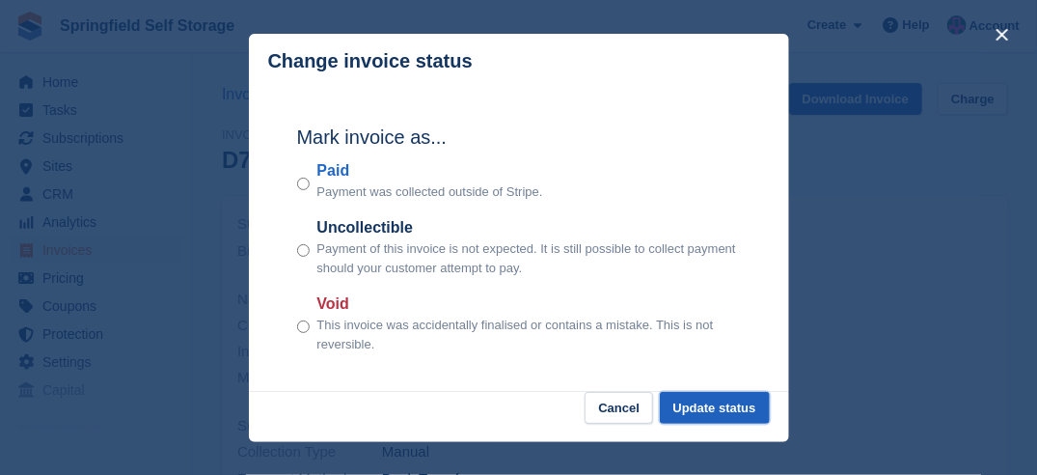
click at [697, 412] on button "Update status" at bounding box center [715, 408] width 110 height 32
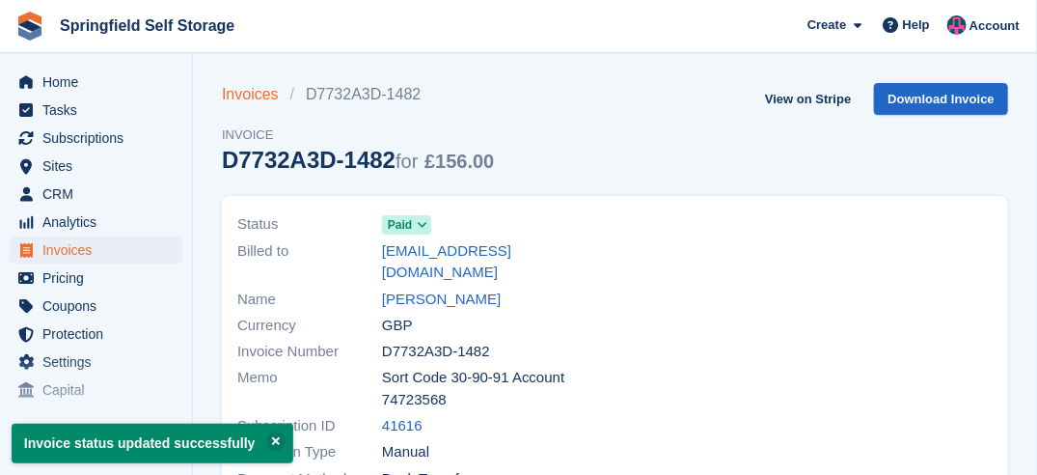
click at [259, 99] on link "Invoices" at bounding box center [256, 94] width 68 height 23
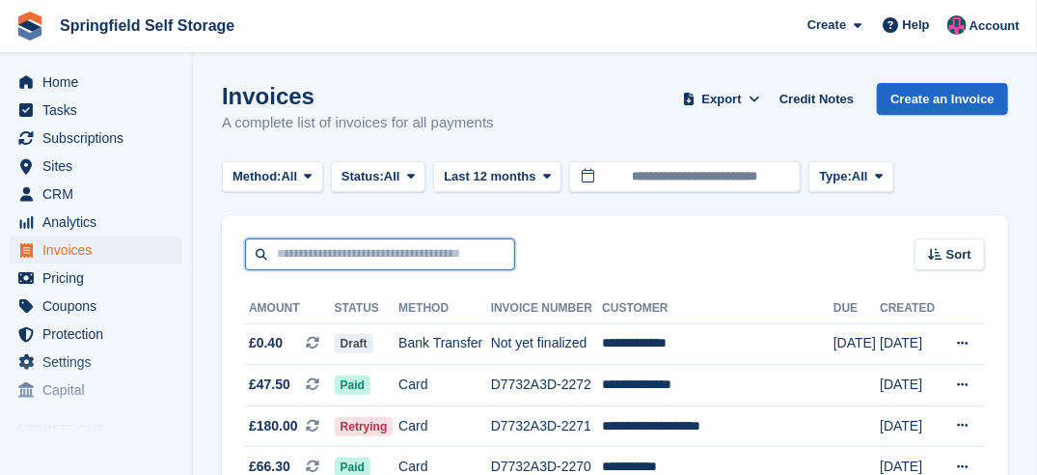
click at [375, 262] on input "text" at bounding box center [380, 254] width 270 height 32
type input "****"
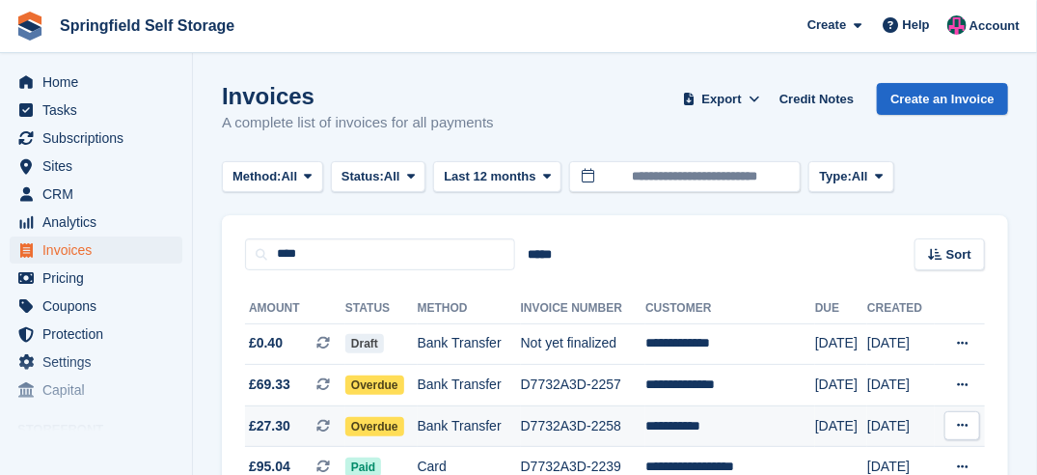
click at [395, 423] on span "Overdue" at bounding box center [374, 426] width 59 height 19
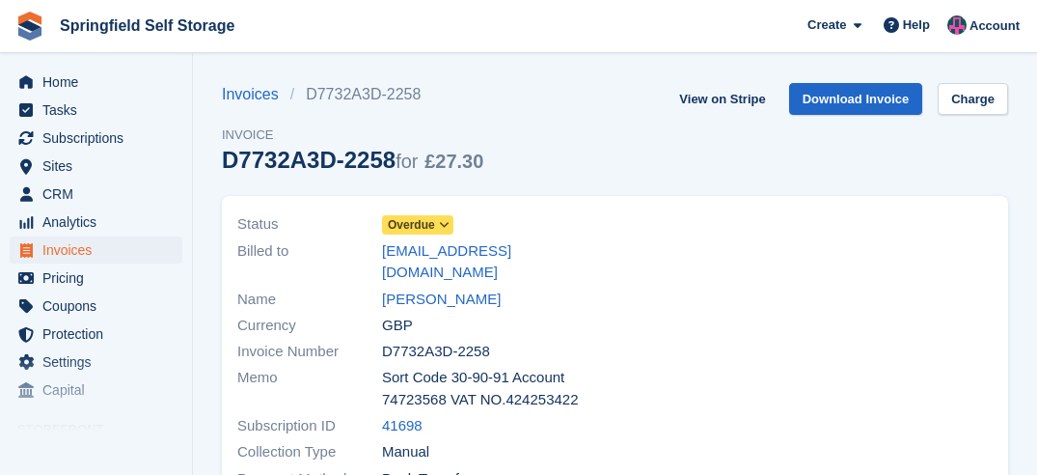
click at [435, 225] on span "Overdue" at bounding box center [417, 224] width 71 height 19
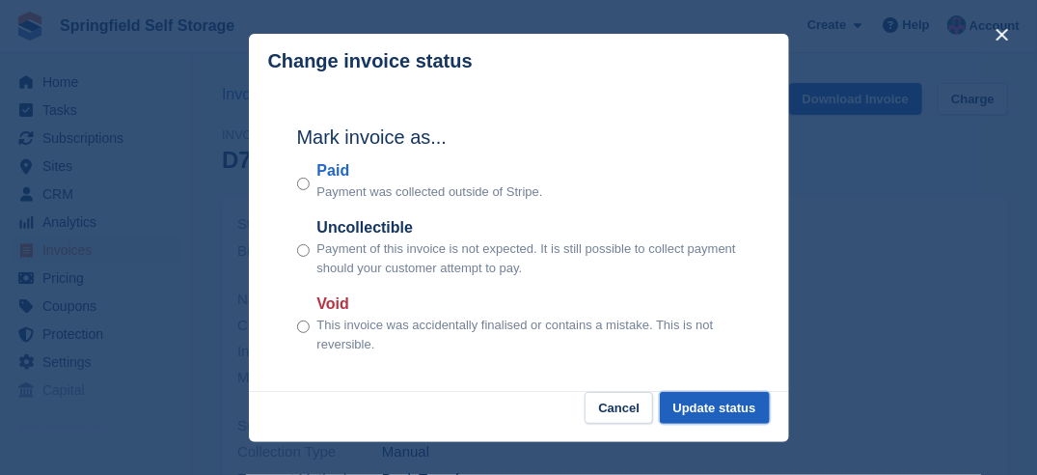
click at [748, 403] on button "Update status" at bounding box center [715, 408] width 110 height 32
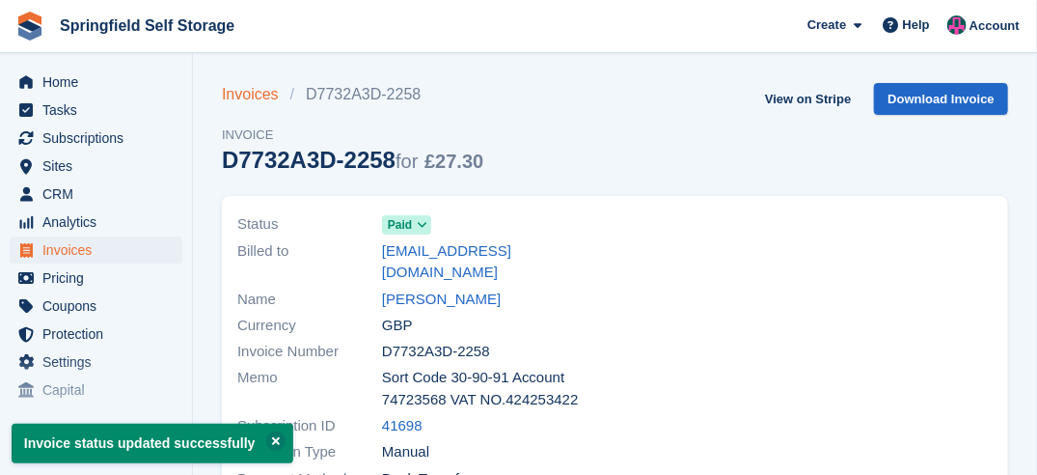
click at [253, 104] on link "Invoices" at bounding box center [256, 94] width 68 height 23
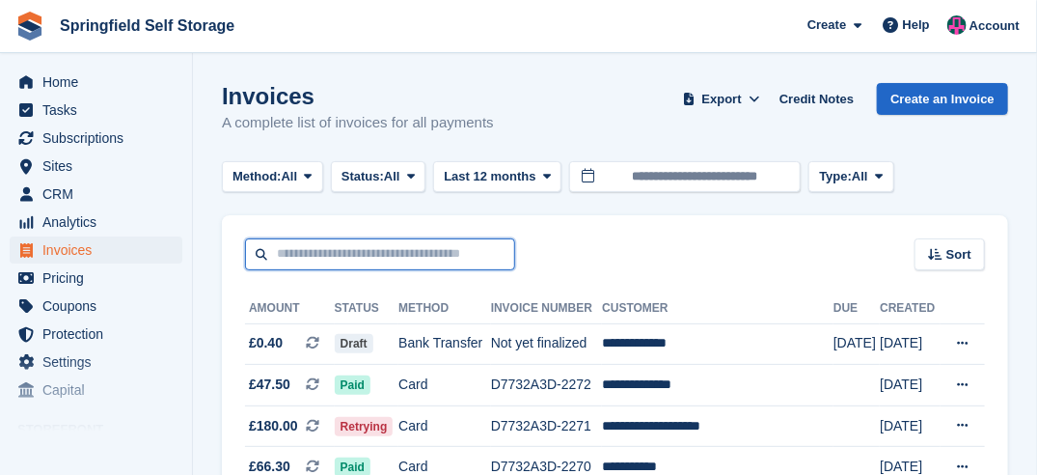
click at [385, 258] on input "text" at bounding box center [380, 254] width 270 height 32
type input "***"
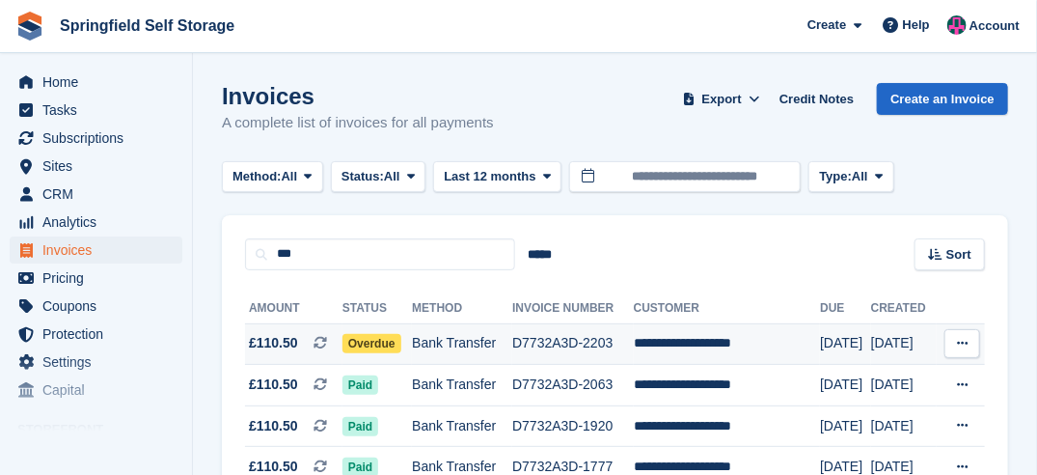
click at [368, 336] on span "Overdue" at bounding box center [371, 343] width 59 height 19
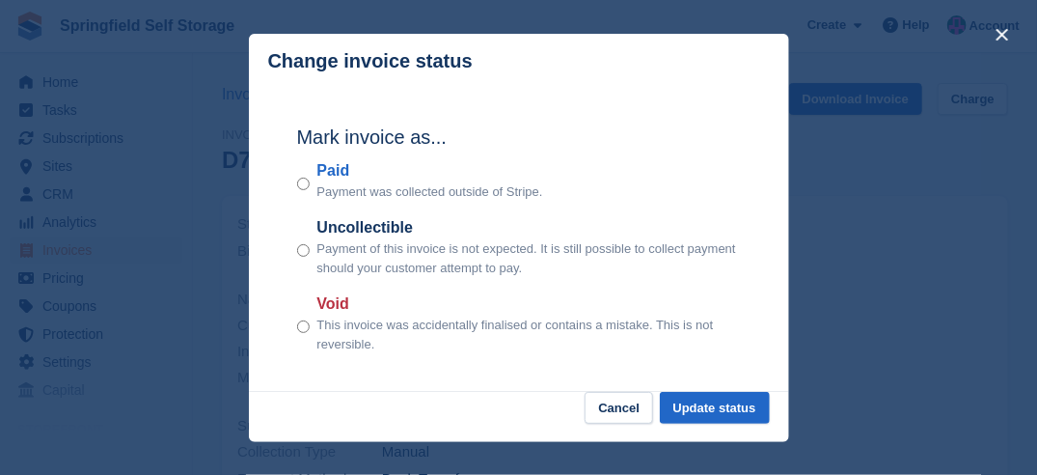
click at [311, 187] on div "Paid Payment was collected outside of Stripe." at bounding box center [519, 180] width 444 height 42
click at [691, 408] on button "Update status" at bounding box center [715, 408] width 110 height 32
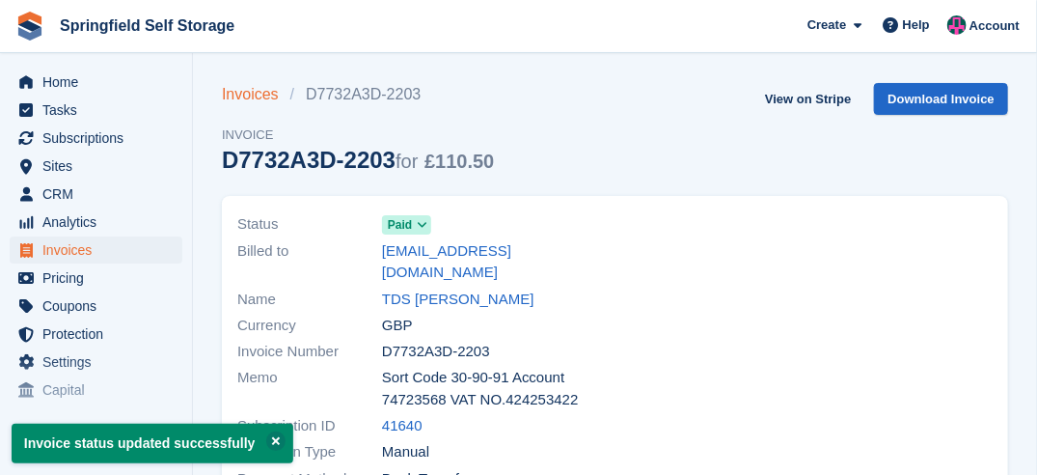
click at [241, 92] on link "Invoices" at bounding box center [256, 94] width 68 height 23
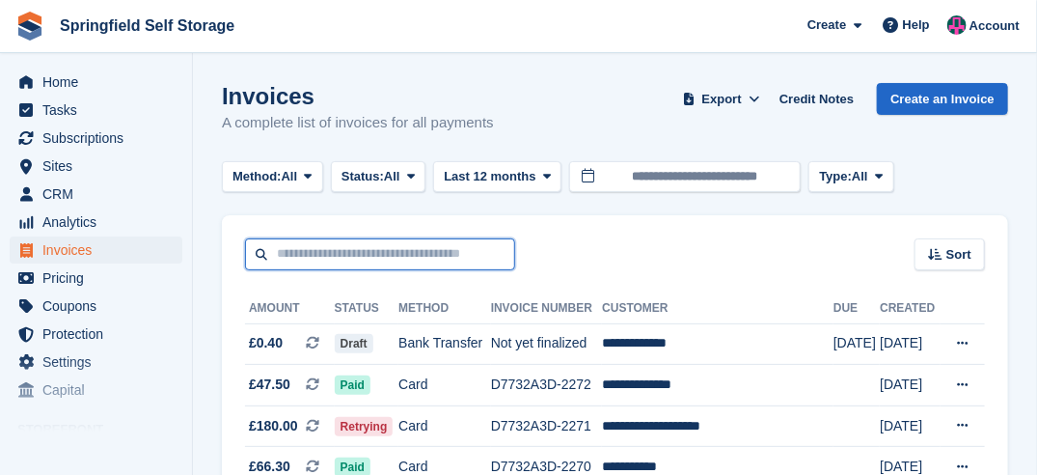
click at [290, 239] on input "text" at bounding box center [380, 254] width 270 height 32
type input "**********"
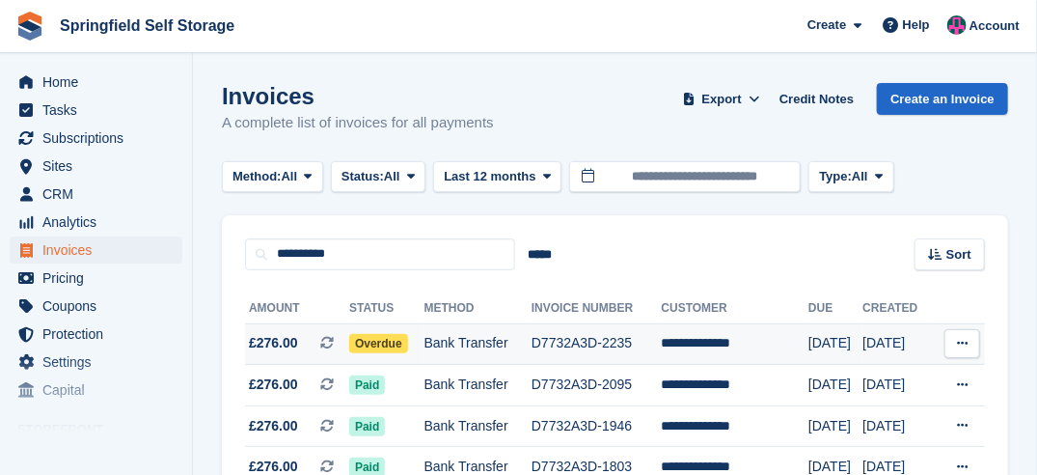
click at [380, 339] on span "Overdue" at bounding box center [378, 343] width 59 height 19
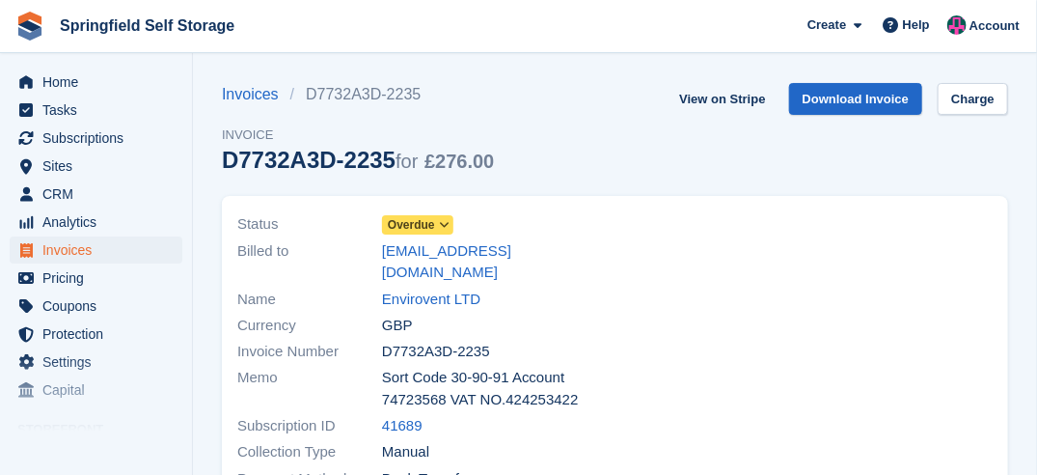
click at [422, 226] on span "Overdue" at bounding box center [411, 224] width 47 height 17
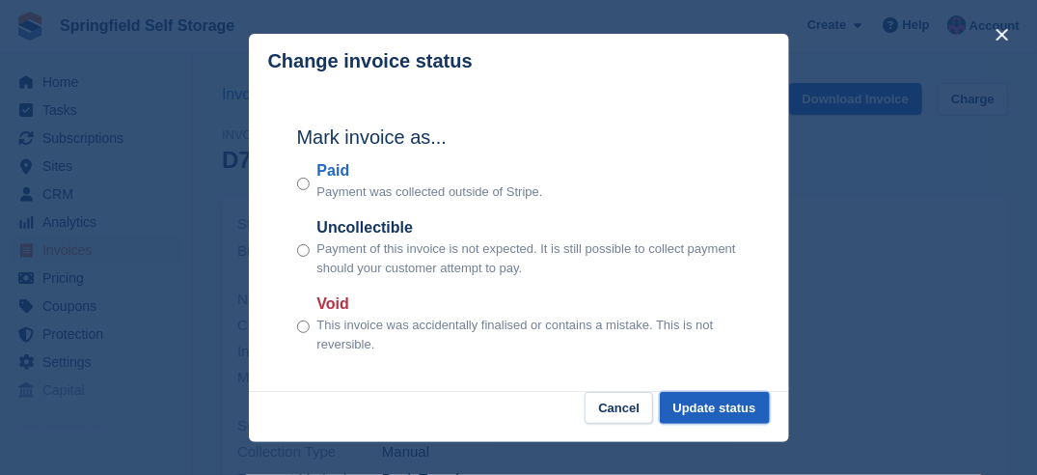
click at [714, 408] on button "Update status" at bounding box center [715, 408] width 110 height 32
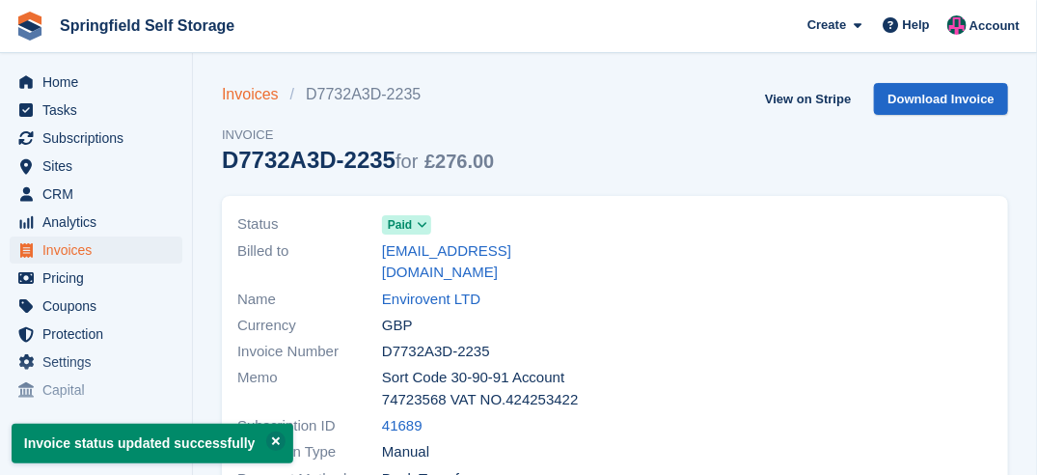
click at [259, 96] on link "Invoices" at bounding box center [256, 94] width 68 height 23
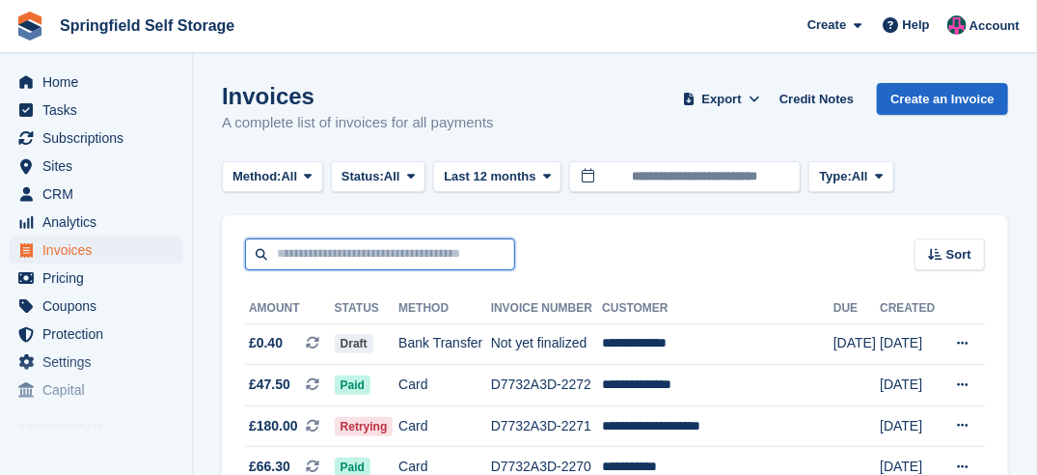
click at [360, 245] on input "text" at bounding box center [380, 254] width 270 height 32
type input "*****"
